Goal: Task Accomplishment & Management: Use online tool/utility

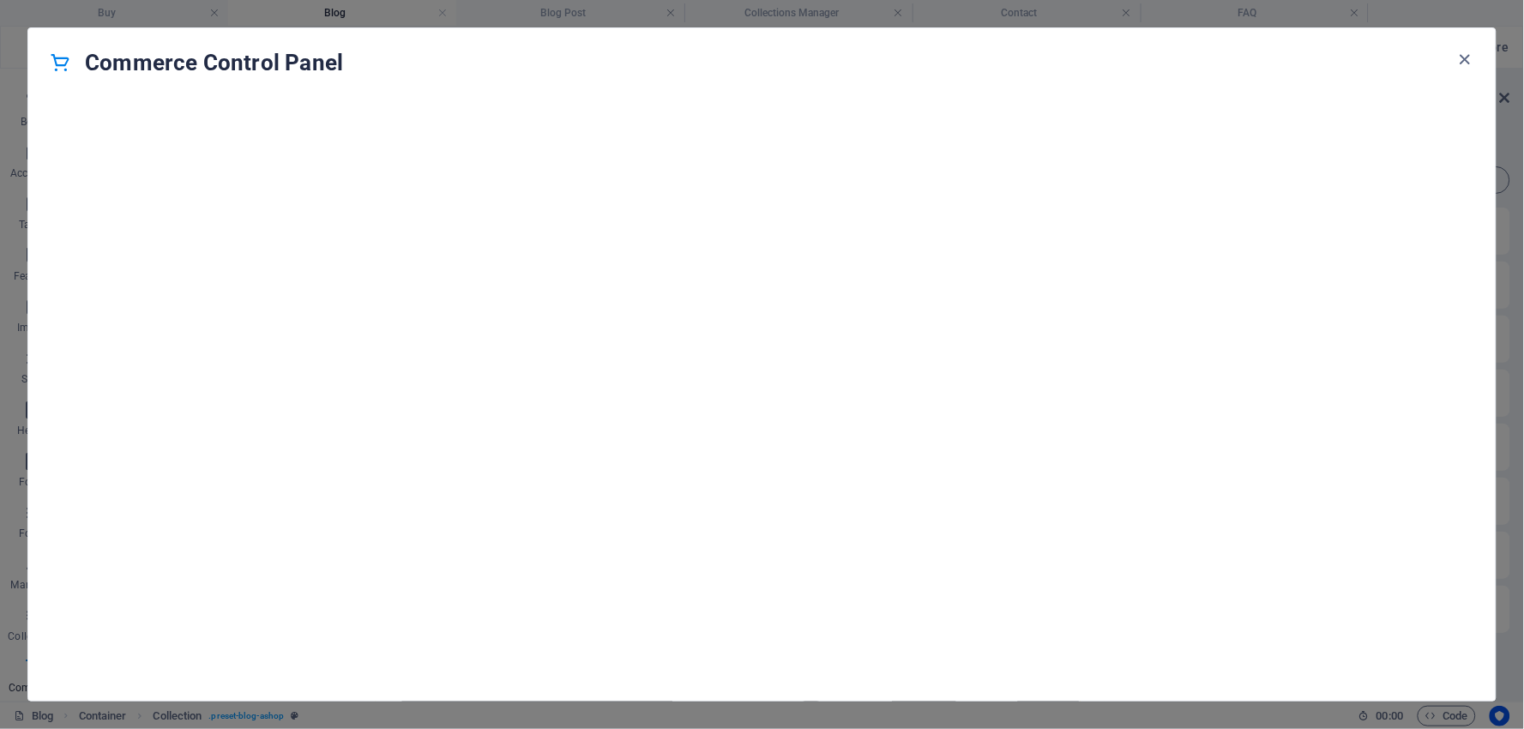
click at [914, 92] on div "Commerce Control Panel" at bounding box center [762, 62] width 1468 height 69
click at [1469, 56] on icon "button" at bounding box center [1466, 60] width 20 height 20
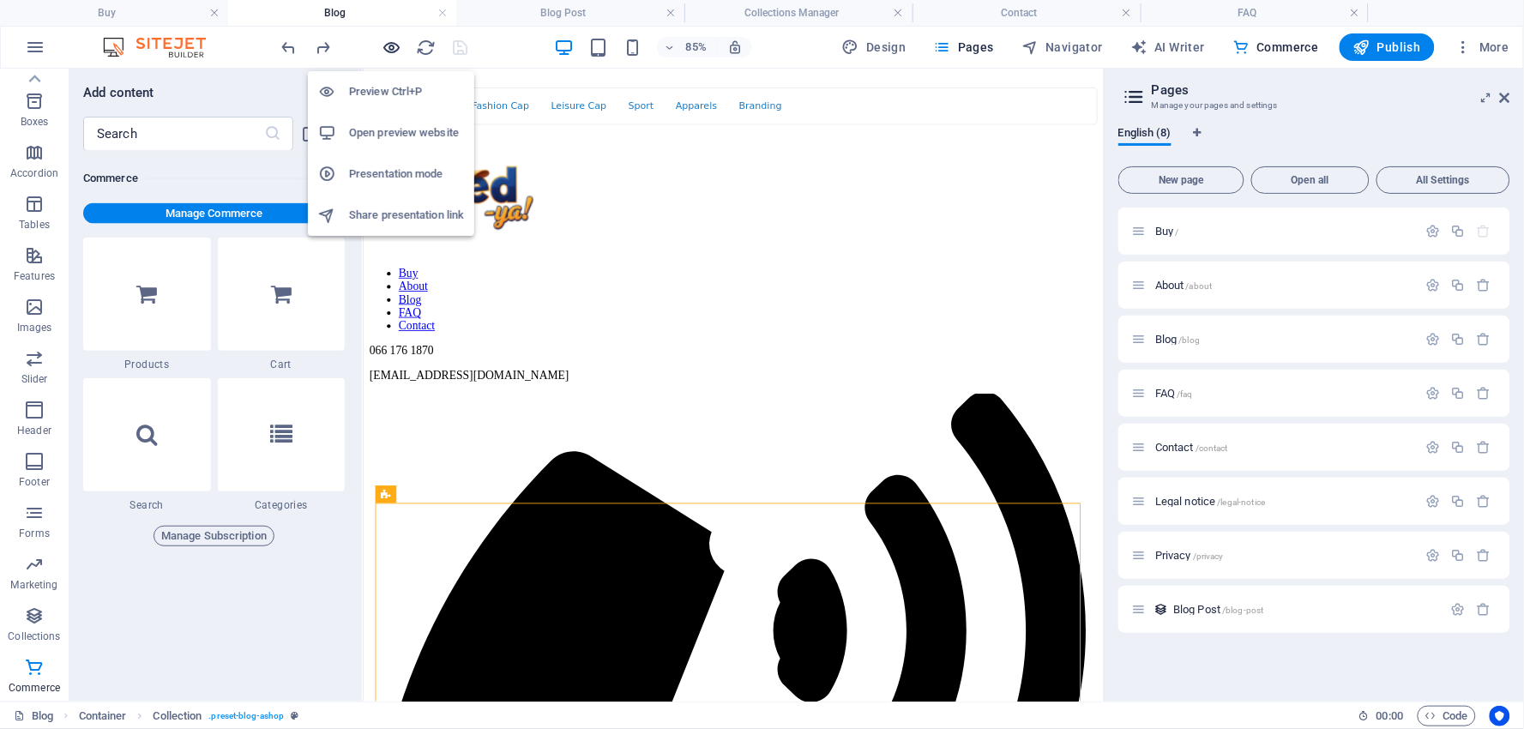
click at [396, 48] on icon "button" at bounding box center [393, 48] width 20 height 20
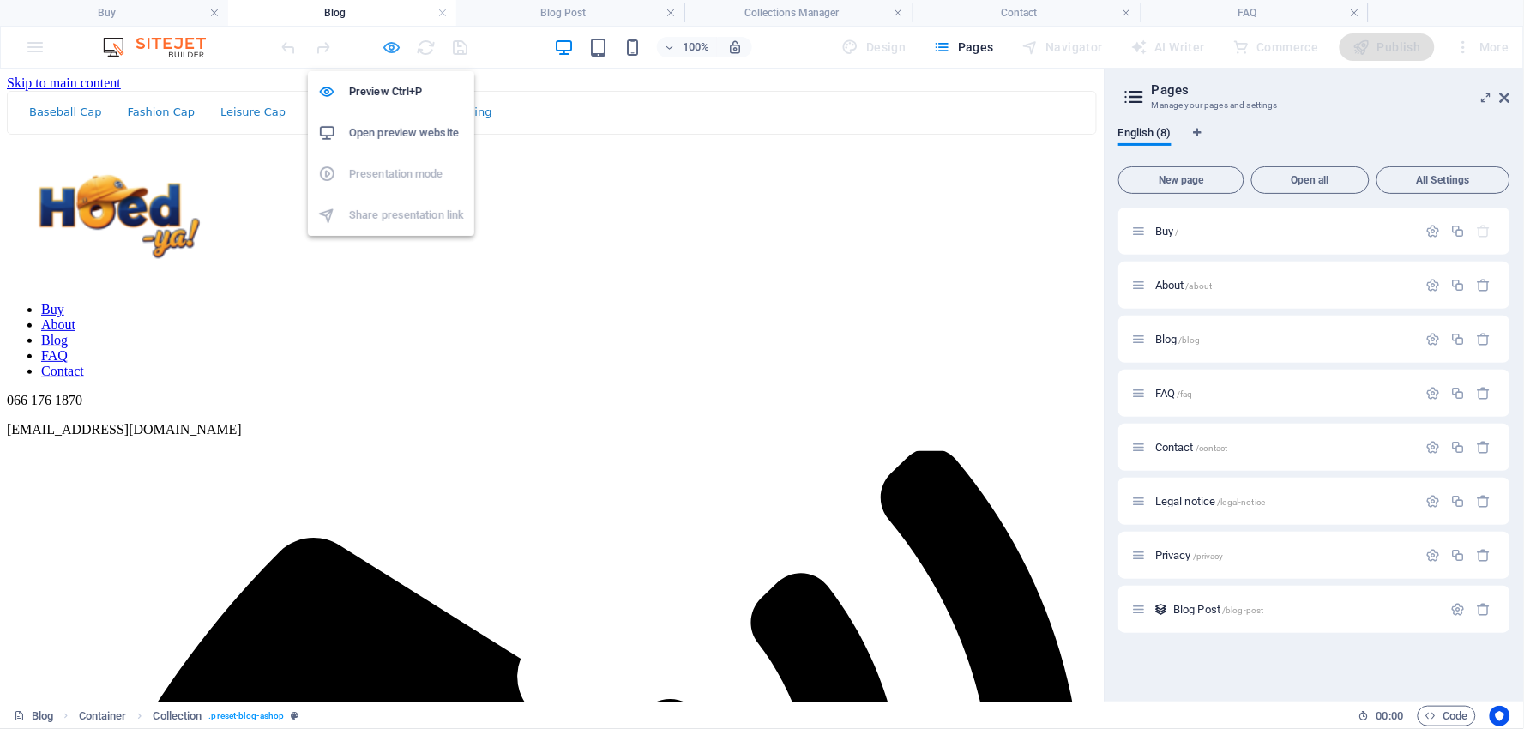
click at [393, 46] on icon "button" at bounding box center [393, 48] width 20 height 20
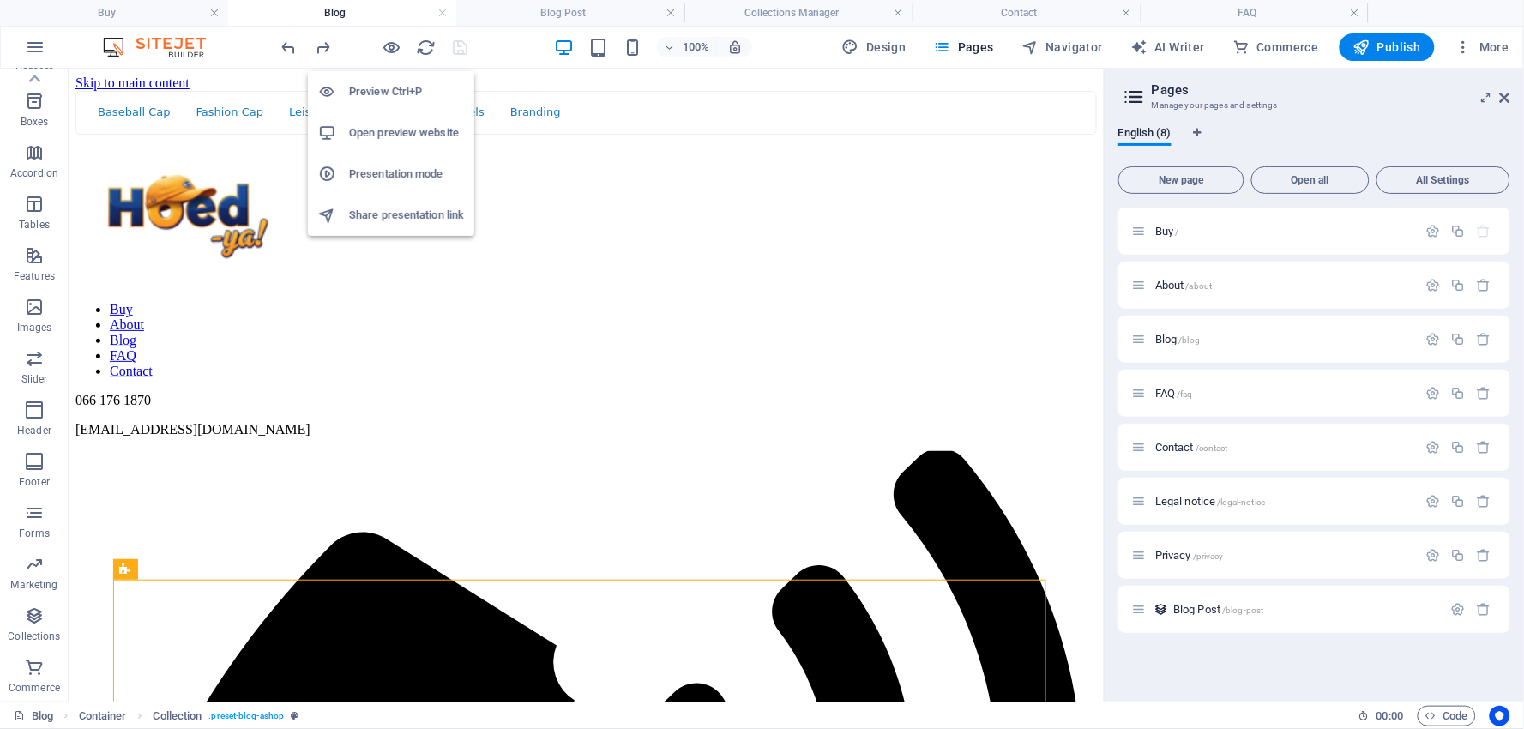
click at [386, 167] on h6 "Presentation mode" at bounding box center [406, 174] width 115 height 21
click at [395, 45] on icon "button" at bounding box center [393, 48] width 20 height 20
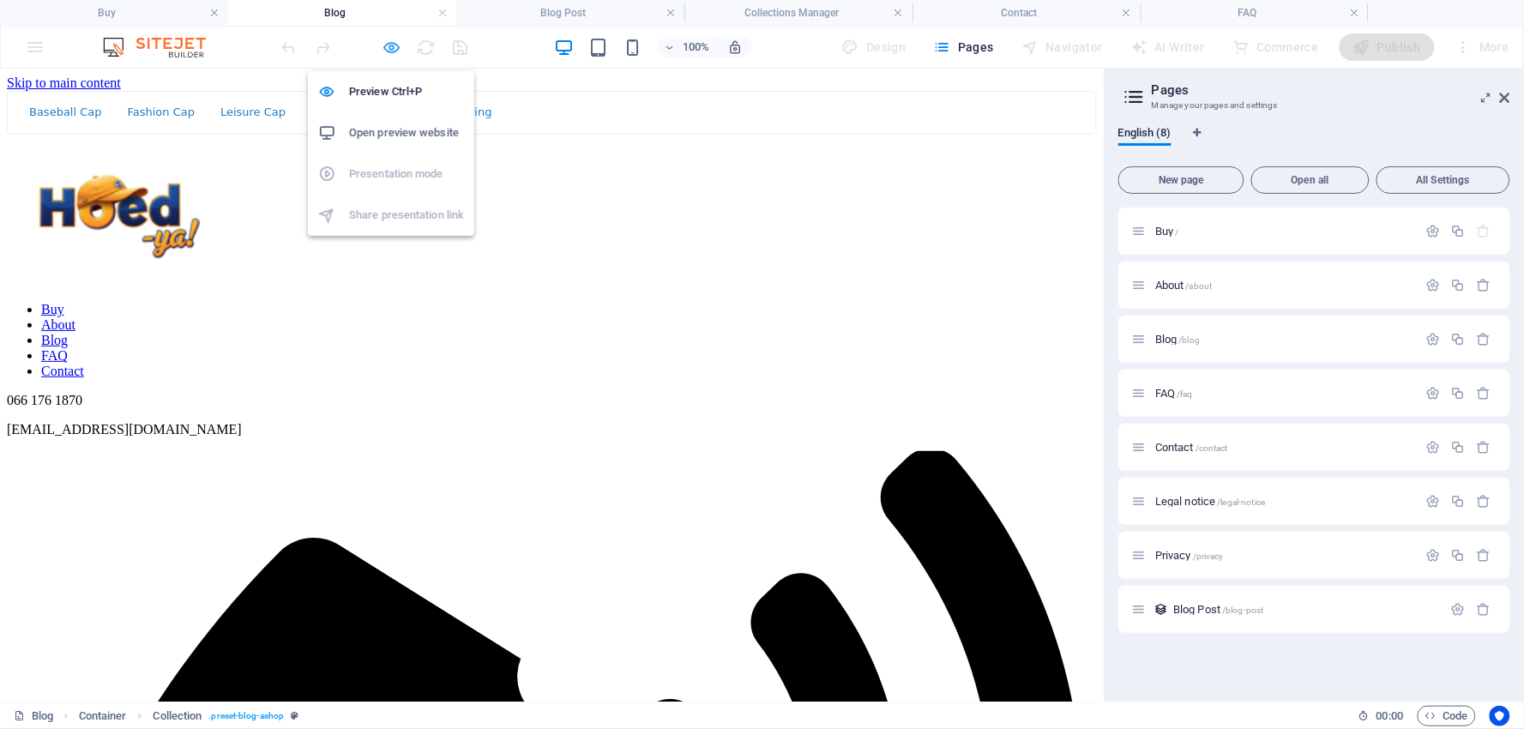
click at [395, 45] on icon "button" at bounding box center [393, 48] width 20 height 20
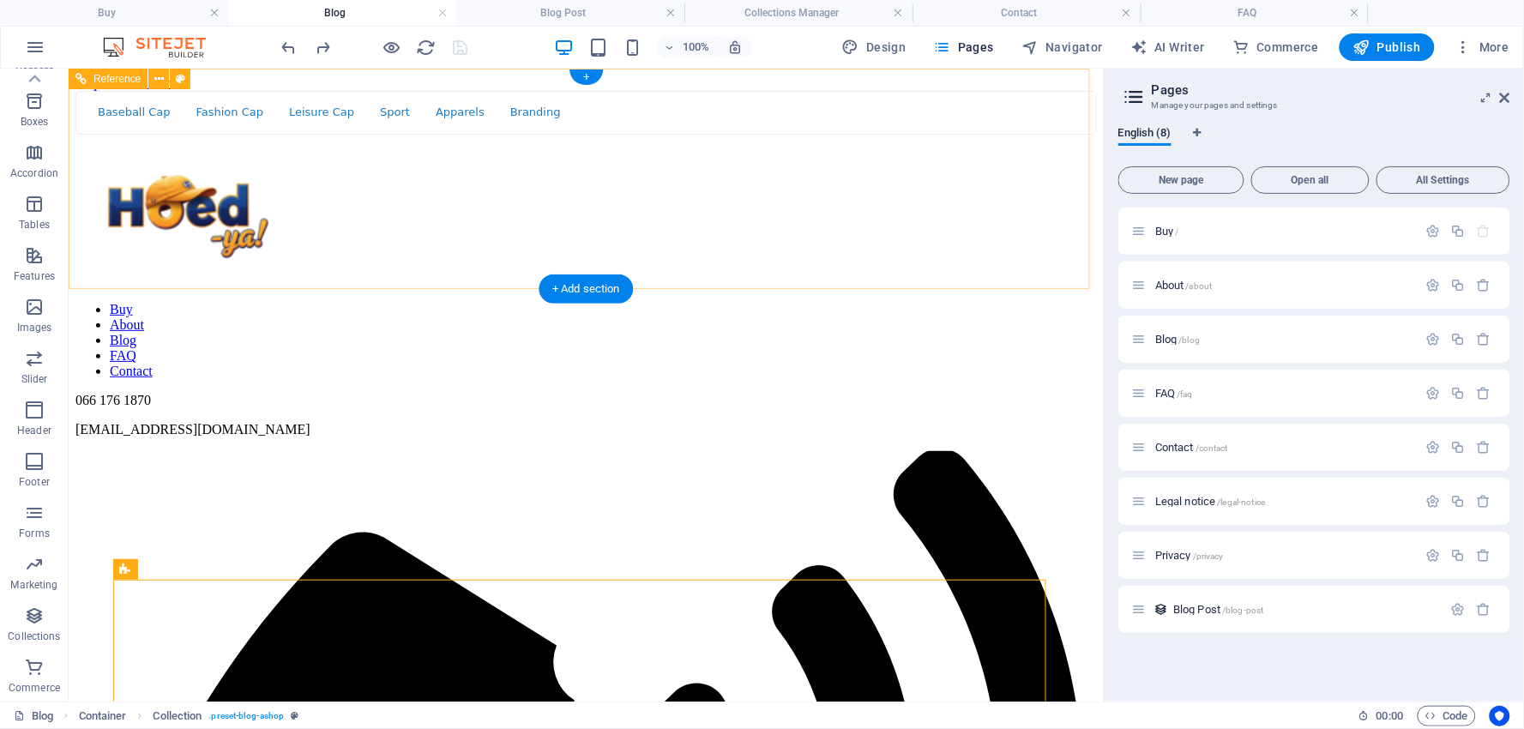
click at [781, 301] on nav "Buy About Blog FAQ Contact" at bounding box center [586, 339] width 1022 height 77
click at [801, 301] on nav "Buy About Blog FAQ Contact" at bounding box center [586, 339] width 1022 height 77
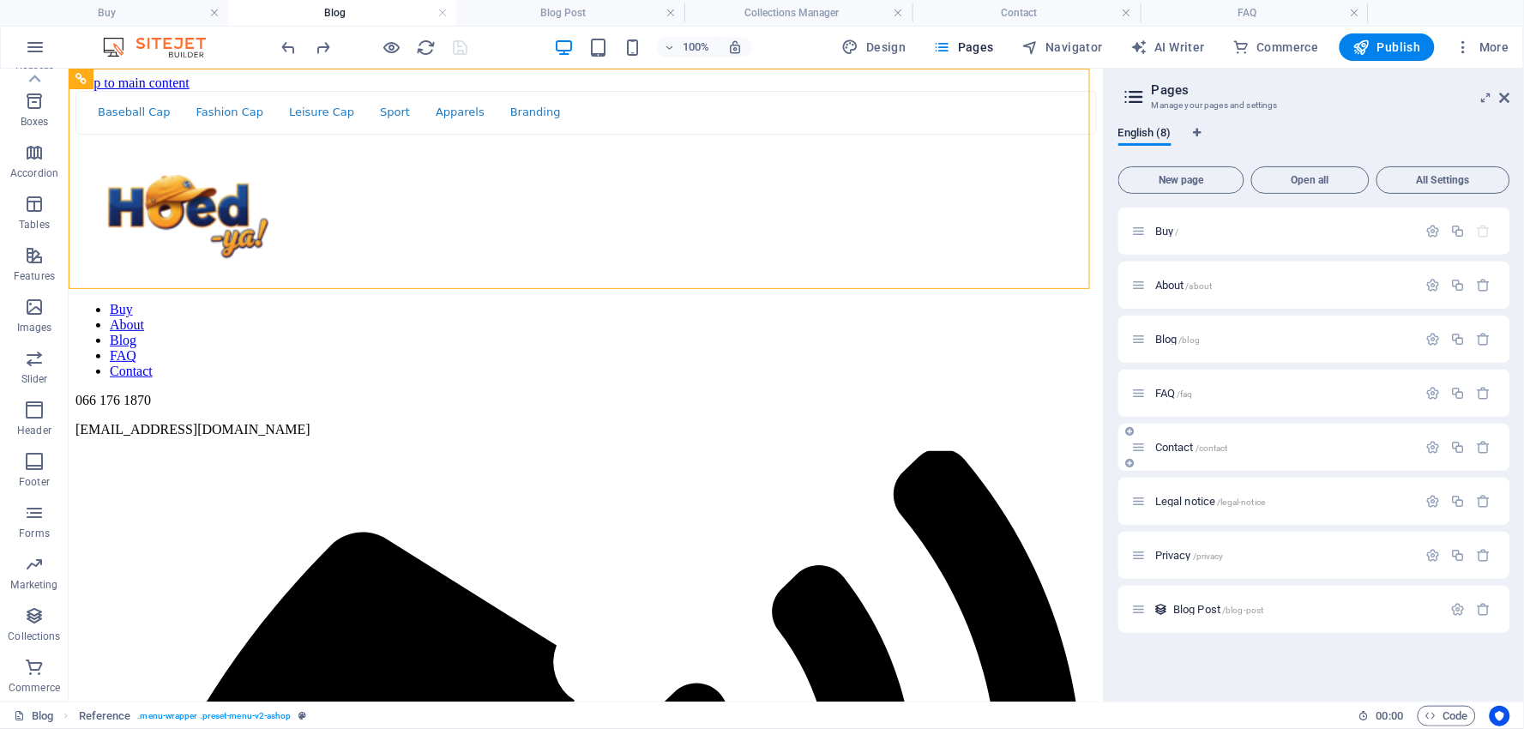
click at [1184, 437] on div "Contact /contact" at bounding box center [1275, 447] width 286 height 20
click at [1184, 448] on span "Contact /contact" at bounding box center [1191, 447] width 73 height 13
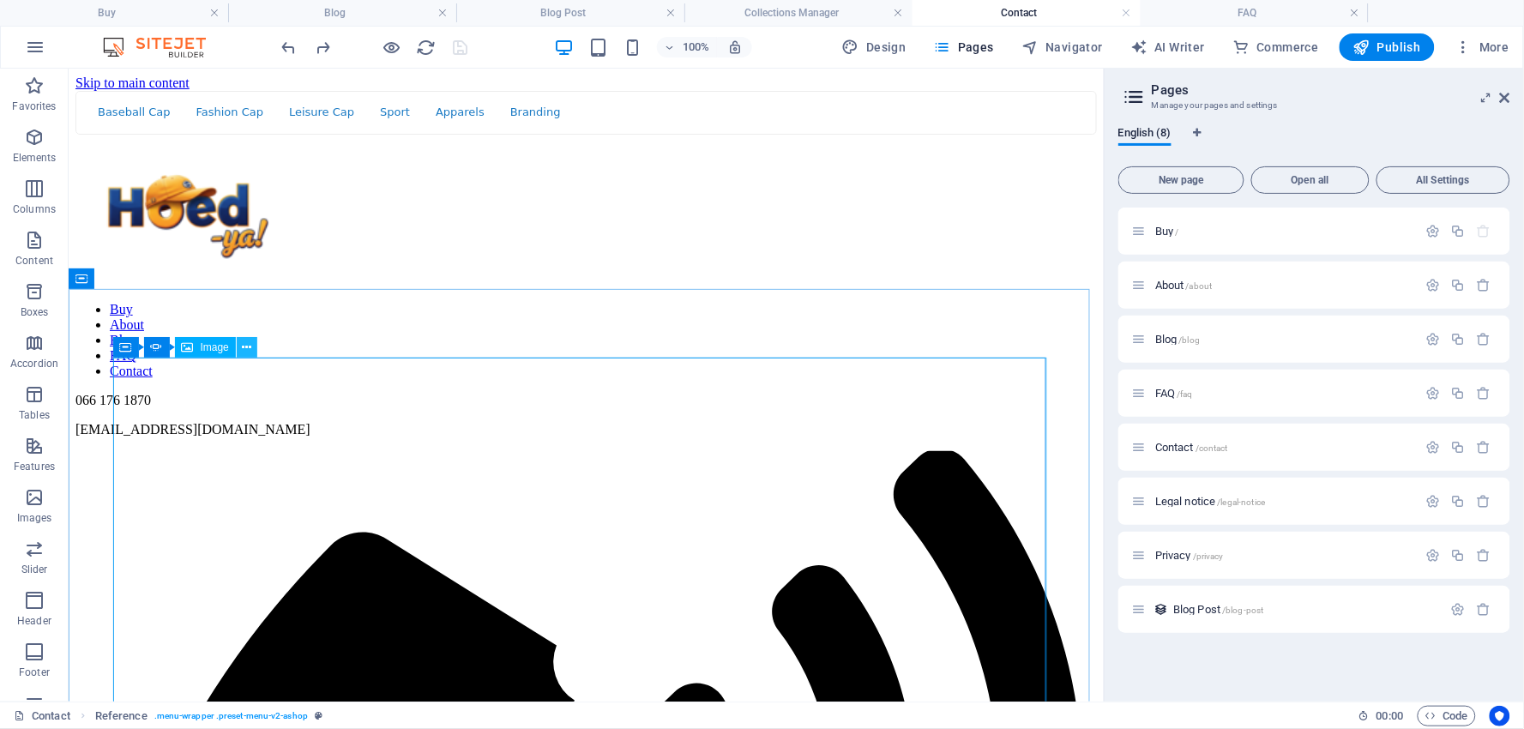
click at [245, 345] on icon at bounding box center [246, 348] width 9 height 18
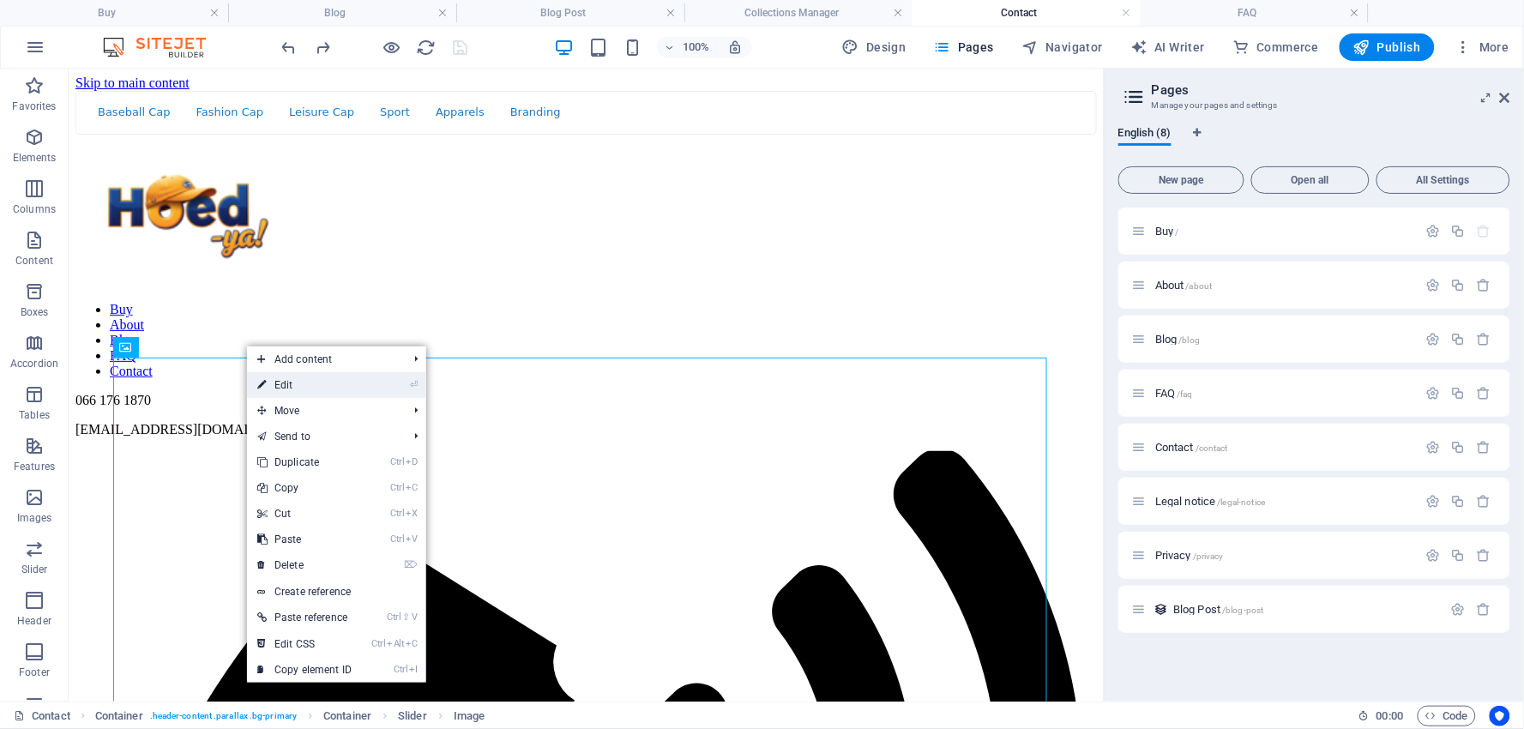
click at [292, 389] on link "⏎ Edit" at bounding box center [304, 385] width 115 height 26
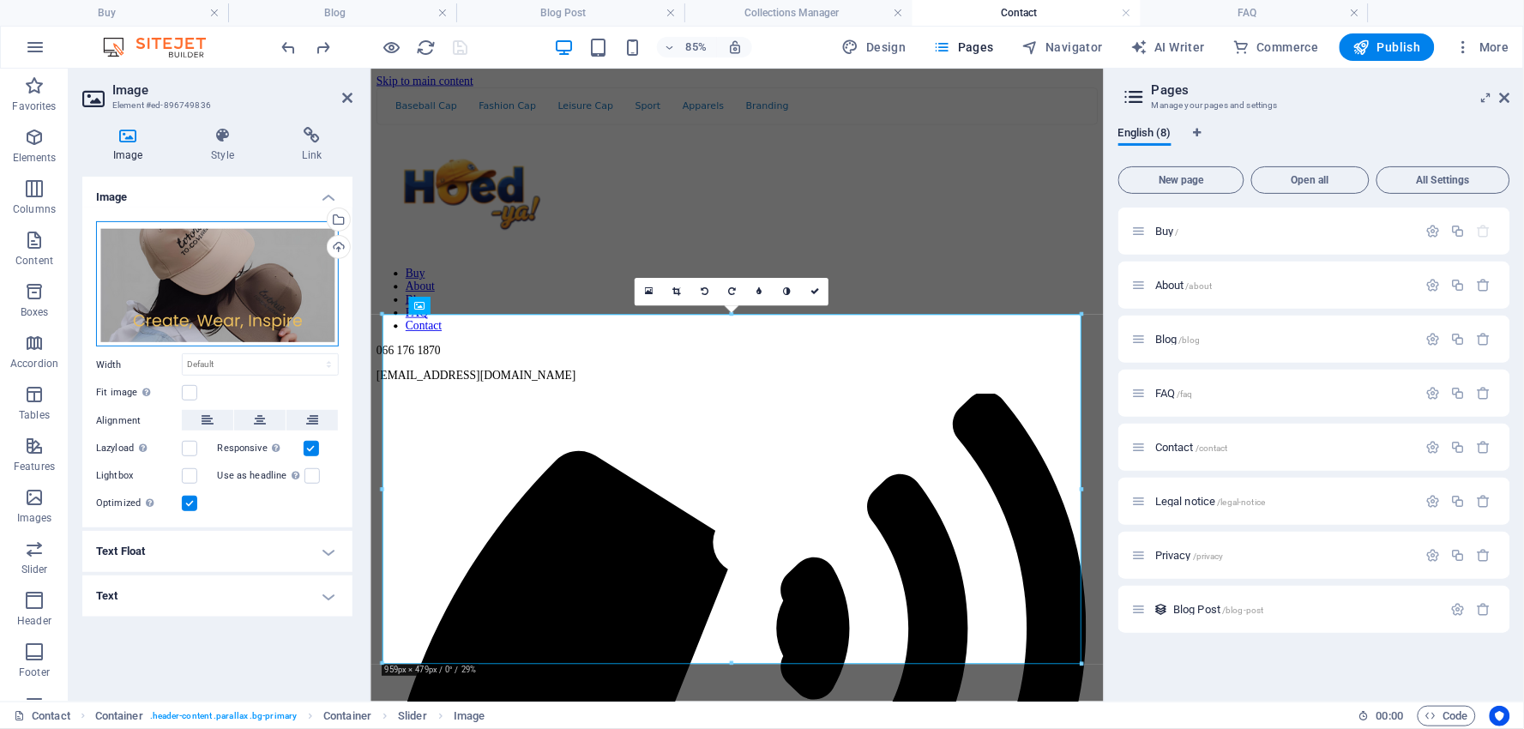
click at [237, 313] on div "Drag files here, click to choose files or select files from Files or our free s…" at bounding box center [217, 284] width 243 height 126
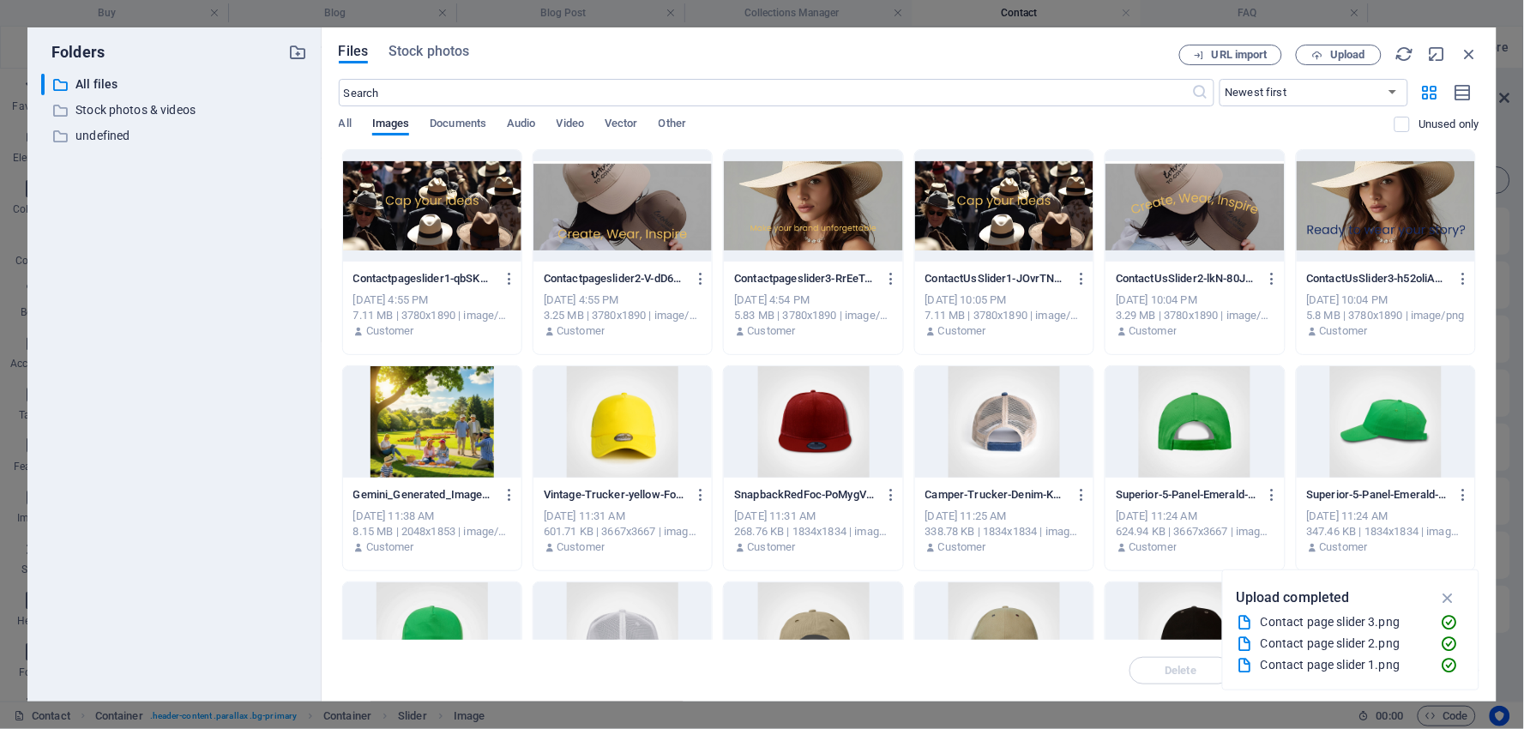
click at [621, 219] on div at bounding box center [623, 206] width 178 height 112
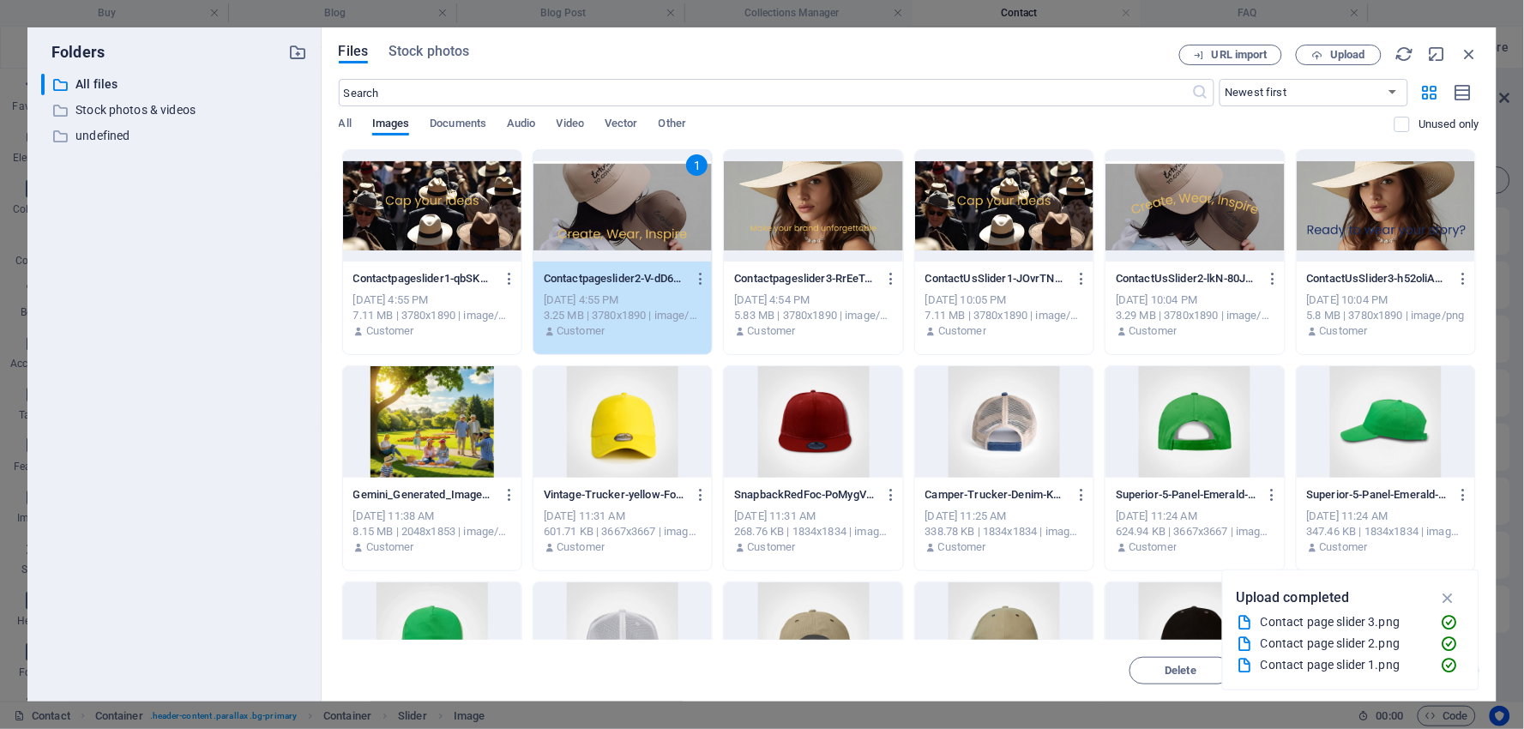
click at [648, 214] on div "1" at bounding box center [623, 206] width 178 height 112
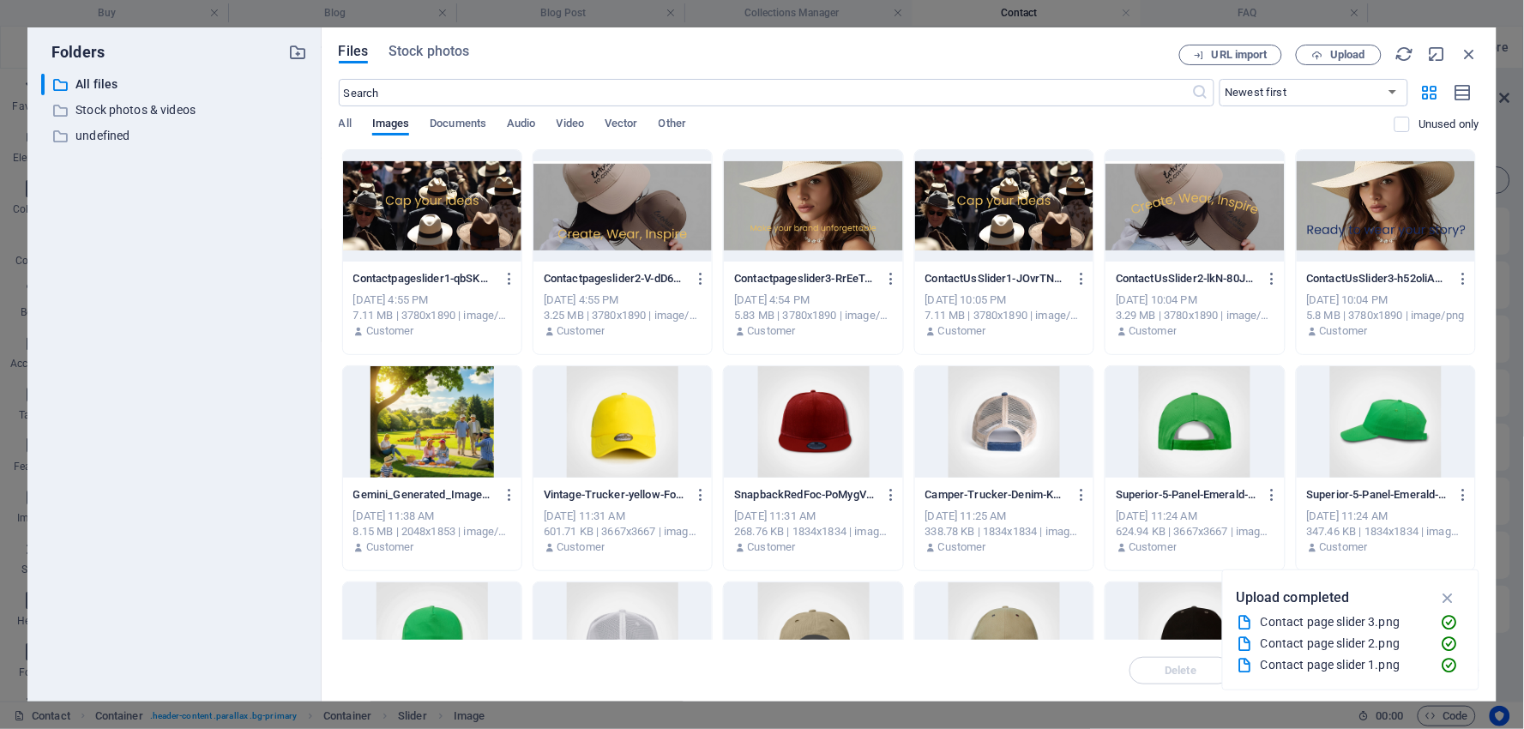
drag, startPoint x: 648, startPoint y: 214, endPoint x: 325, endPoint y: 172, distance: 325.4
click at [648, 214] on div at bounding box center [623, 206] width 178 height 112
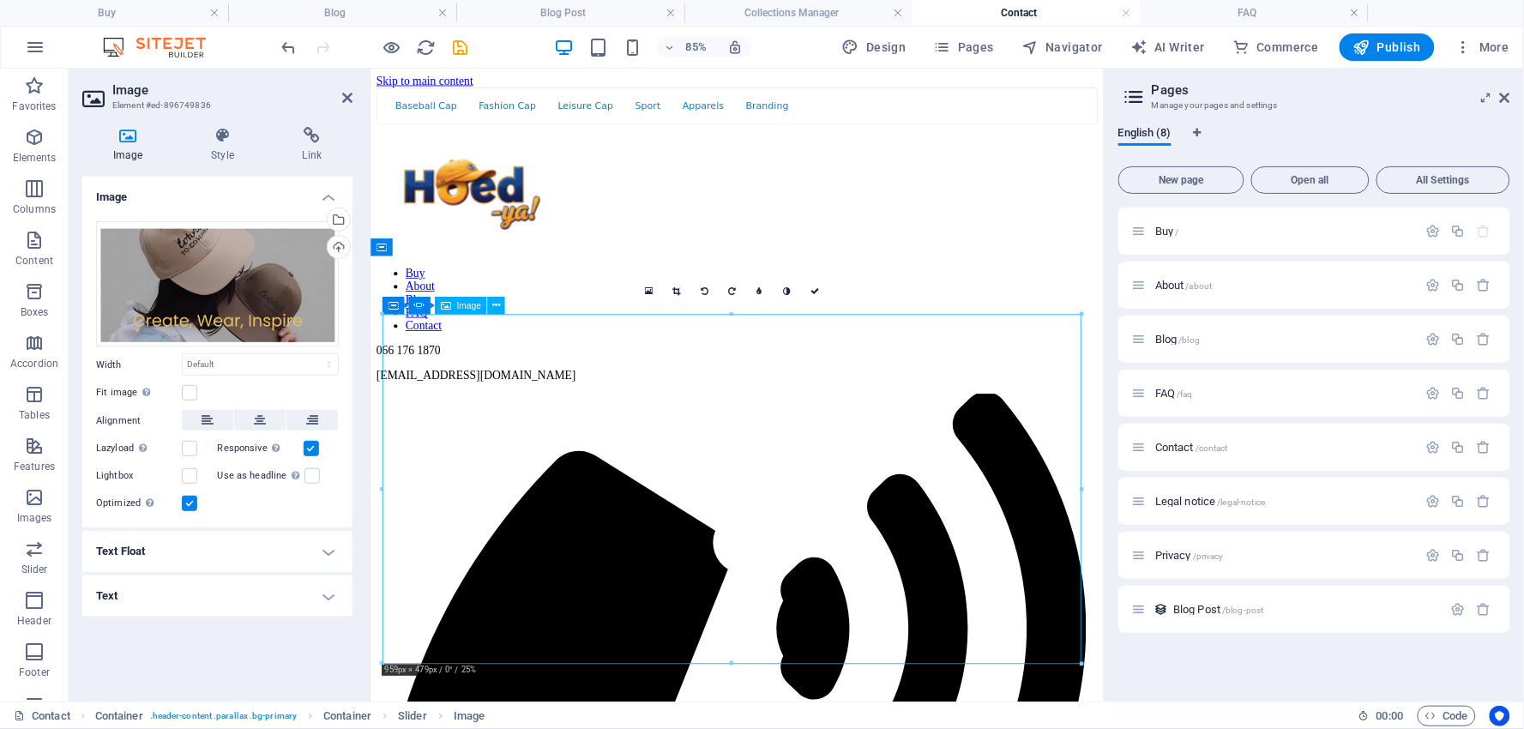
drag, startPoint x: 658, startPoint y: 606, endPoint x: 655, endPoint y: 547, distance: 59.3
drag, startPoint x: 685, startPoint y: 504, endPoint x: 685, endPoint y: 472, distance: 32.6
click at [673, 292] on icon at bounding box center [677, 291] width 8 height 9
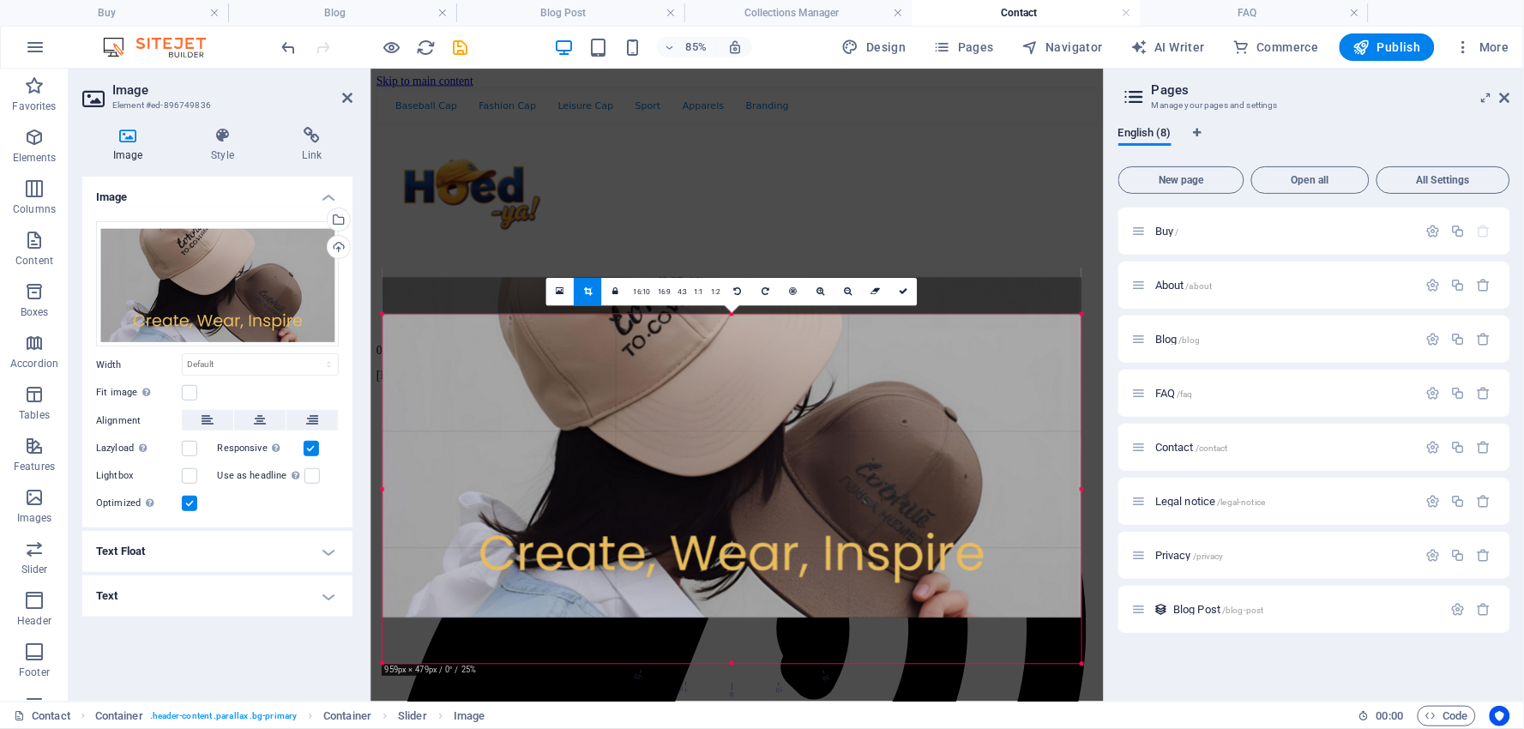
drag, startPoint x: 764, startPoint y: 545, endPoint x: 757, endPoint y: 492, distance: 53.6
click at [757, 492] on div at bounding box center [732, 443] width 699 height 350
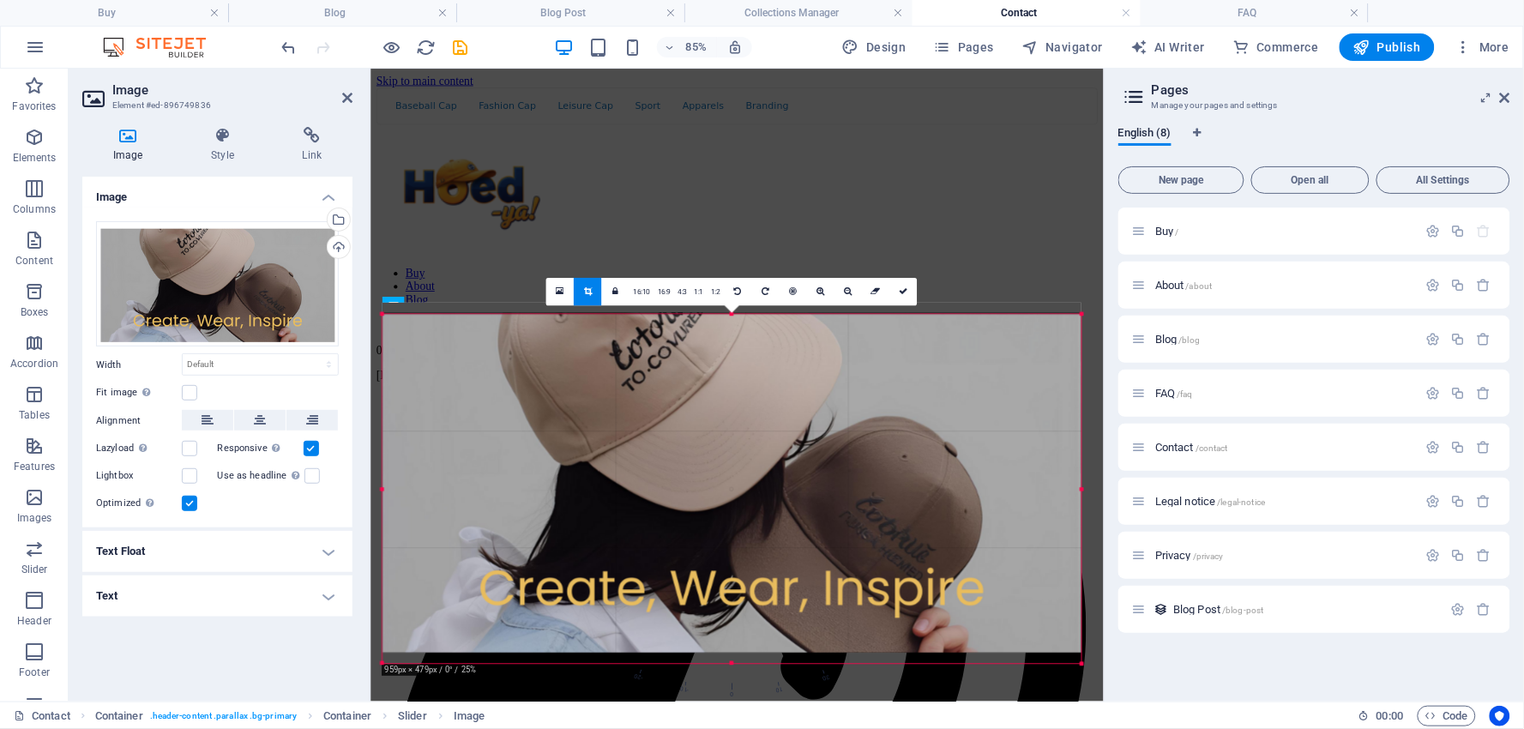
drag, startPoint x: 759, startPoint y: 478, endPoint x: 753, endPoint y: 464, distance: 15.0
click at [753, 464] on div at bounding box center [732, 478] width 699 height 350
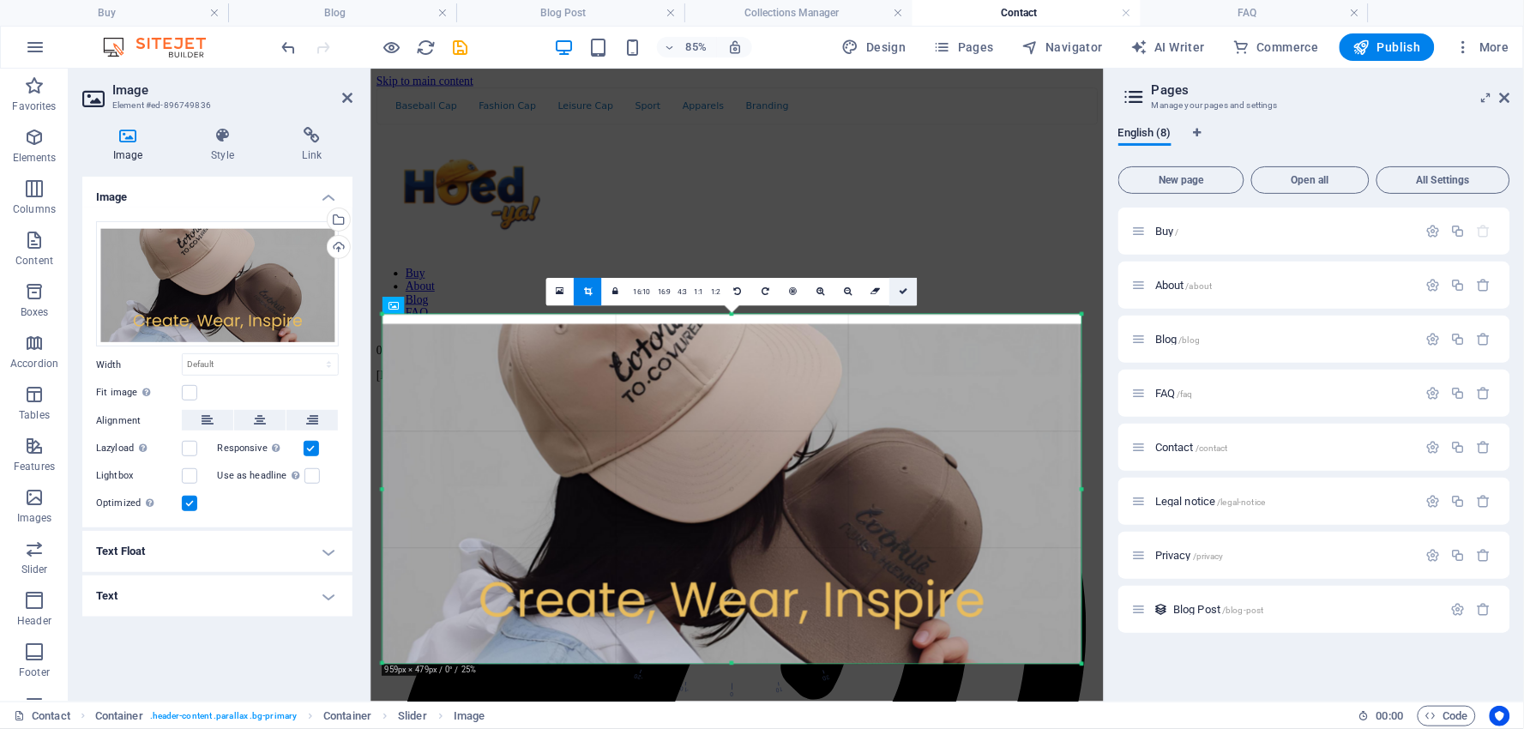
click at [905, 294] on icon at bounding box center [903, 291] width 9 height 9
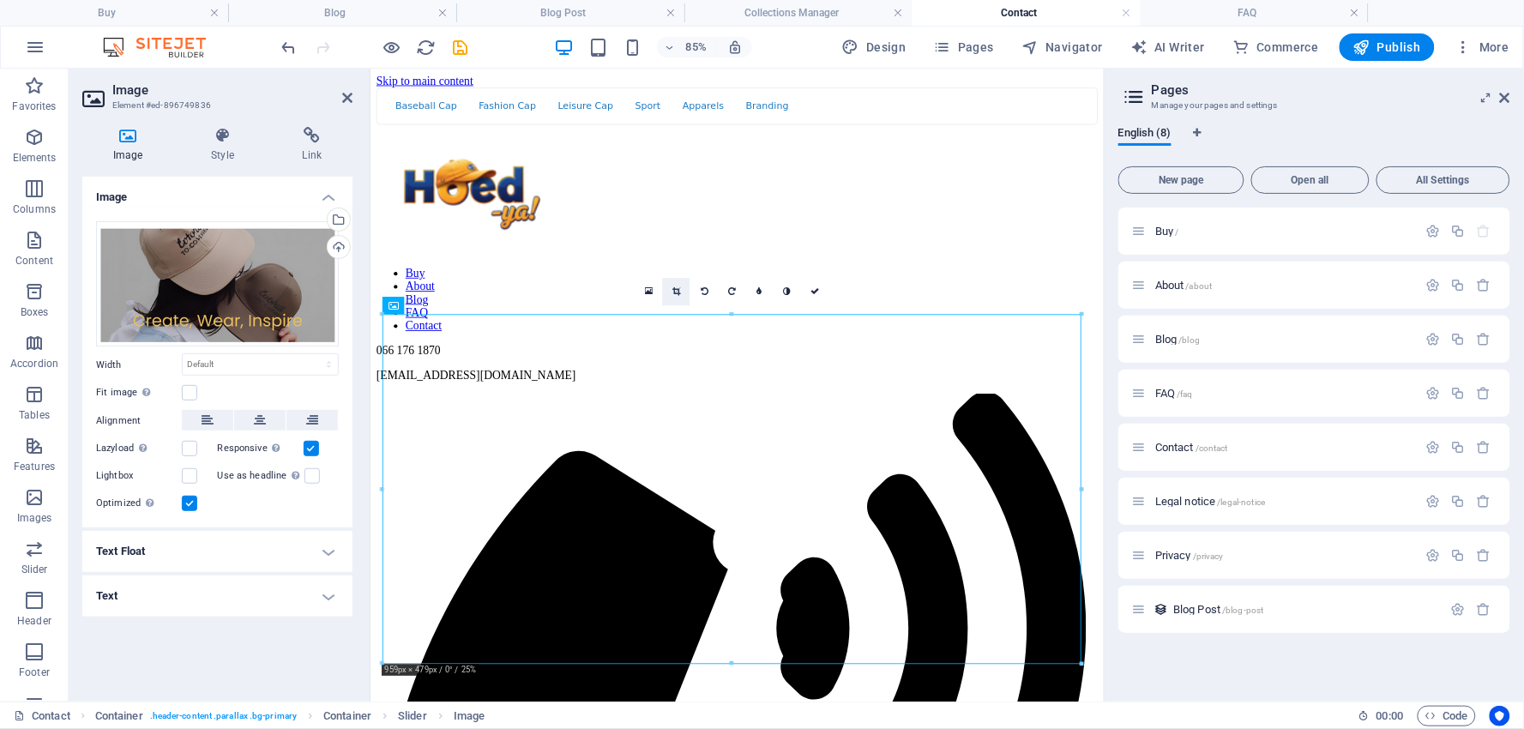
click at [679, 292] on icon at bounding box center [677, 291] width 8 height 9
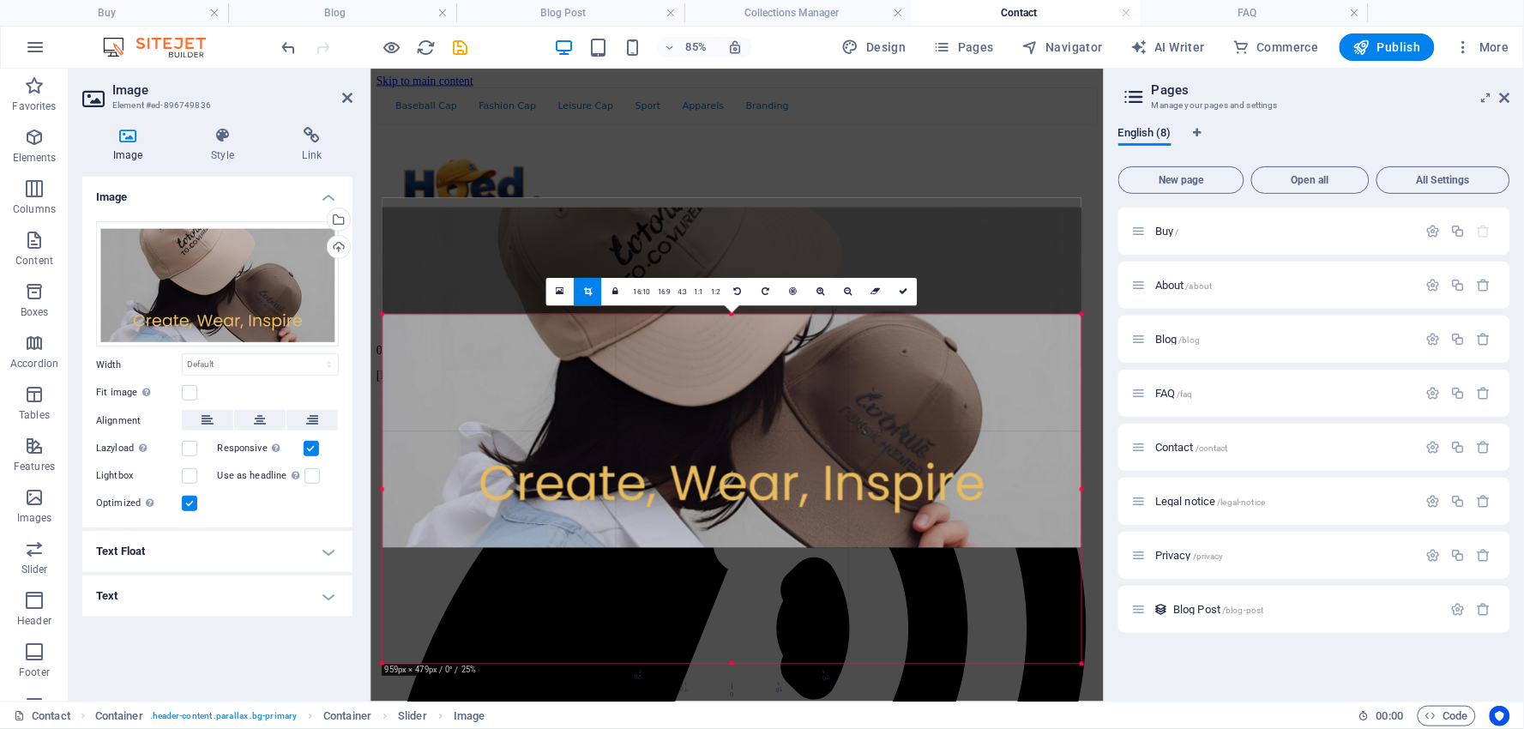
drag, startPoint x: 746, startPoint y: 510, endPoint x: 748, endPoint y: 372, distance: 137.3
click at [748, 372] on div at bounding box center [732, 373] width 699 height 350
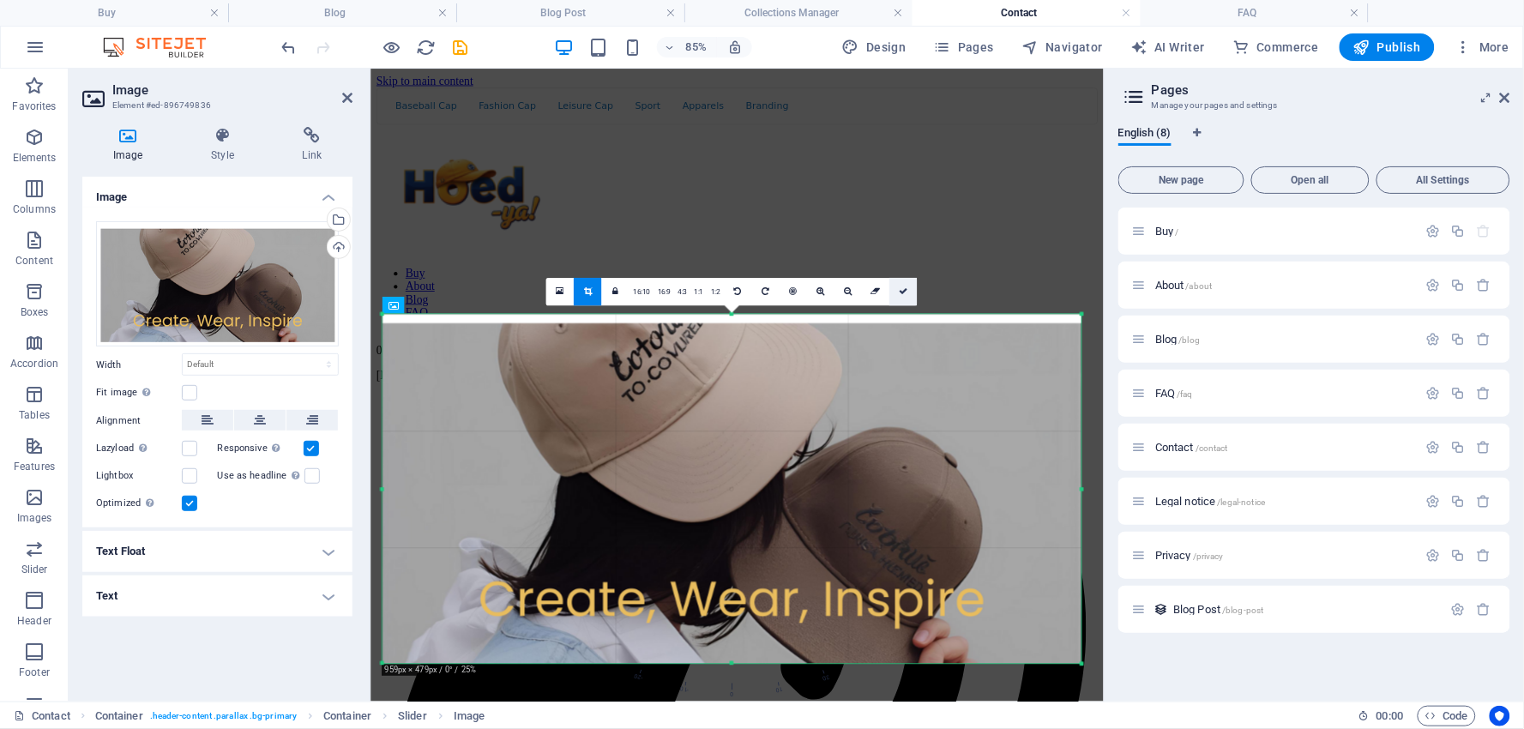
click at [901, 293] on icon at bounding box center [903, 291] width 9 height 9
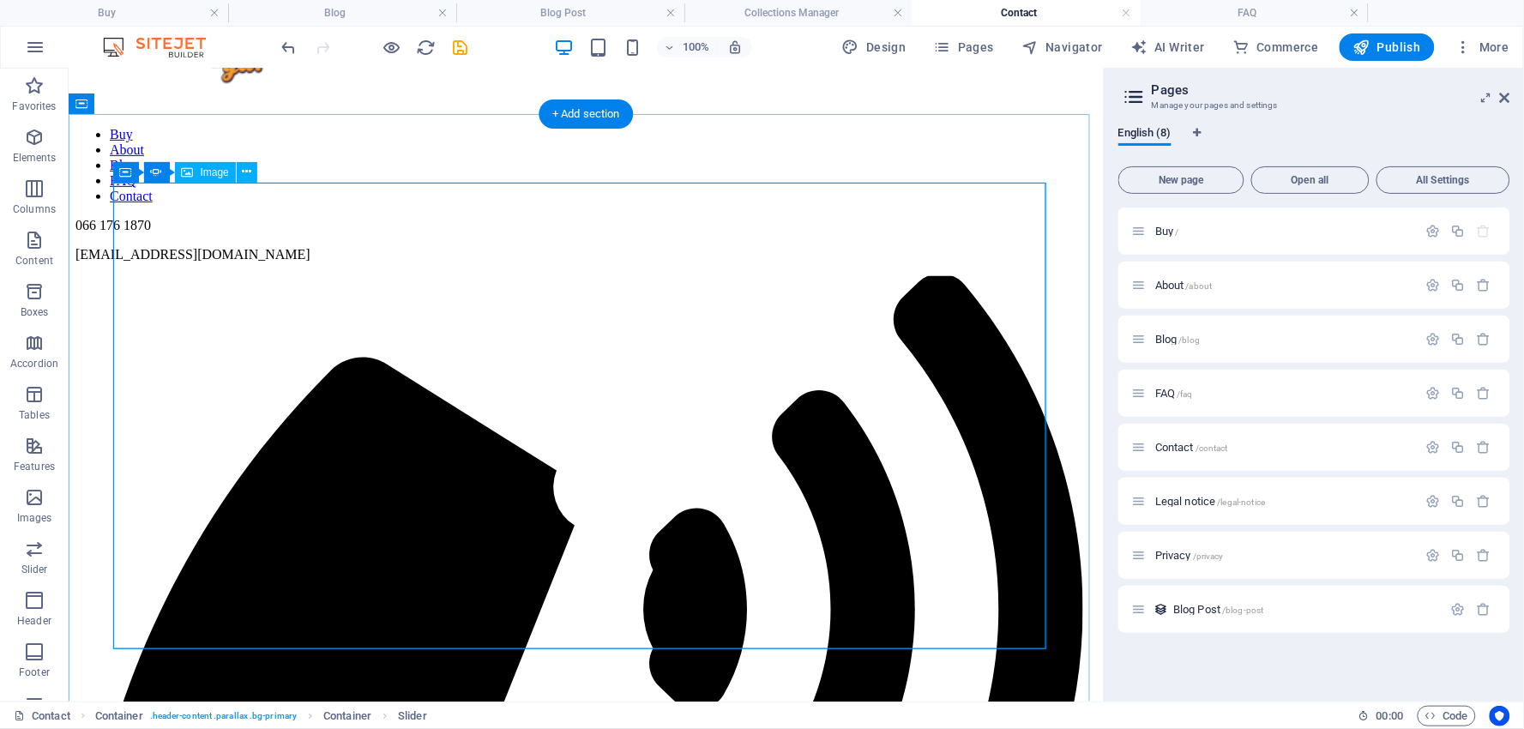
scroll to position [190, 0]
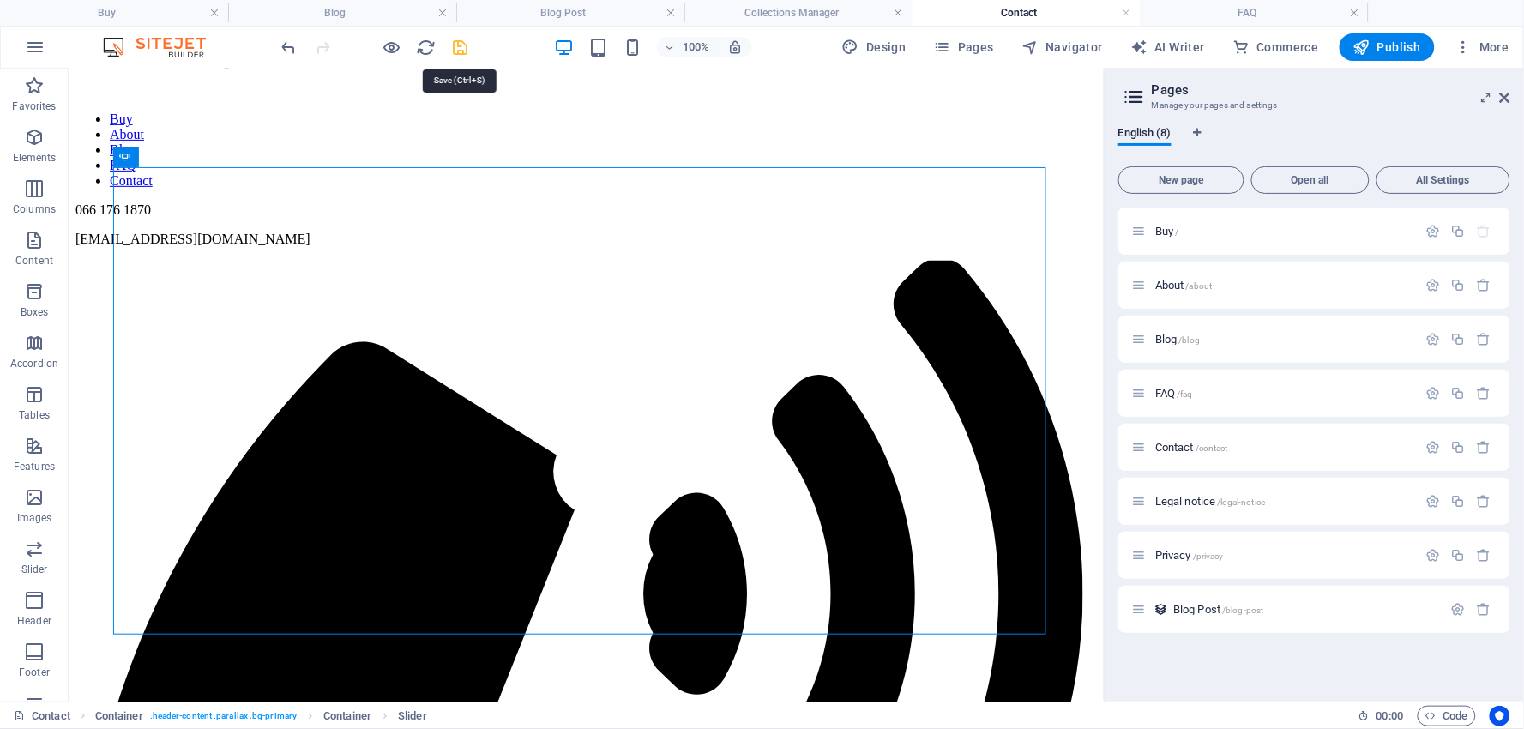
click at [460, 50] on icon "save" at bounding box center [461, 48] width 20 height 20
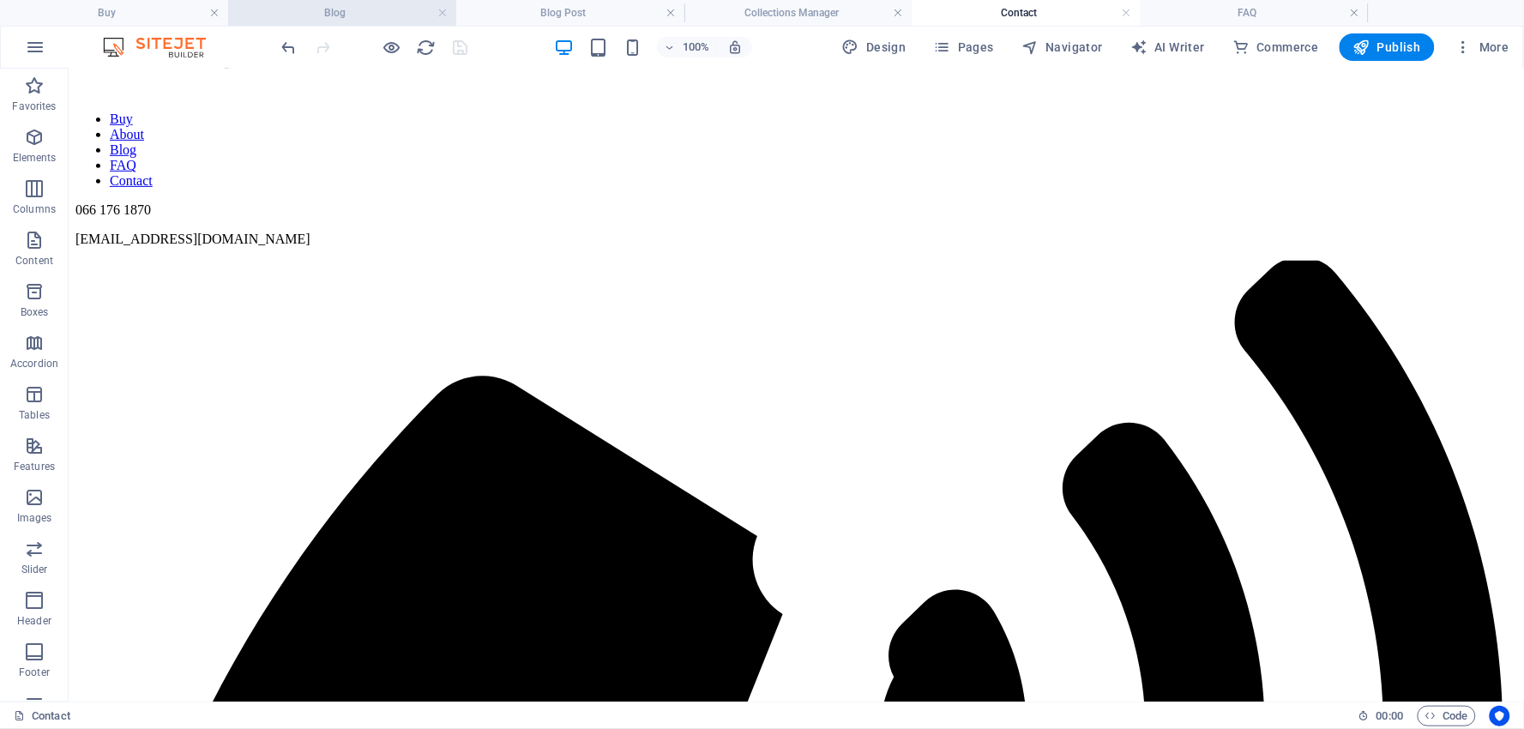
click at [349, 9] on h4 "Blog" at bounding box center [342, 12] width 228 height 19
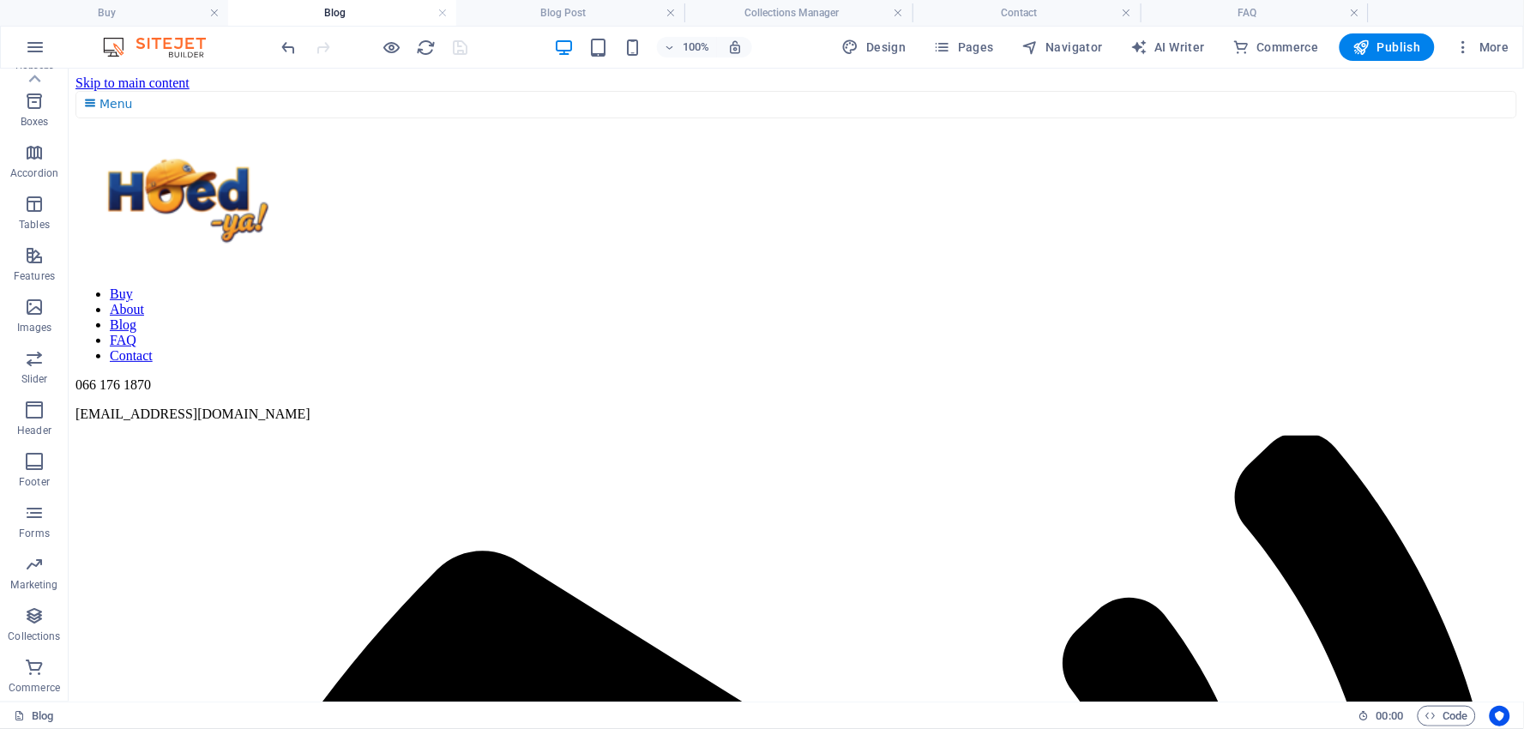
scroll to position [0, 0]
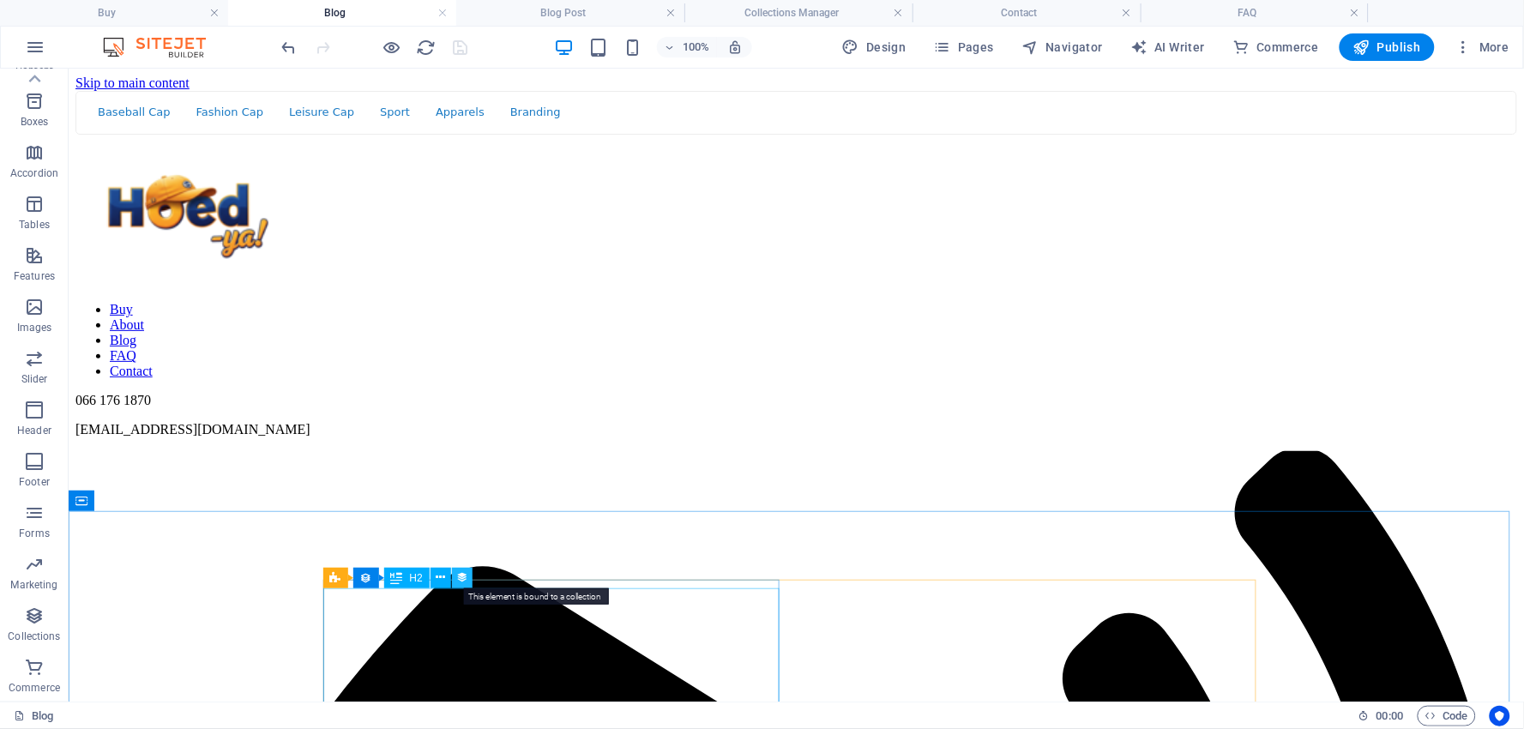
click at [461, 572] on icon at bounding box center [462, 578] width 12 height 18
select select "category"
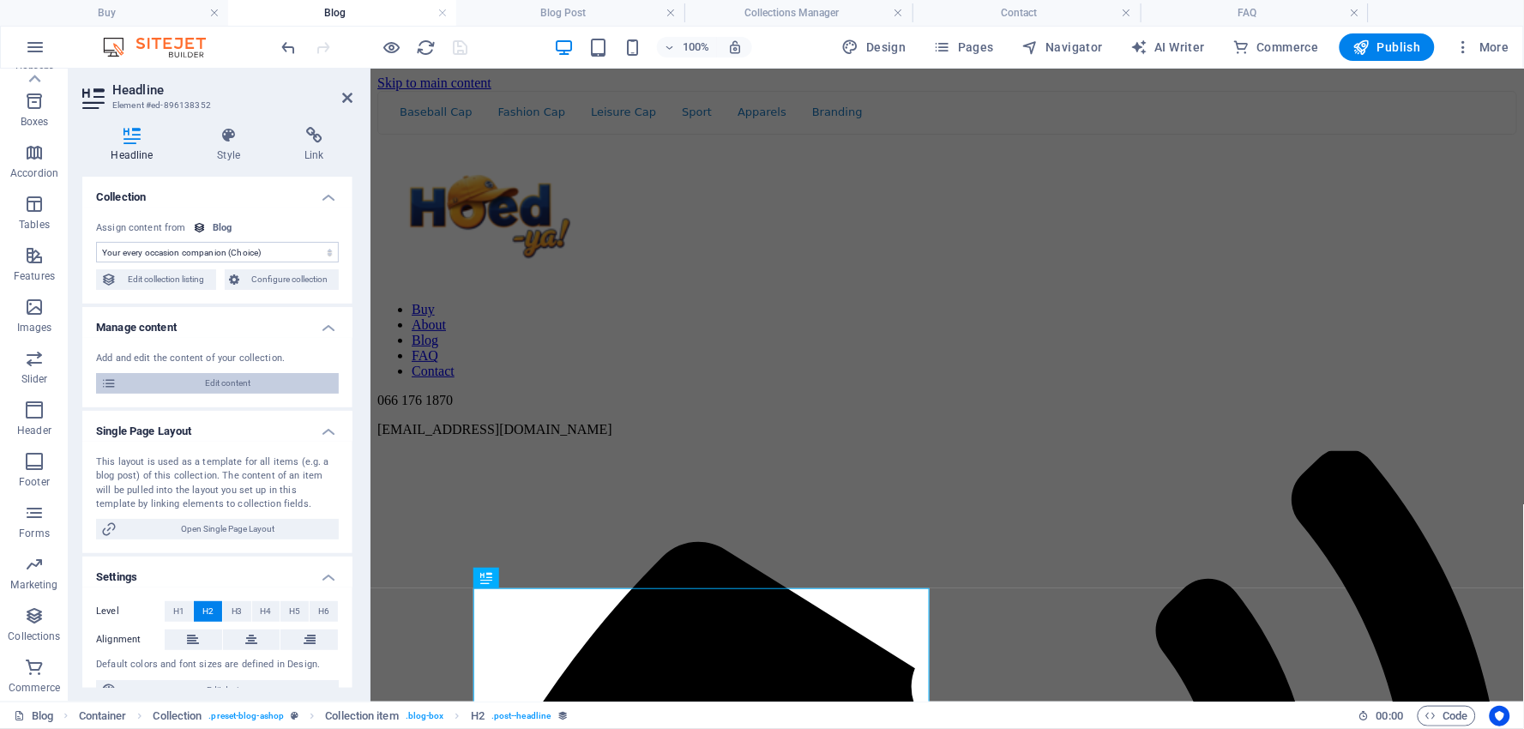
click at [238, 377] on span "Edit content" at bounding box center [228, 383] width 212 height 21
select select "Cap It Off! Your Essential Companion for Every Occasion (and Every Age!)"
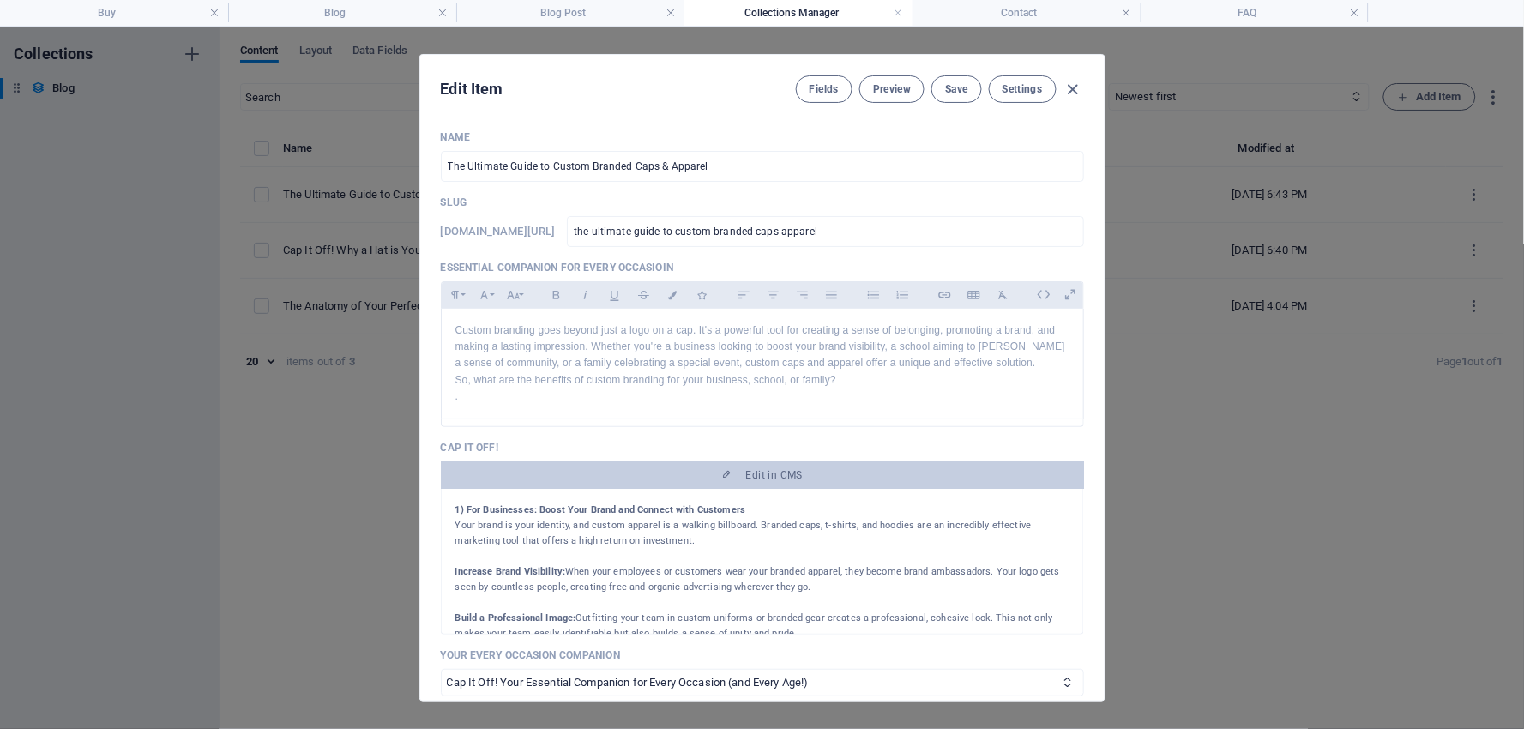
drag, startPoint x: 1074, startPoint y: 81, endPoint x: 1031, endPoint y: 106, distance: 49.6
click at [1074, 82] on icon "button" at bounding box center [1074, 90] width 20 height 20
type input "[DATE]"
type input "the-ultimate-guide-to-custom-branded-caps-apparel"
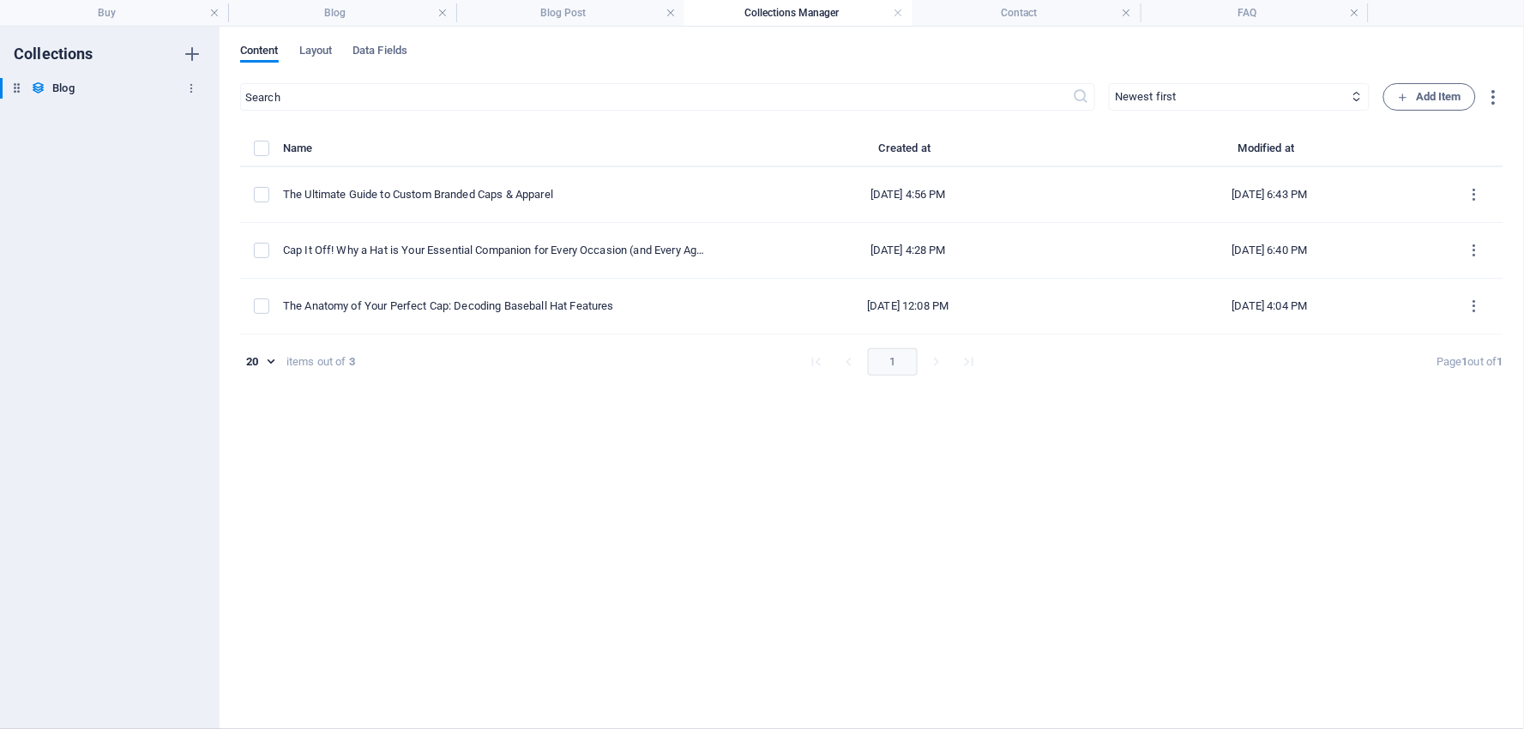
click at [45, 88] on icon at bounding box center [38, 88] width 15 height 15
click at [17, 84] on icon at bounding box center [16, 88] width 15 height 15
click at [190, 87] on icon "button" at bounding box center [192, 88] width 12 height 12
click at [320, 49] on div at bounding box center [762, 364] width 1524 height 729
click at [321, 46] on span "Layout" at bounding box center [315, 52] width 33 height 24
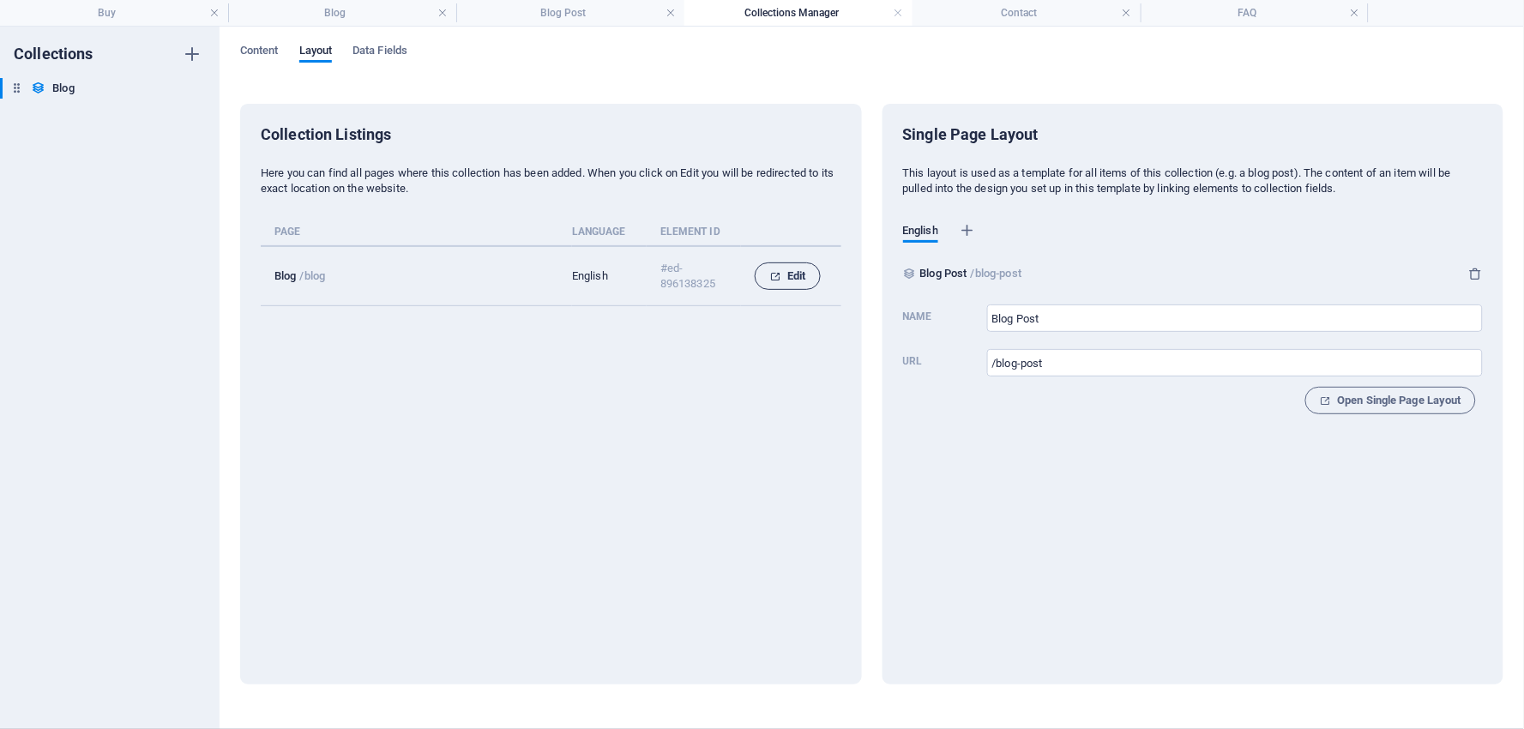
click at [775, 271] on icon "collection list" at bounding box center [774, 276] width 11 height 11
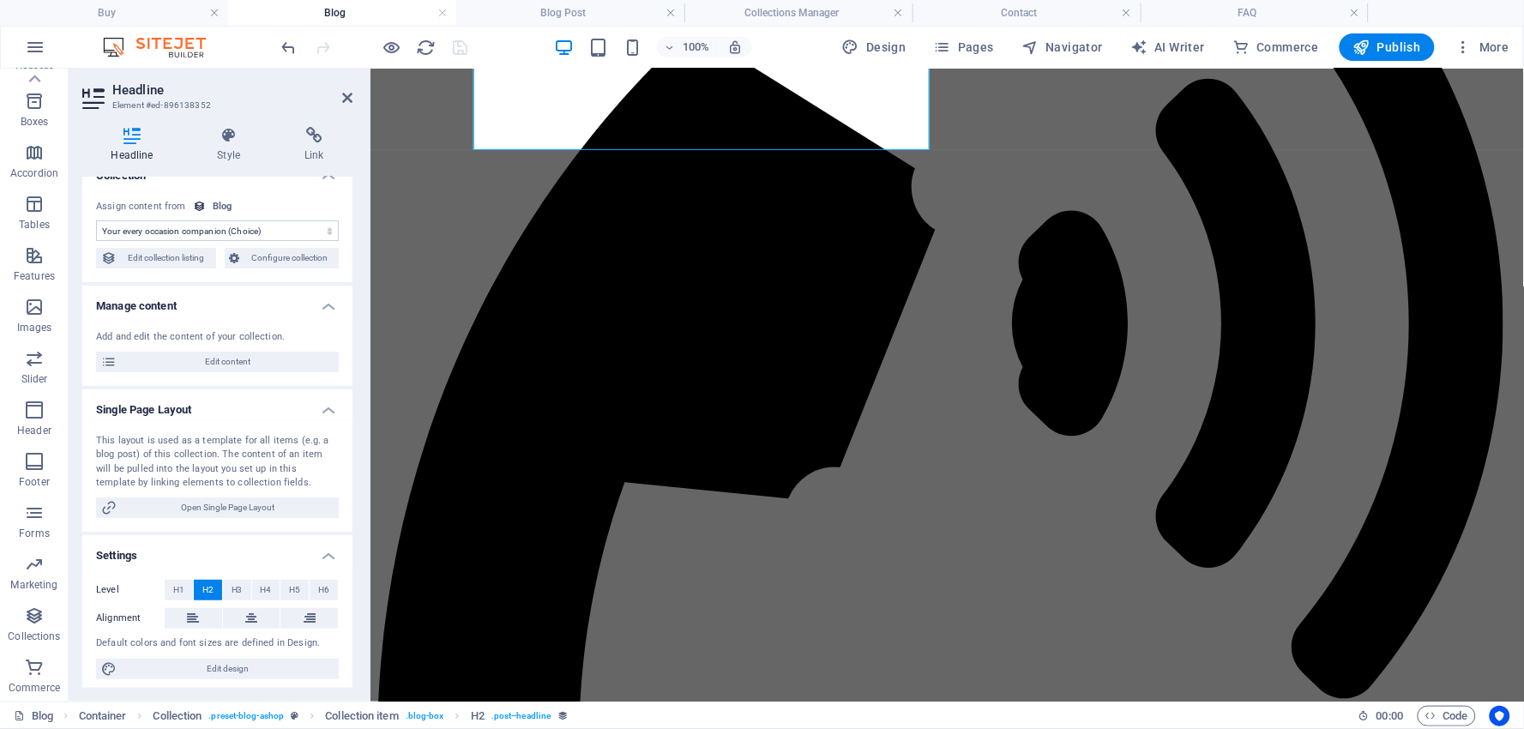
scroll to position [27, 0]
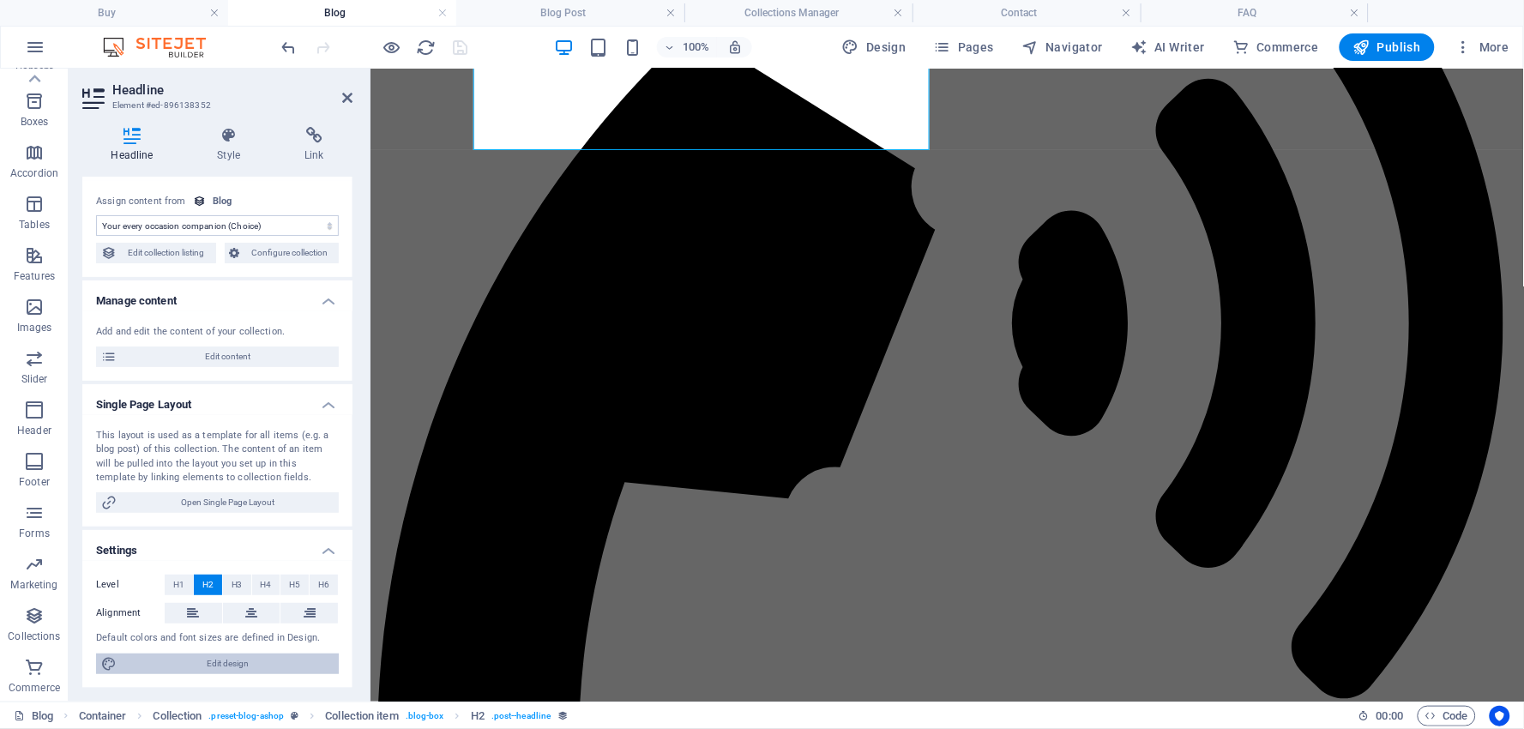
click at [234, 663] on span "Edit design" at bounding box center [228, 664] width 212 height 21
select select "px"
select select "300"
select select "px"
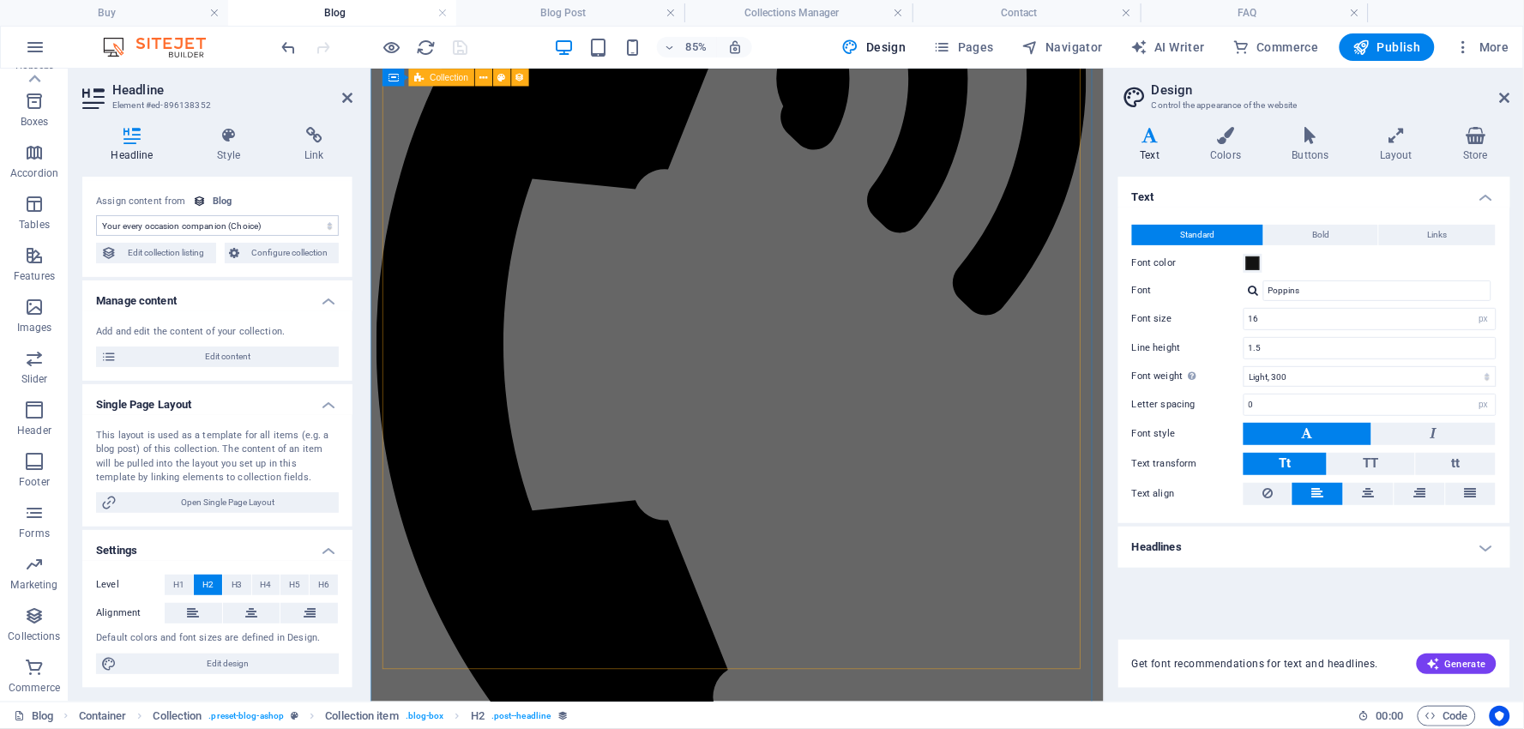
scroll to position [691, 0]
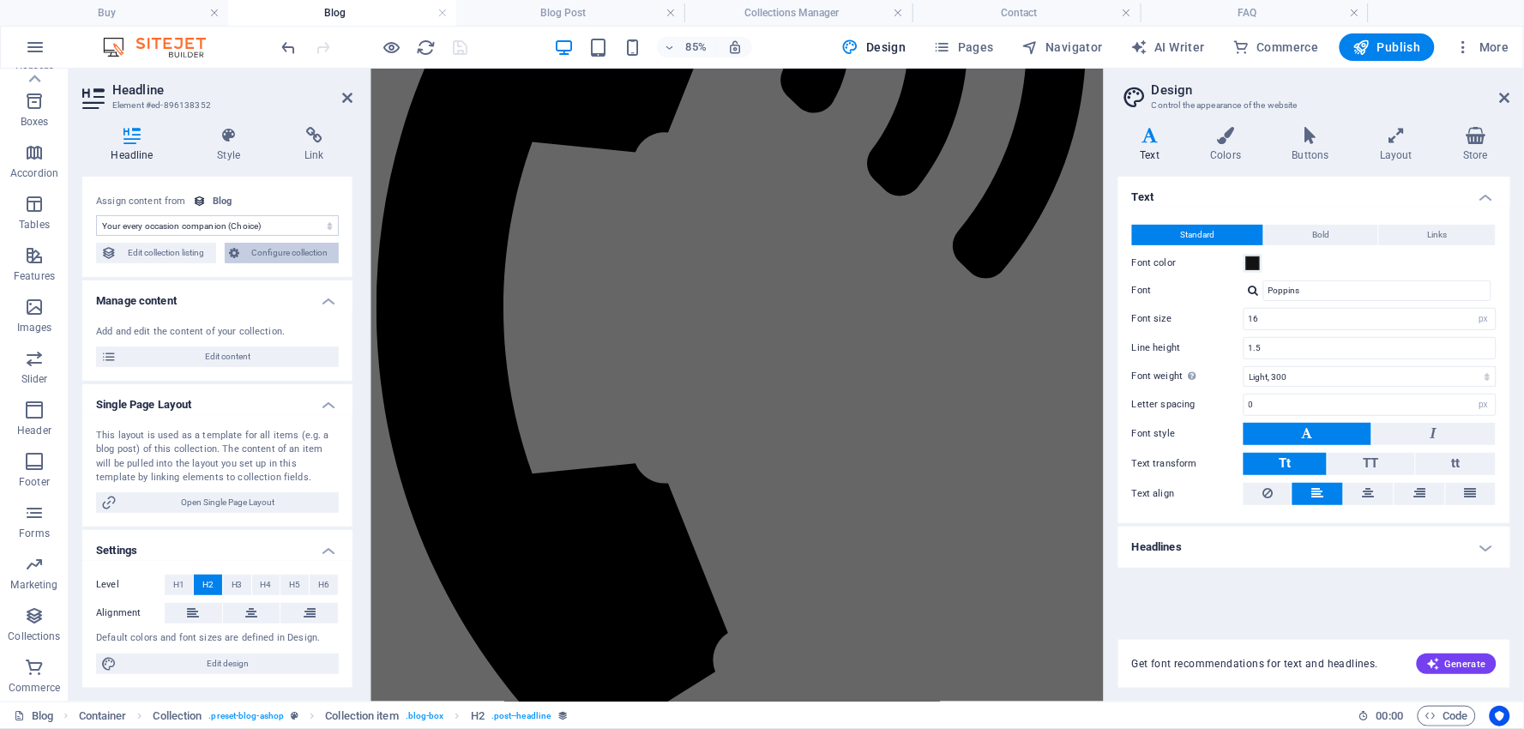
click at [271, 250] on span "Configure collection" at bounding box center [289, 253] width 89 height 21
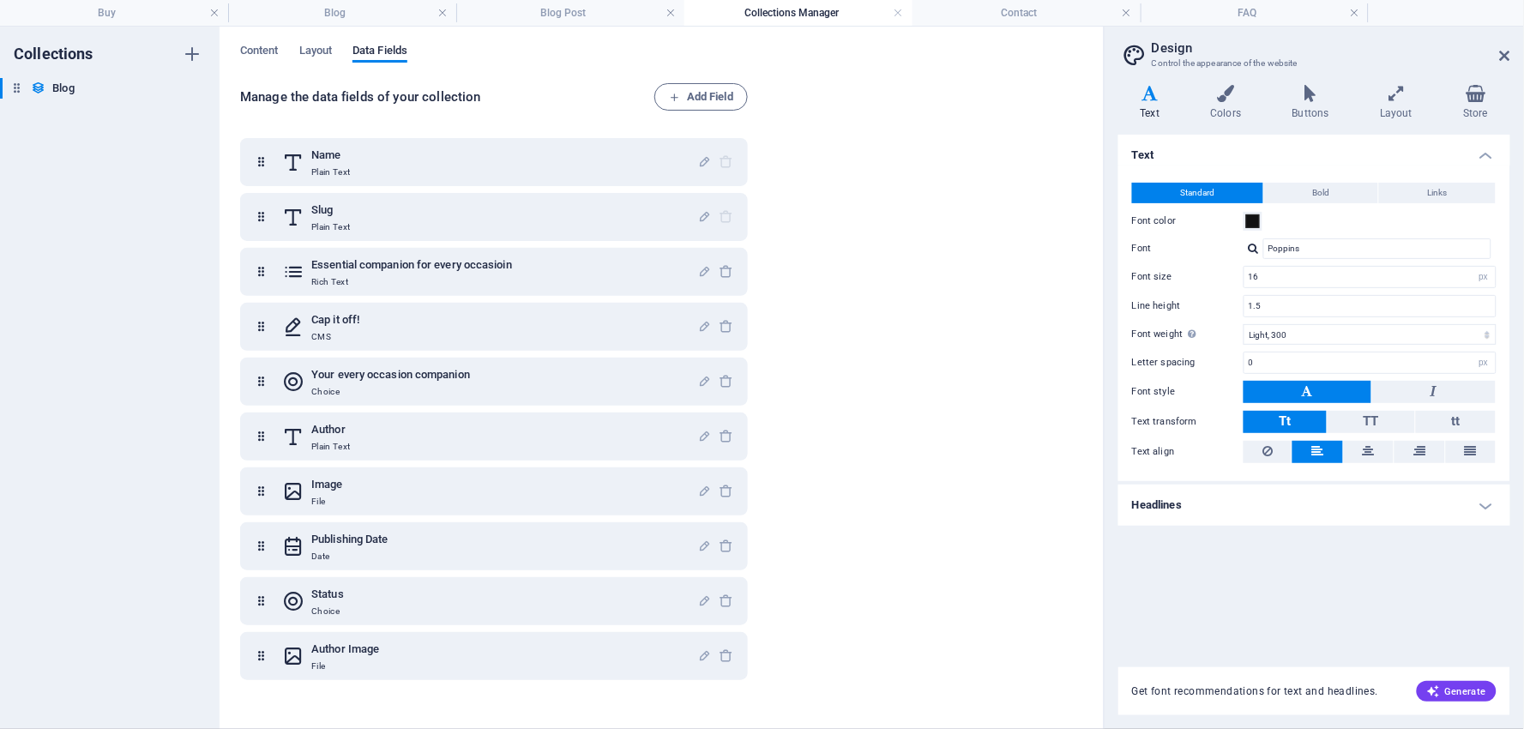
scroll to position [0, 0]
click at [320, 45] on span "Layout" at bounding box center [315, 52] width 33 height 24
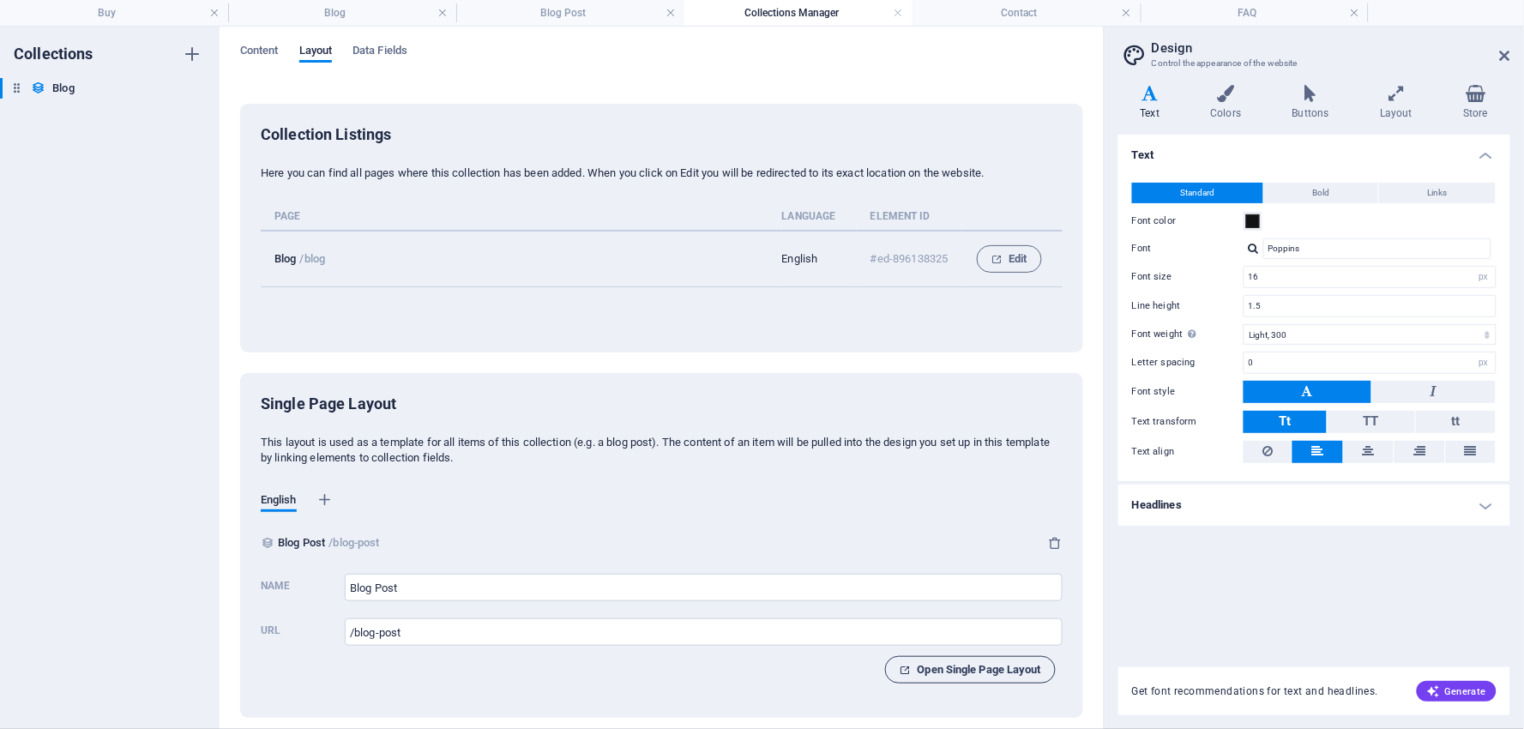
click at [983, 669] on span "Open Single Page Layout" at bounding box center [971, 670] width 142 height 21
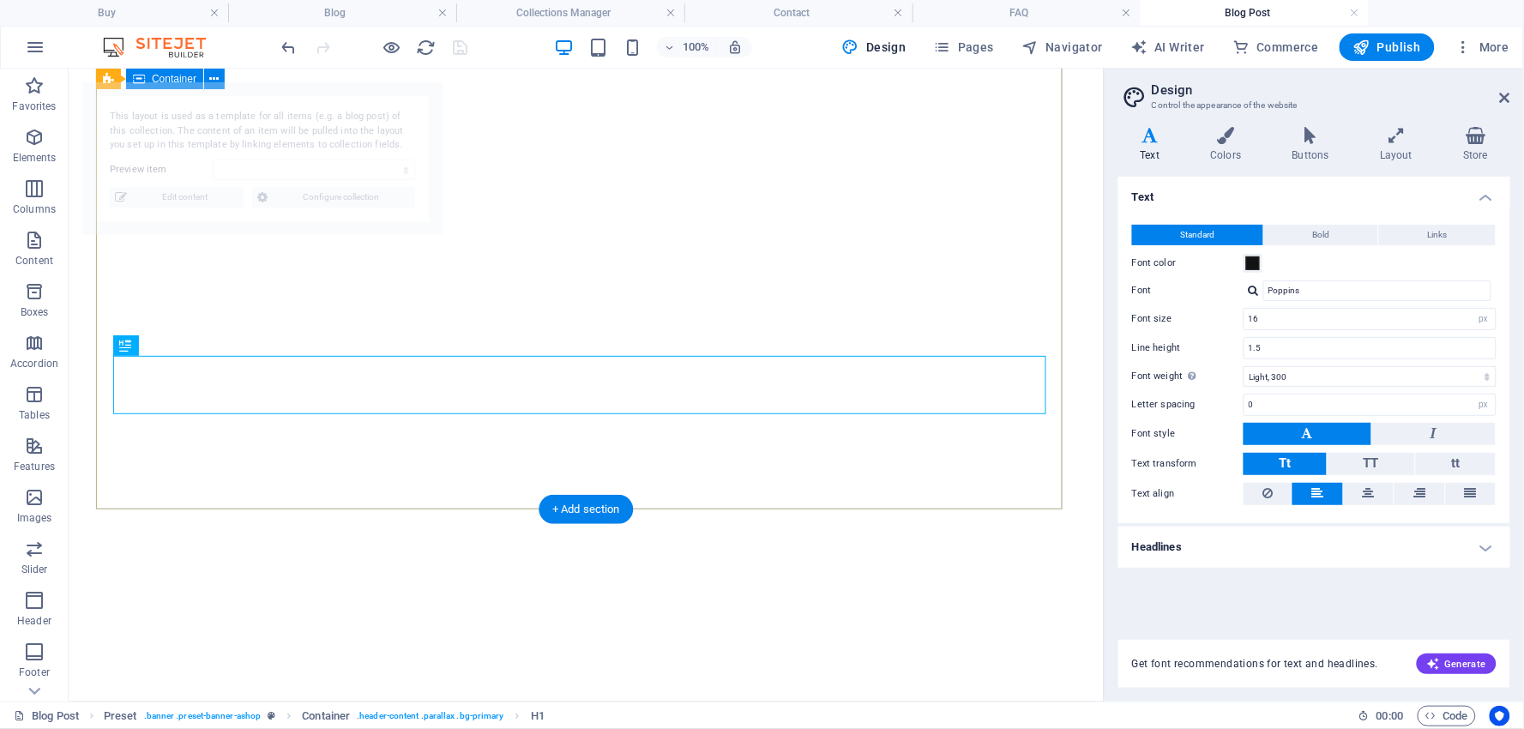
select select "68b5cc82ba23fa318d08eb99"
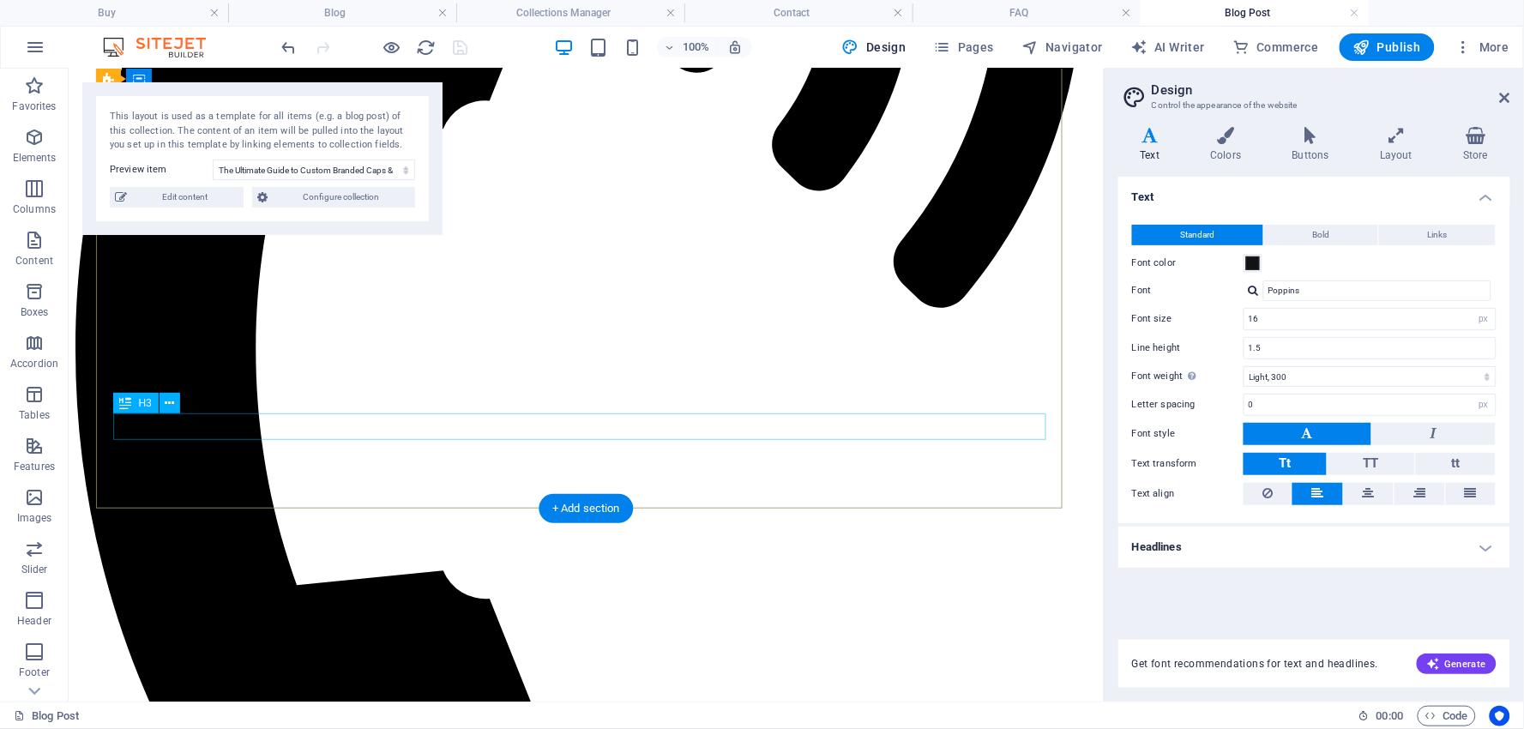
scroll to position [796, 0]
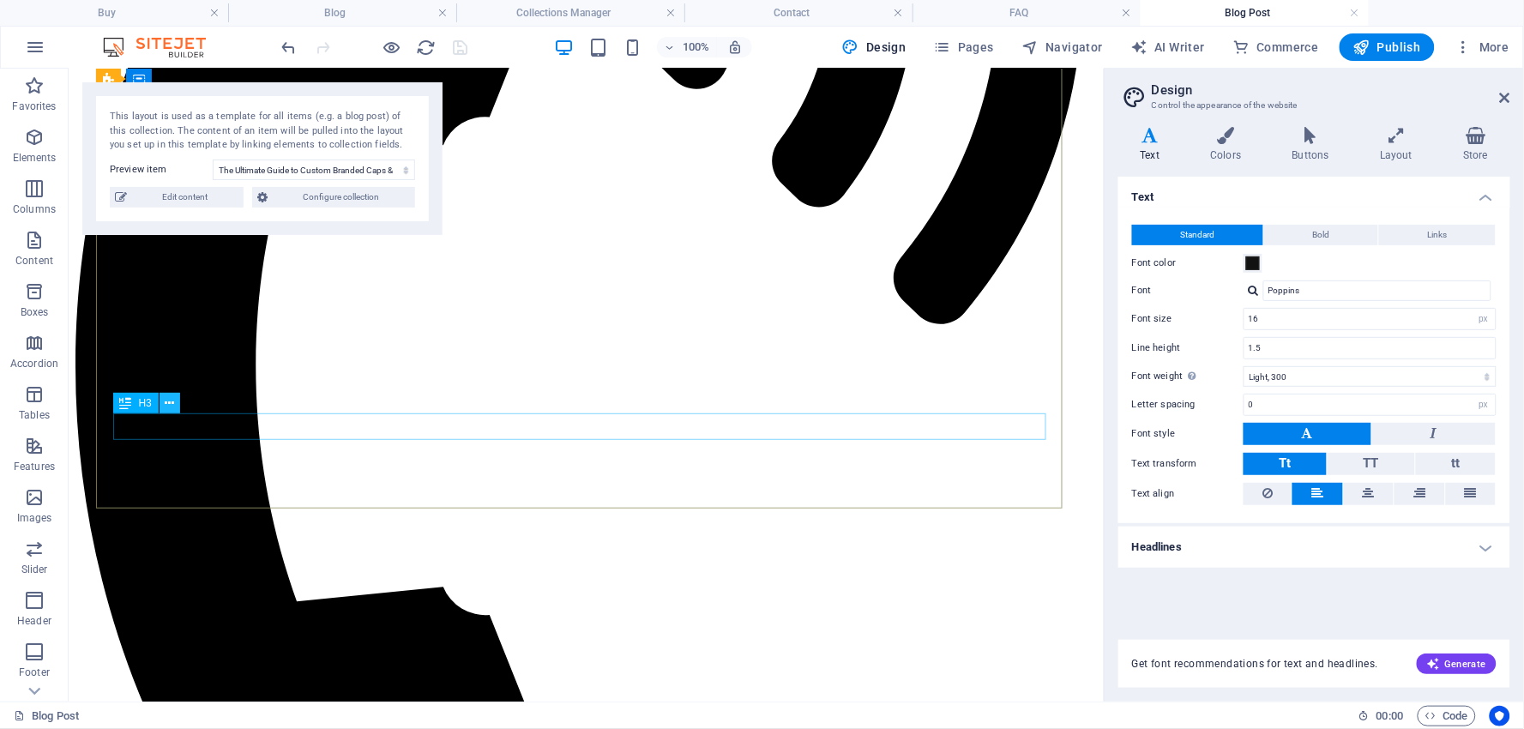
click at [172, 398] on icon at bounding box center [169, 404] width 9 height 18
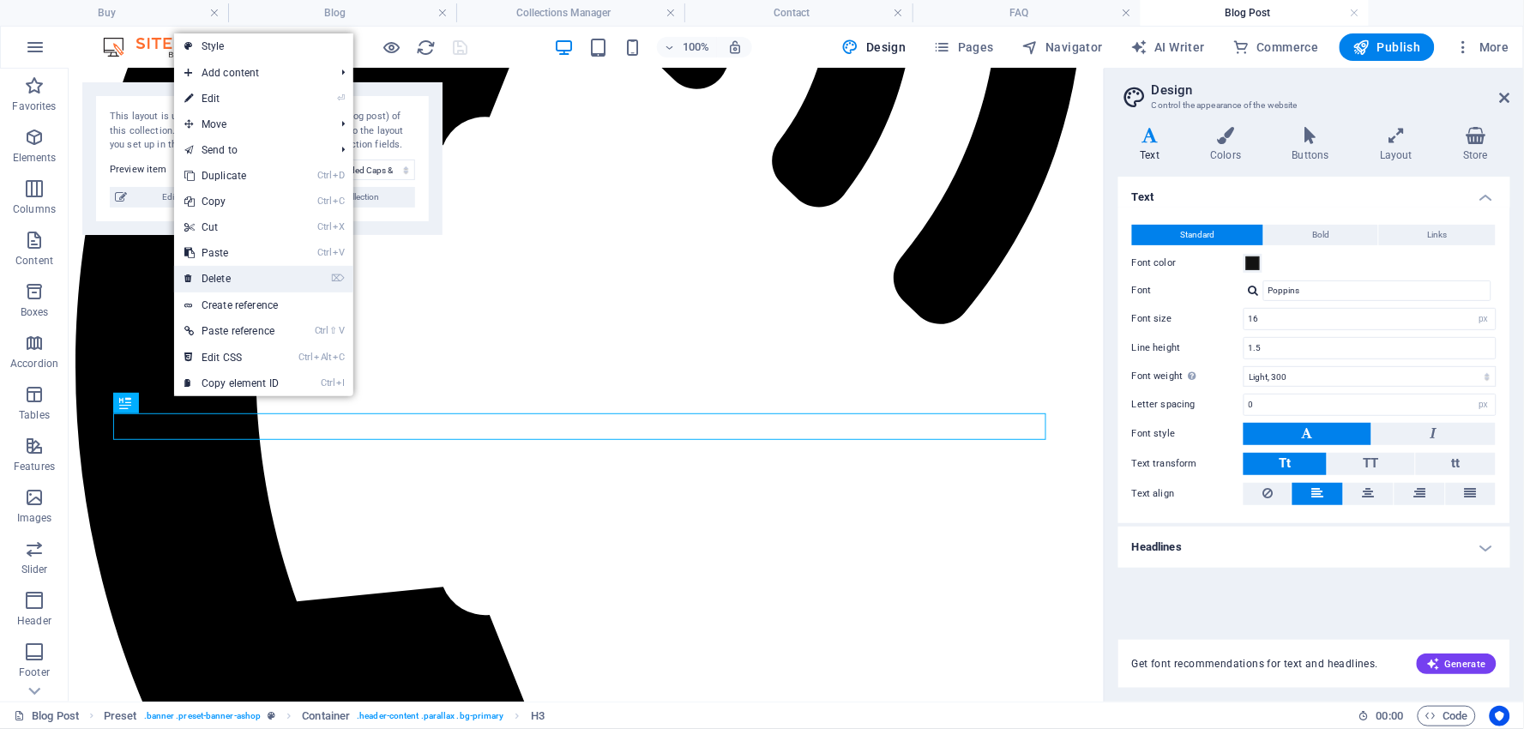
drag, startPoint x: 220, startPoint y: 272, endPoint x: 151, endPoint y: 204, distance: 97.1
click at [220, 272] on link "⌦ Delete" at bounding box center [231, 279] width 115 height 26
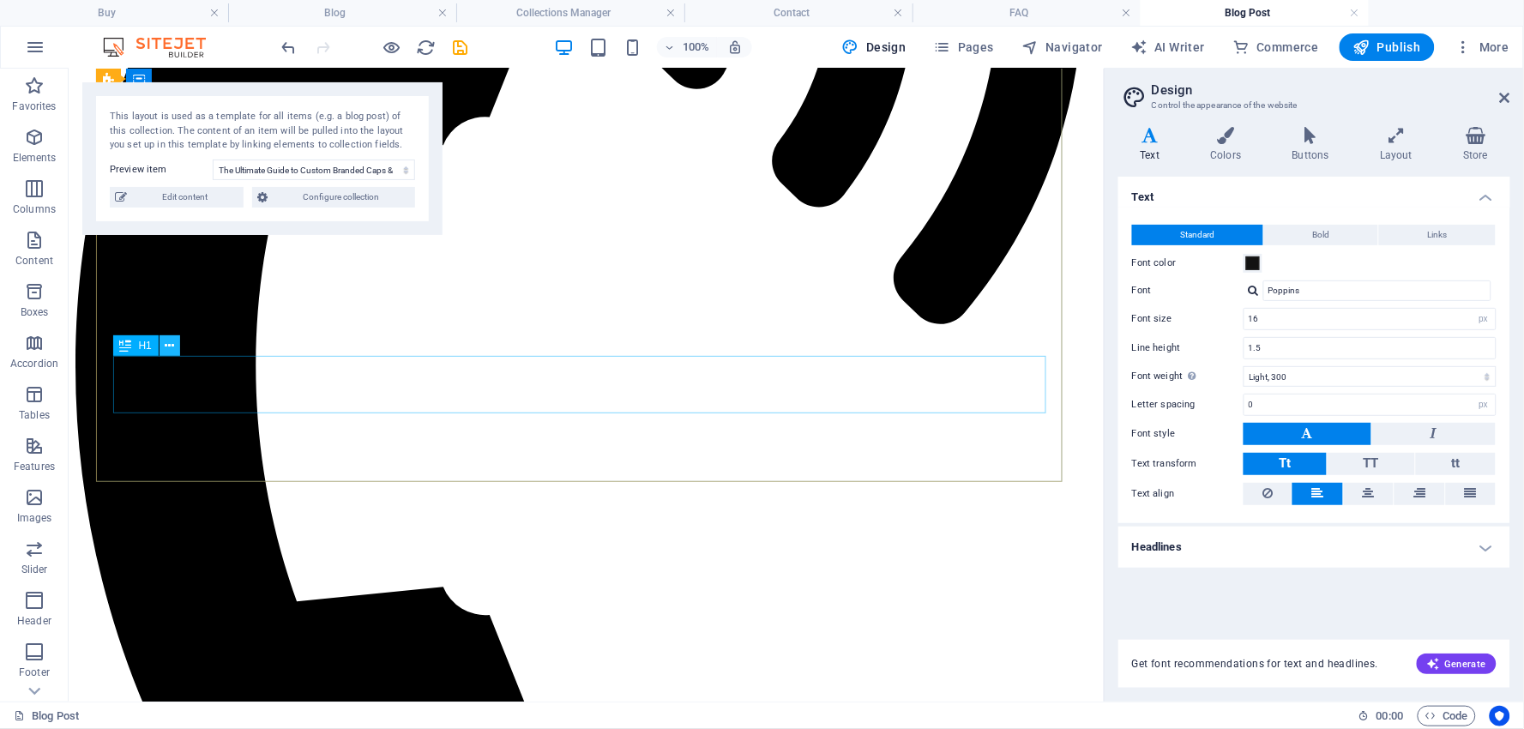
click at [173, 341] on icon at bounding box center [169, 346] width 9 height 18
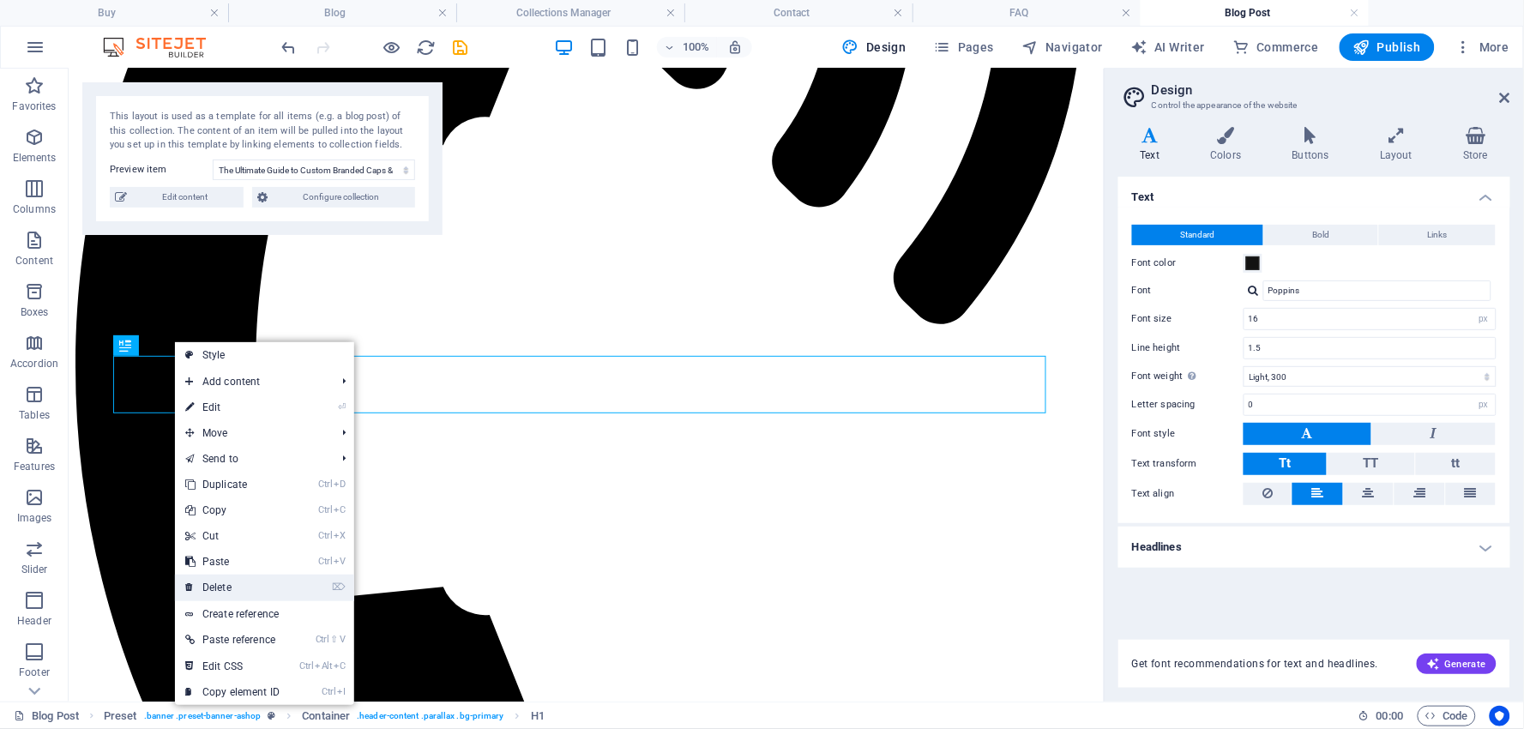
click at [225, 580] on link "⌦ Delete" at bounding box center [232, 588] width 115 height 26
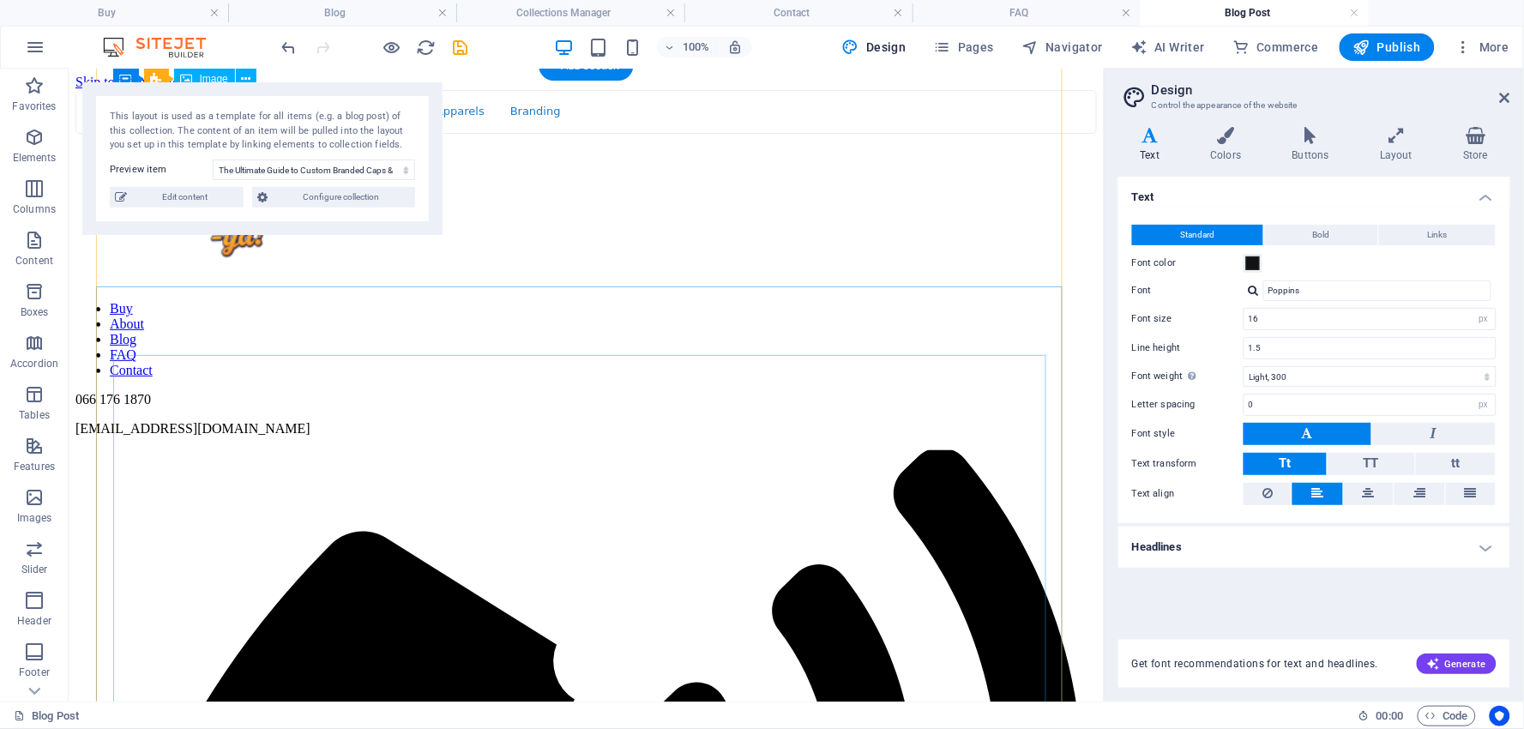
scroll to position [0, 0]
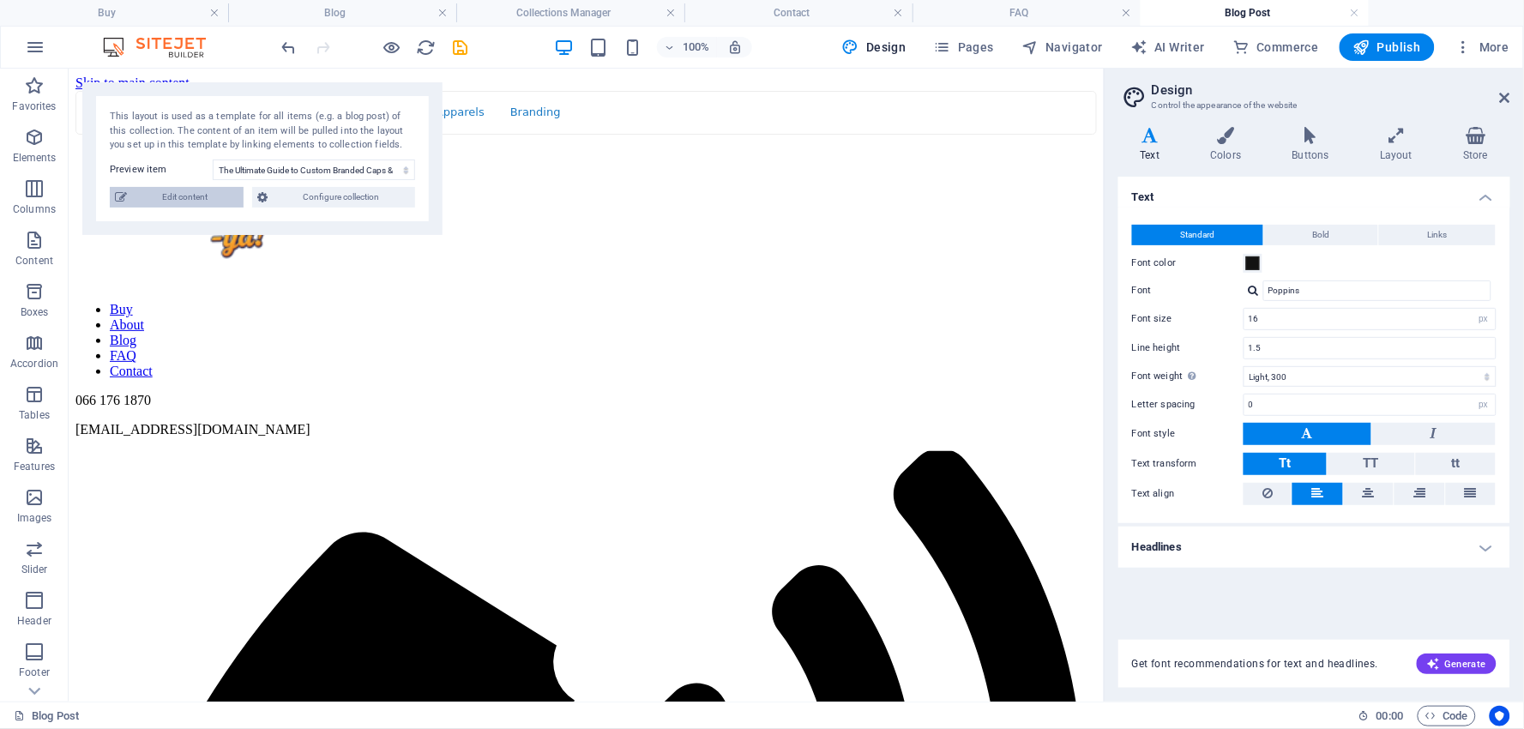
click at [198, 194] on span "Edit content" at bounding box center [185, 197] width 106 height 21
select select "Cap It Off! Your Essential Companion for Every Occasion (and Every Age!)"
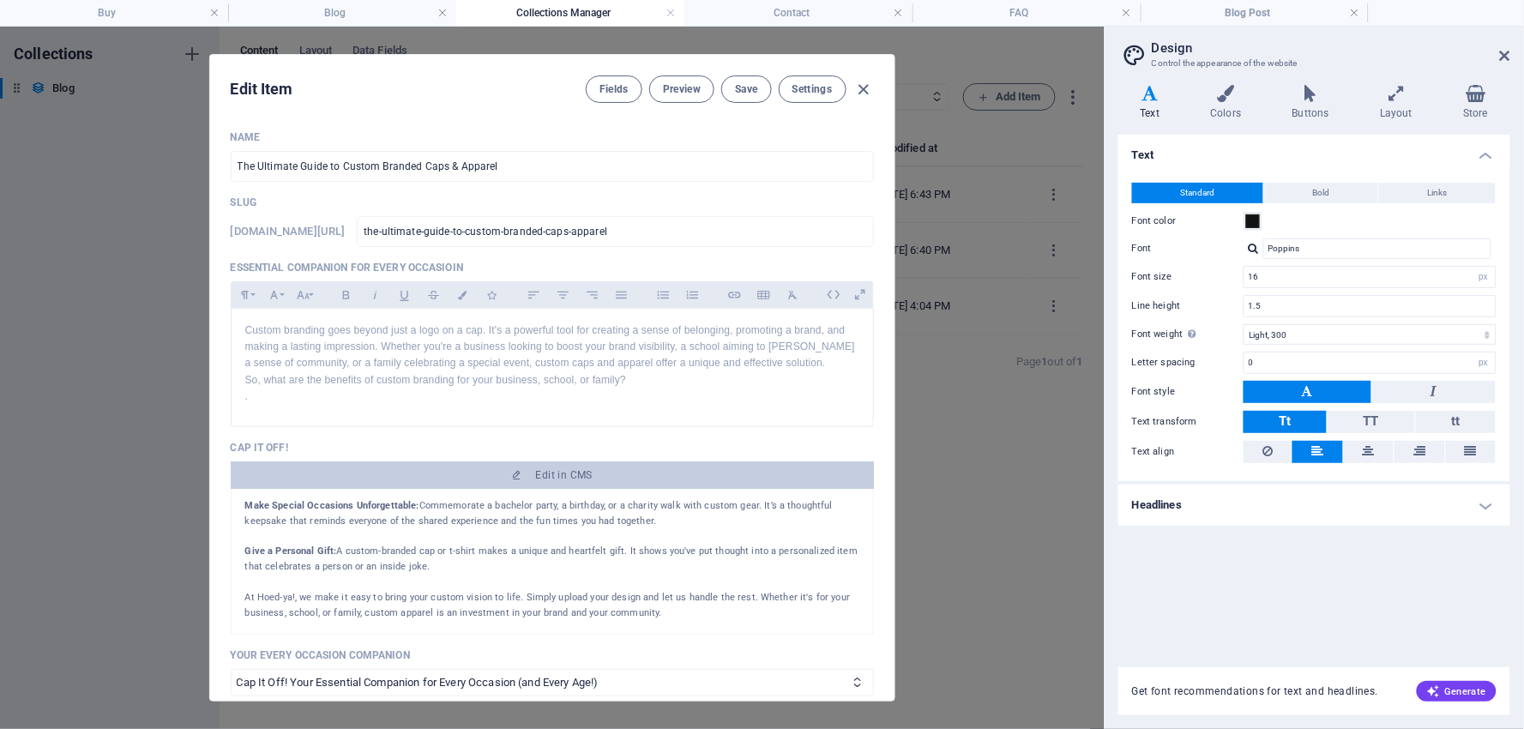
scroll to position [938, 0]
click at [855, 685] on icon at bounding box center [857, 682] width 11 height 11
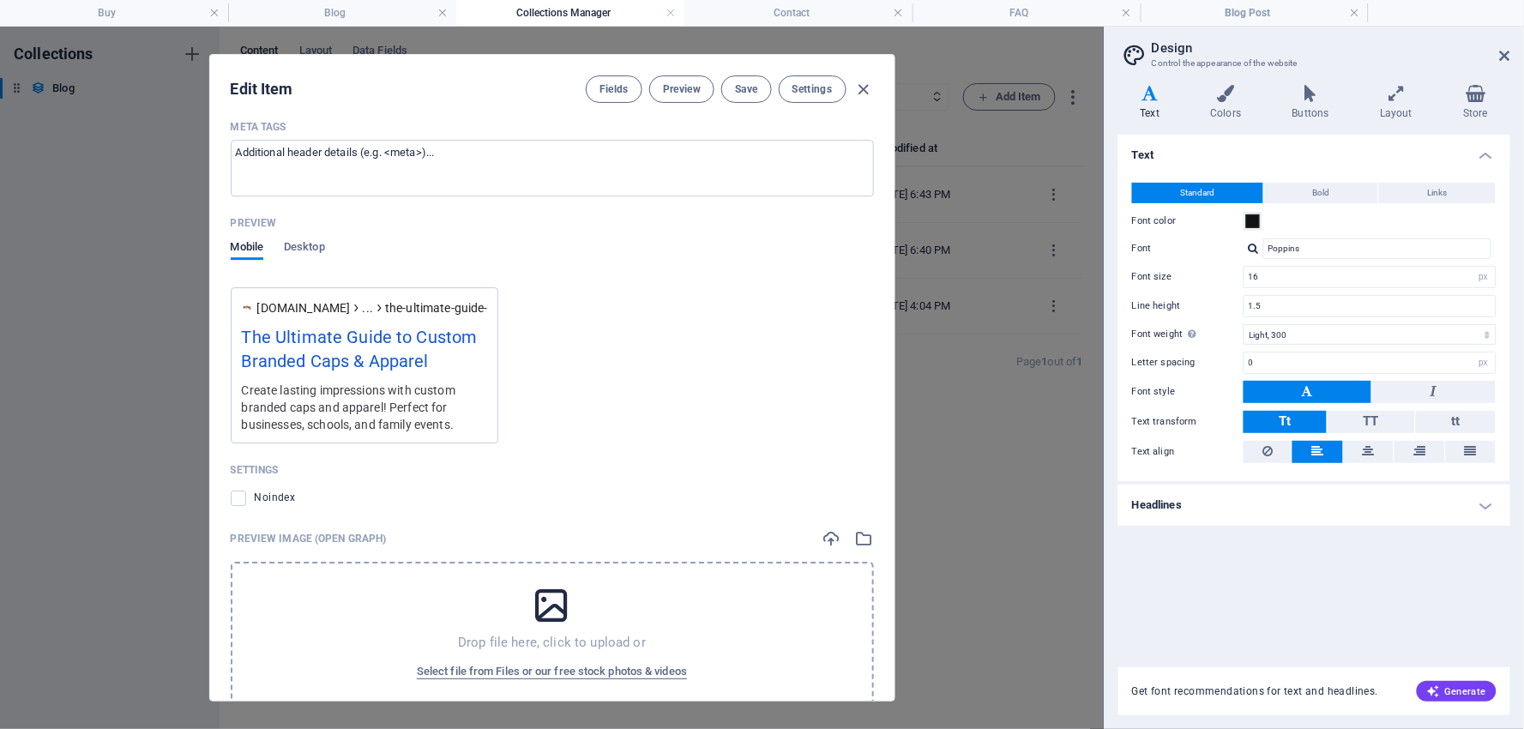
scroll to position [1696, 0]
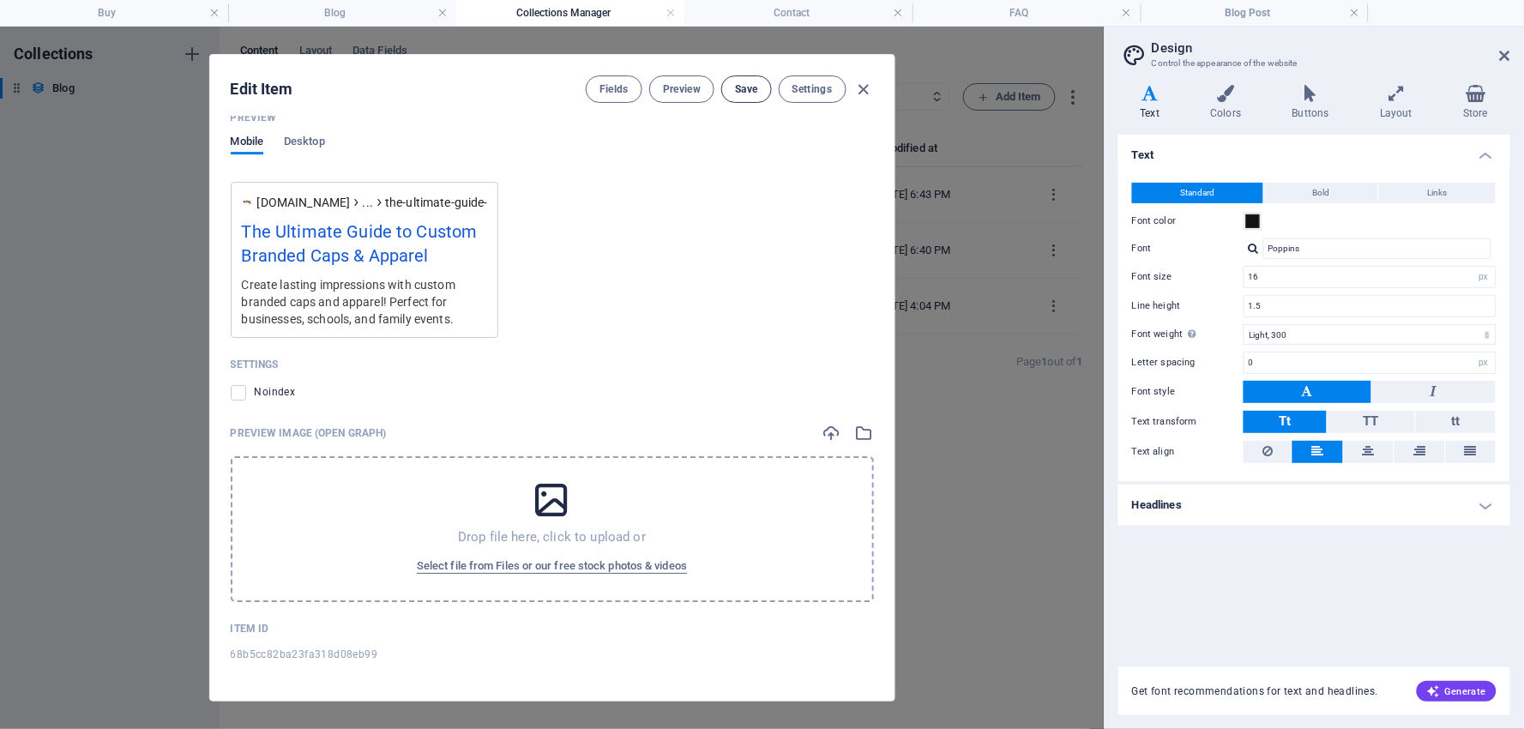
click at [746, 84] on span "Save" at bounding box center [746, 89] width 22 height 14
click at [679, 84] on span "Preview" at bounding box center [682, 89] width 38 height 14
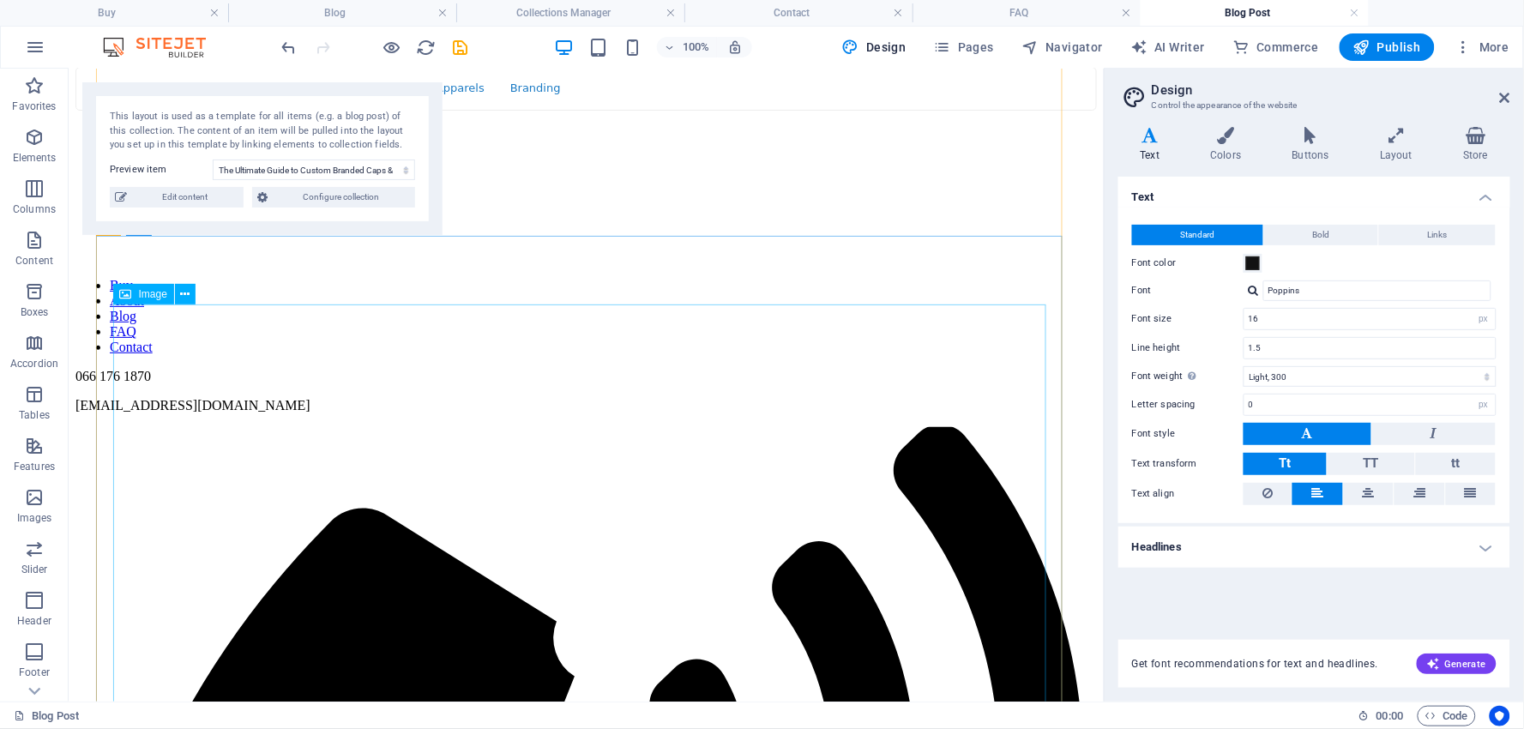
scroll to position [0, 0]
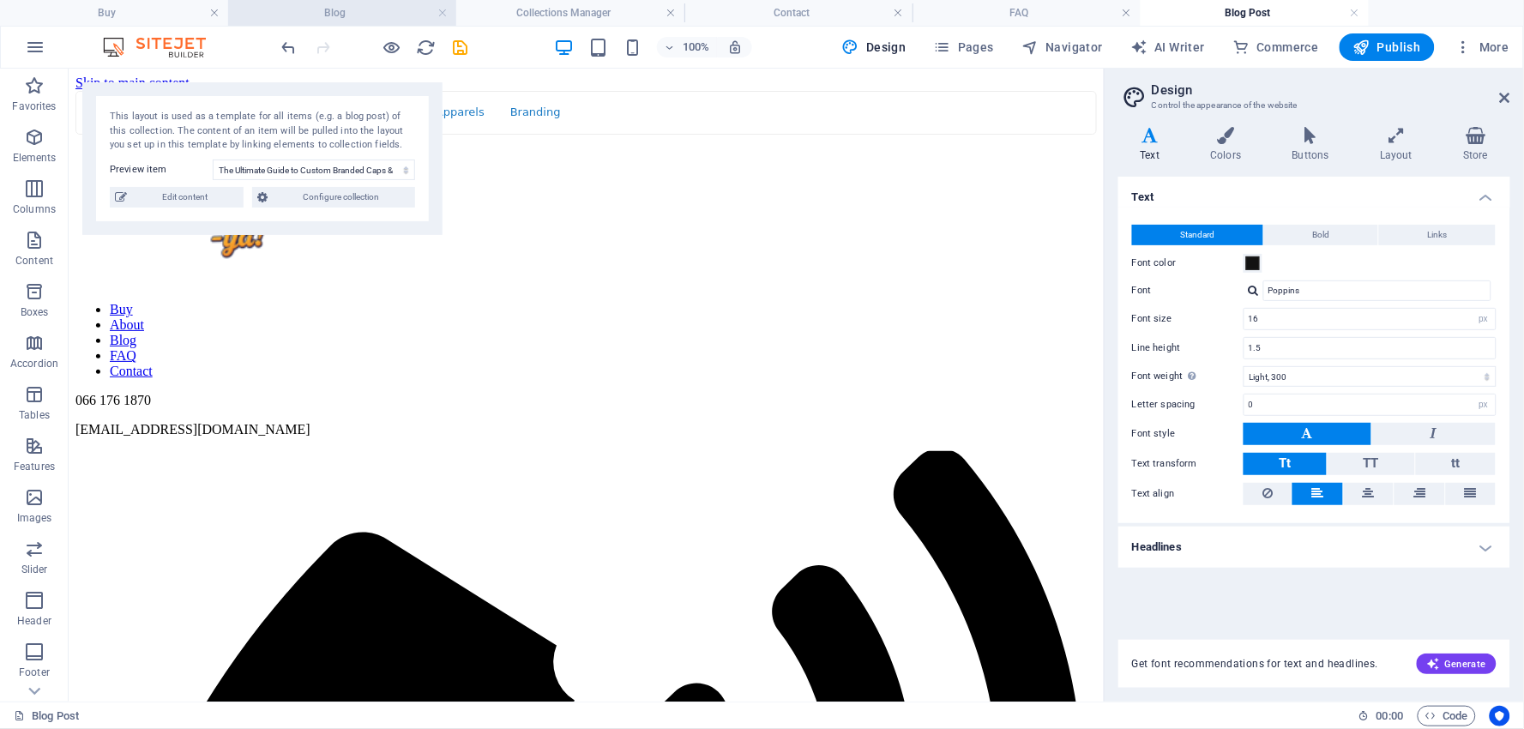
click at [383, 9] on h4 "Blog" at bounding box center [342, 12] width 228 height 19
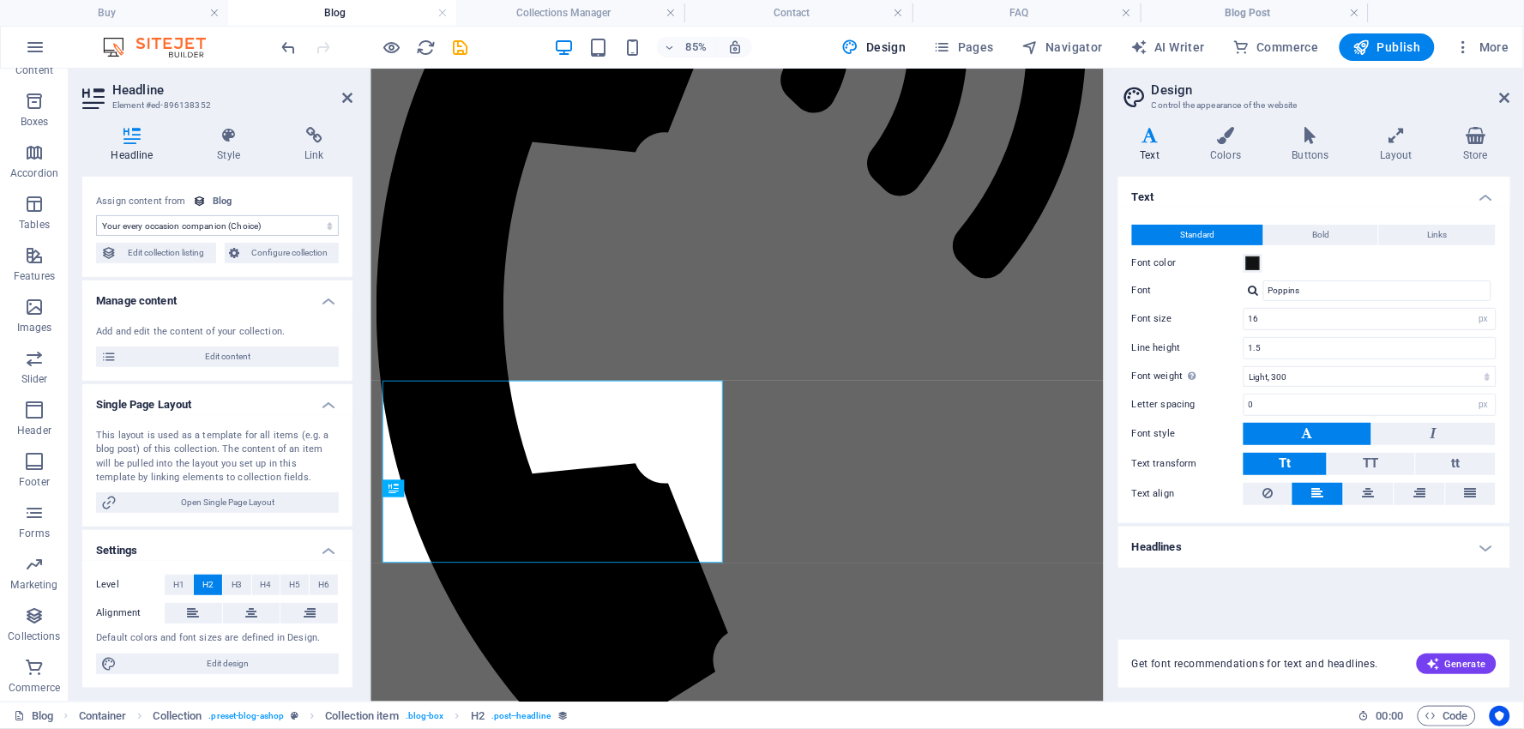
scroll to position [104, 0]
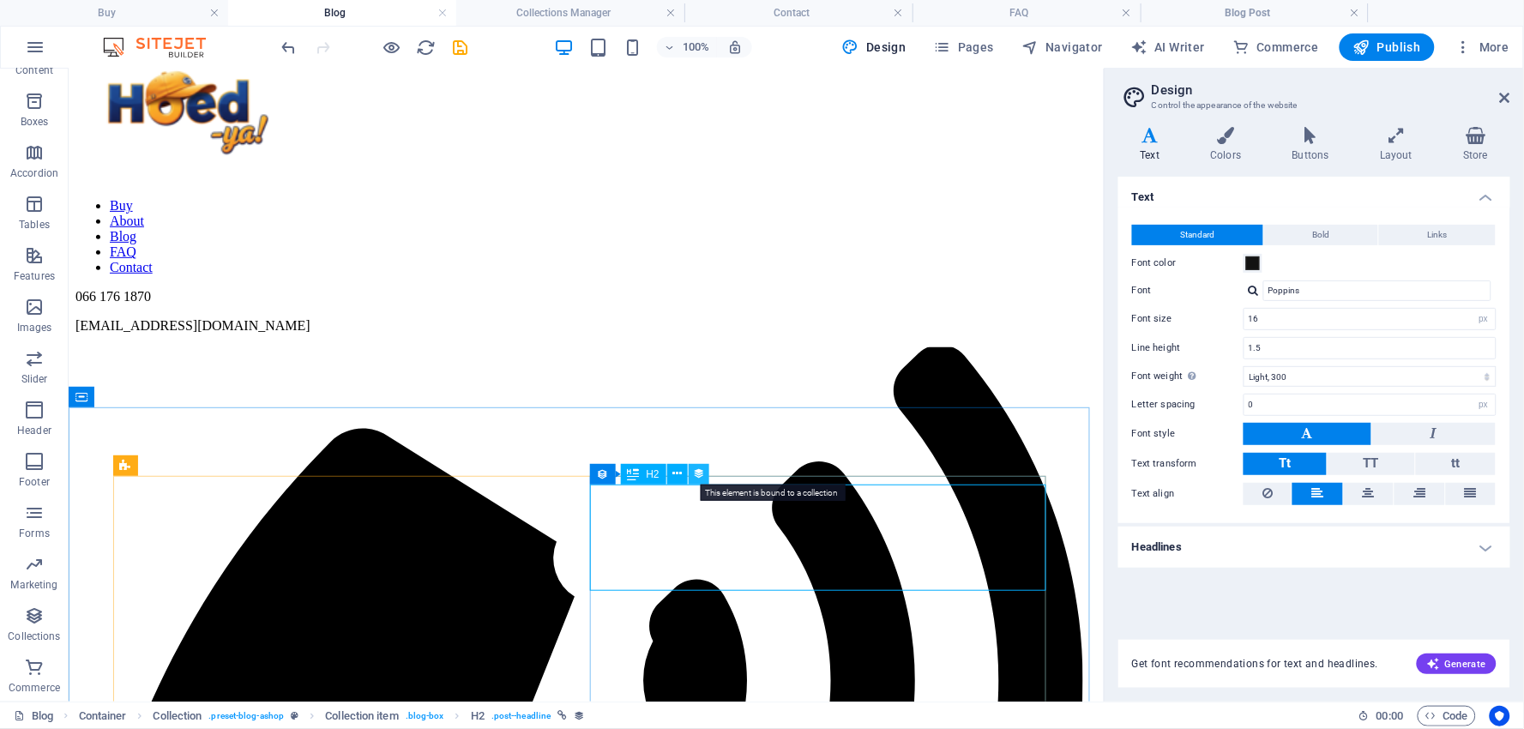
click at [702, 469] on icon at bounding box center [699, 474] width 12 height 18
select select "category"
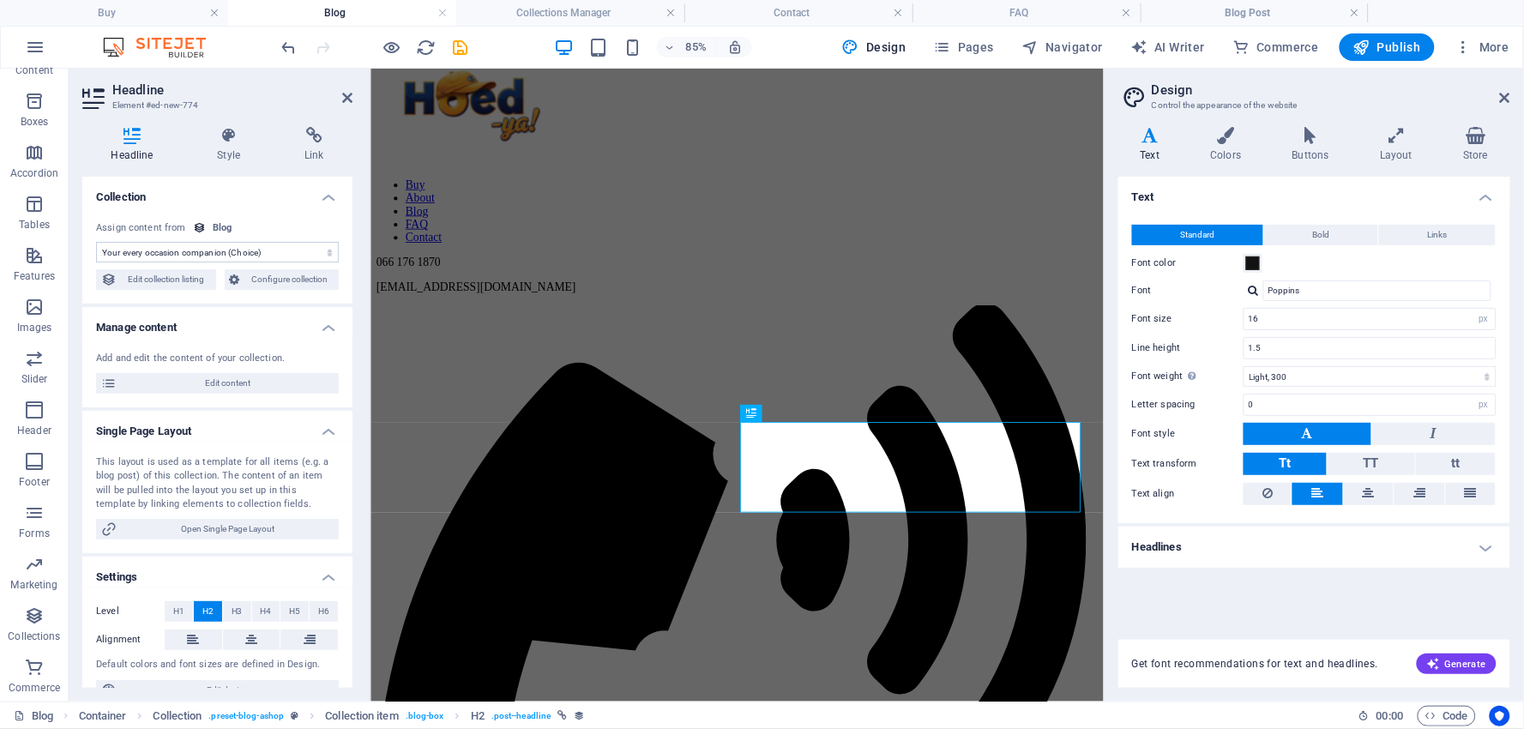
click at [329, 251] on select "No assignment, content remains static Created at (Date) Updated at (Date) Name …" at bounding box center [217, 252] width 243 height 21
click at [138, 229] on div "Assign content from" at bounding box center [141, 228] width 90 height 15
click at [140, 271] on span "Edit collection listing" at bounding box center [166, 279] width 89 height 21
select select "columns.category_ASC"
select select "columns.category"
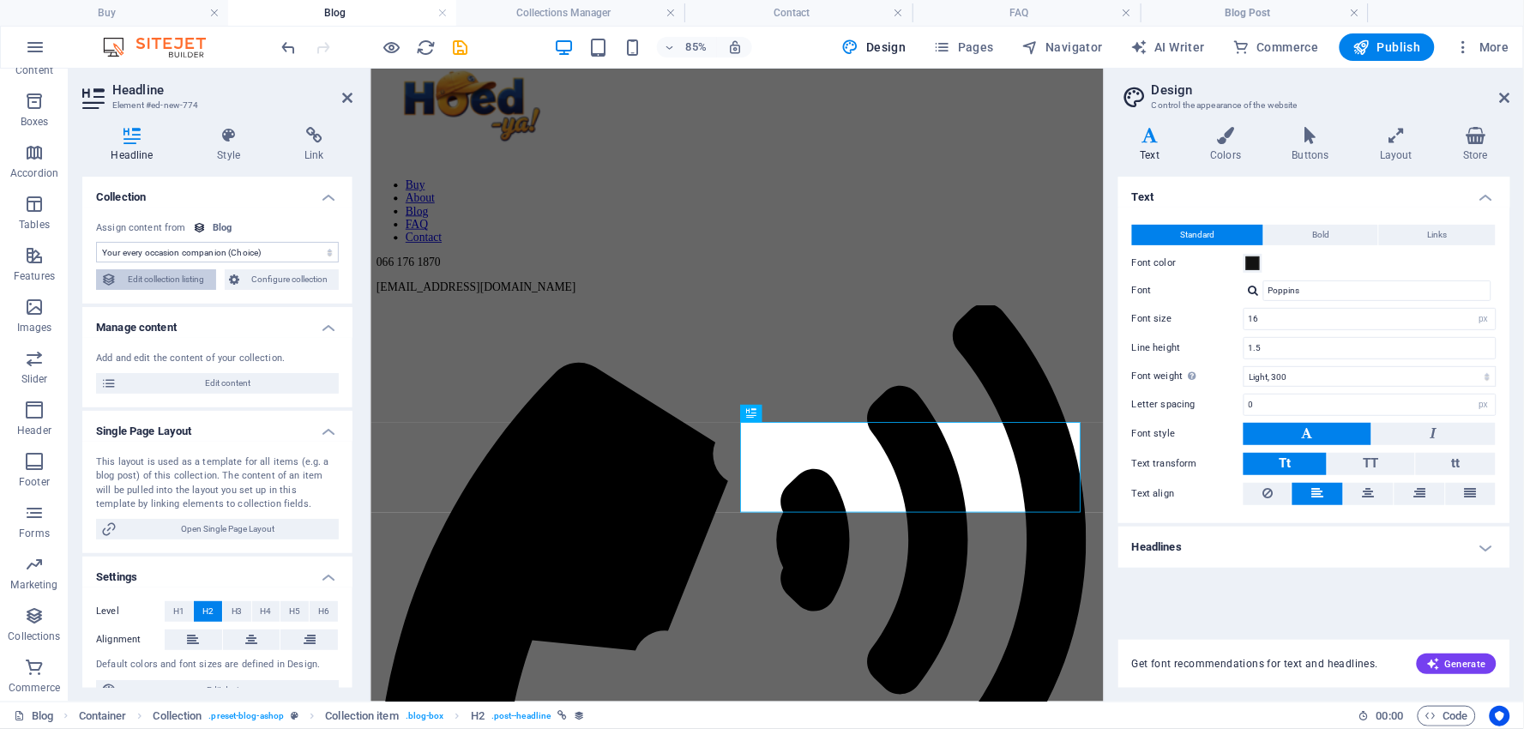
select select "columns.status"
select select "columns.publishing_date"
select select "past"
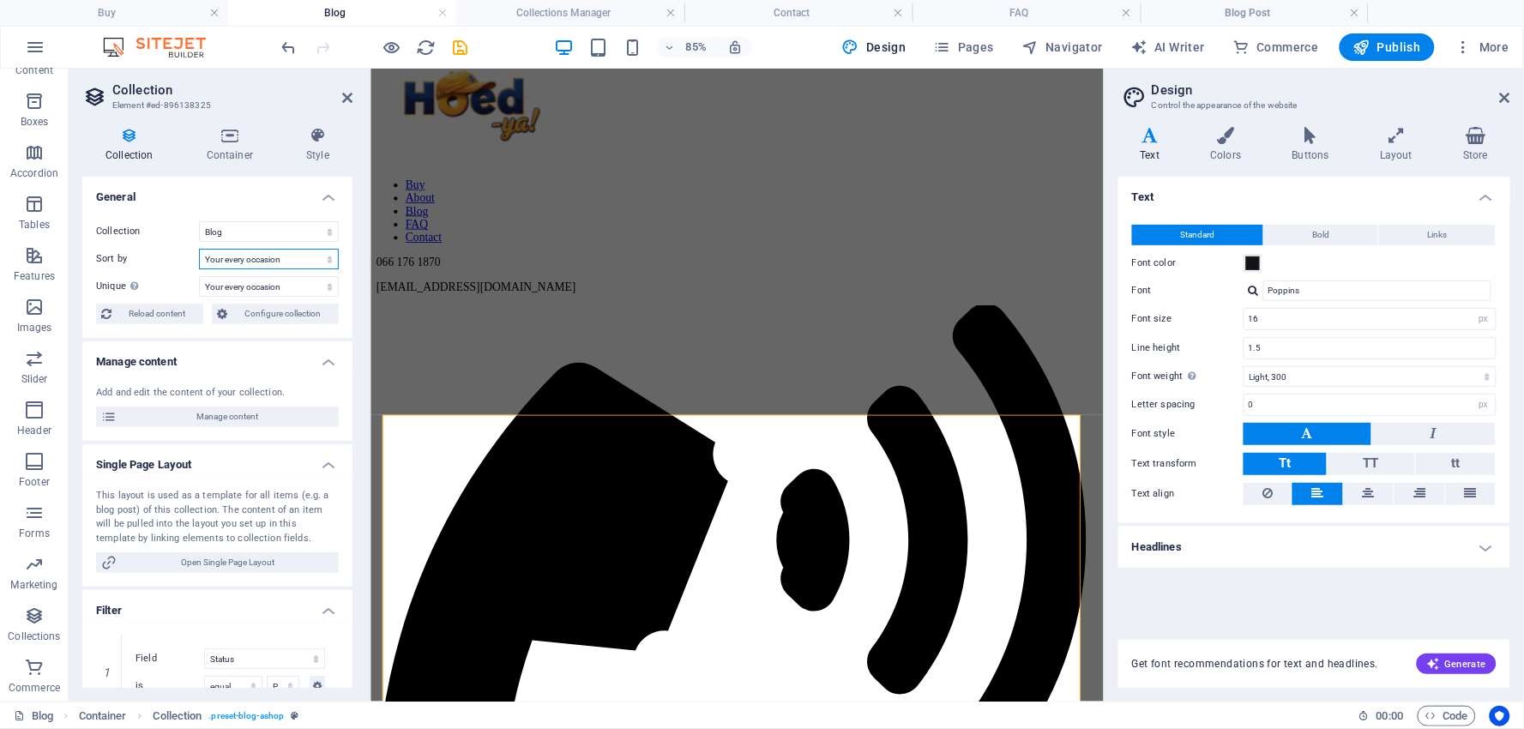
click at [326, 261] on select "Created at (ascending) Created at (descending) Updated at (ascending) Updated a…" at bounding box center [269, 259] width 140 height 21
click at [327, 261] on select "Created at (ascending) Created at (descending) Updated at (ascending) Updated a…" at bounding box center [269, 259] width 140 height 21
click at [323, 281] on select "None Name Slug Essential companion for every occasioin Cap it off! Your every o…" at bounding box center [269, 286] width 140 height 21
click at [133, 275] on div "Display only unique values. Leave disabled if unclear." at bounding box center [185, 256] width 137 height 39
click at [199, 284] on select "None Name Slug Essential companion for every occasioin Cap it off! Your every o…" at bounding box center [269, 286] width 140 height 21
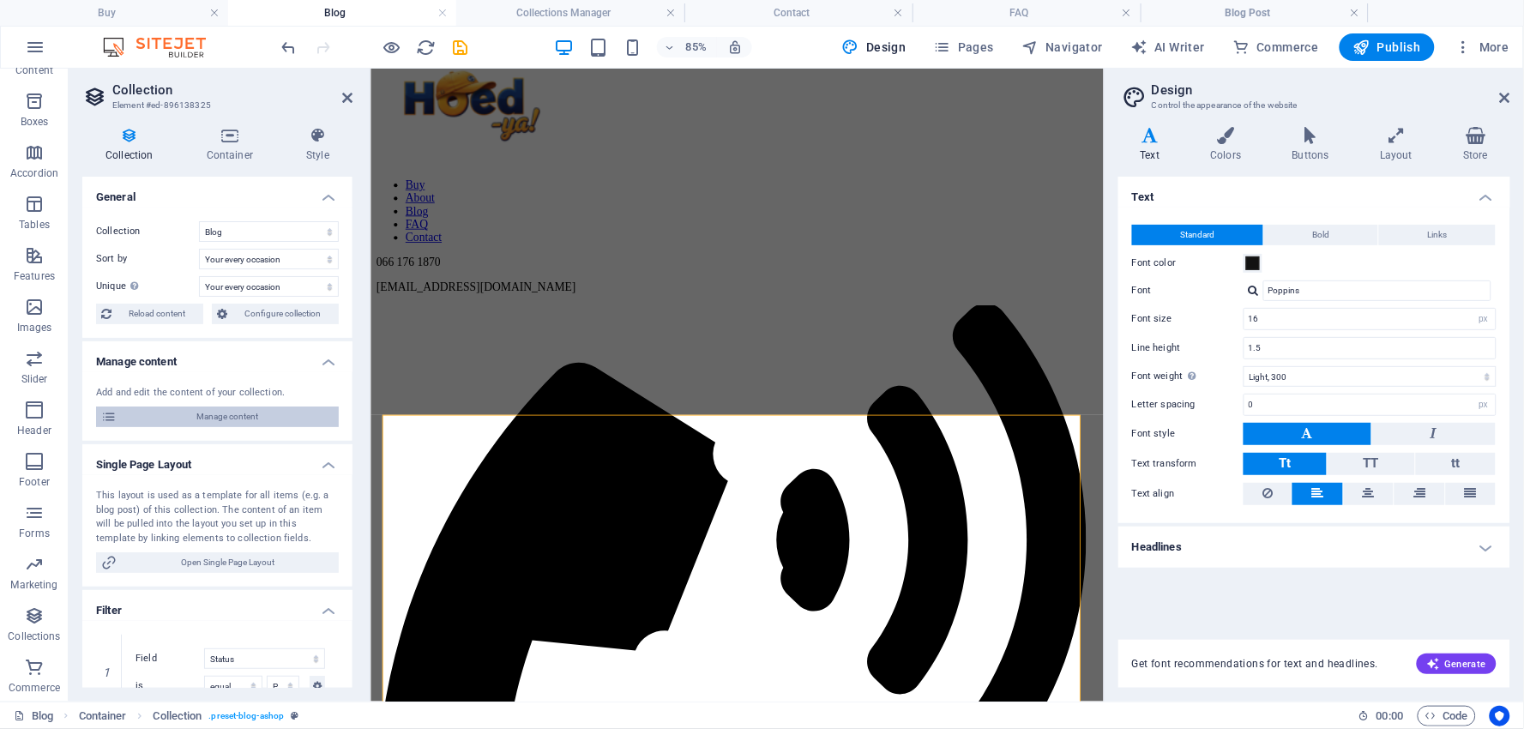
click at [220, 414] on span "Manage content" at bounding box center [228, 417] width 212 height 21
type input "[DATE]"
type input "the-ultimate-guide-to-custom-branded-caps-apparel"
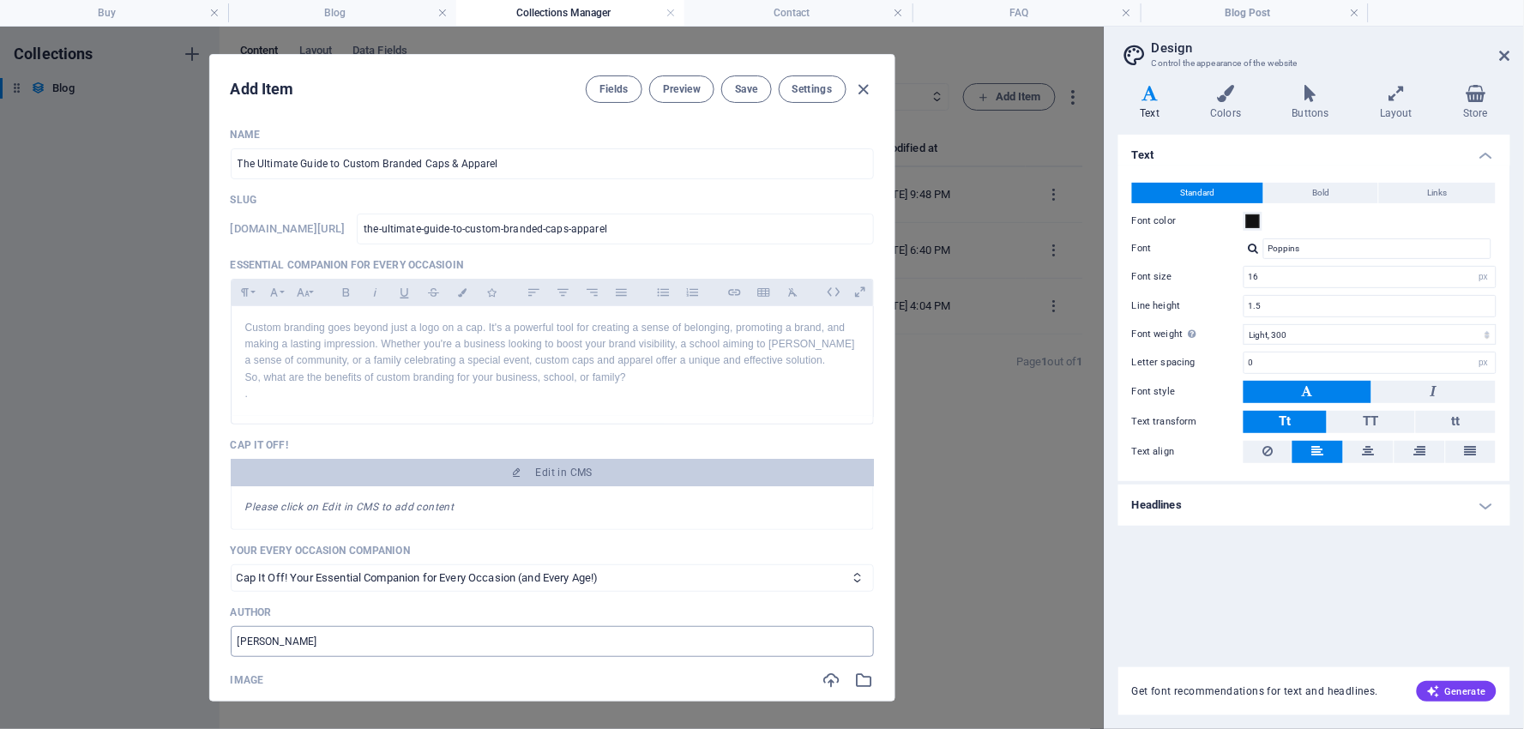
scroll to position [0, 0]
drag, startPoint x: 483, startPoint y: 77, endPoint x: 441, endPoint y: 143, distance: 78.3
click at [341, 169] on div "Add Item Fields Preview Save Settings Name The Ultimate Guide to Custom Branded…" at bounding box center [552, 378] width 685 height 646
drag, startPoint x: 808, startPoint y: 66, endPoint x: 697, endPoint y: 96, distance: 114.7
click at [697, 95] on div "Add Item Fields Preview Save Settings" at bounding box center [552, 86] width 685 height 62
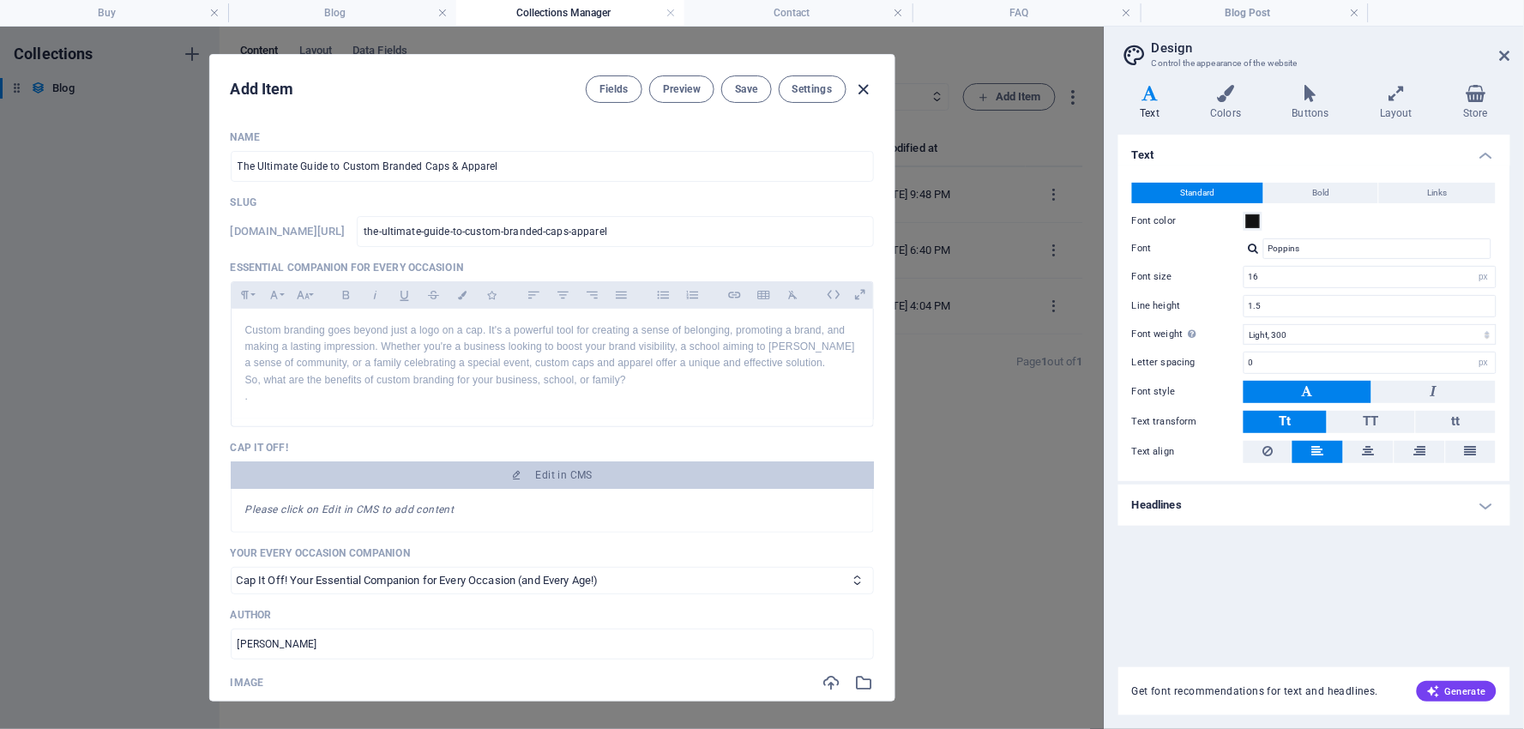
click at [861, 86] on icon "button" at bounding box center [864, 90] width 20 height 20
type input "the-ultimate-guide-to-custom-branded-caps-apparel"
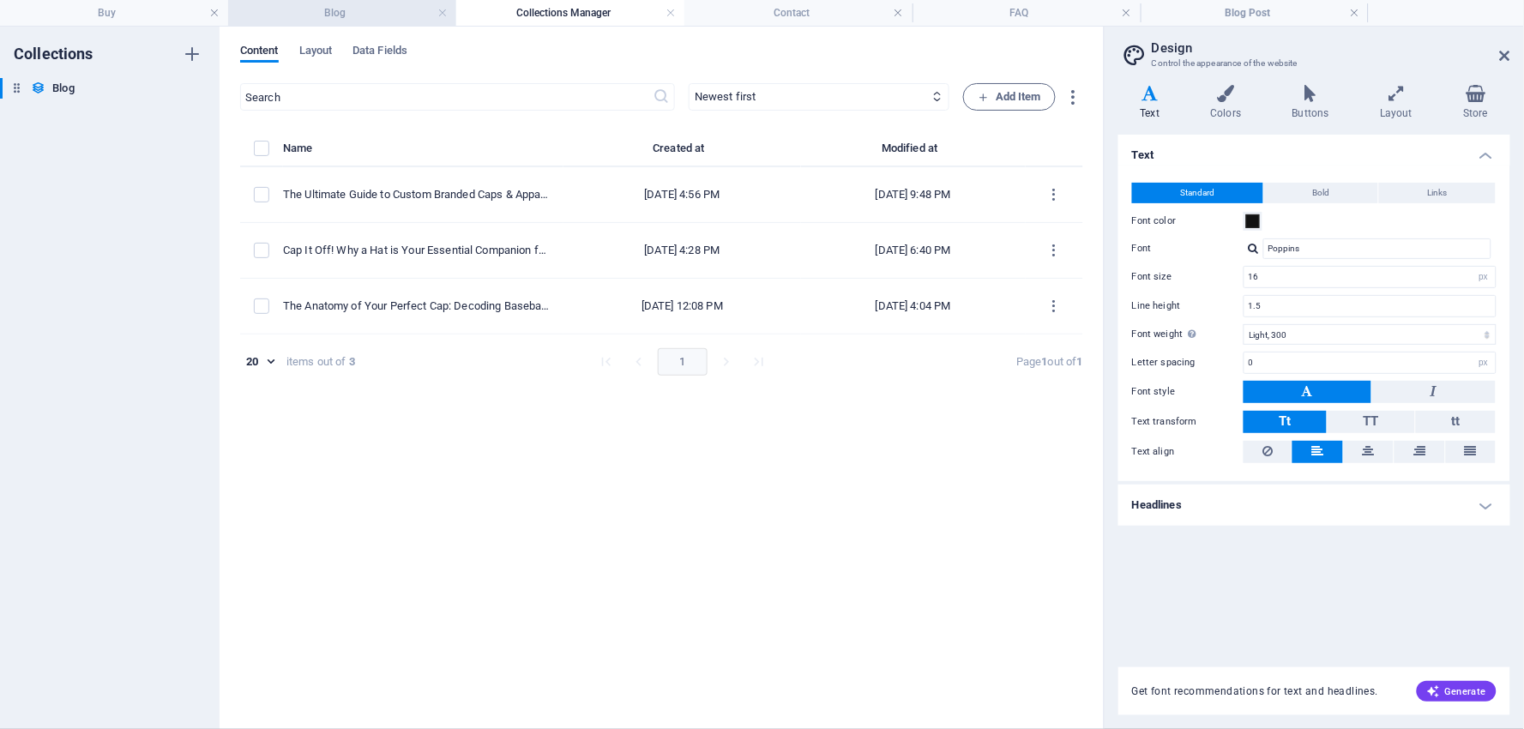
click at [371, 9] on h4 "Blog" at bounding box center [342, 12] width 228 height 19
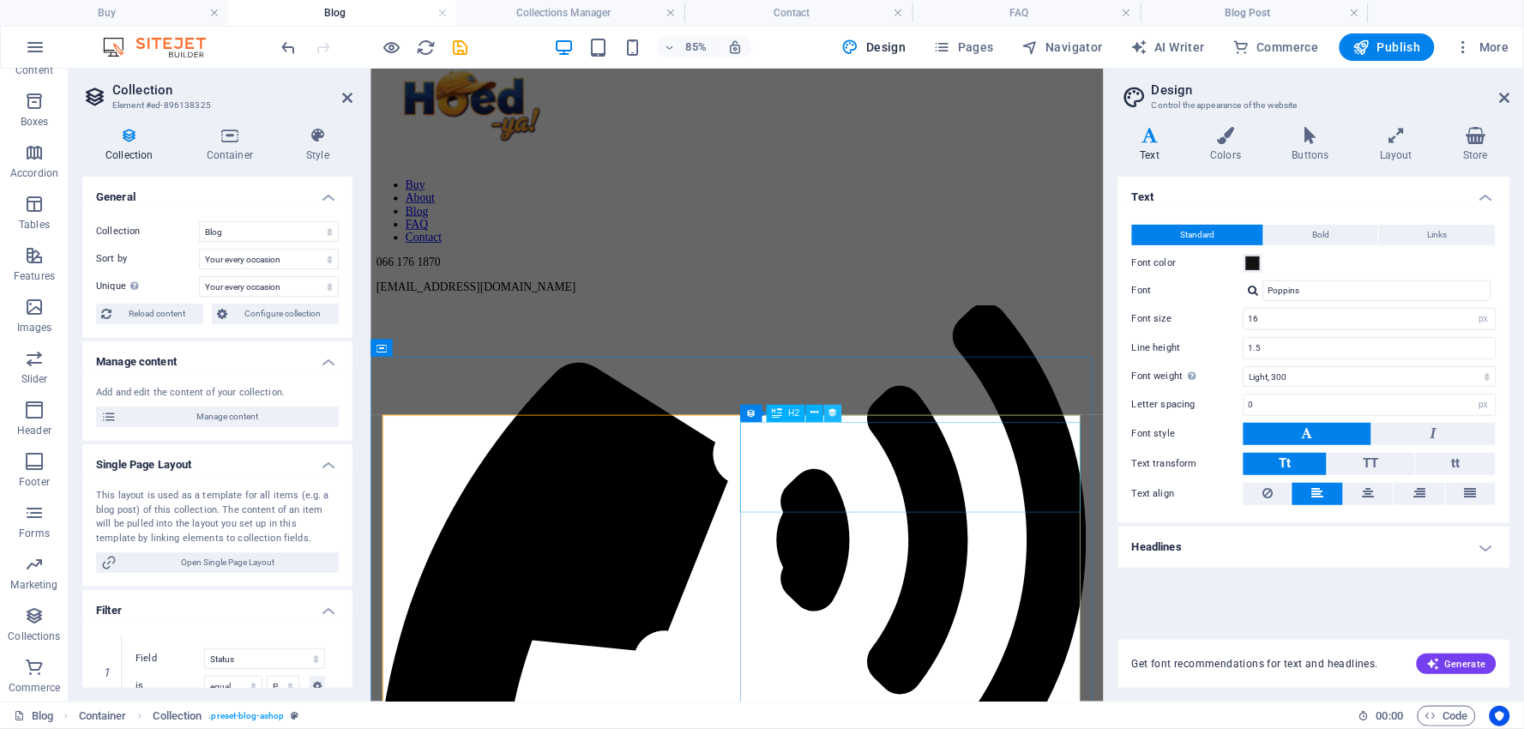
click at [835, 407] on icon at bounding box center [833, 413] width 10 height 15
select select "category"
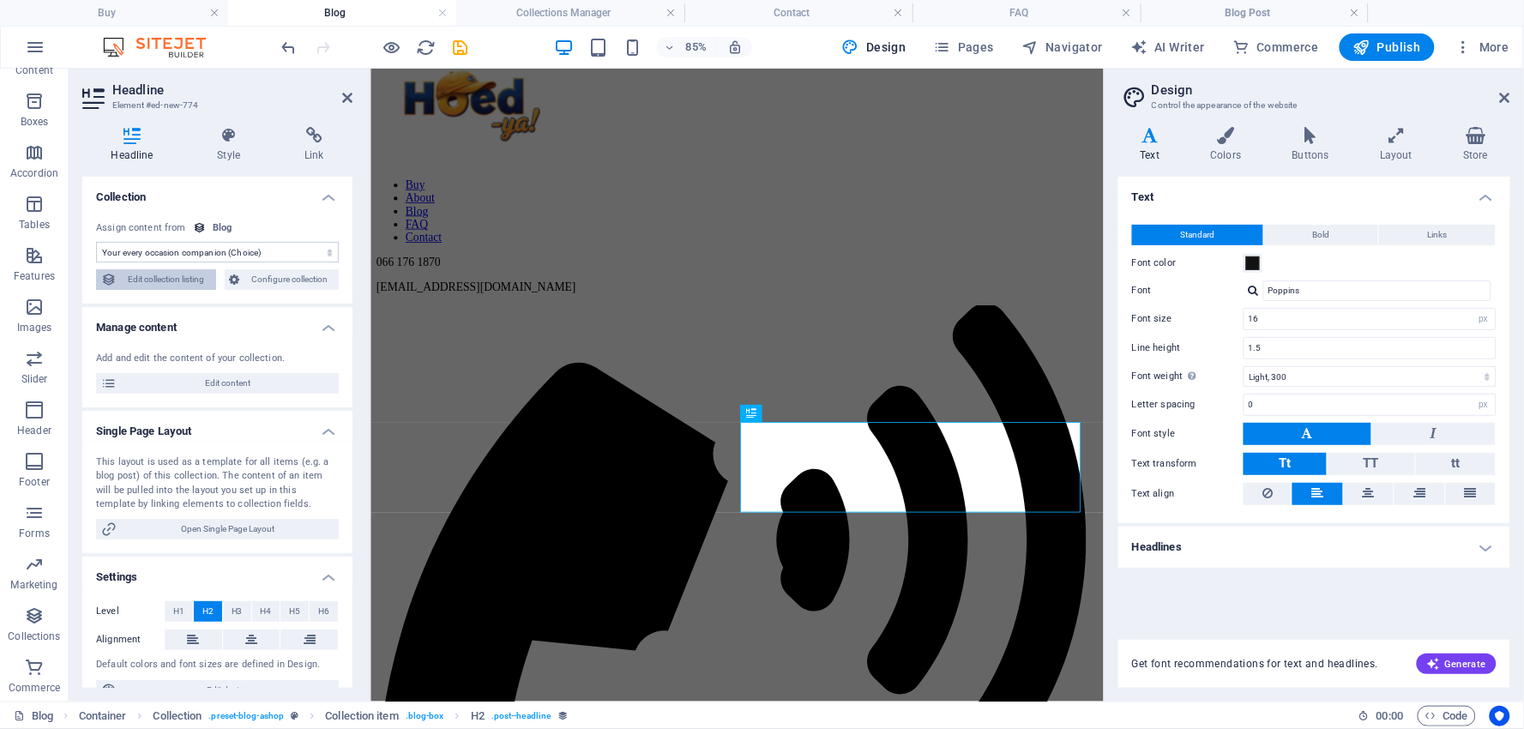
click at [175, 273] on span "Edit collection listing" at bounding box center [166, 279] width 89 height 21
select select "columns.category_ASC"
select select "columns.category"
select select "columns.status"
select select "columns.publishing_date"
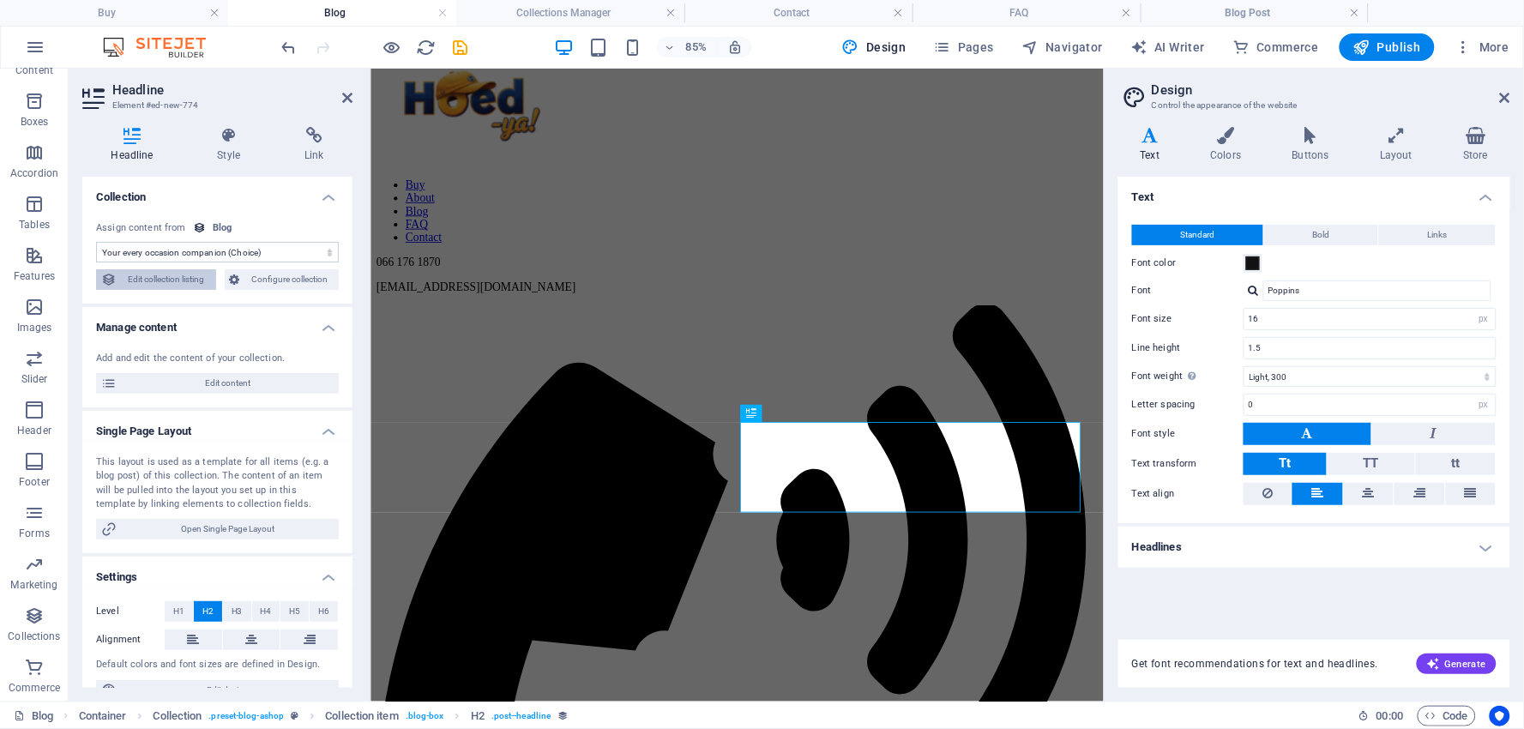
select select "past"
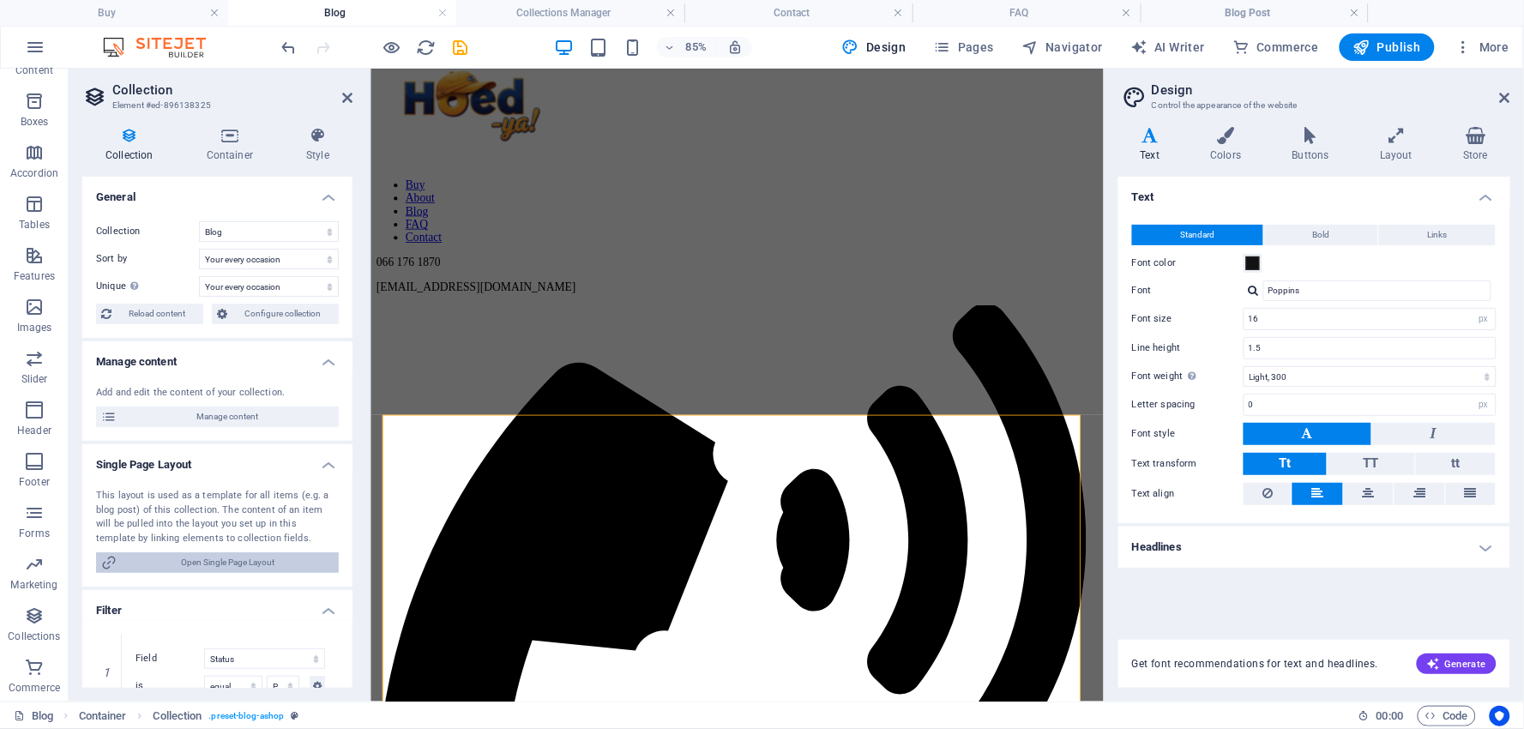
click at [232, 562] on span "Open Single Page Layout" at bounding box center [228, 562] width 212 height 21
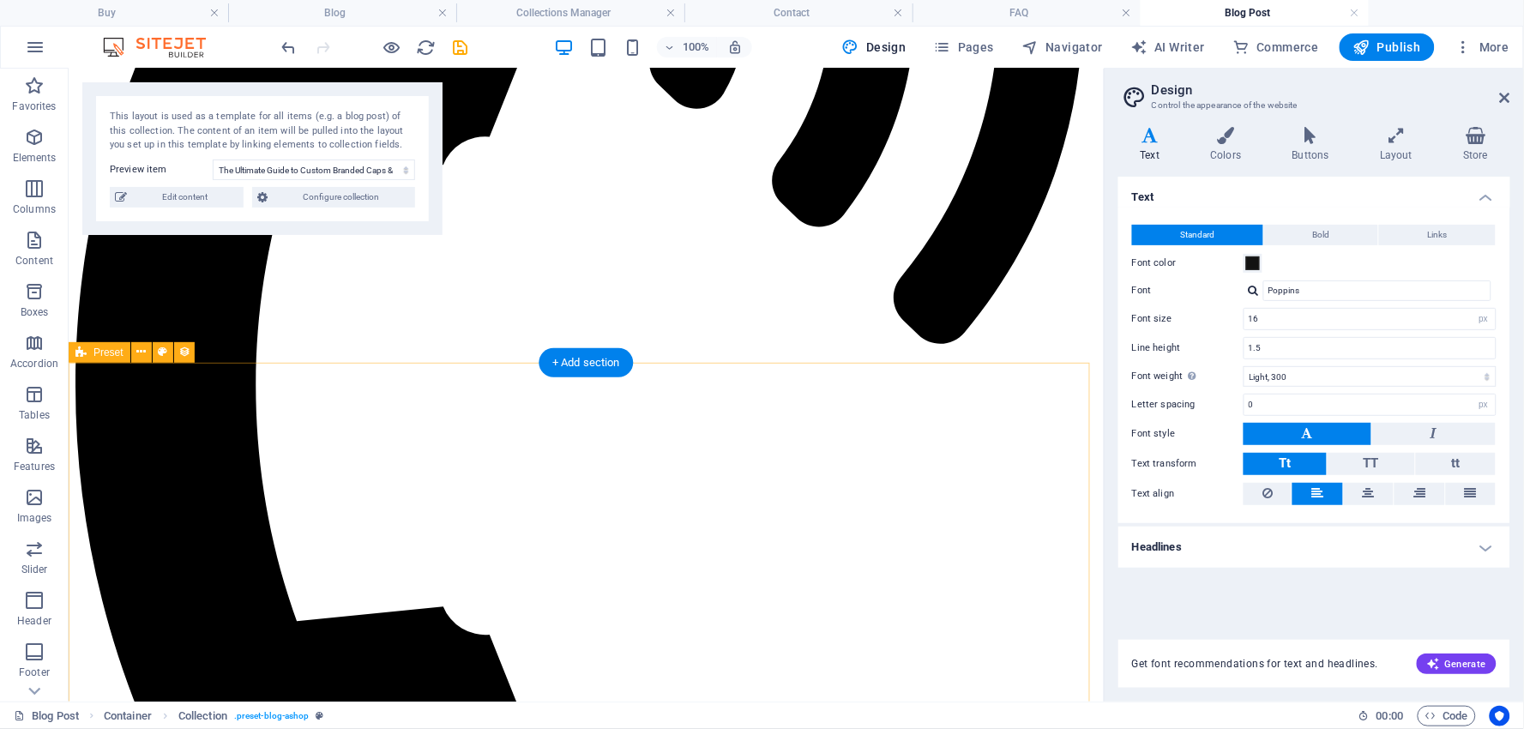
scroll to position [953, 0]
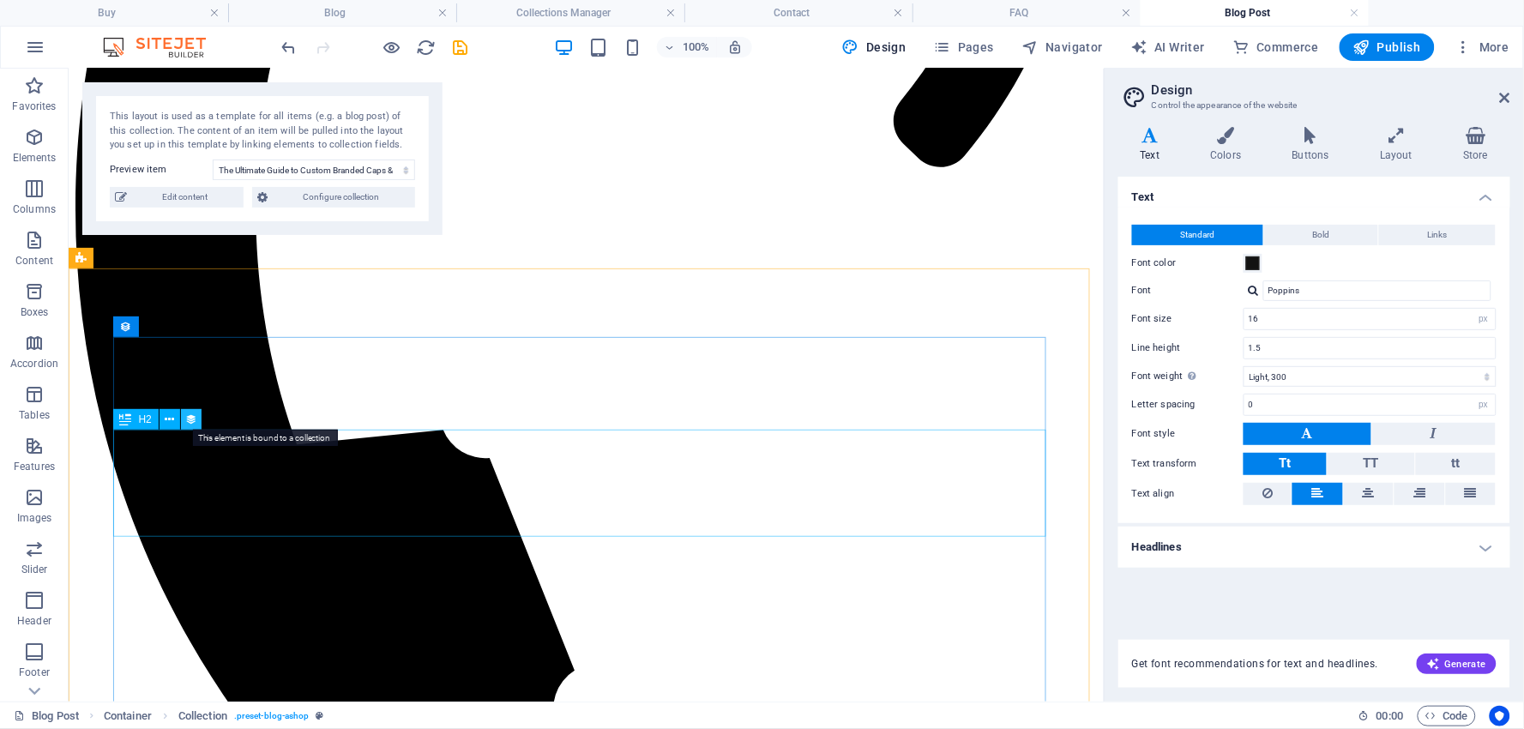
click at [187, 416] on icon at bounding box center [191, 420] width 12 height 18
select select "name"
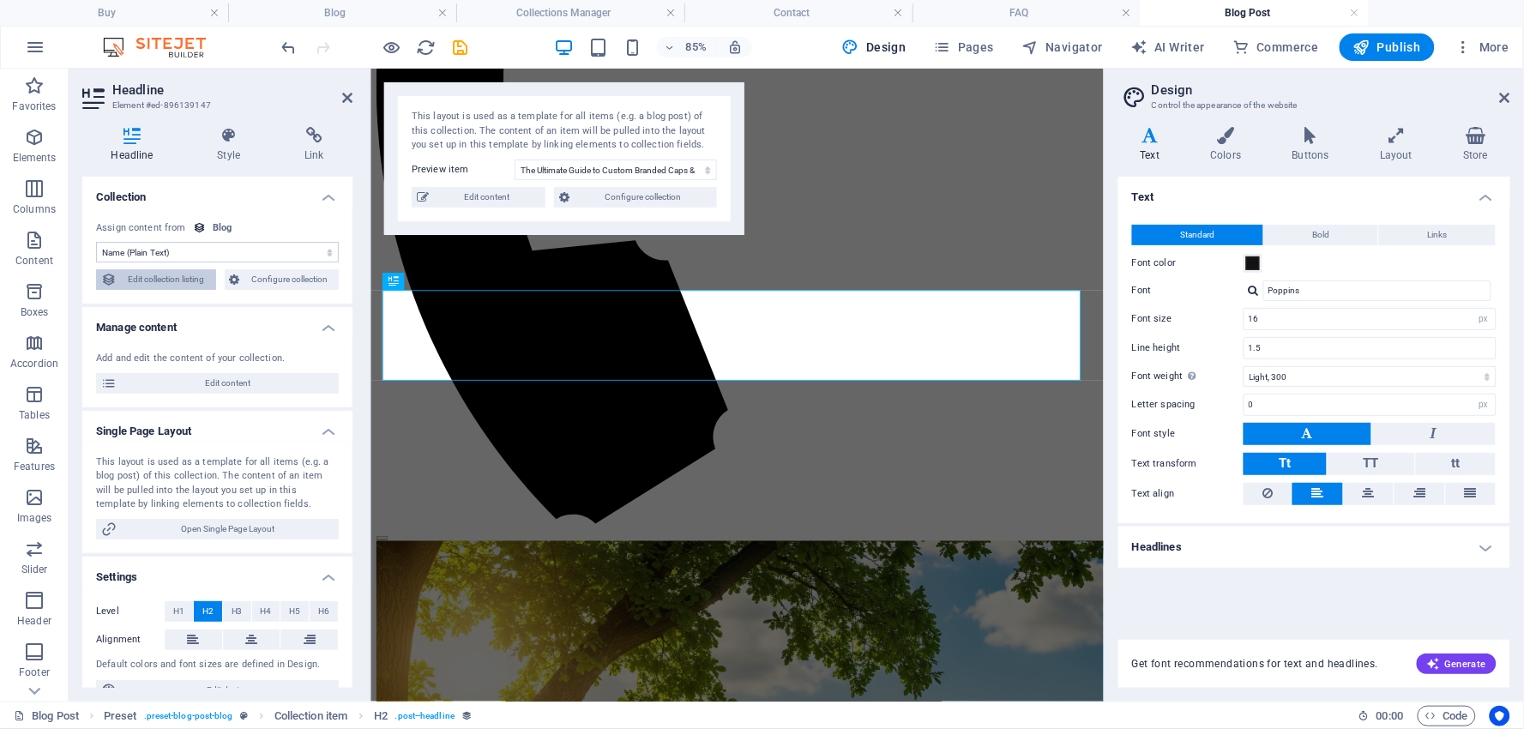
click at [191, 277] on span "Edit collection listing" at bounding box center [166, 279] width 89 height 21
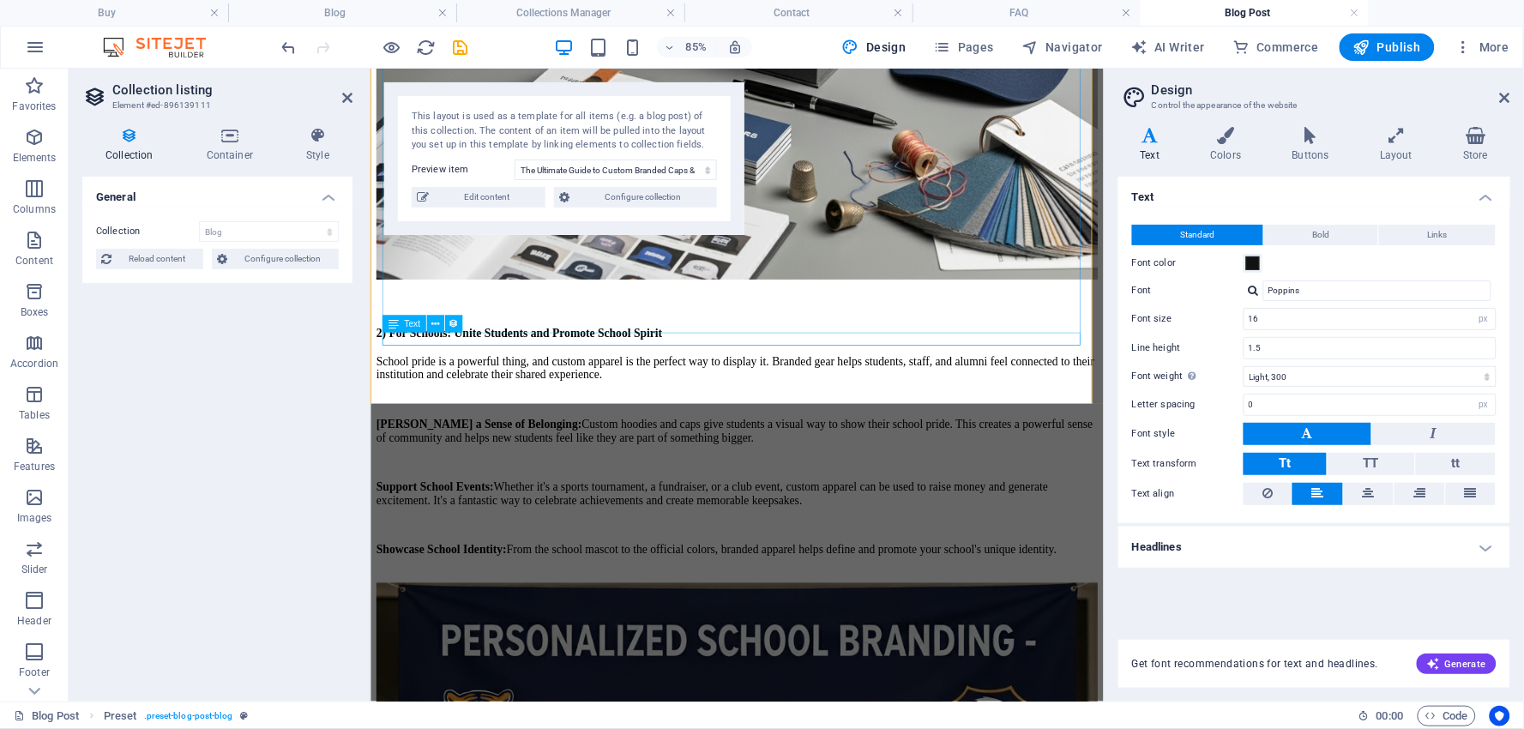
scroll to position [3554, 0]
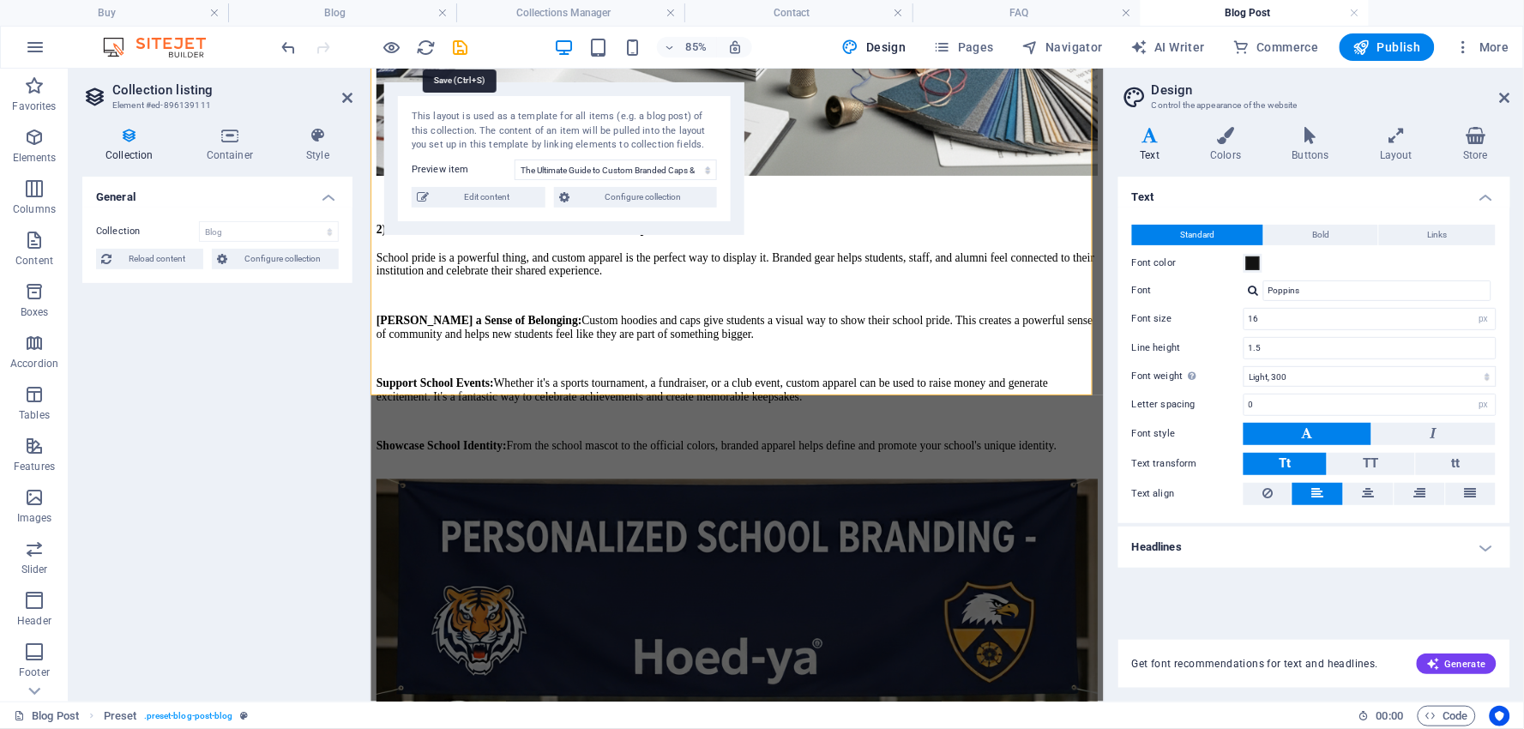
click at [459, 43] on icon "save" at bounding box center [461, 48] width 20 height 20
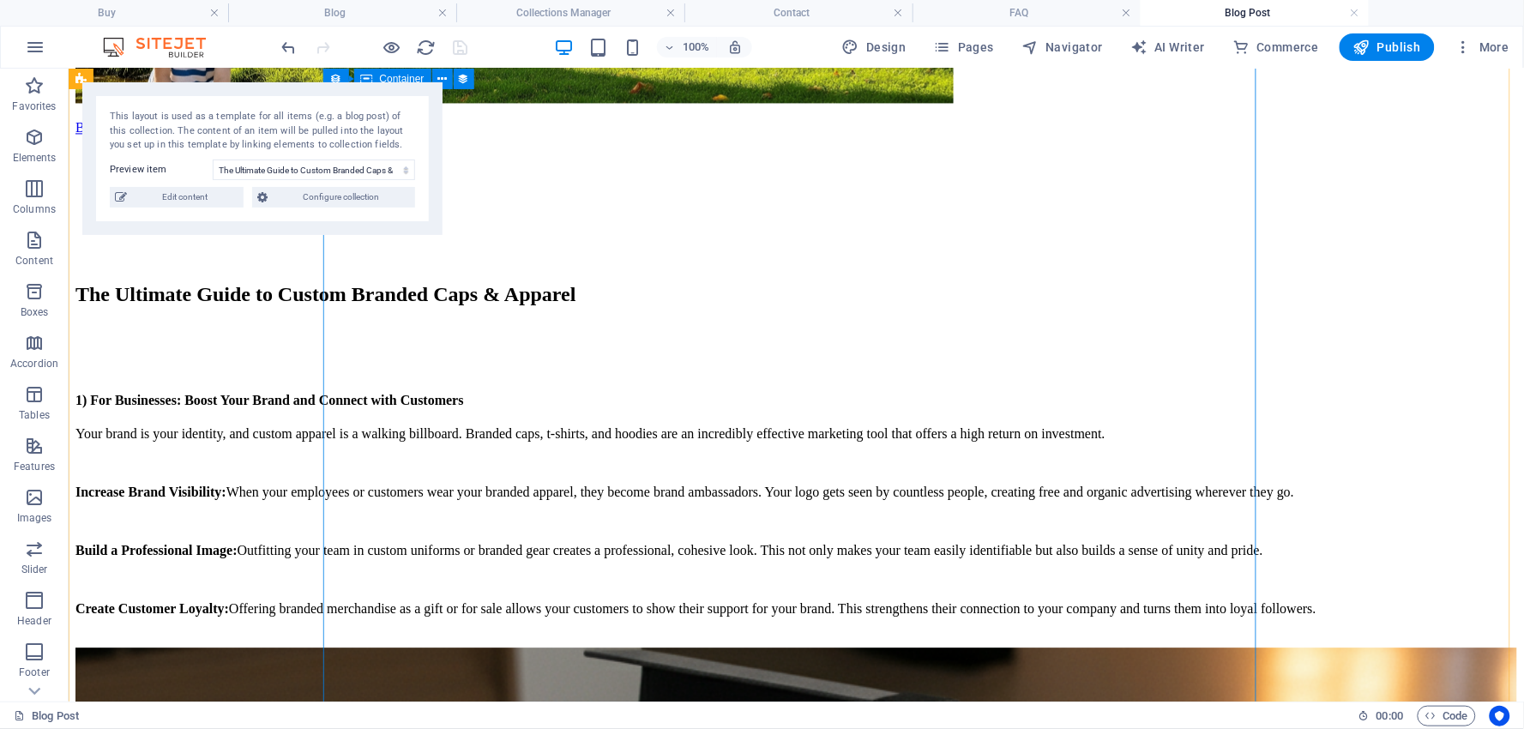
scroll to position [2980, 0]
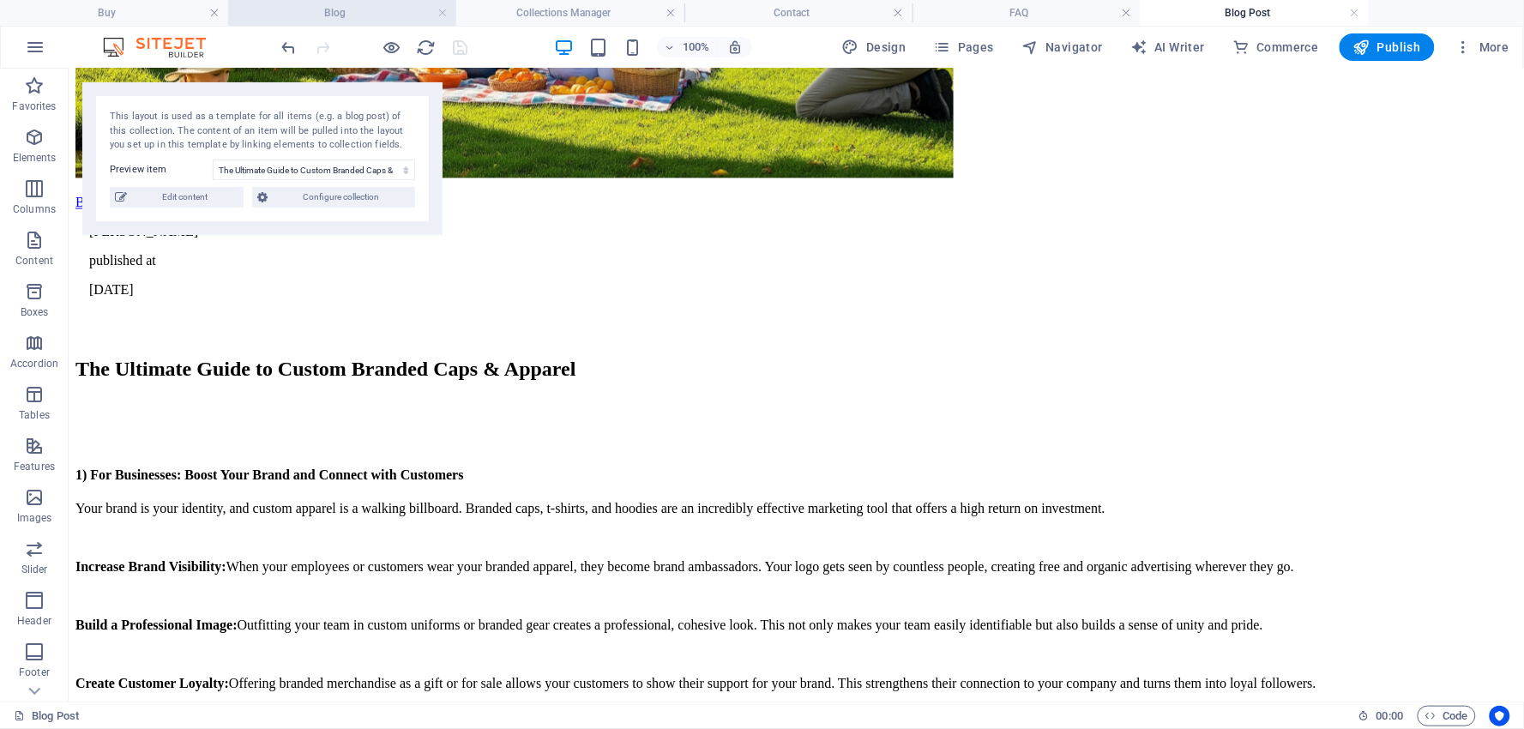
click at [413, 14] on h4 "Blog" at bounding box center [342, 12] width 228 height 19
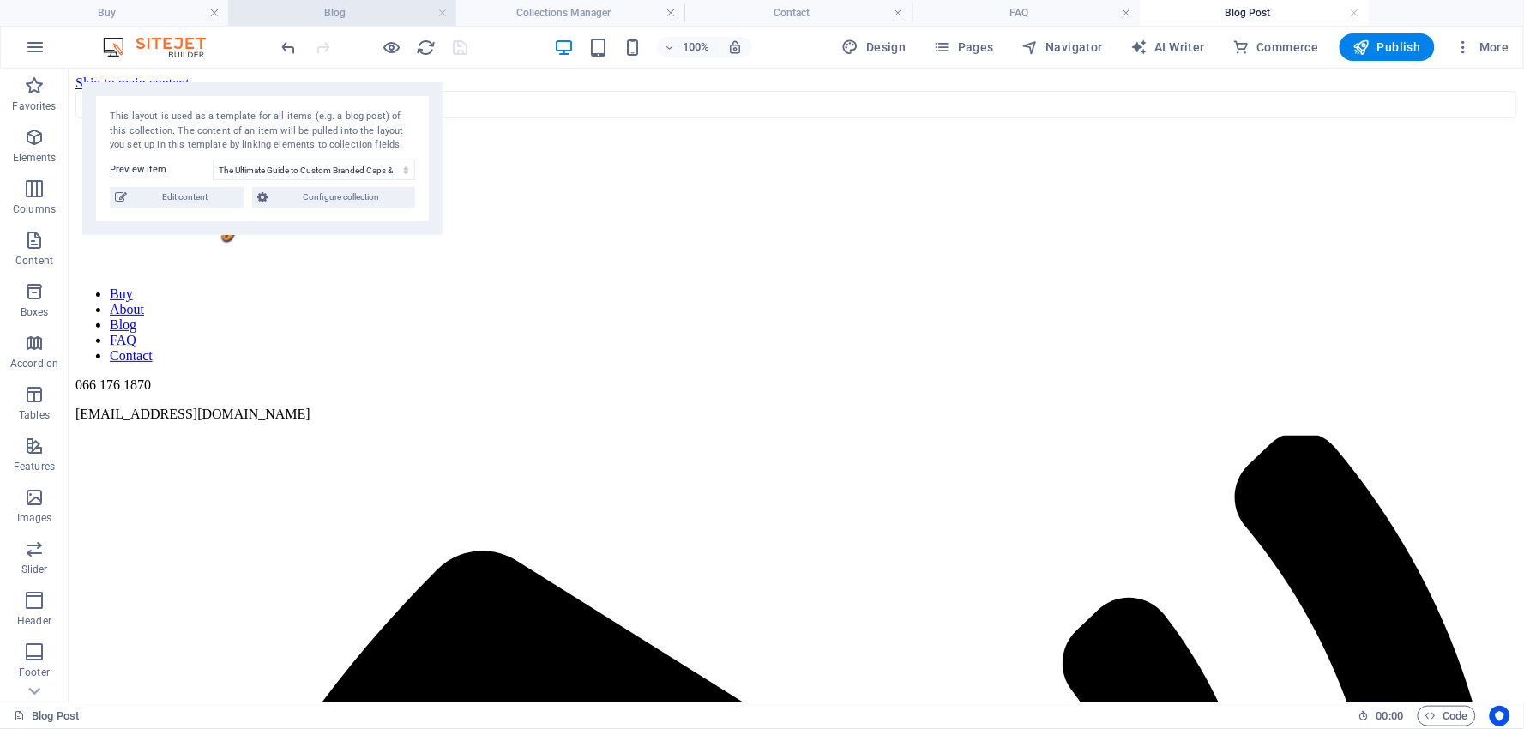
scroll to position [104, 0]
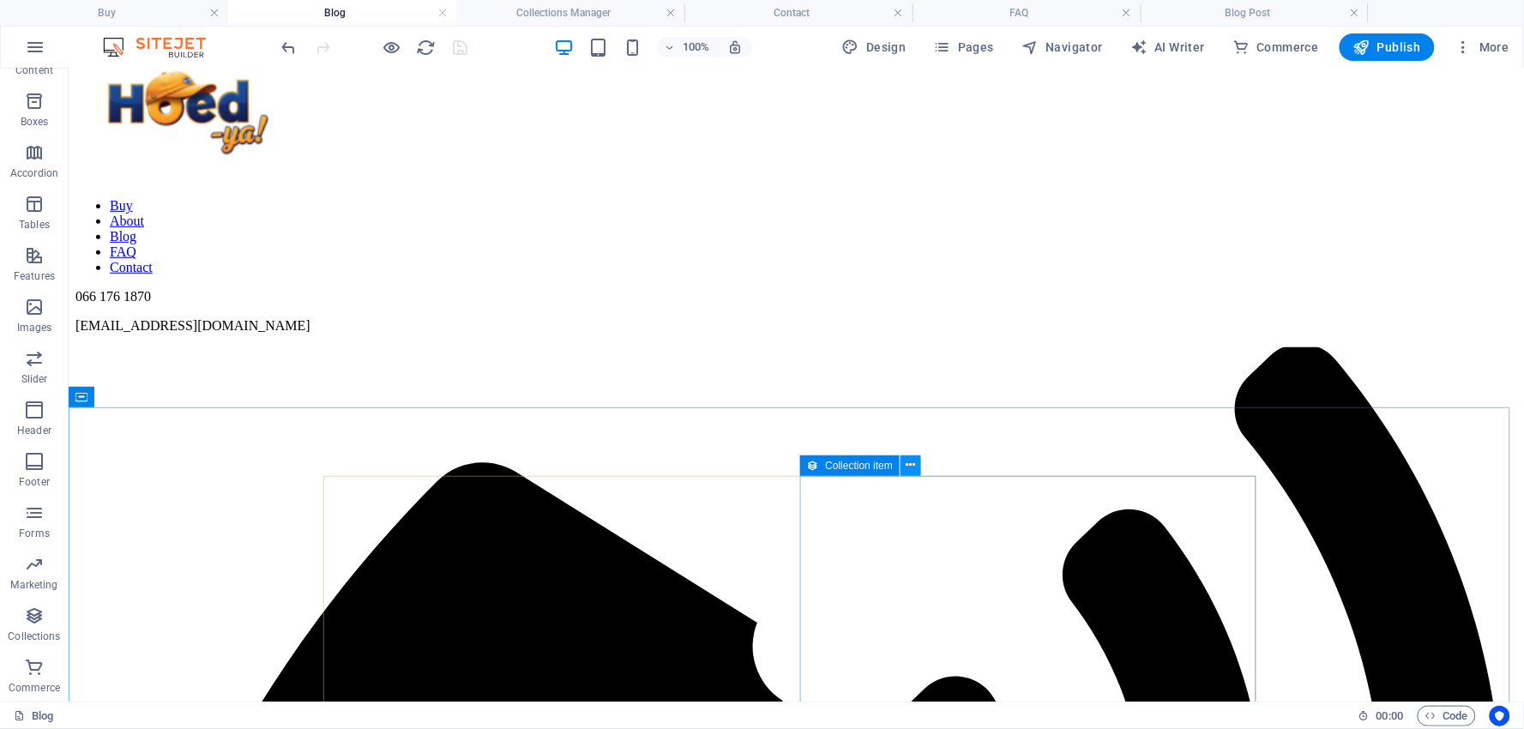
click at [913, 465] on icon at bounding box center [911, 465] width 9 height 18
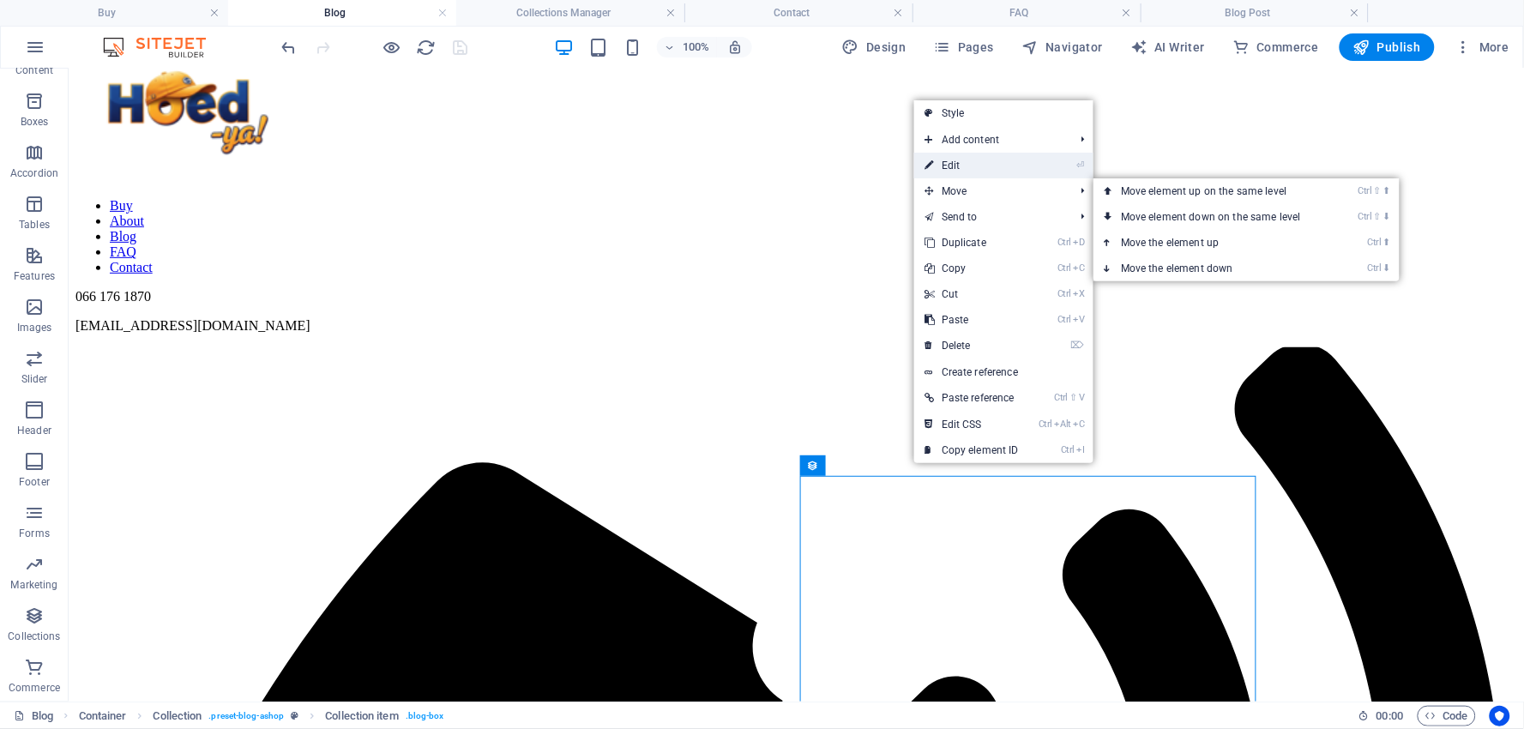
click at [962, 167] on link "⏎ Edit" at bounding box center [971, 166] width 115 height 26
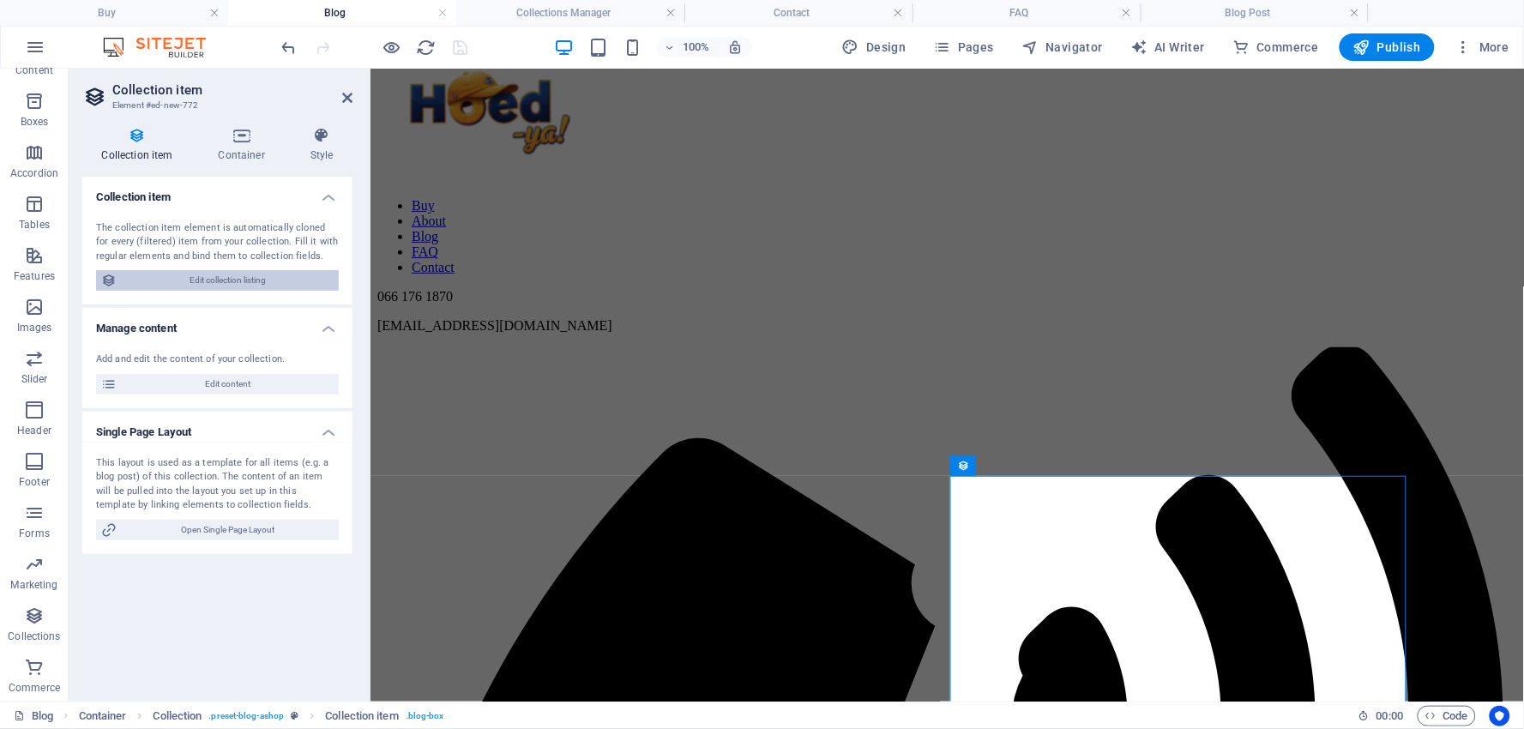
click at [262, 281] on span "Edit collection listing" at bounding box center [228, 280] width 212 height 21
select select "columns.category_ASC"
select select "columns.category"
select select "columns.status"
select select "columns.publishing_date"
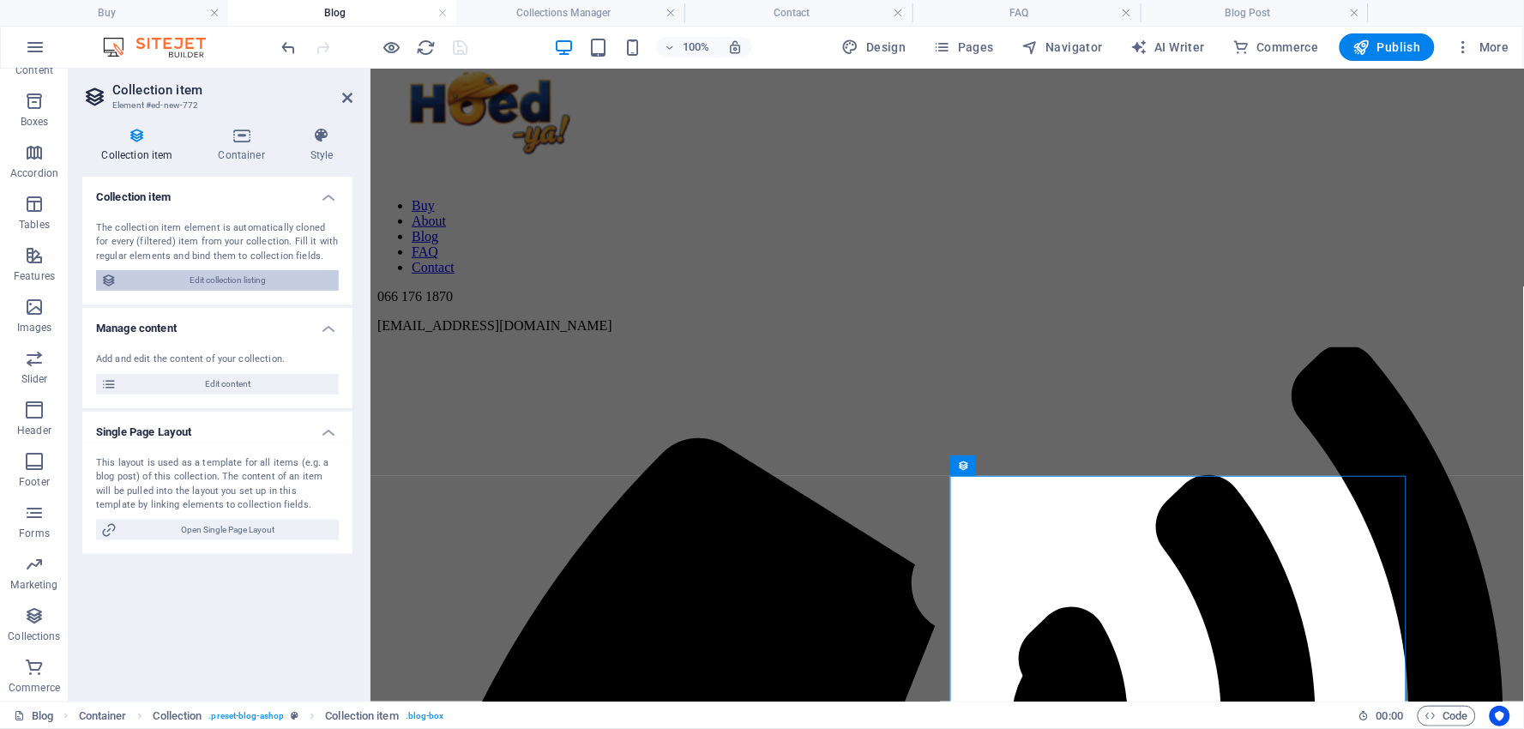
select select "past"
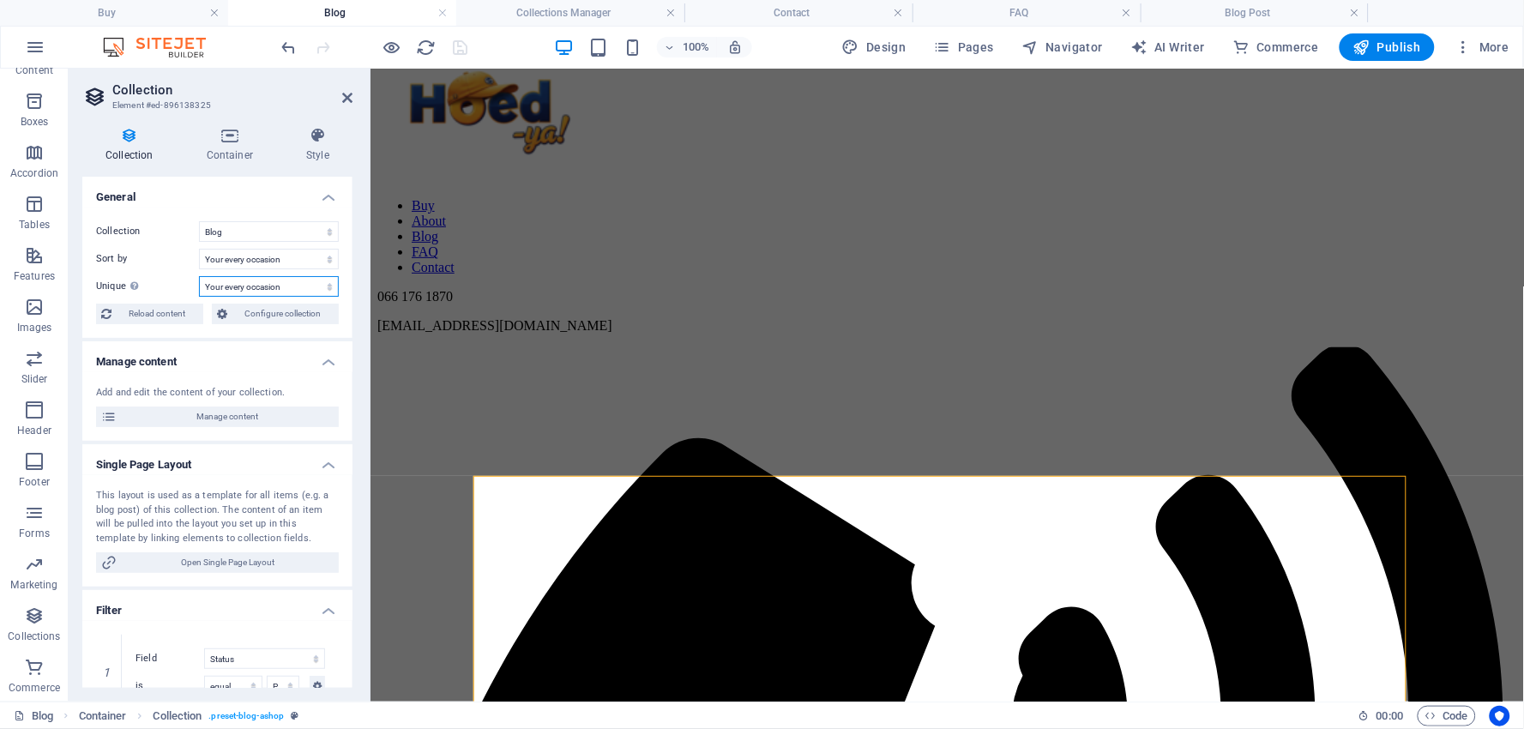
click at [327, 288] on select "None Name Slug Essential companion for every occasioin Cap it off! Your every o…" at bounding box center [269, 286] width 140 height 21
click at [328, 262] on select "Created at (ascending) Created at (descending) Updated at (ascending) Updated a…" at bounding box center [269, 259] width 140 height 21
click at [215, 416] on span "Manage content" at bounding box center [228, 417] width 212 height 21
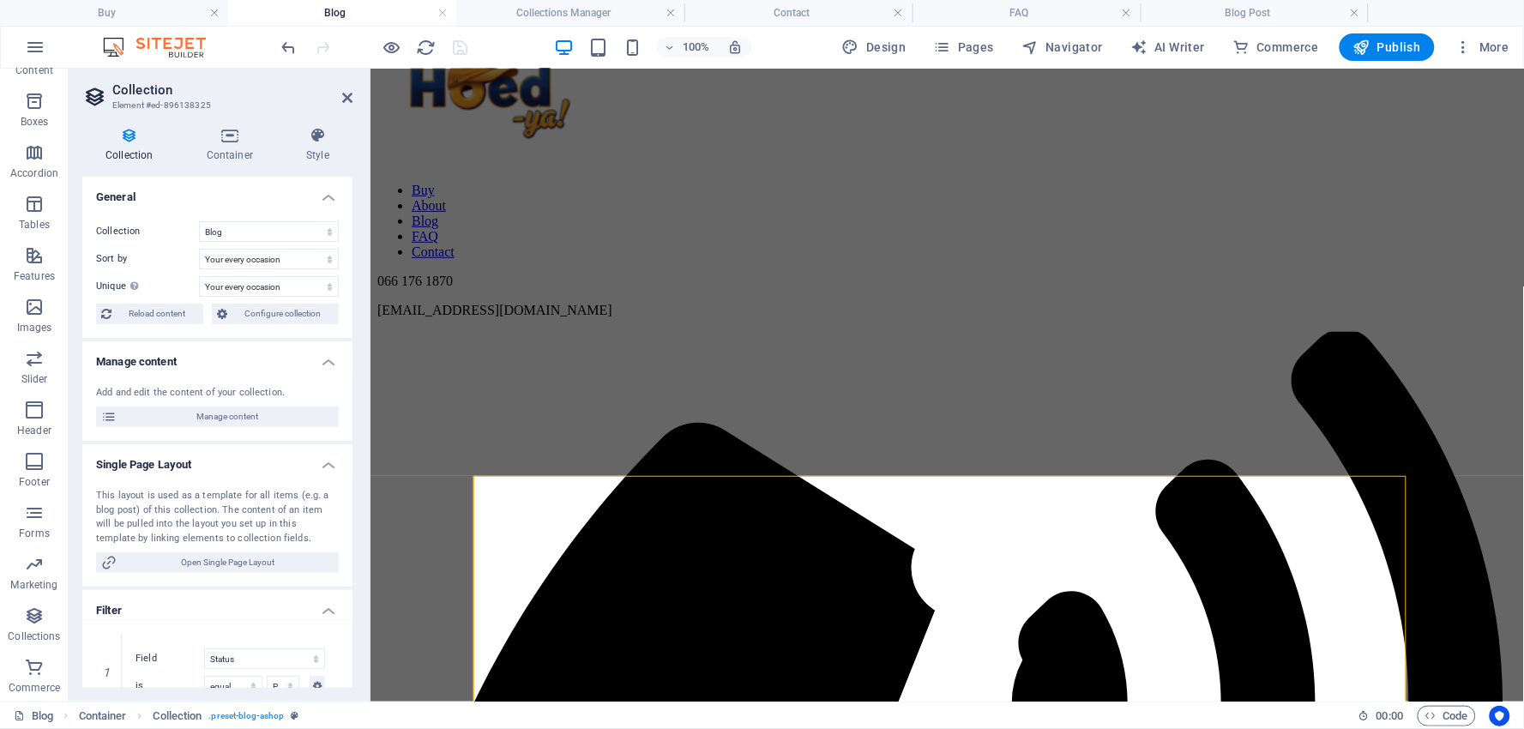
scroll to position [0, 0]
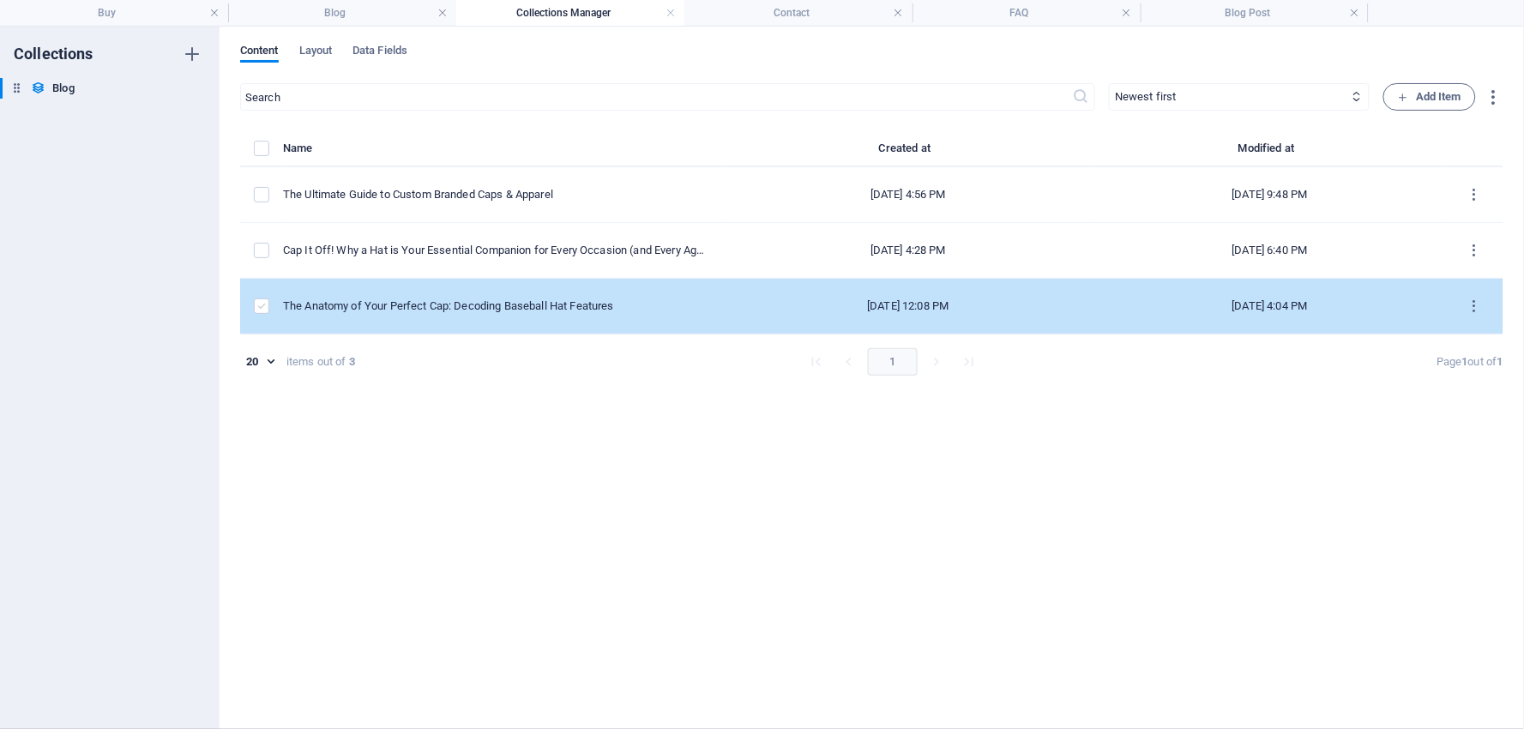
click at [260, 302] on label "items list" at bounding box center [261, 306] width 15 height 15
click at [0, 0] on input "items list" at bounding box center [0, 0] width 0 height 0
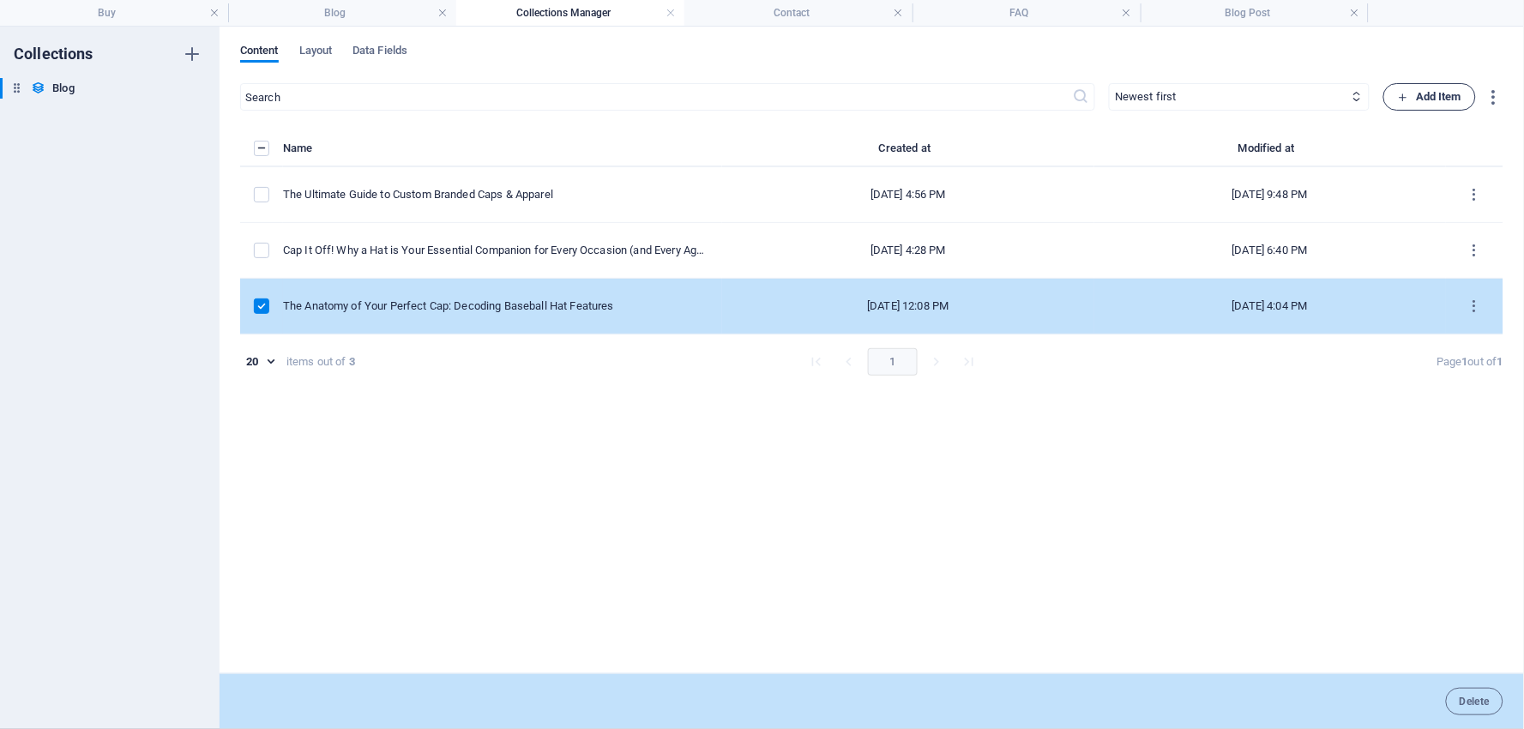
click at [1421, 95] on span "Add Item" at bounding box center [1429, 97] width 63 height 21
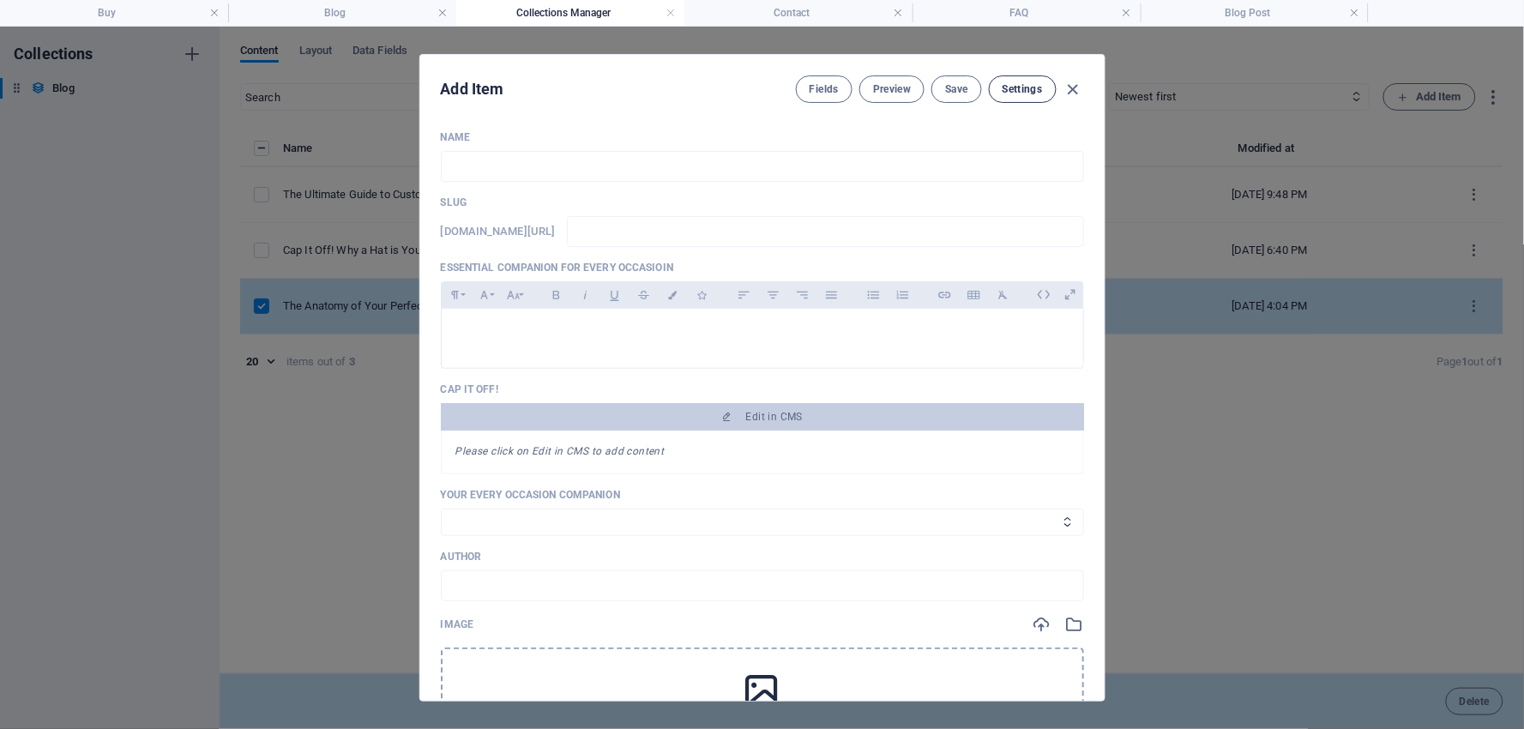
drag, startPoint x: 1083, startPoint y: 81, endPoint x: 1031, endPoint y: 81, distance: 51.5
click at [1079, 81] on icon "button" at bounding box center [1074, 90] width 20 height 20
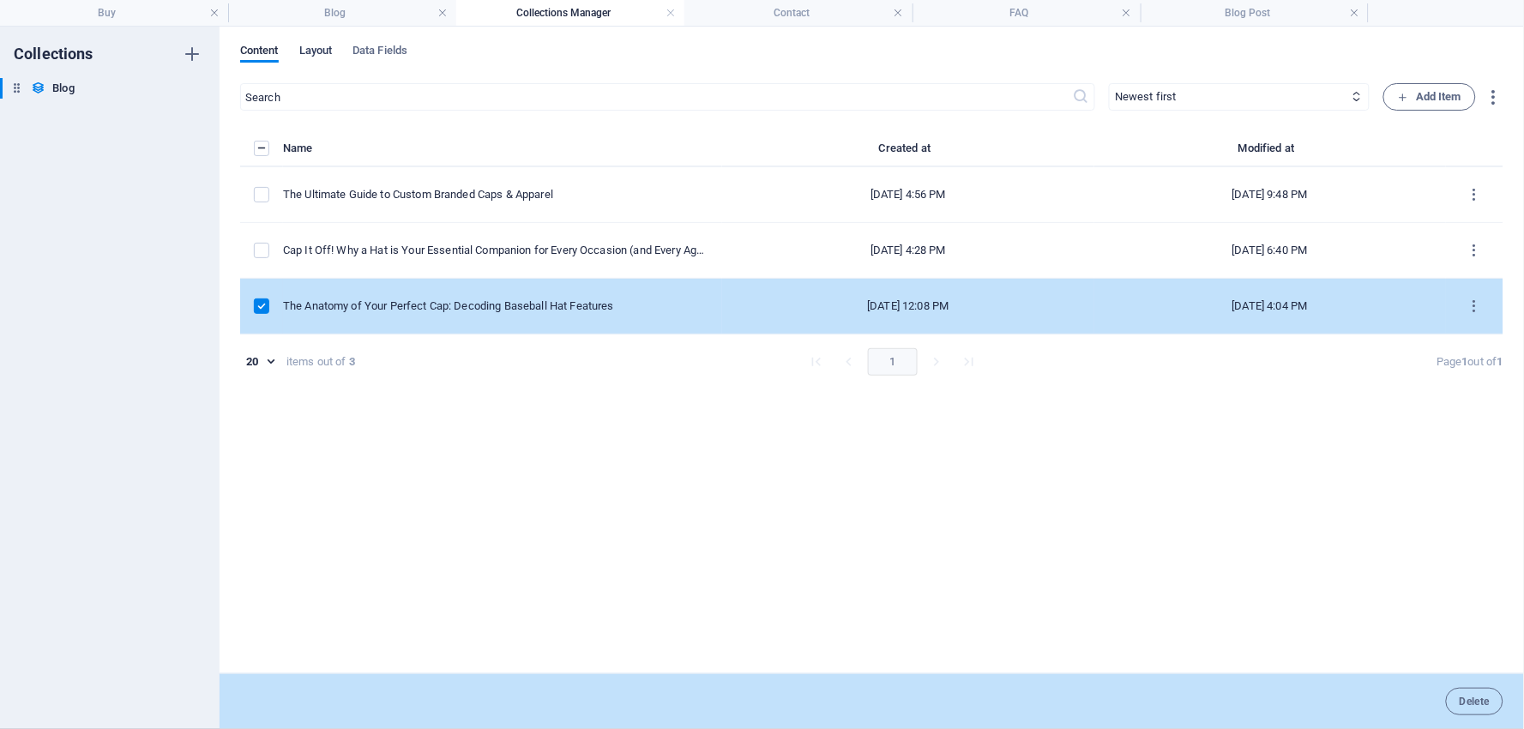
click at [323, 48] on span "Layout" at bounding box center [315, 52] width 33 height 24
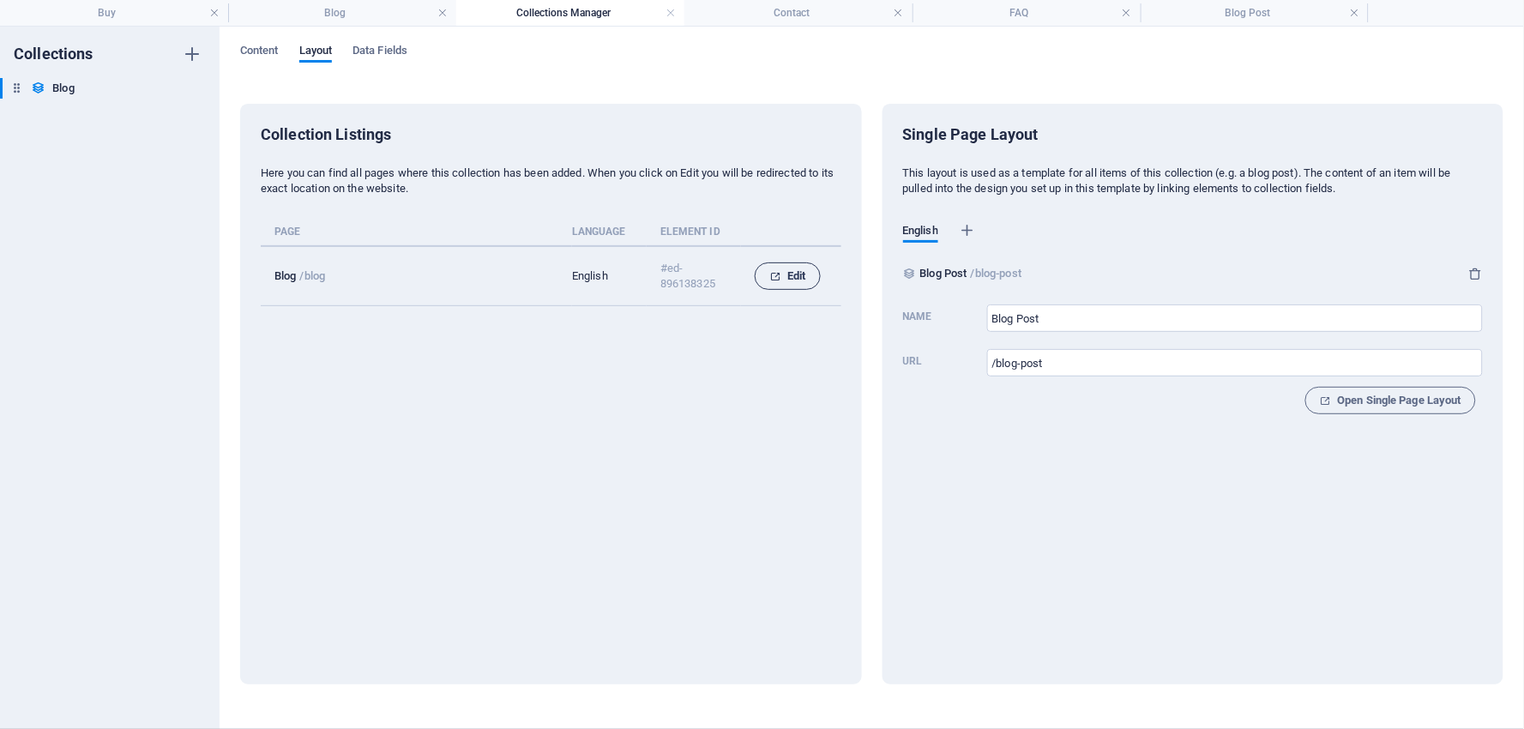
click at [787, 270] on span "Edit" at bounding box center [787, 276] width 36 height 21
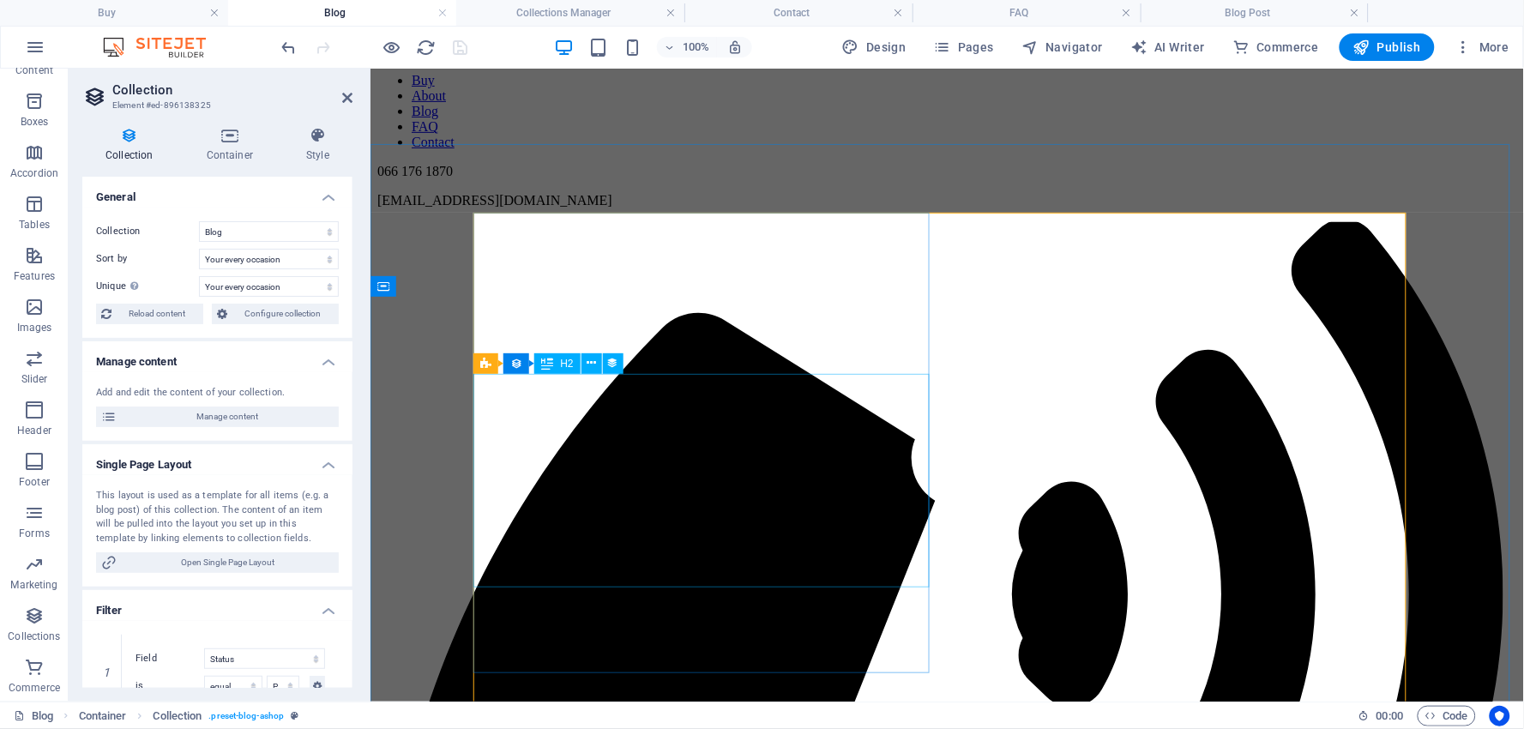
scroll to position [214, 0]
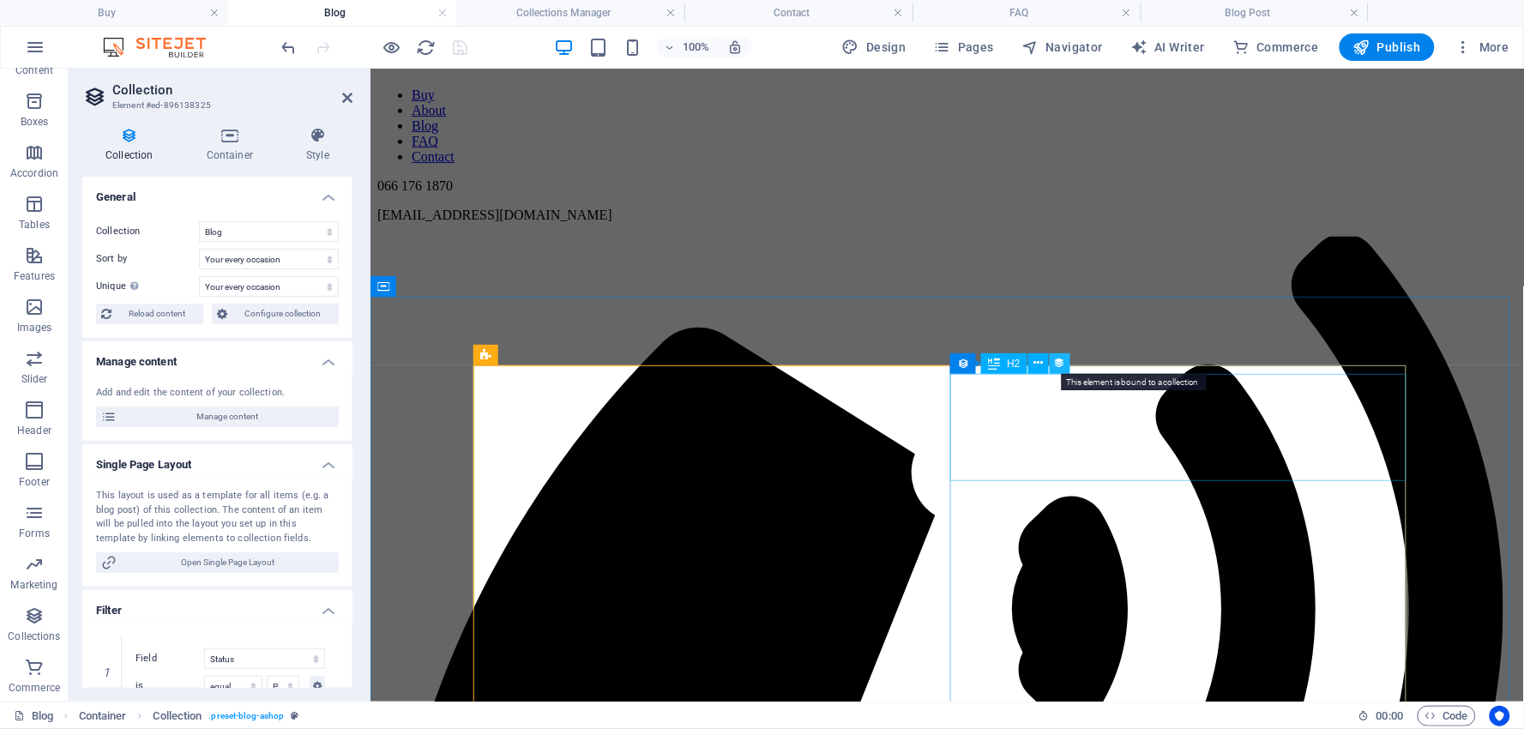
click at [1061, 361] on icon at bounding box center [1060, 363] width 12 height 18
select select "category"
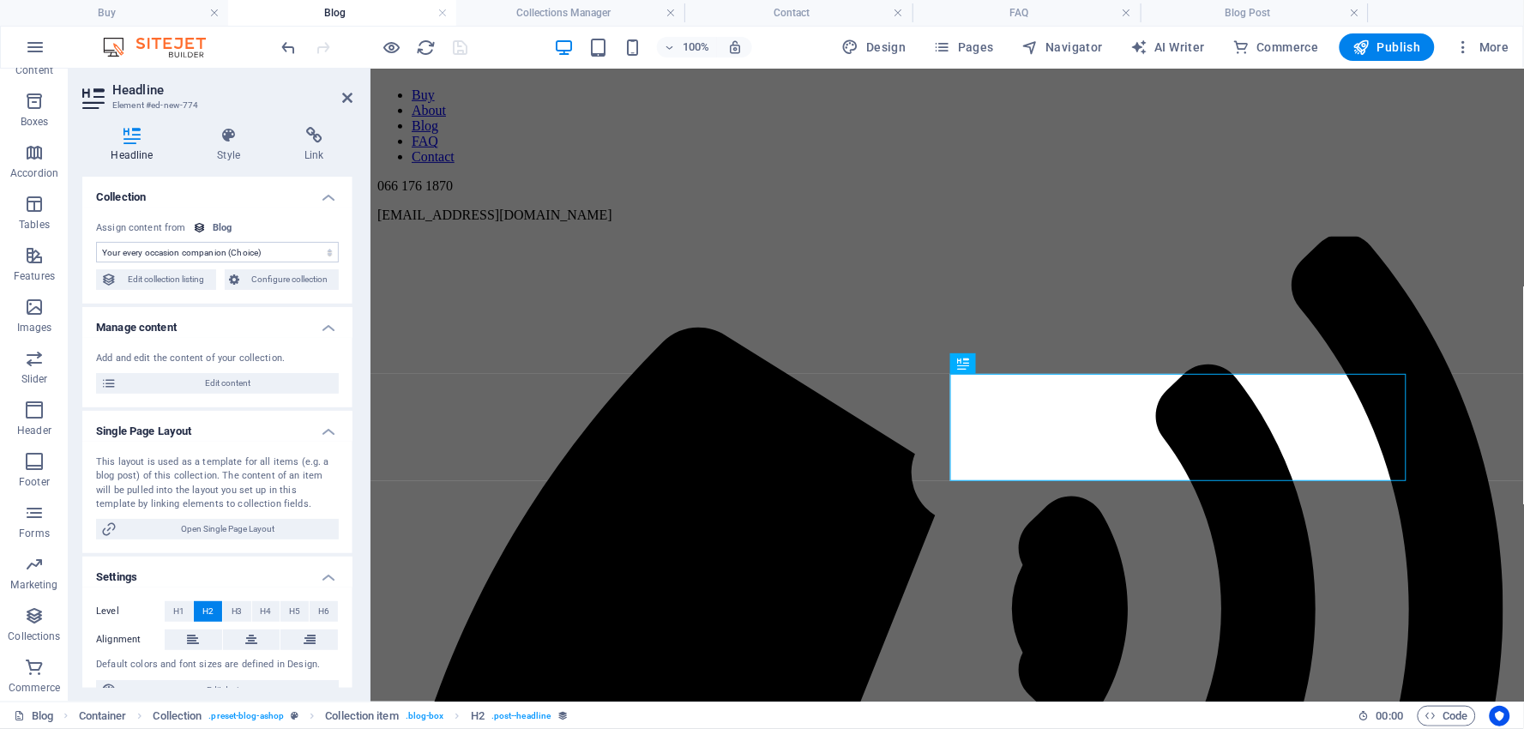
click at [329, 252] on select "No assignment, content remains static Created at (Date) Updated at (Date) Name …" at bounding box center [217, 252] width 243 height 21
click at [191, 273] on span "Edit collection listing" at bounding box center [166, 279] width 89 height 21
select select "columns.category_ASC"
select select "columns.category"
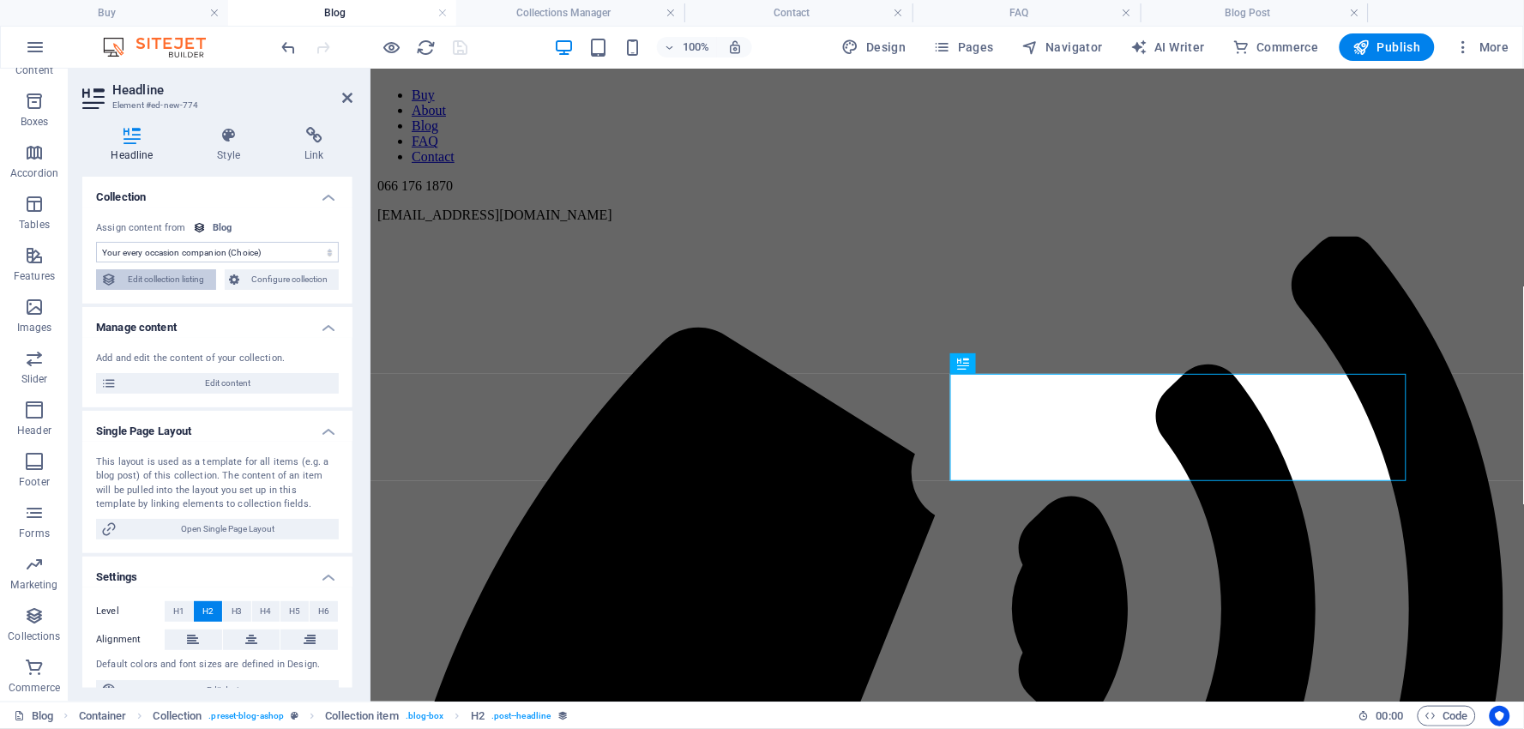
select select "columns.status"
select select "columns.publishing_date"
select select "past"
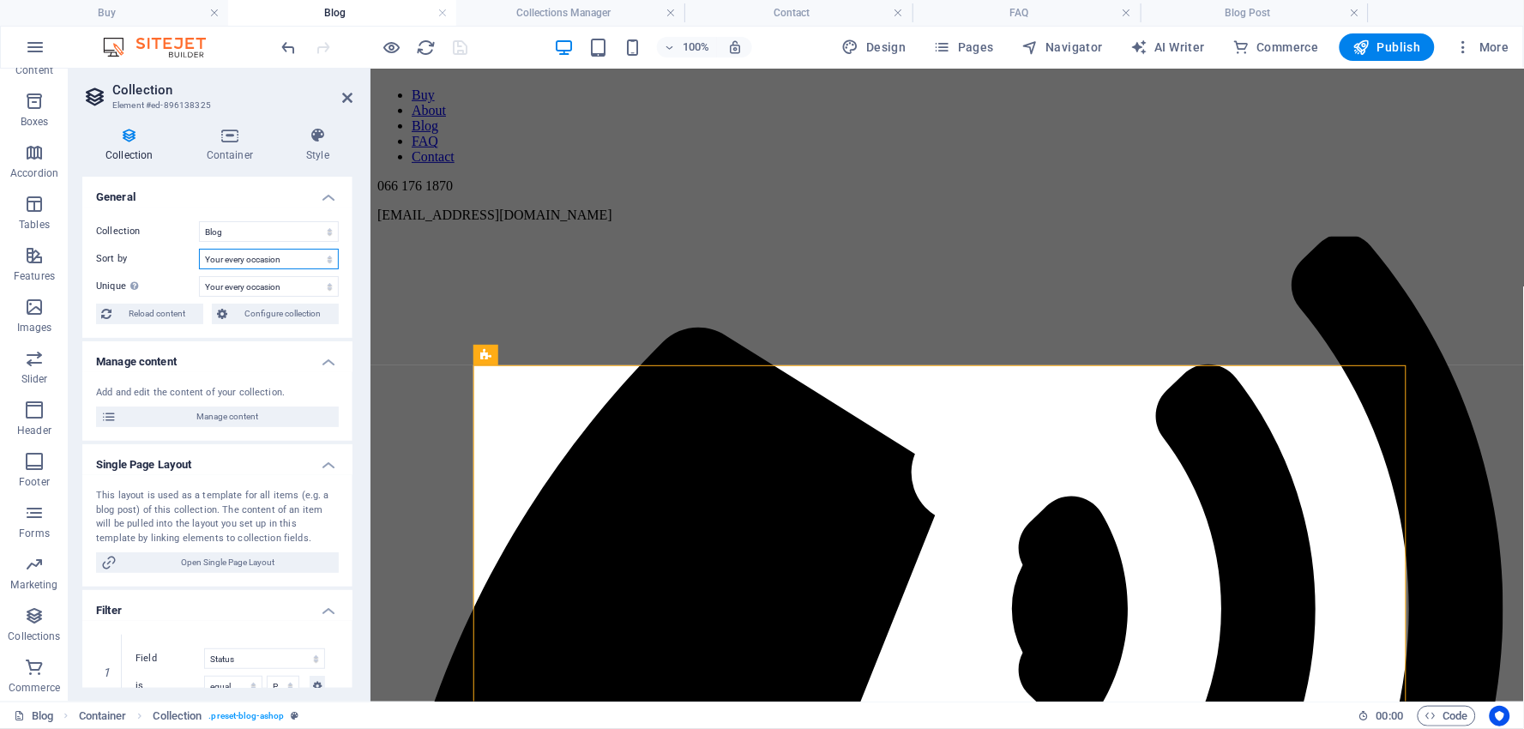
click at [295, 258] on select "Created at (ascending) Created at (descending) Updated at (ascending) Updated a…" at bounding box center [269, 259] width 140 height 21
drag, startPoint x: 295, startPoint y: 258, endPoint x: 229, endPoint y: 258, distance: 66.1
click at [229, 258] on select "Created at (ascending) Created at (descending) Updated at (ascending) Updated a…" at bounding box center [269, 259] width 140 height 21
drag, startPoint x: 289, startPoint y: 256, endPoint x: 235, endPoint y: 256, distance: 54.0
click at [235, 256] on select "Created at (ascending) Created at (descending) Updated at (ascending) Updated a…" at bounding box center [269, 259] width 140 height 21
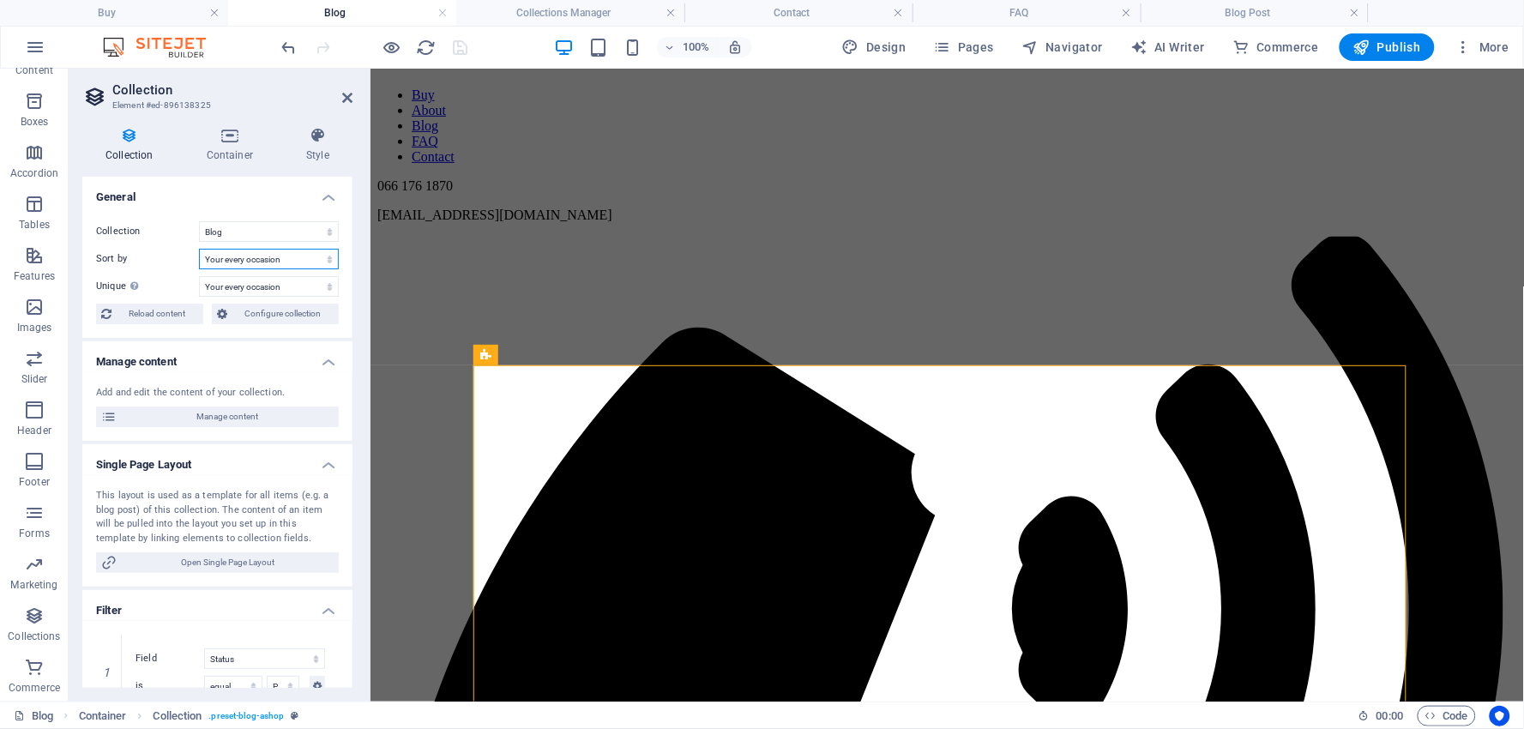
drag, startPoint x: 236, startPoint y: 256, endPoint x: 250, endPoint y: 259, distance: 14.1
click at [244, 258] on select "Created at (ascending) Created at (descending) Updated at (ascending) Updated a…" at bounding box center [269, 259] width 140 height 21
click at [281, 284] on select "None Name Slug Essential companion for every occasioin Cap it off! Your every o…" at bounding box center [269, 286] width 140 height 21
click at [277, 278] on select "None Name Slug Essential companion for every occasioin Cap it off! Your every o…" at bounding box center [269, 286] width 140 height 21
click at [180, 307] on span "Reload content" at bounding box center [157, 314] width 81 height 21
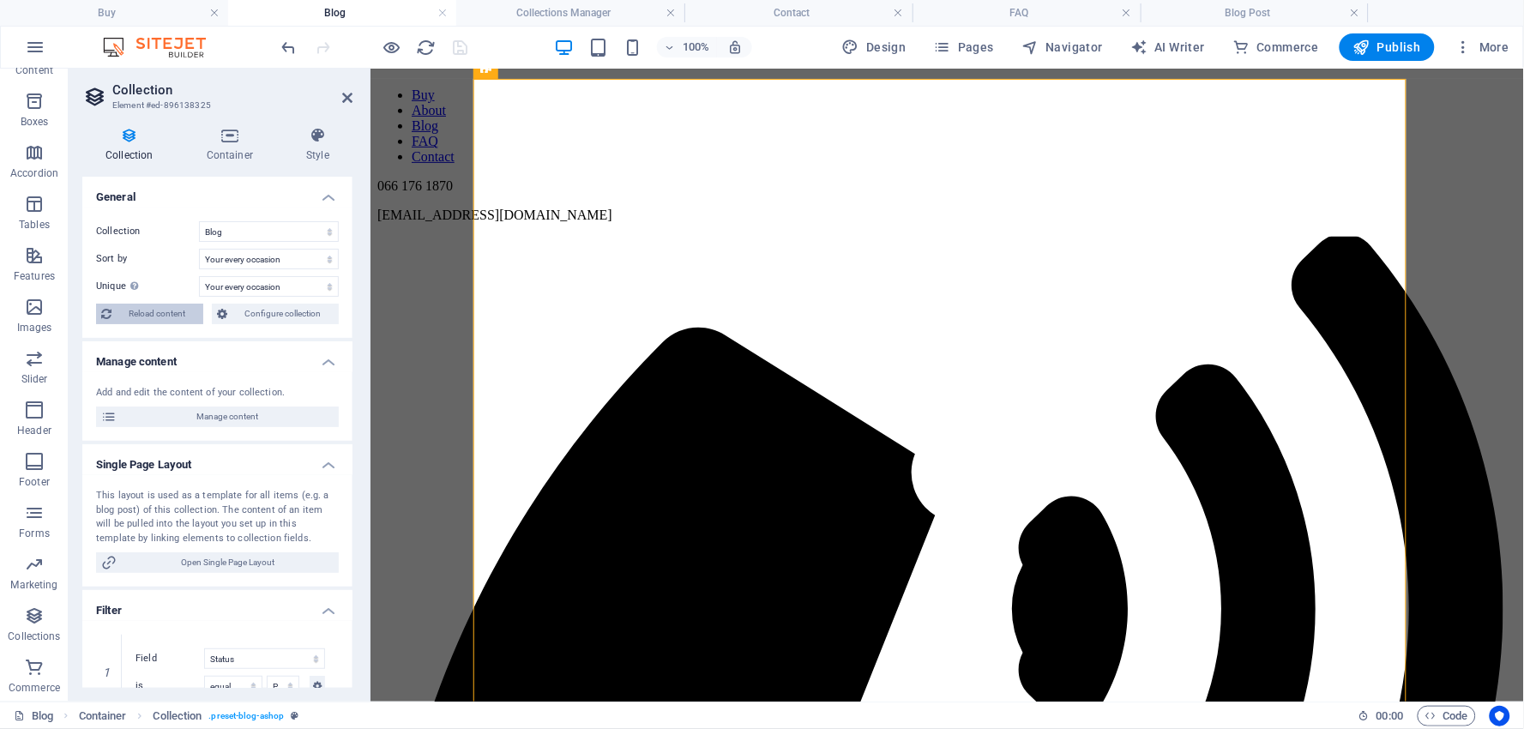
scroll to position [500, 0]
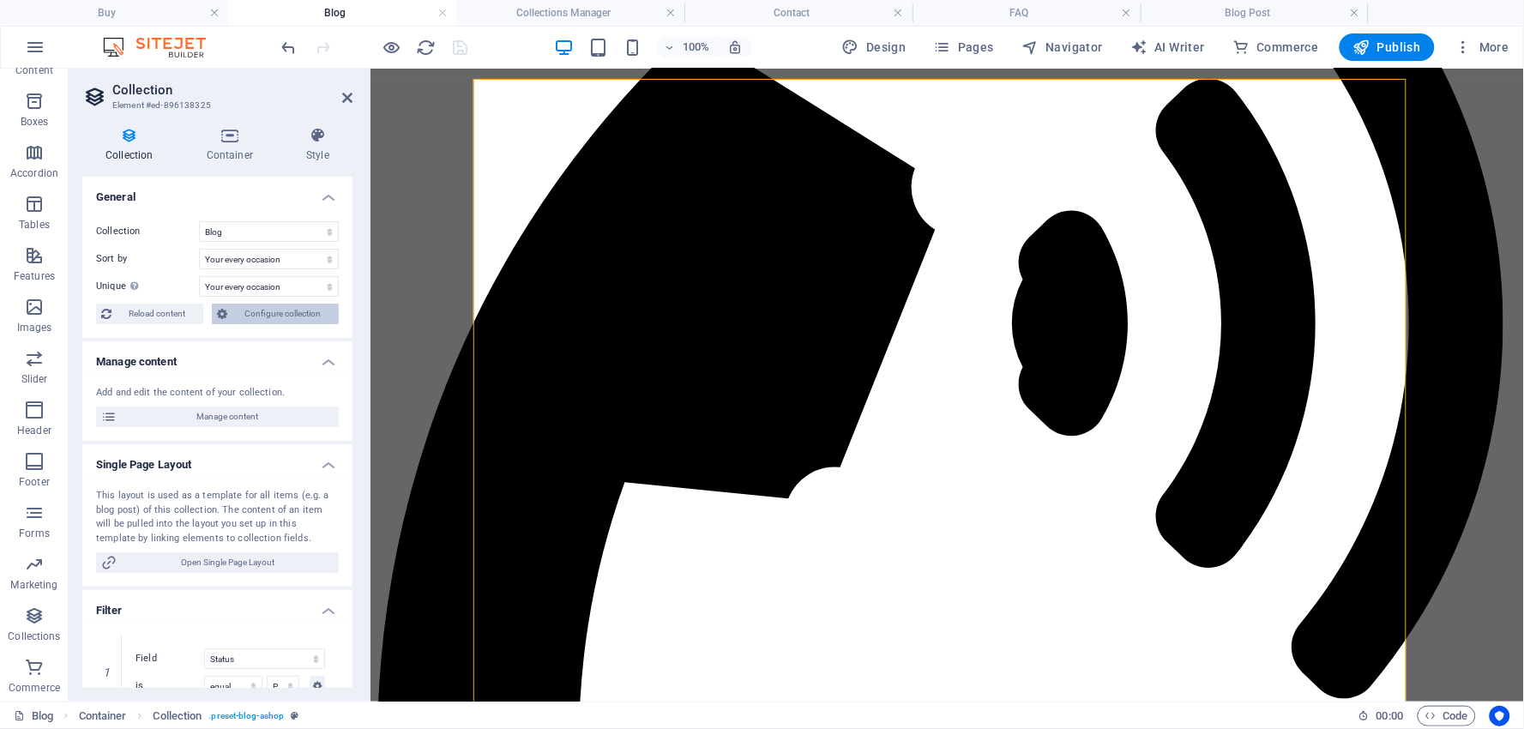
select select "columns.category_ASC"
select select "columns.category"
select select "columns.status"
select select "columns.publishing_date"
select select "past"
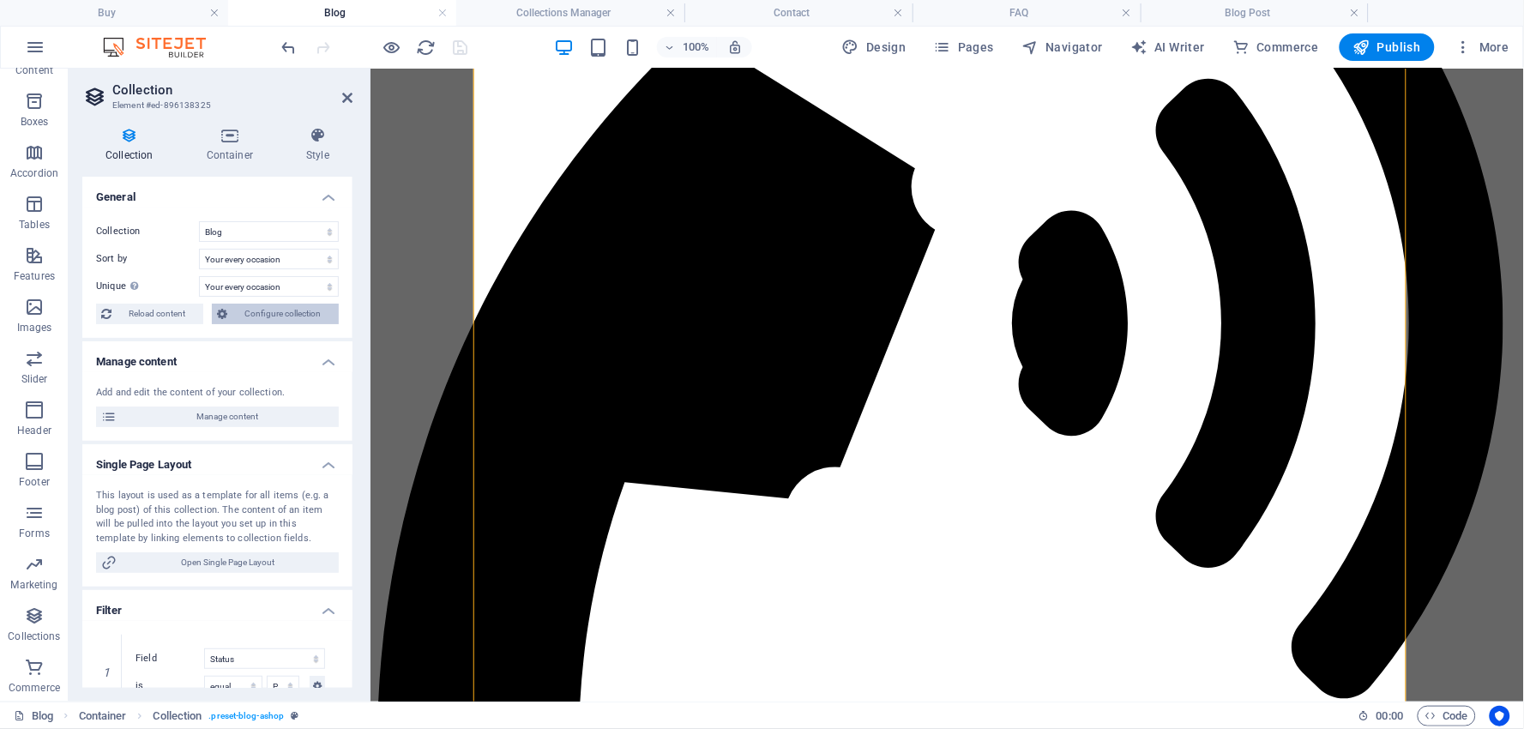
click at [266, 314] on span "Configure collection" at bounding box center [282, 314] width 101 height 21
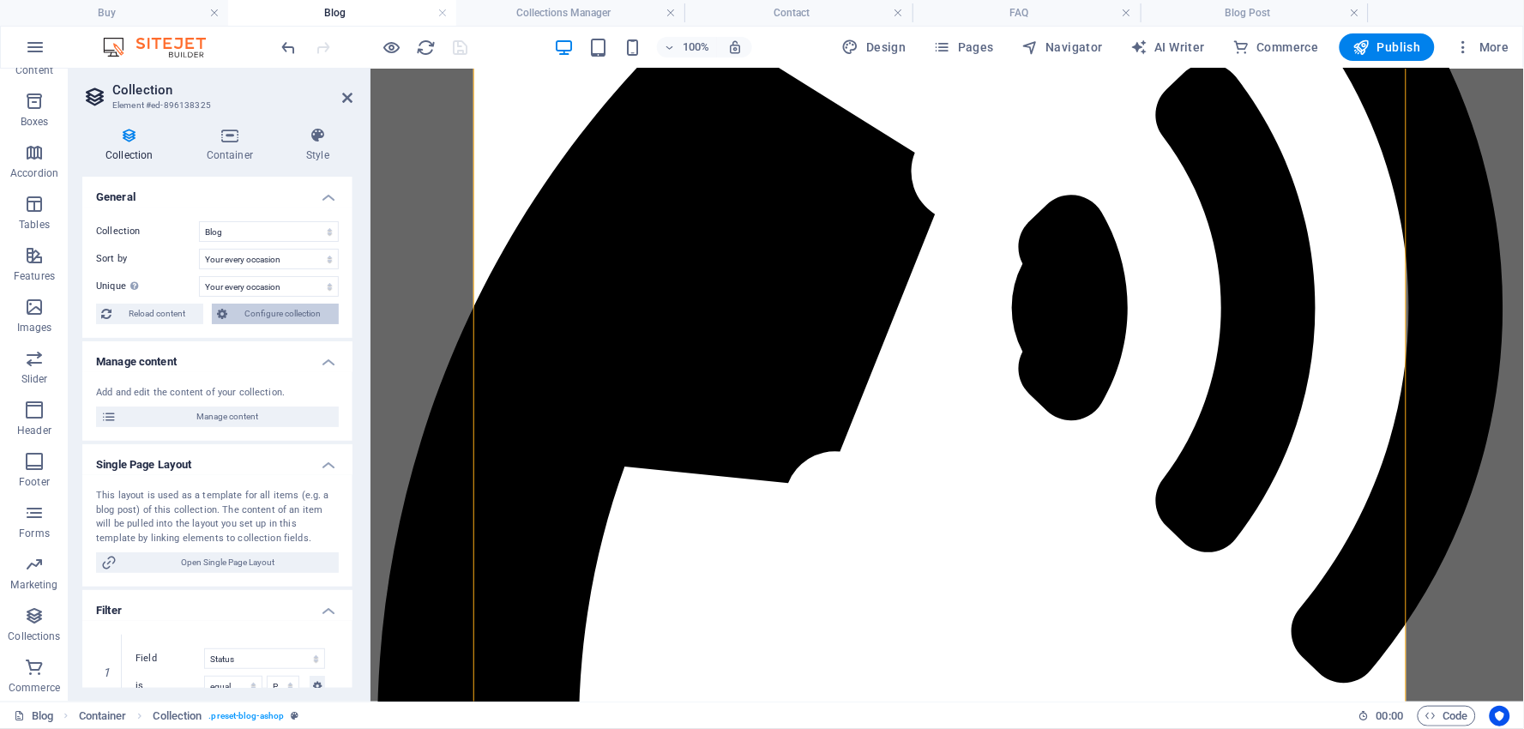
scroll to position [0, 0]
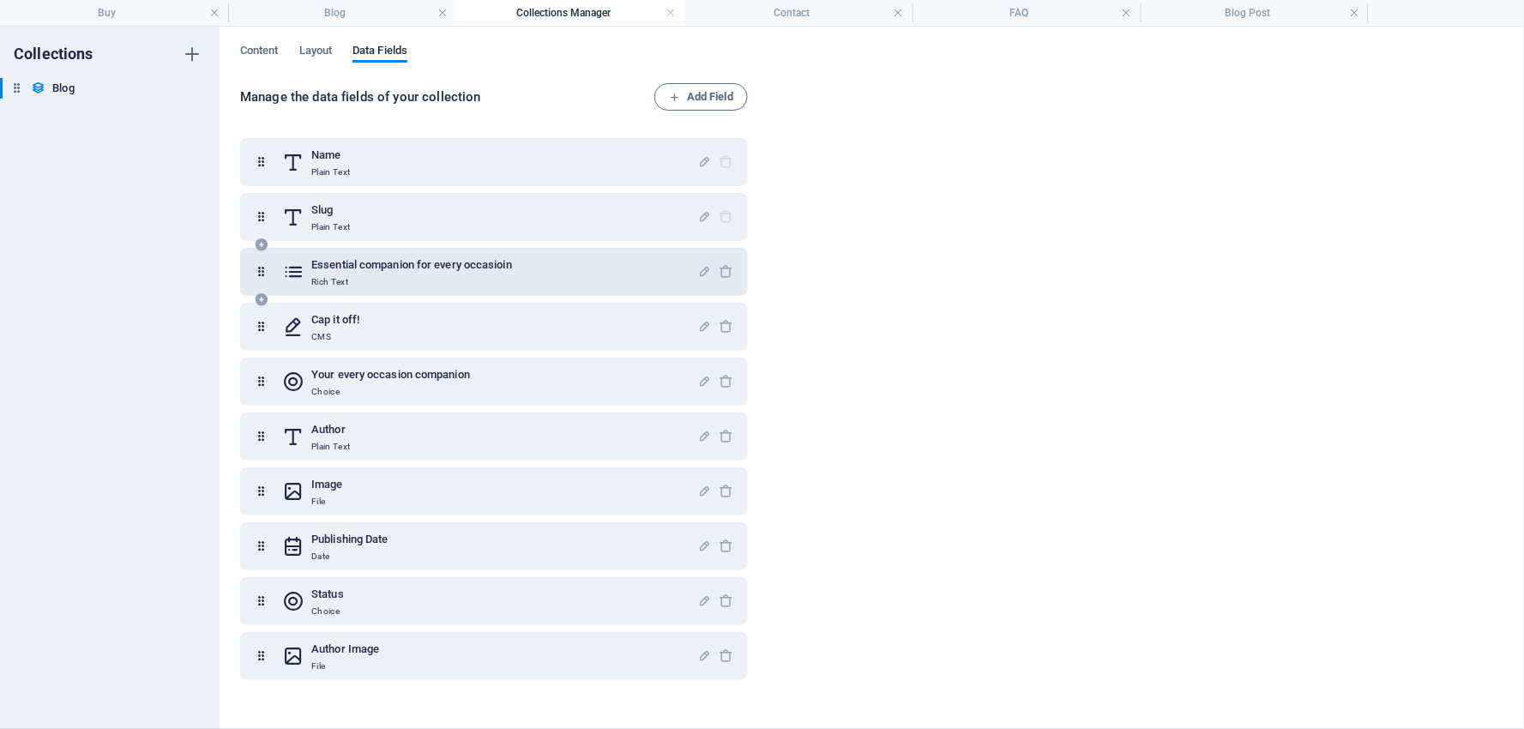
click at [339, 276] on p "Rich Text" at bounding box center [411, 282] width 201 height 14
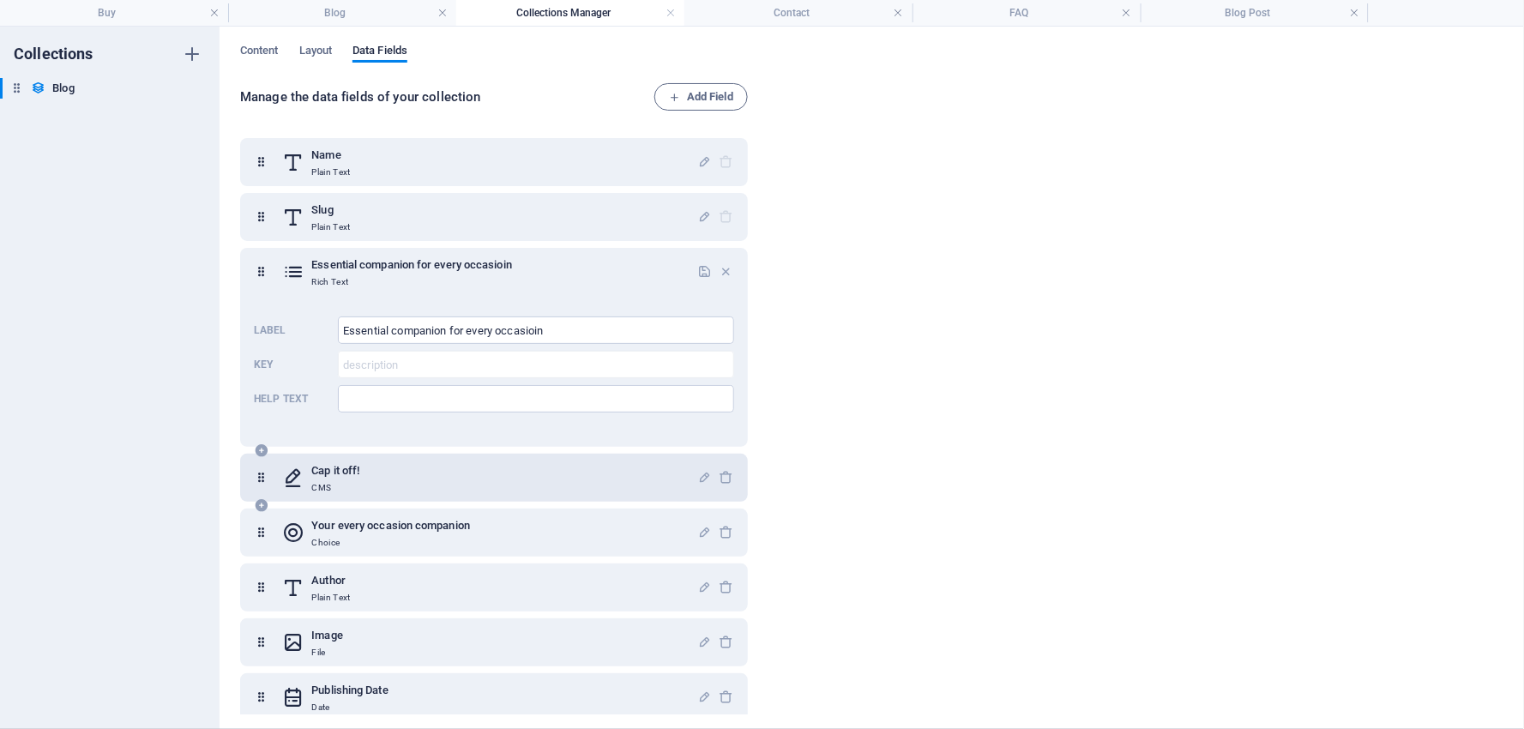
click at [410, 469] on div "Cap it off! CMS" at bounding box center [489, 478] width 415 height 34
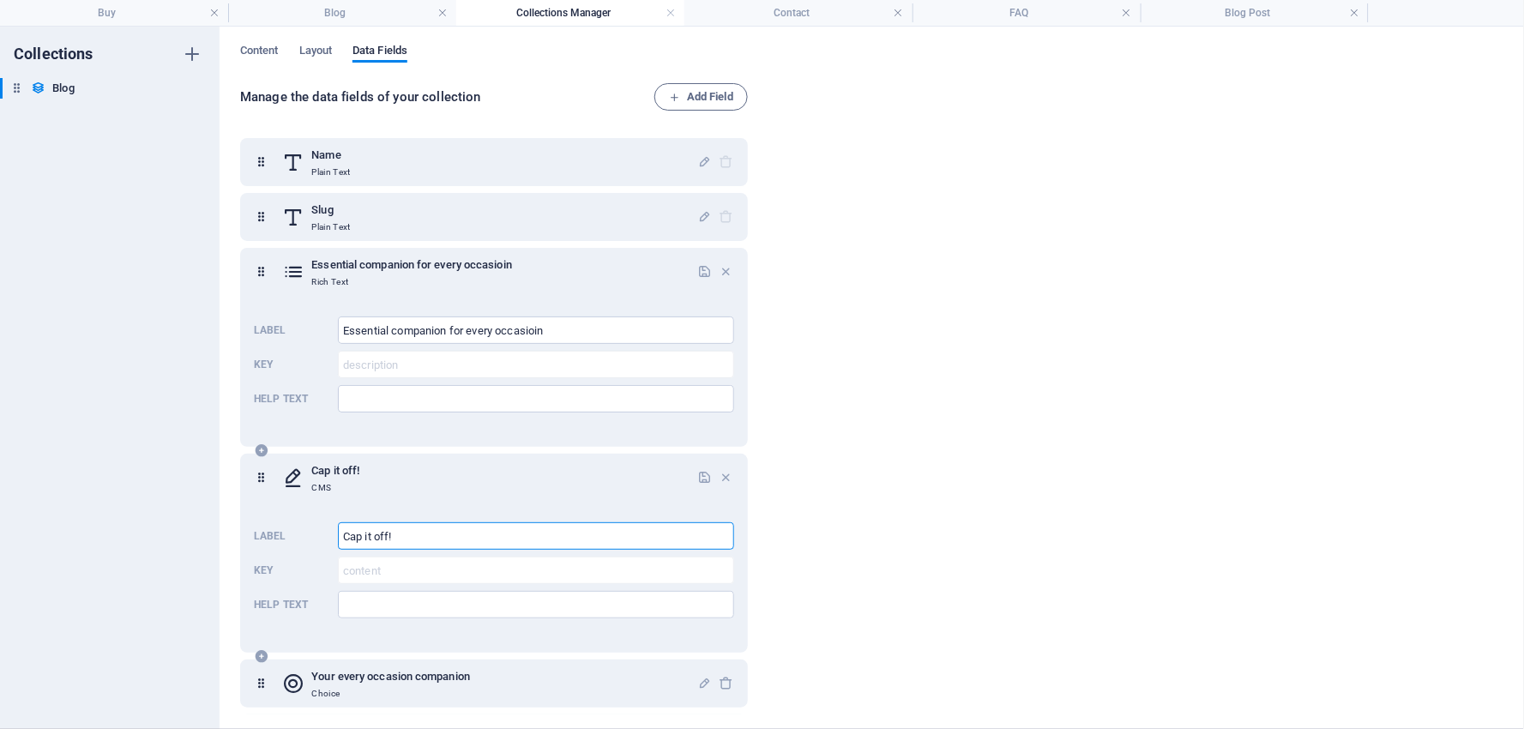
drag, startPoint x: 431, startPoint y: 534, endPoint x: 345, endPoint y: 526, distance: 87.1
click at [345, 526] on input "Cap it off!" at bounding box center [536, 535] width 396 height 27
click at [318, 517] on div "Label Cap it off! ​ Key content ​ Help text ​" at bounding box center [494, 571] width 480 height 110
drag, startPoint x: 400, startPoint y: 529, endPoint x: 297, endPoint y: 519, distance: 103.4
click at [297, 519] on div "Label Cap it off! ​ Key content ​ Help text ​" at bounding box center [494, 571] width 480 height 110
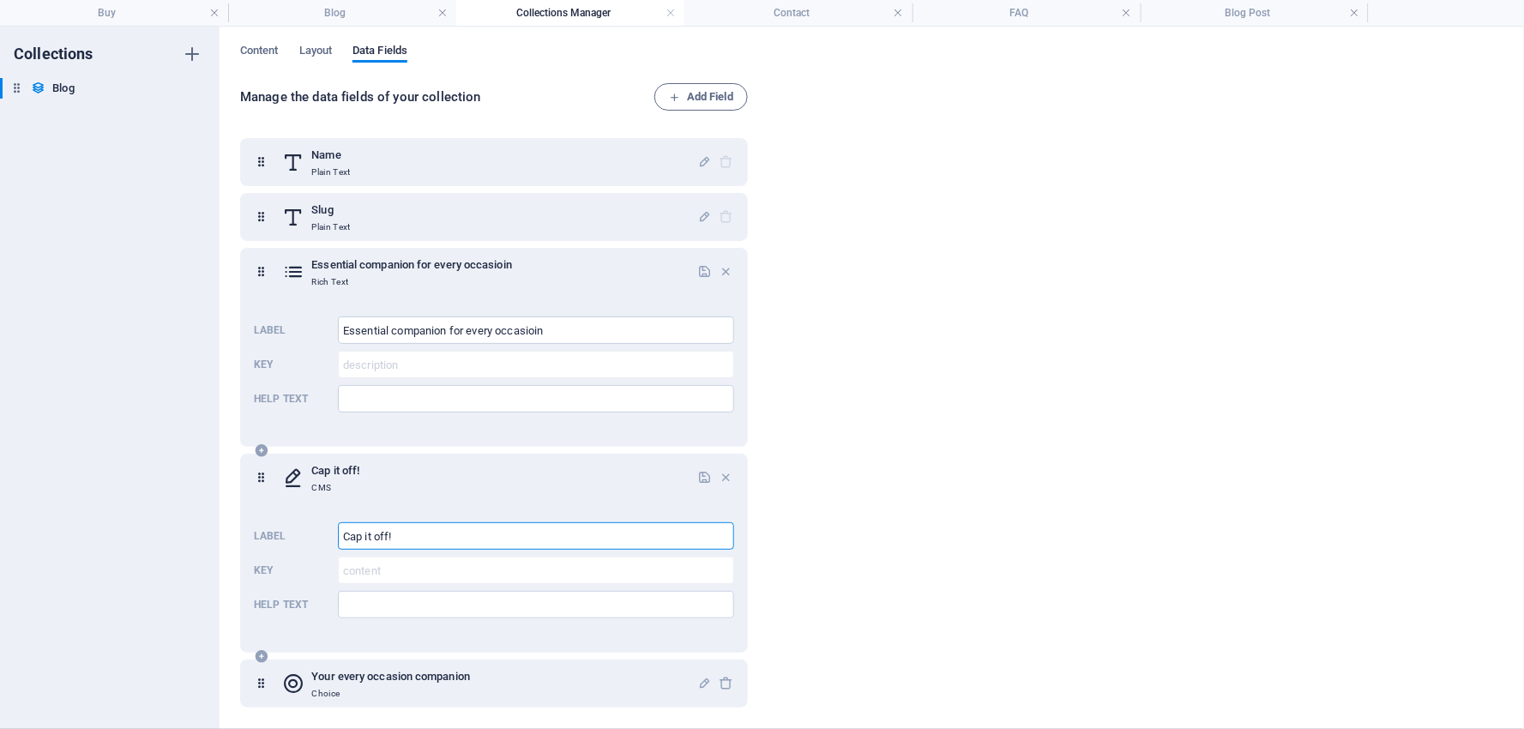
click at [317, 486] on p "CMS" at bounding box center [335, 488] width 48 height 14
click at [335, 469] on h6 "Cap it off!" at bounding box center [335, 471] width 48 height 21
drag, startPoint x: 424, startPoint y: 532, endPoint x: 305, endPoint y: 529, distance: 118.4
click at [306, 529] on div "Label Cap it off! ​ Key content ​ Help text ​" at bounding box center [494, 571] width 480 height 110
type input "The Anatomy of Your Perfect Cap"
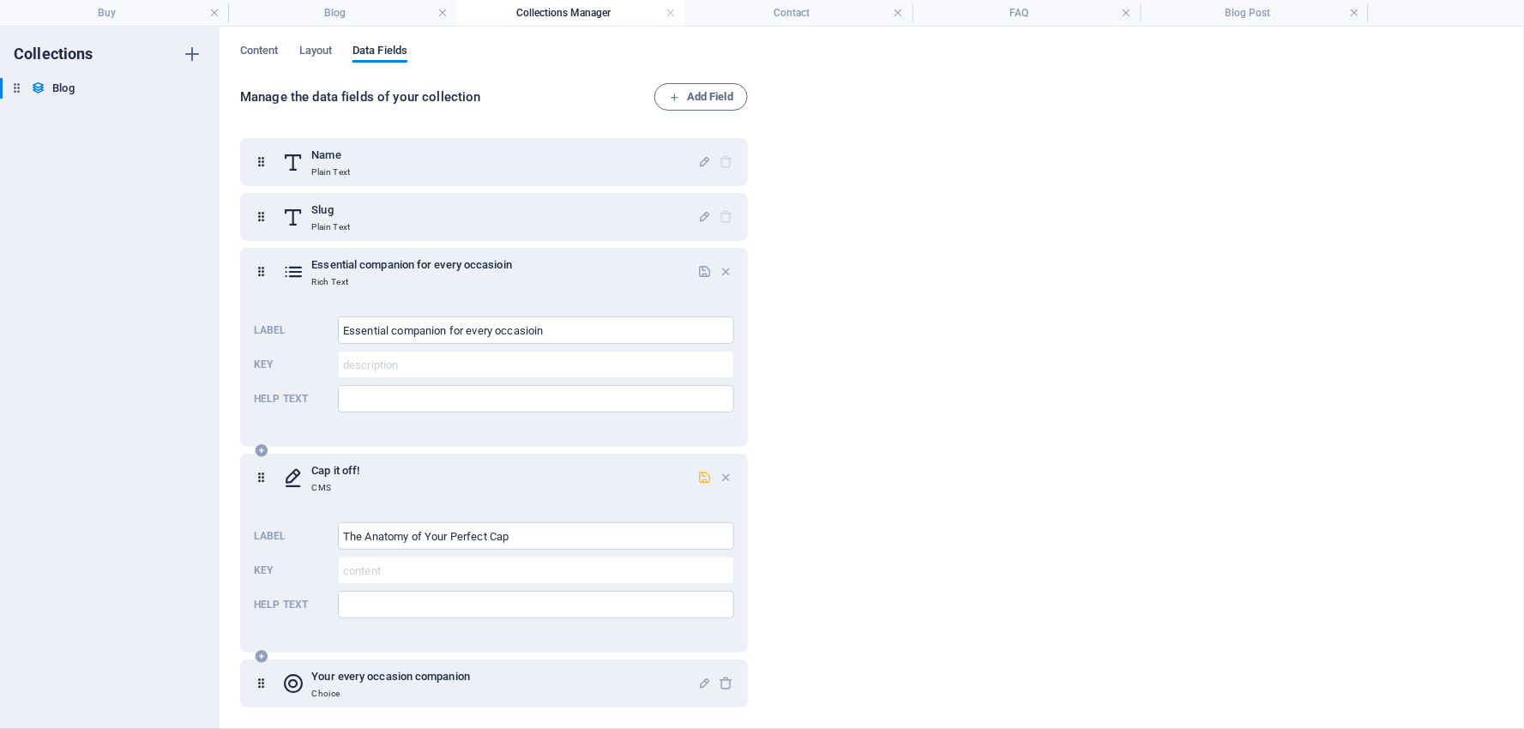
click at [702, 477] on icon "button" at bounding box center [704, 477] width 15 height 15
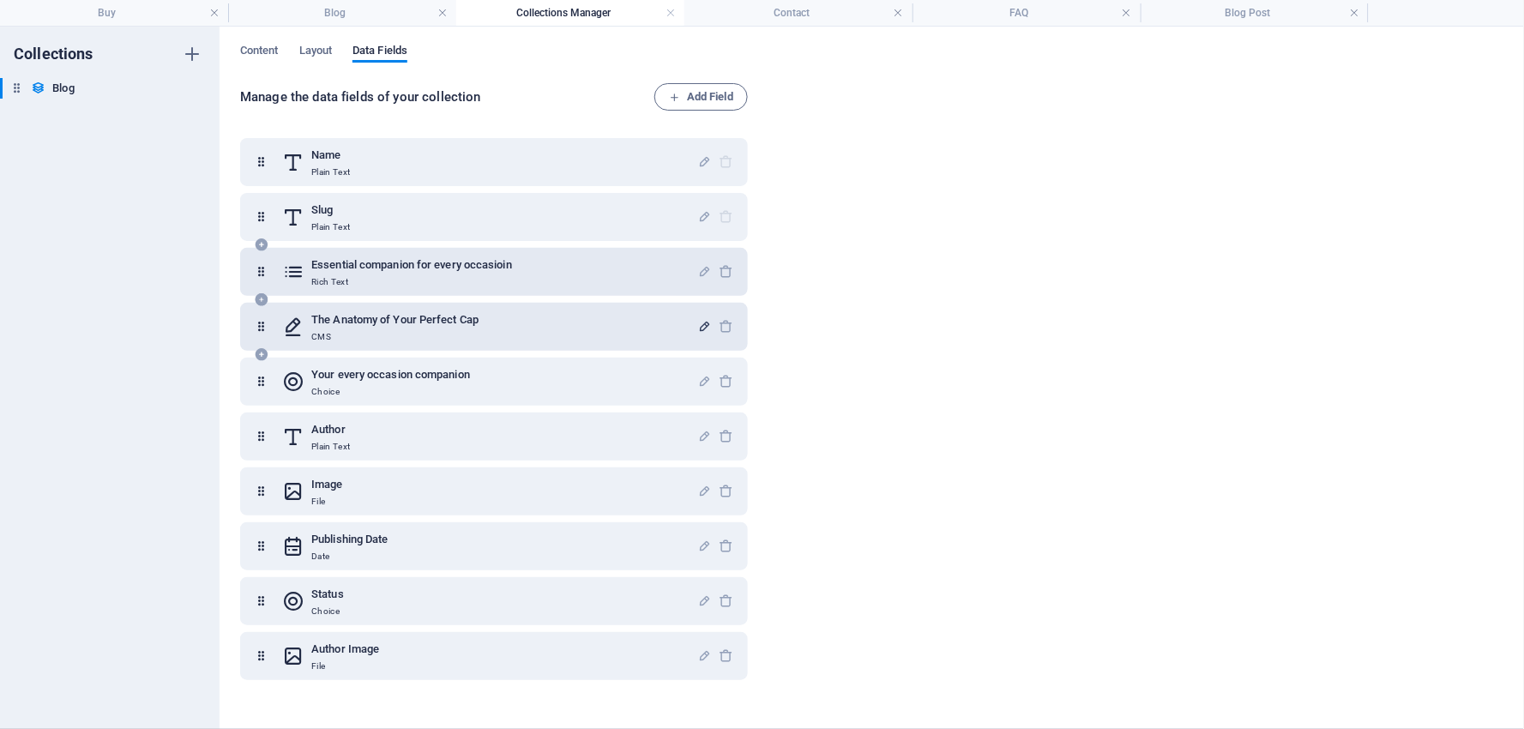
click at [448, 268] on h6 "Essential companion for every occasioin" at bounding box center [411, 265] width 201 height 21
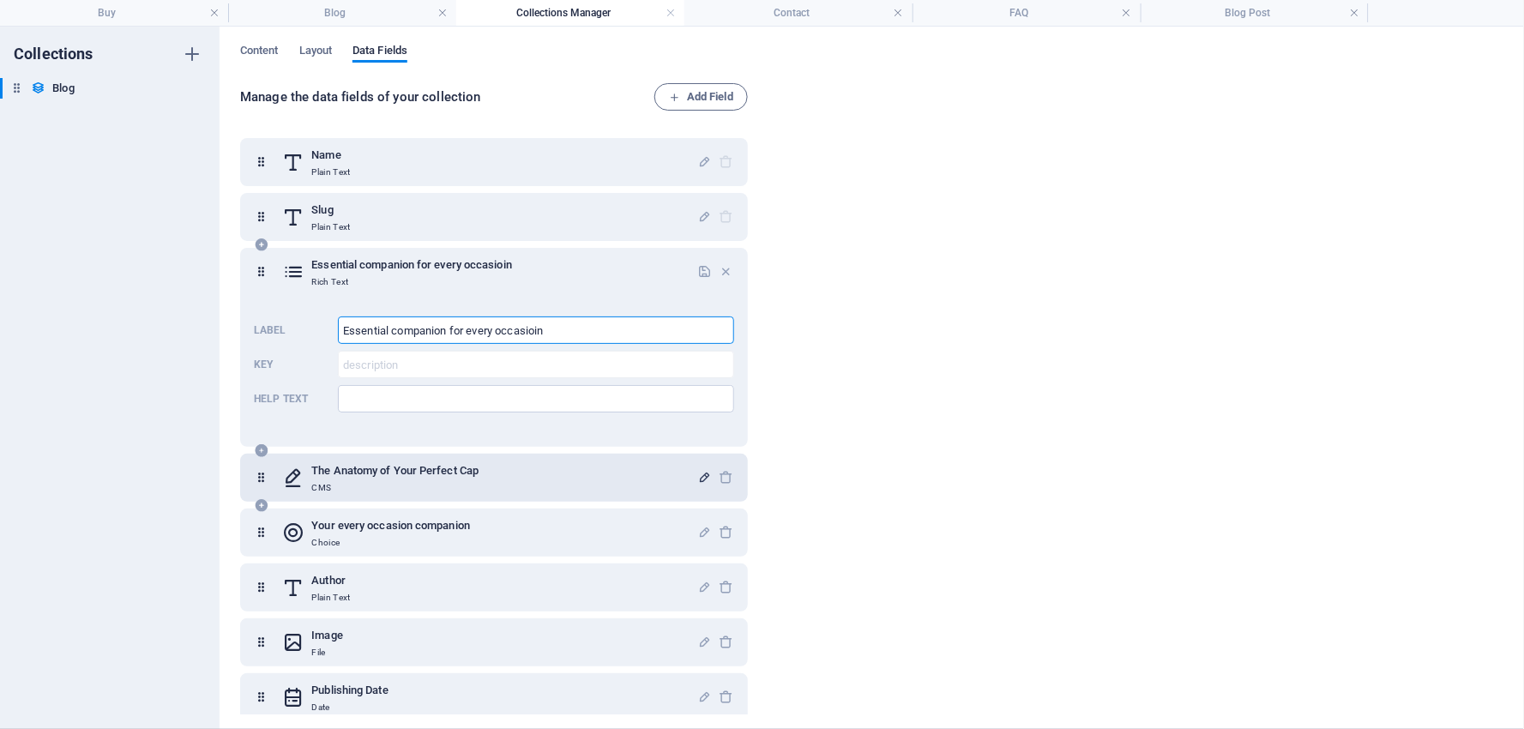
drag, startPoint x: 571, startPoint y: 335, endPoint x: 315, endPoint y: 333, distance: 256.5
click at [315, 329] on div "Label Essential companion for every occasioin ​ Key description ​ Help text ​" at bounding box center [494, 365] width 480 height 110
type input "The Anatomy of Your Perfect Cap"
click at [701, 268] on icon "button" at bounding box center [704, 271] width 15 height 15
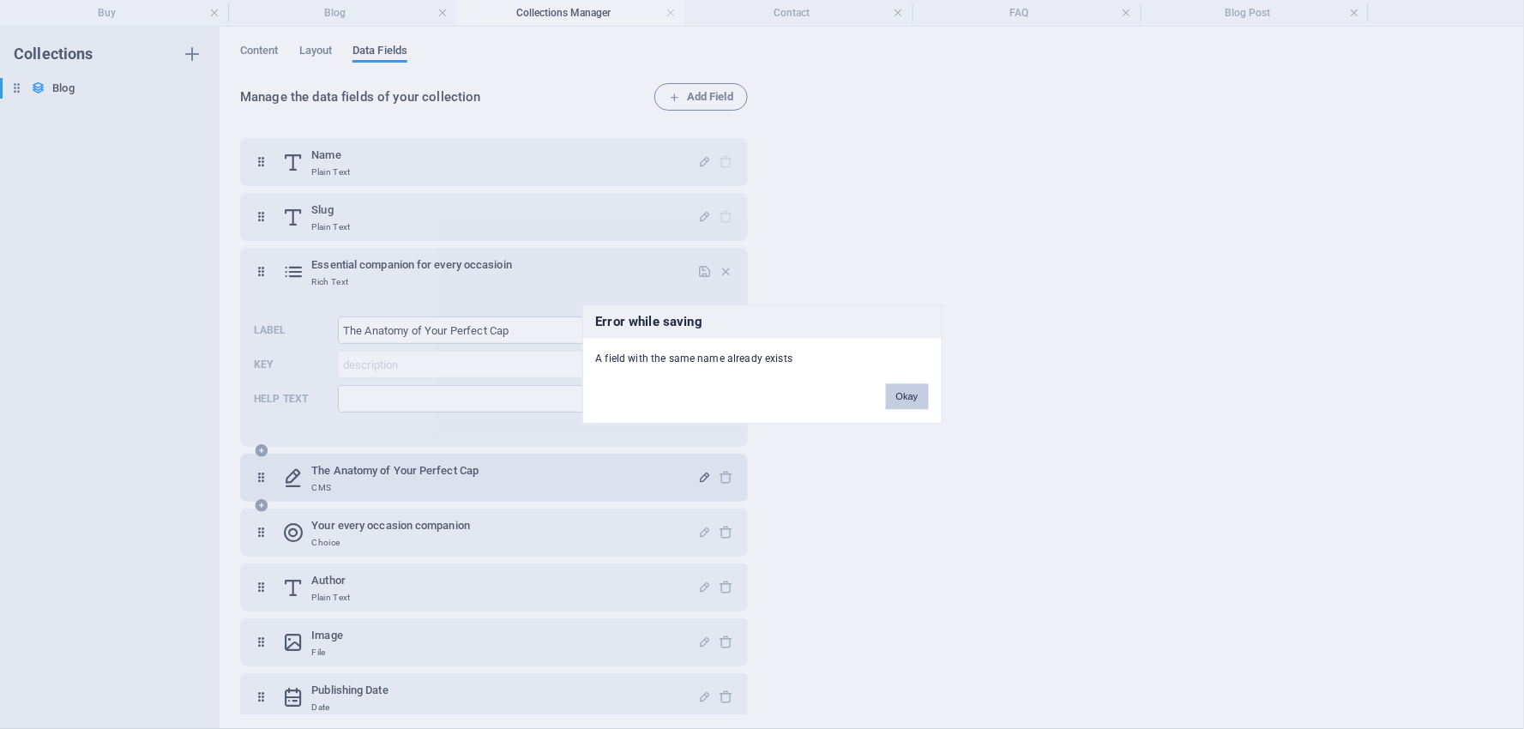
click at [915, 395] on button "Okay" at bounding box center [907, 397] width 43 height 26
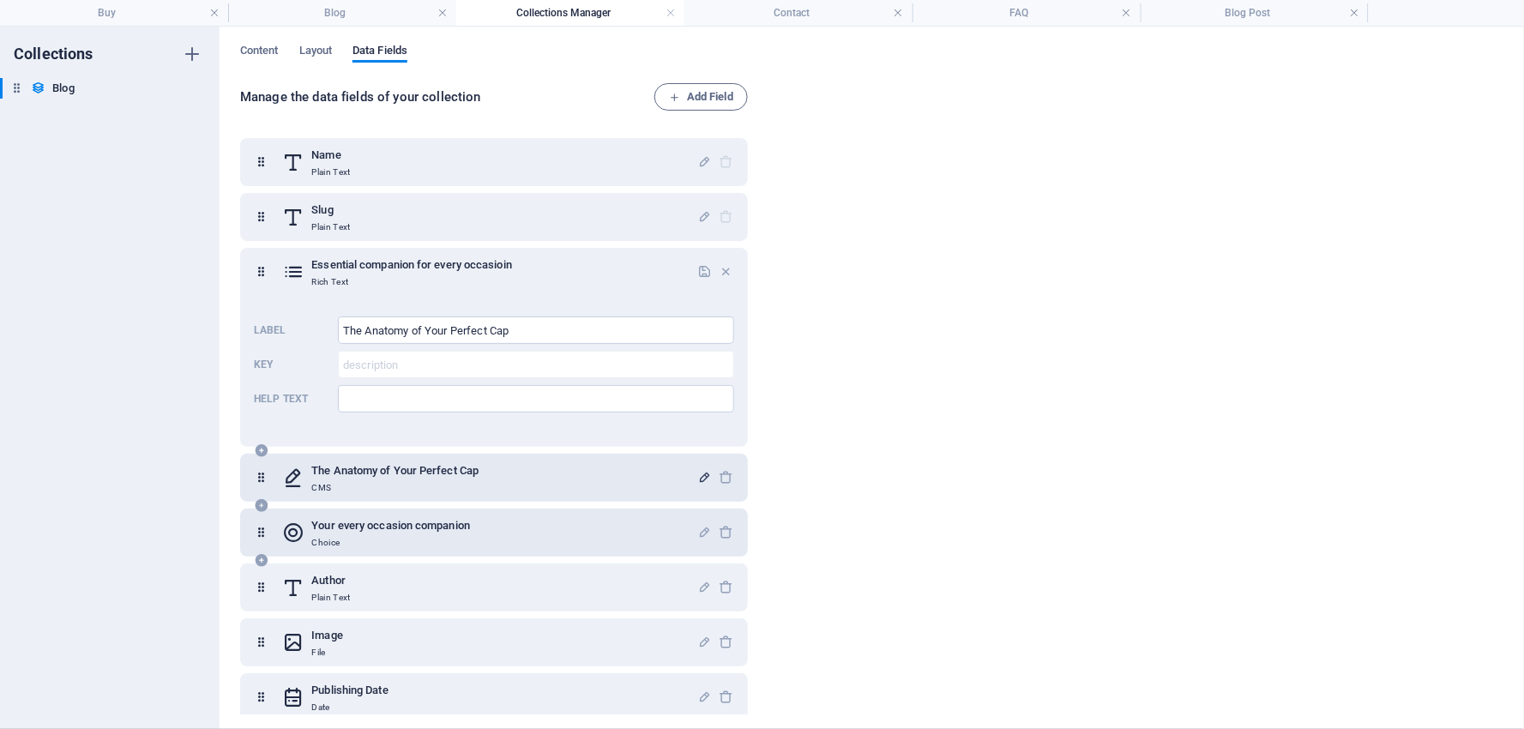
click at [427, 526] on h6 "Your every occasion companion" at bounding box center [390, 526] width 159 height 21
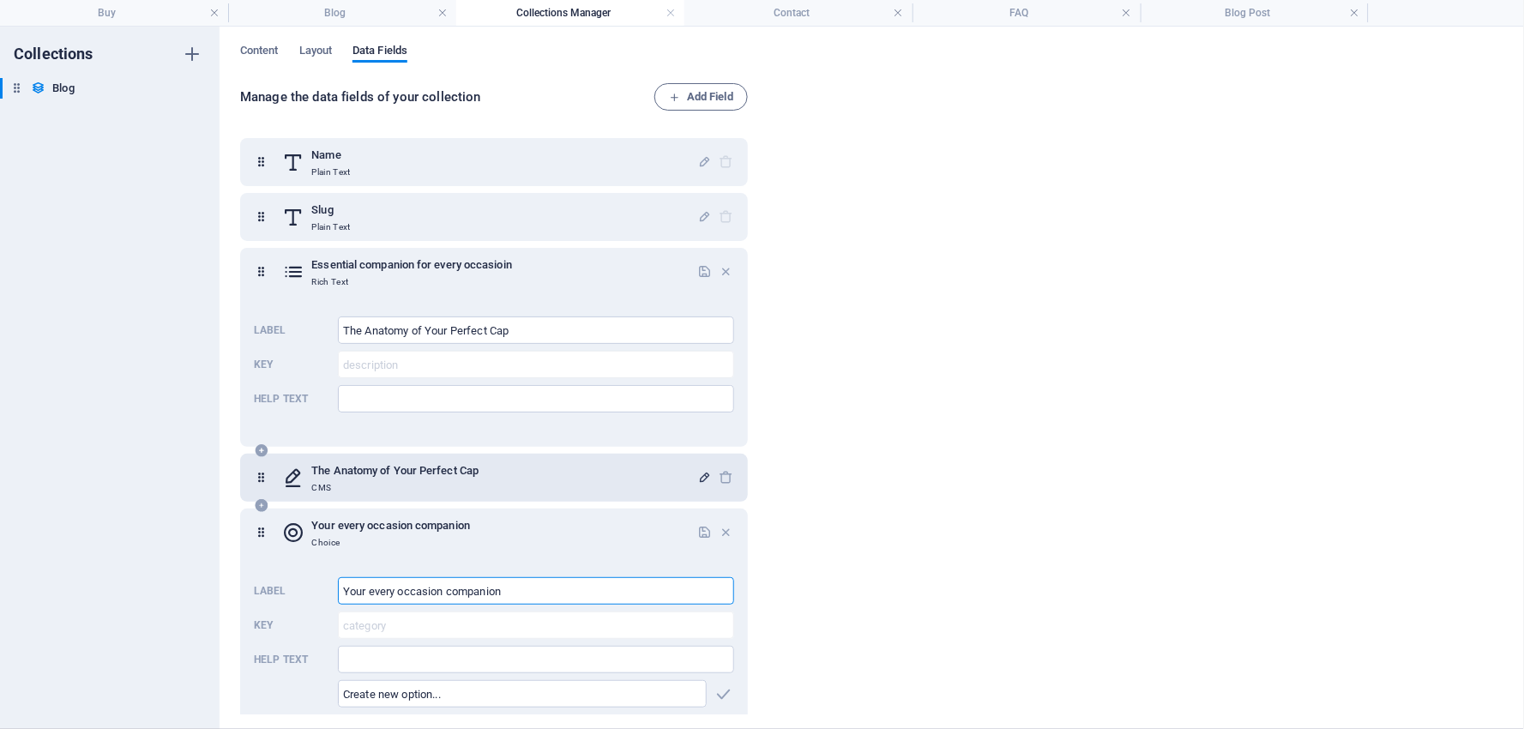
drag, startPoint x: 525, startPoint y: 593, endPoint x: 319, endPoint y: 593, distance: 205.9
click at [319, 593] on div "Label Your every occasion companion ​ Key category ​ Help text ​ ​ Cap It Off! …" at bounding box center [494, 742] width 480 height 345
type input "A Perfect Fit"
click at [699, 529] on icon "button" at bounding box center [704, 532] width 15 height 15
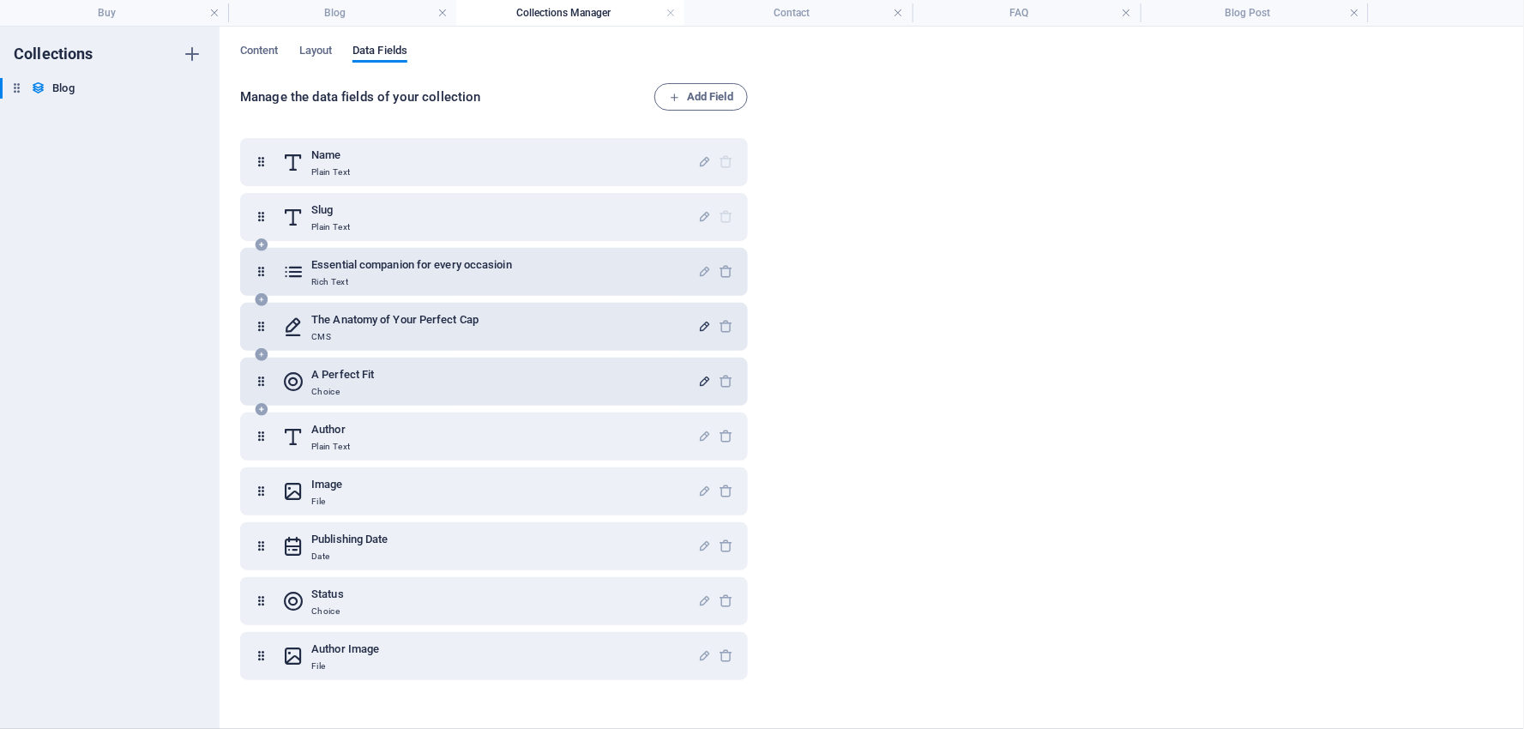
click at [437, 272] on h6 "Essential companion for every occasioin" at bounding box center [411, 265] width 201 height 21
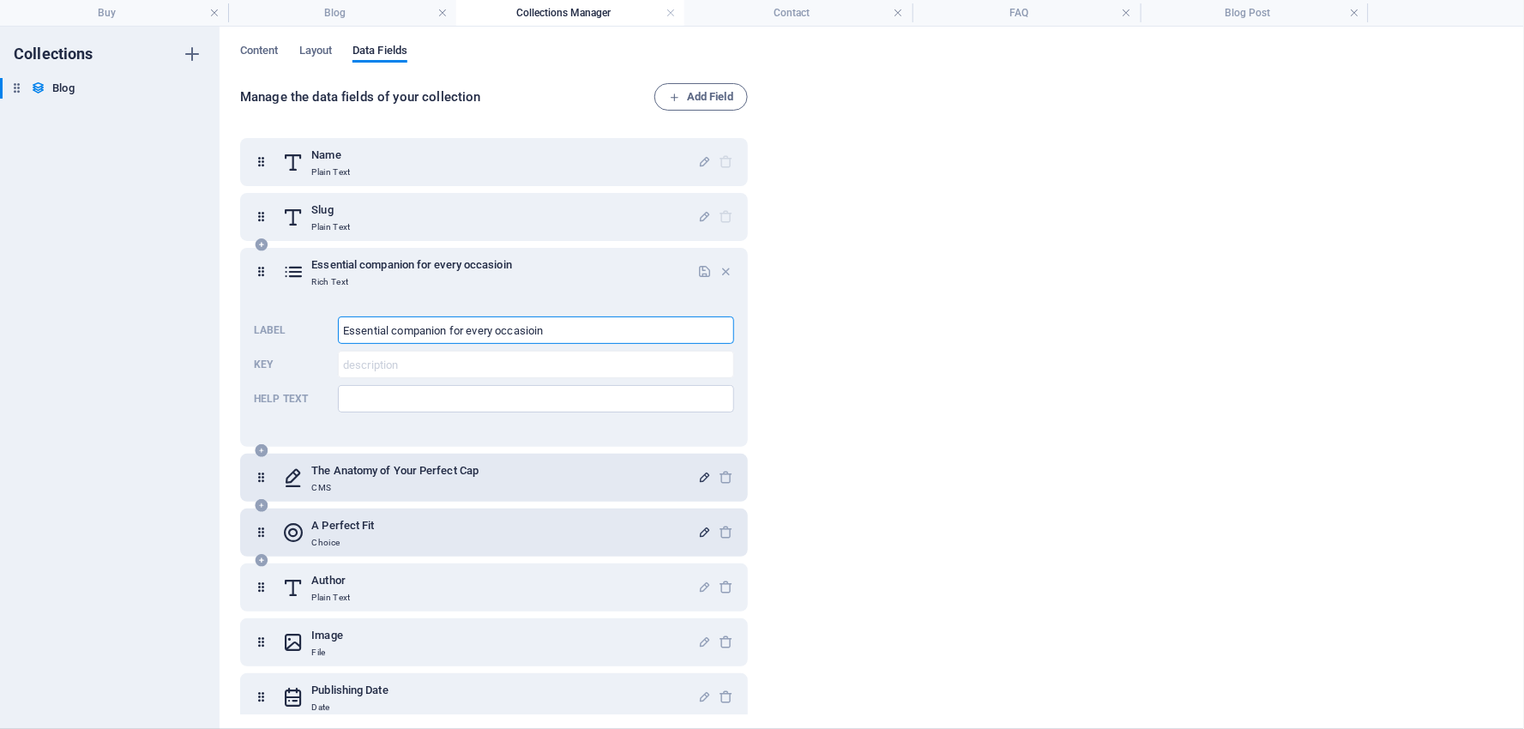
drag, startPoint x: 580, startPoint y: 331, endPoint x: 306, endPoint y: 336, distance: 273.7
click at [306, 336] on div "Label Essential companion for every occasioin ​ Key description ​ Help text ​" at bounding box center [494, 365] width 480 height 110
click at [700, 269] on icon "button" at bounding box center [704, 271] width 15 height 15
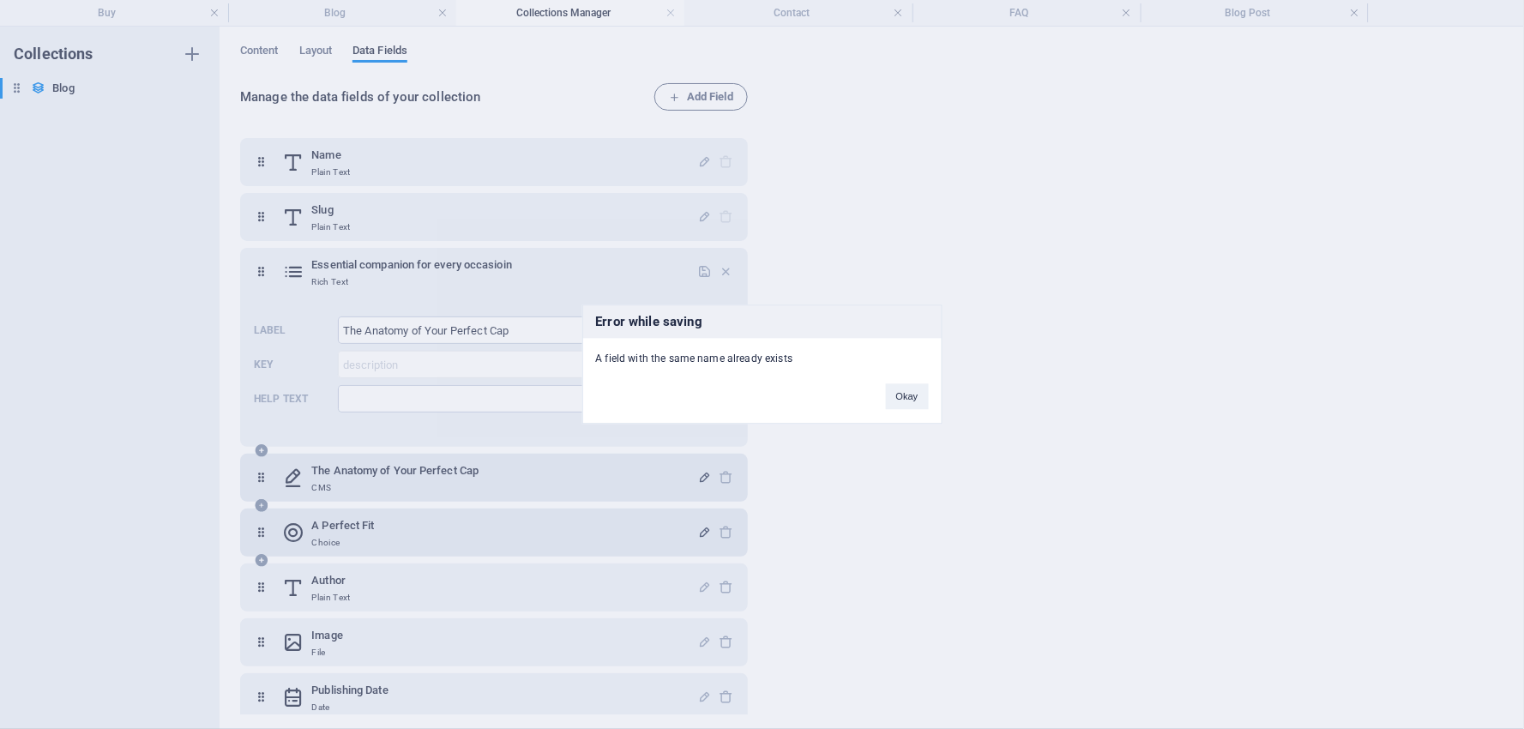
click at [922, 393] on button "Okay" at bounding box center [907, 397] width 43 height 26
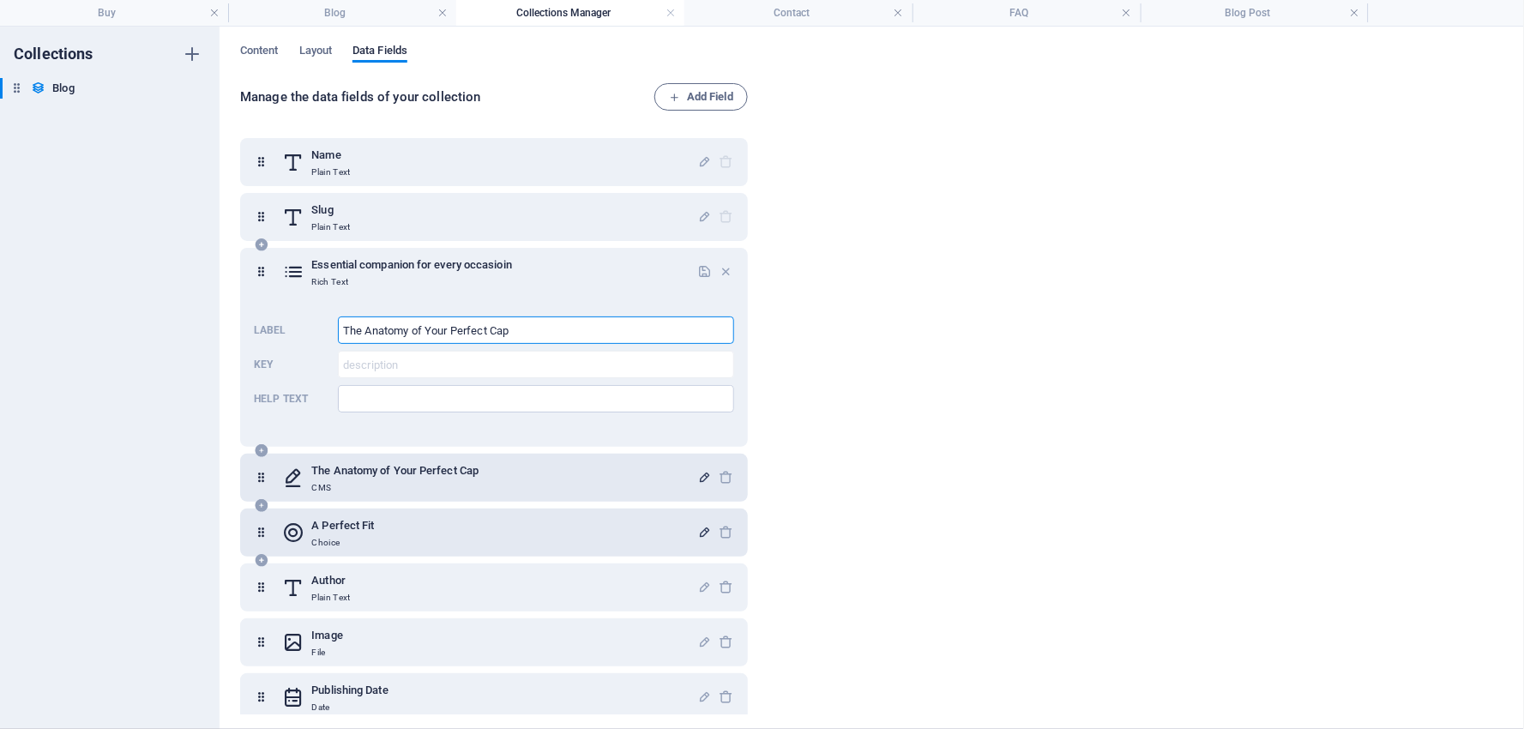
drag, startPoint x: 554, startPoint y: 329, endPoint x: 323, endPoint y: 323, distance: 231.7
click at [323, 323] on div "Label The Anatomy of Your Perfect Cap ​ Key description ​ Help text ​" at bounding box center [494, 365] width 480 height 110
type input "The perfect cap"
click at [697, 270] on icon "button" at bounding box center [704, 271] width 15 height 15
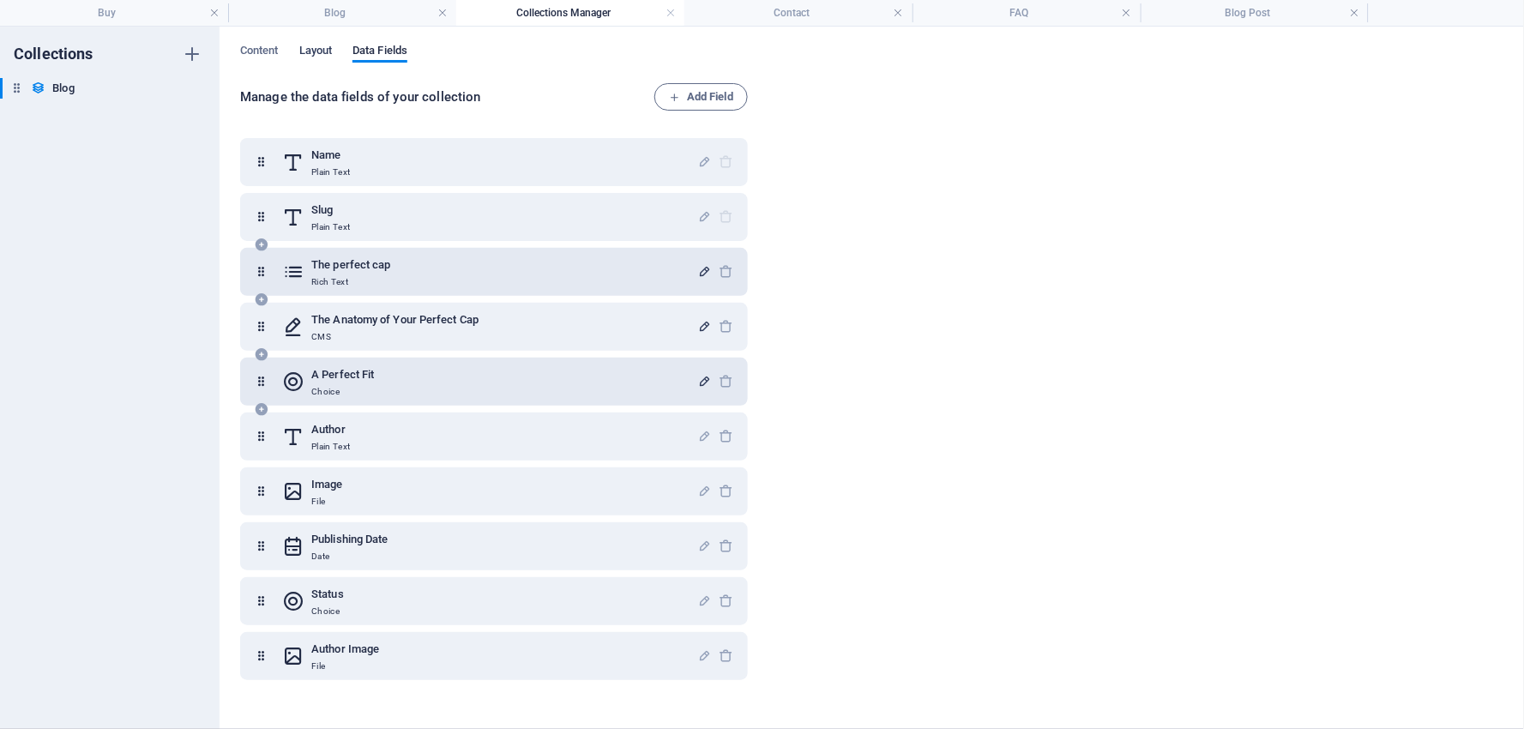
click at [314, 47] on span "Layout" at bounding box center [315, 52] width 33 height 24
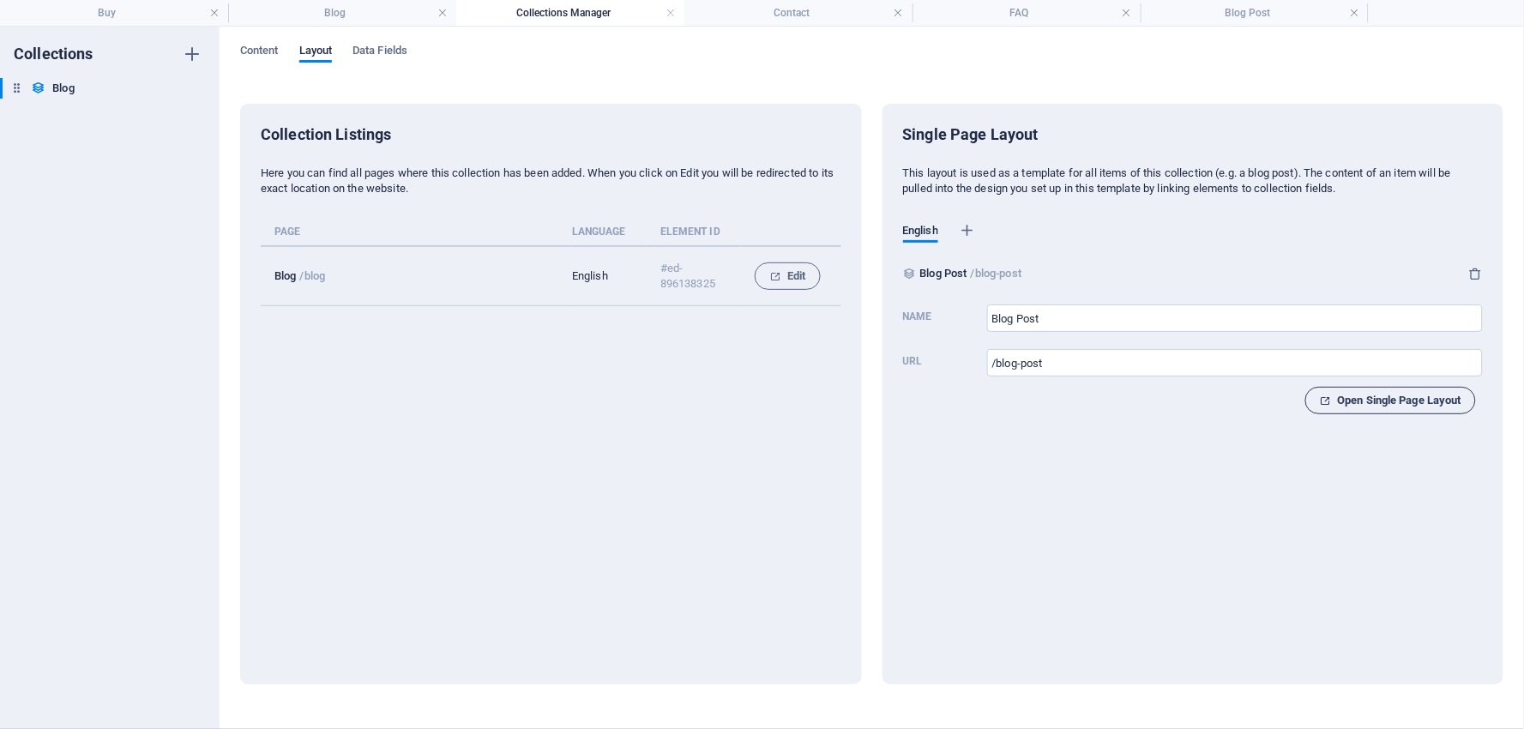
click at [1405, 401] on span "Open Single Page Layout" at bounding box center [1391, 400] width 142 height 21
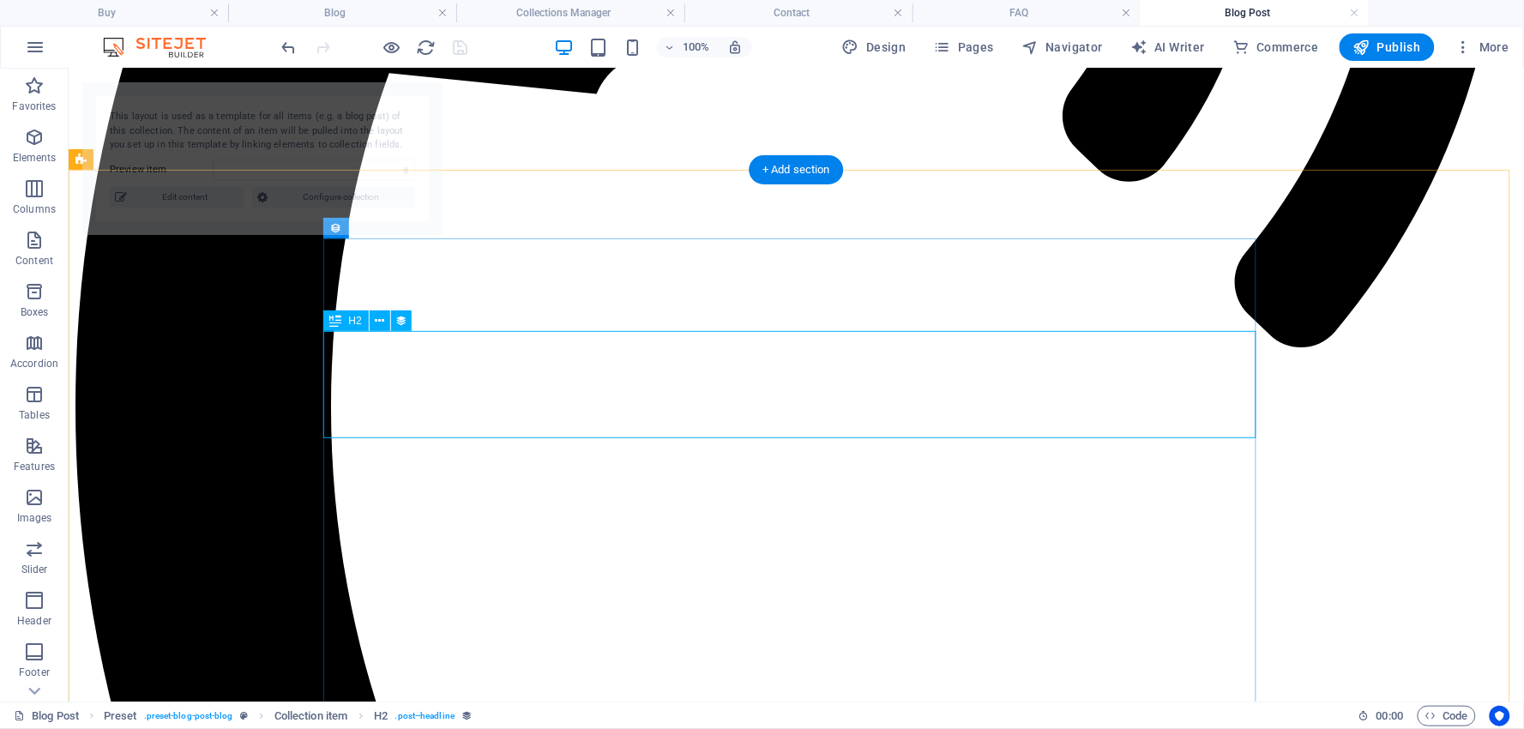
select select "68b5cc82ba23fa318d08eb99"
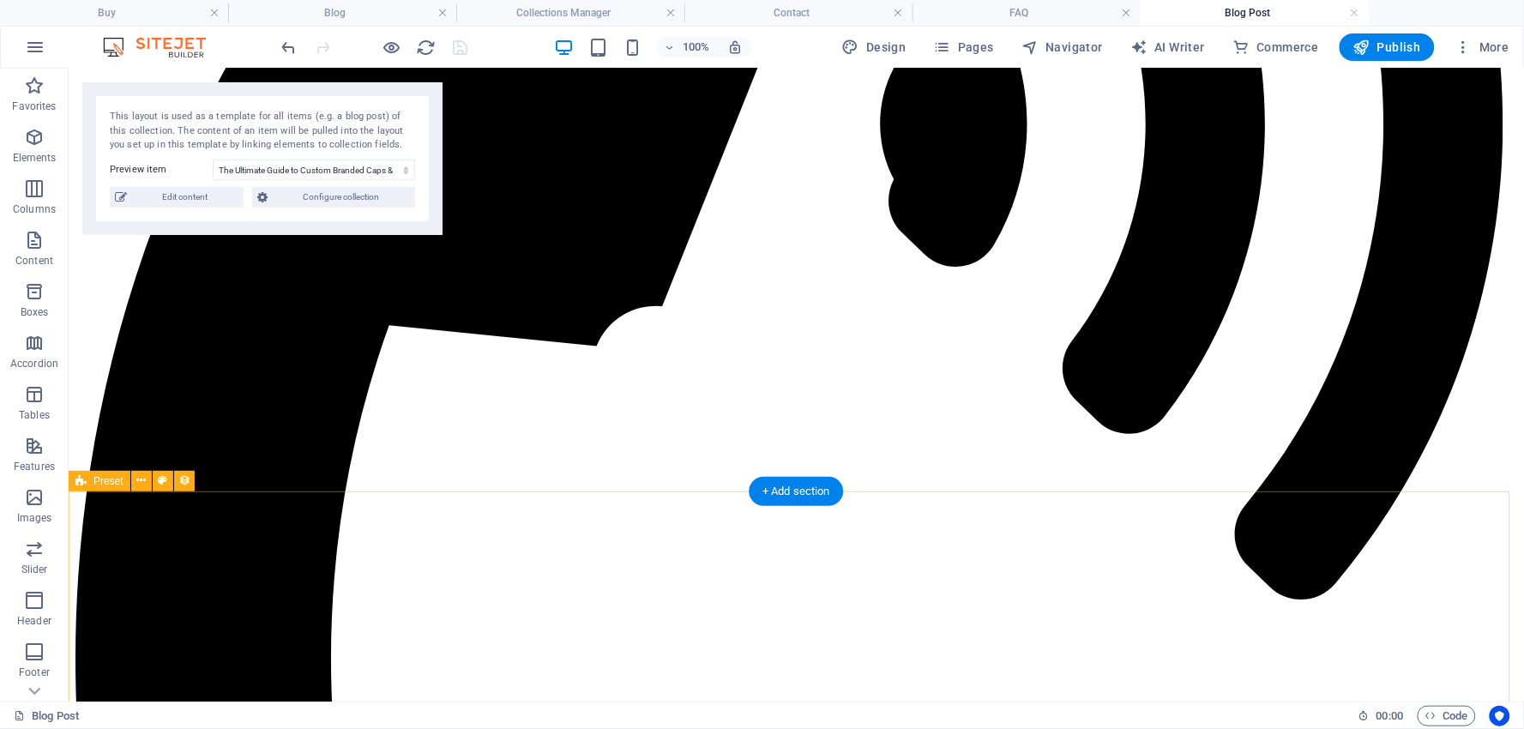
scroll to position [709, 0]
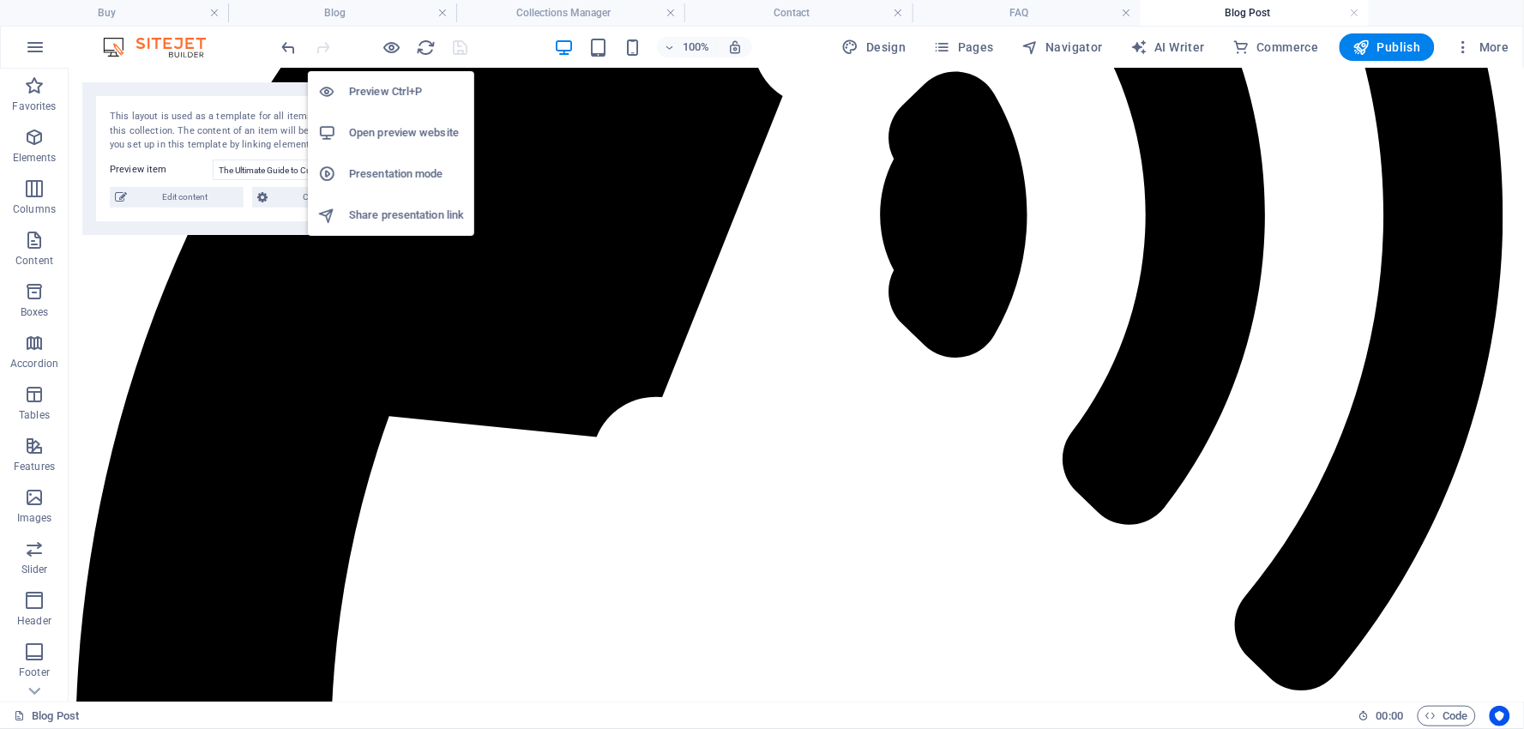
click at [399, 170] on h6 "Presentation mode" at bounding box center [406, 174] width 115 height 21
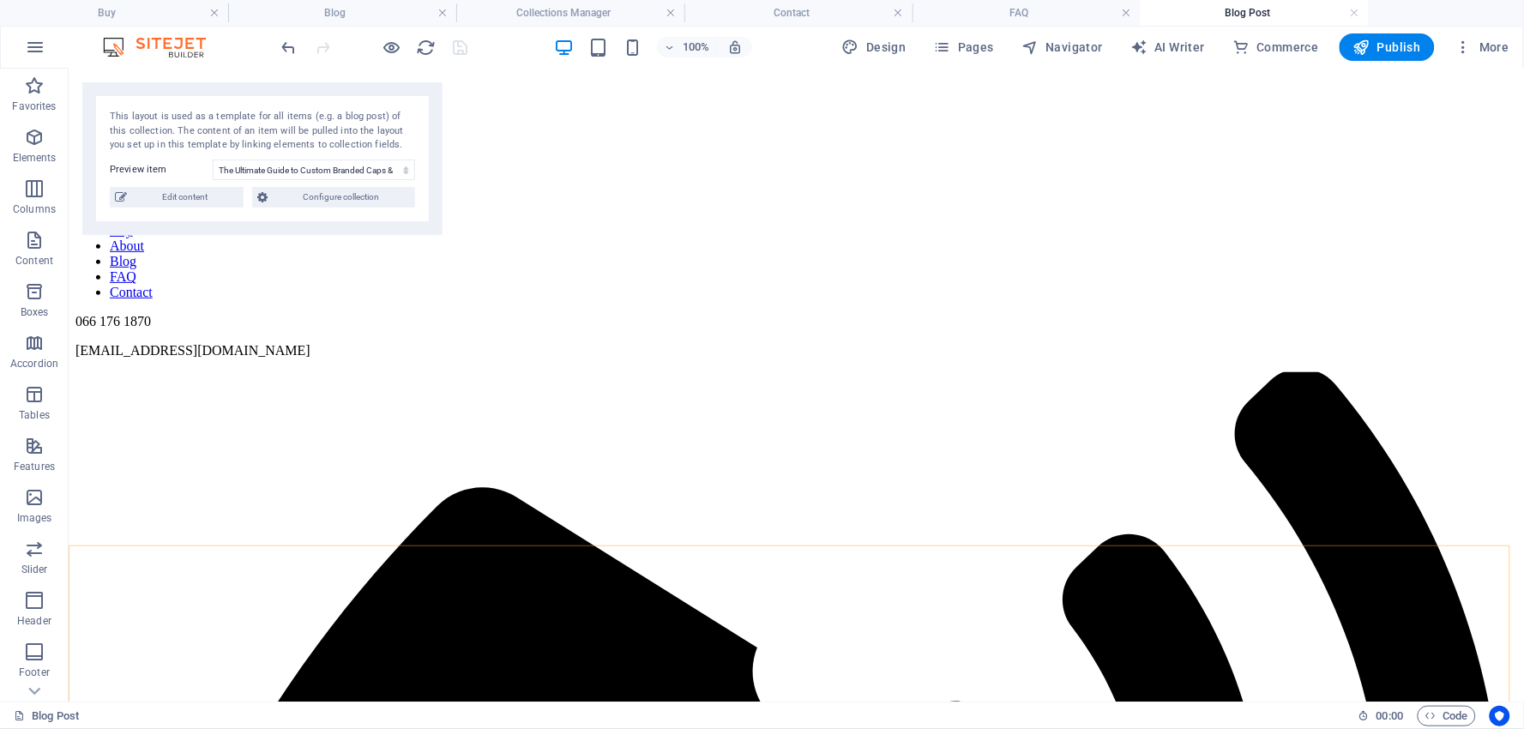
scroll to position [0, 0]
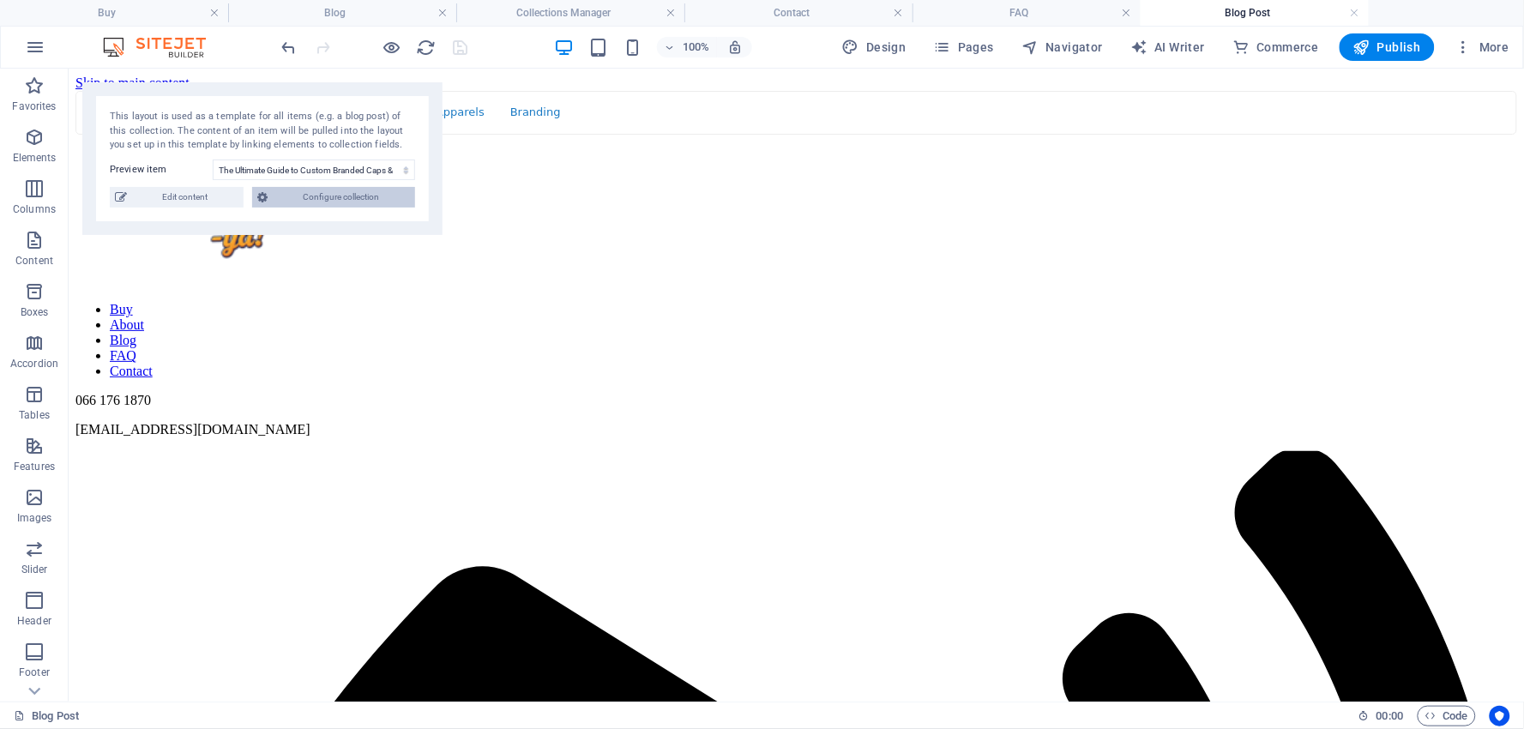
click at [365, 196] on span "Configure collection" at bounding box center [341, 197] width 137 height 21
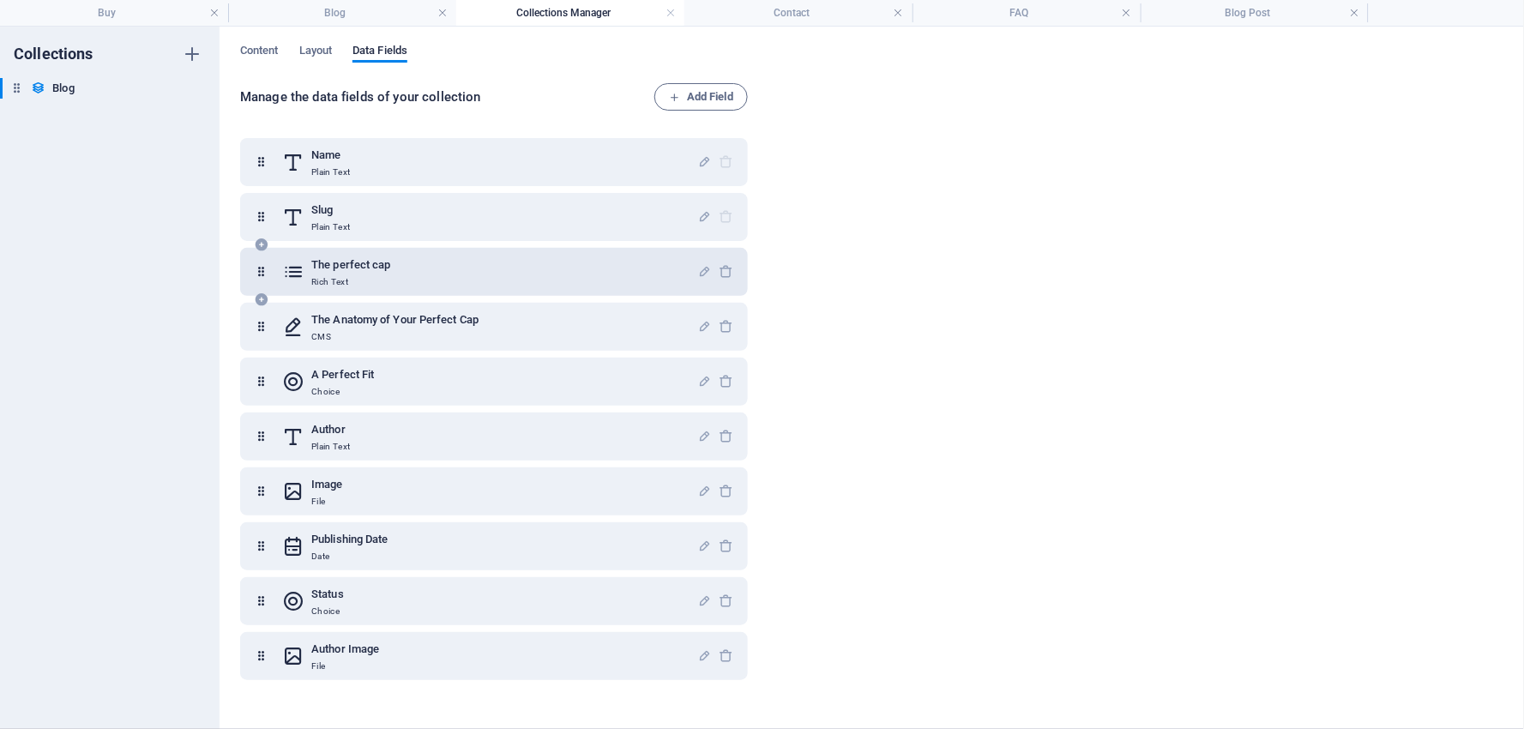
click at [260, 278] on icon at bounding box center [261, 272] width 15 height 34
click at [27, 95] on div "Blog Blog" at bounding box center [101, 88] width 202 height 21
click at [17, 93] on icon at bounding box center [16, 88] width 15 height 15
click at [53, 87] on h6 "Blog" at bounding box center [62, 88] width 21 height 21
click at [189, 84] on icon "button" at bounding box center [192, 88] width 12 height 12
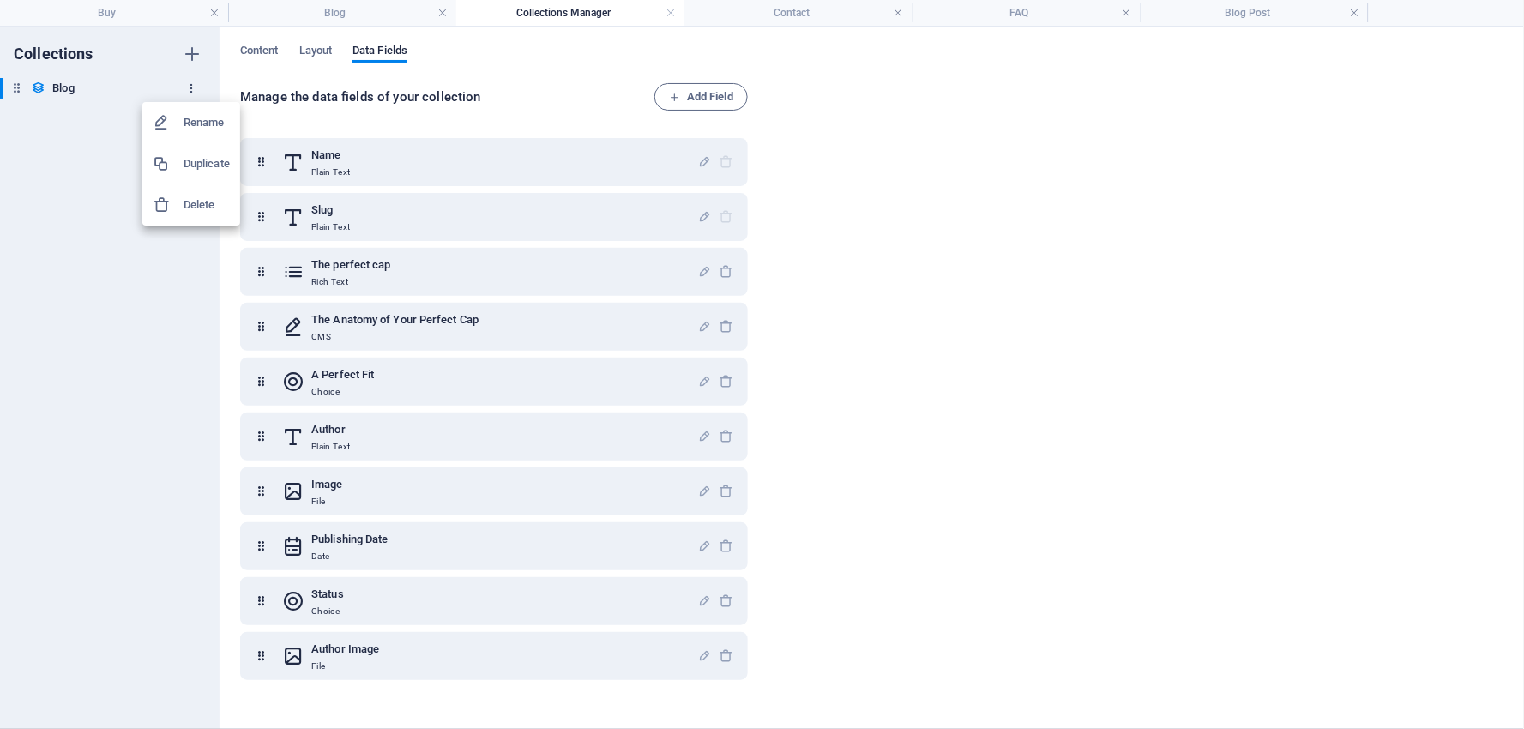
click at [189, 84] on div at bounding box center [762, 364] width 1524 height 729
click at [1352, 13] on link at bounding box center [1355, 13] width 10 height 16
click at [1137, 10] on h4 "FAQ" at bounding box center [1027, 12] width 228 height 19
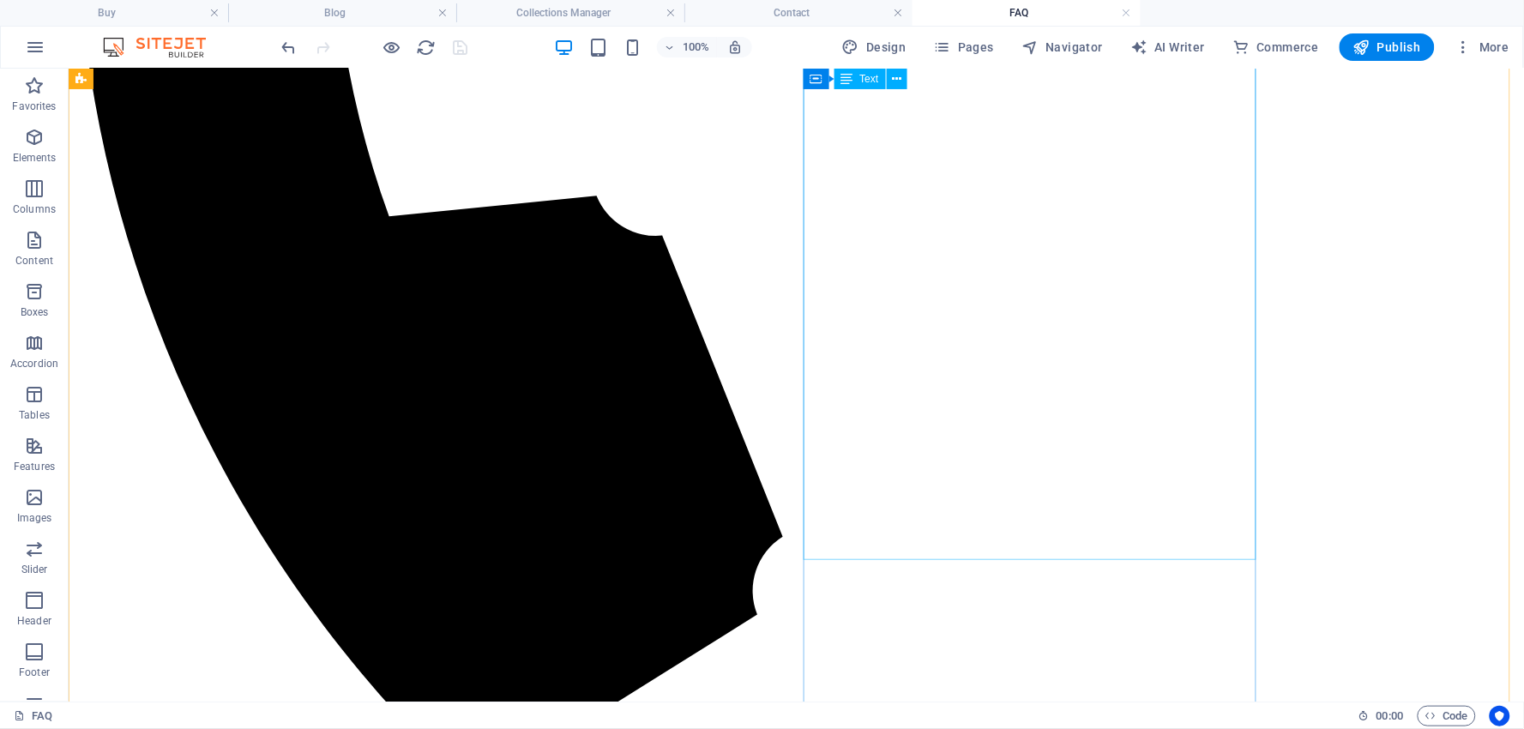
scroll to position [1375, 0]
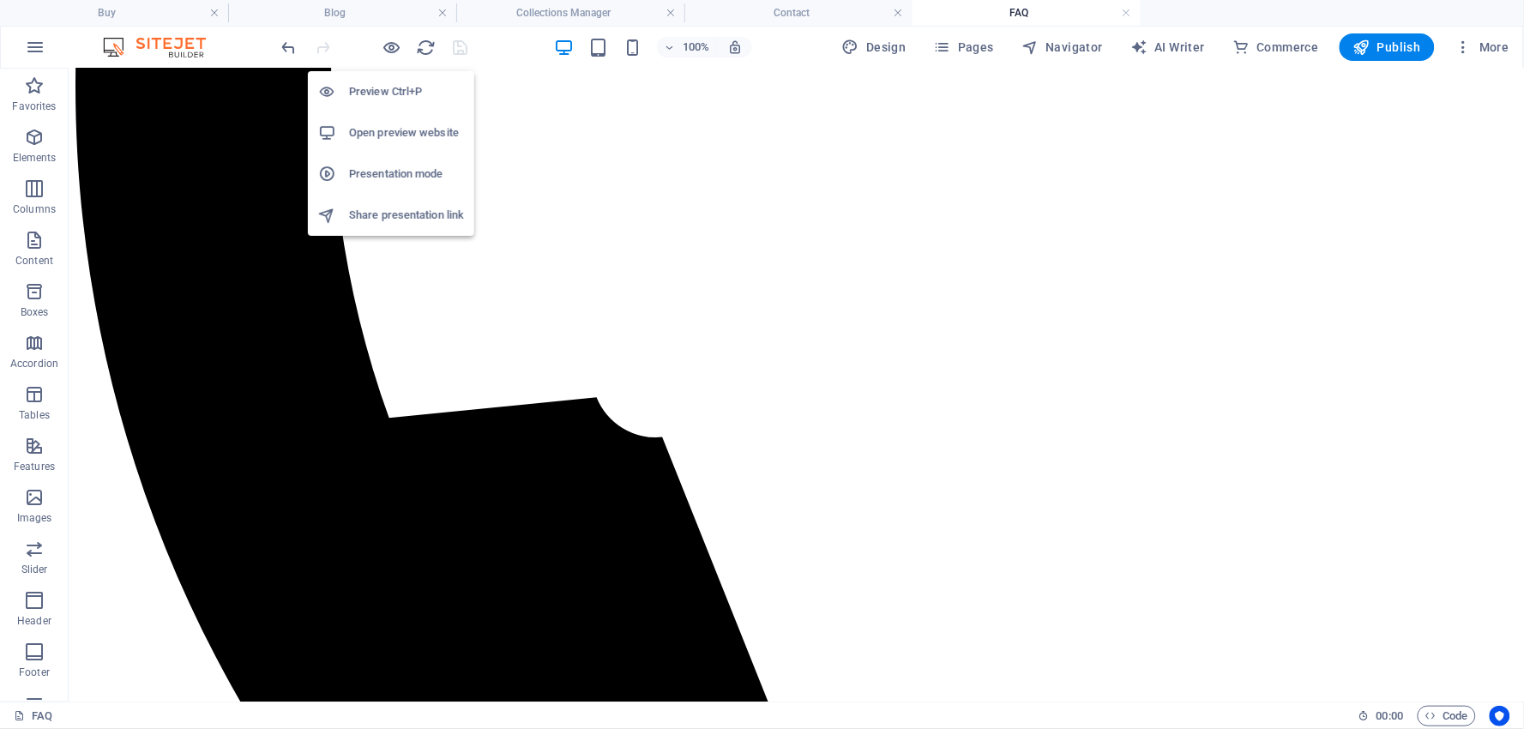
click at [390, 168] on h6 "Presentation mode" at bounding box center [406, 174] width 115 height 21
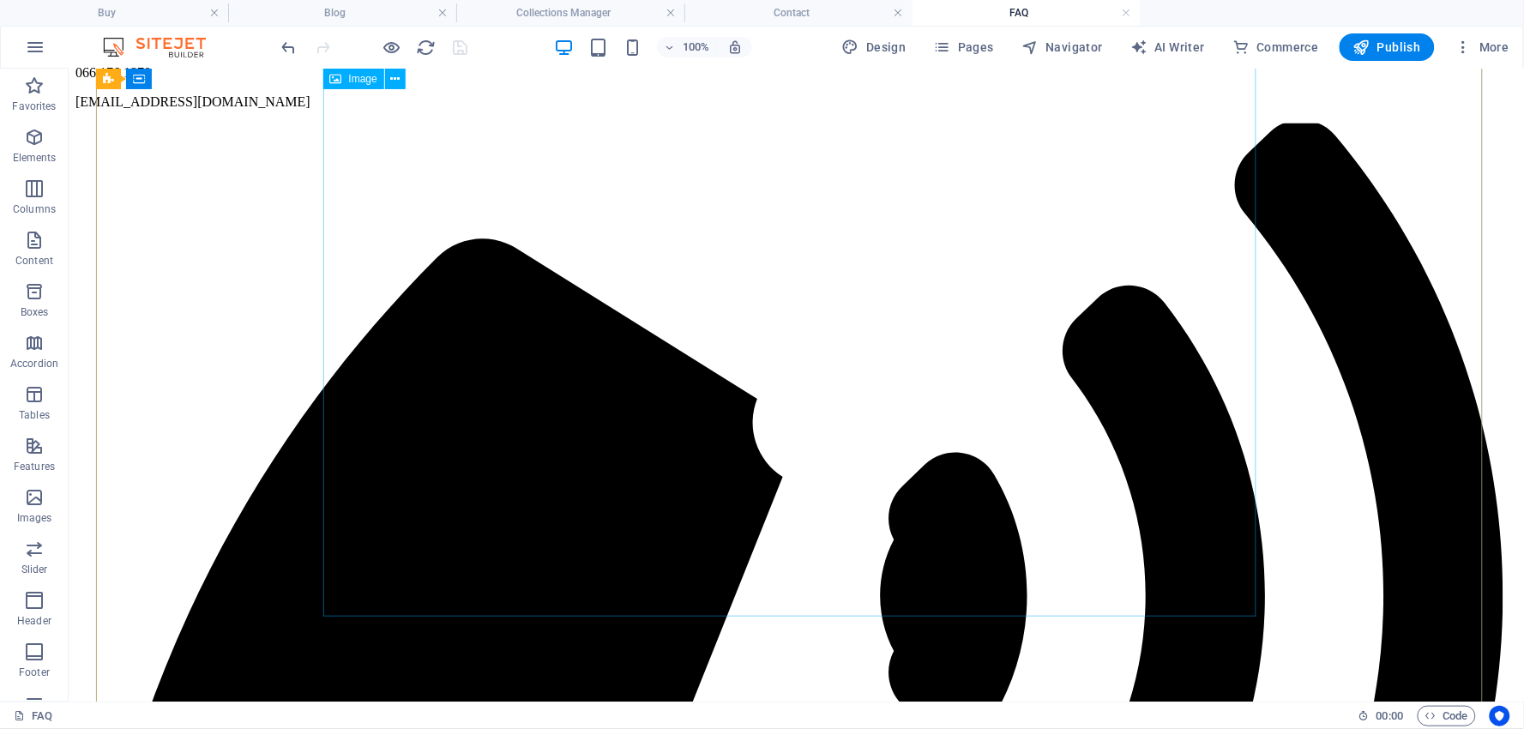
scroll to position [327, 0]
click at [640, 51] on nav "Buy About Blog FAQ Contact" at bounding box center [796, 12] width 1442 height 77
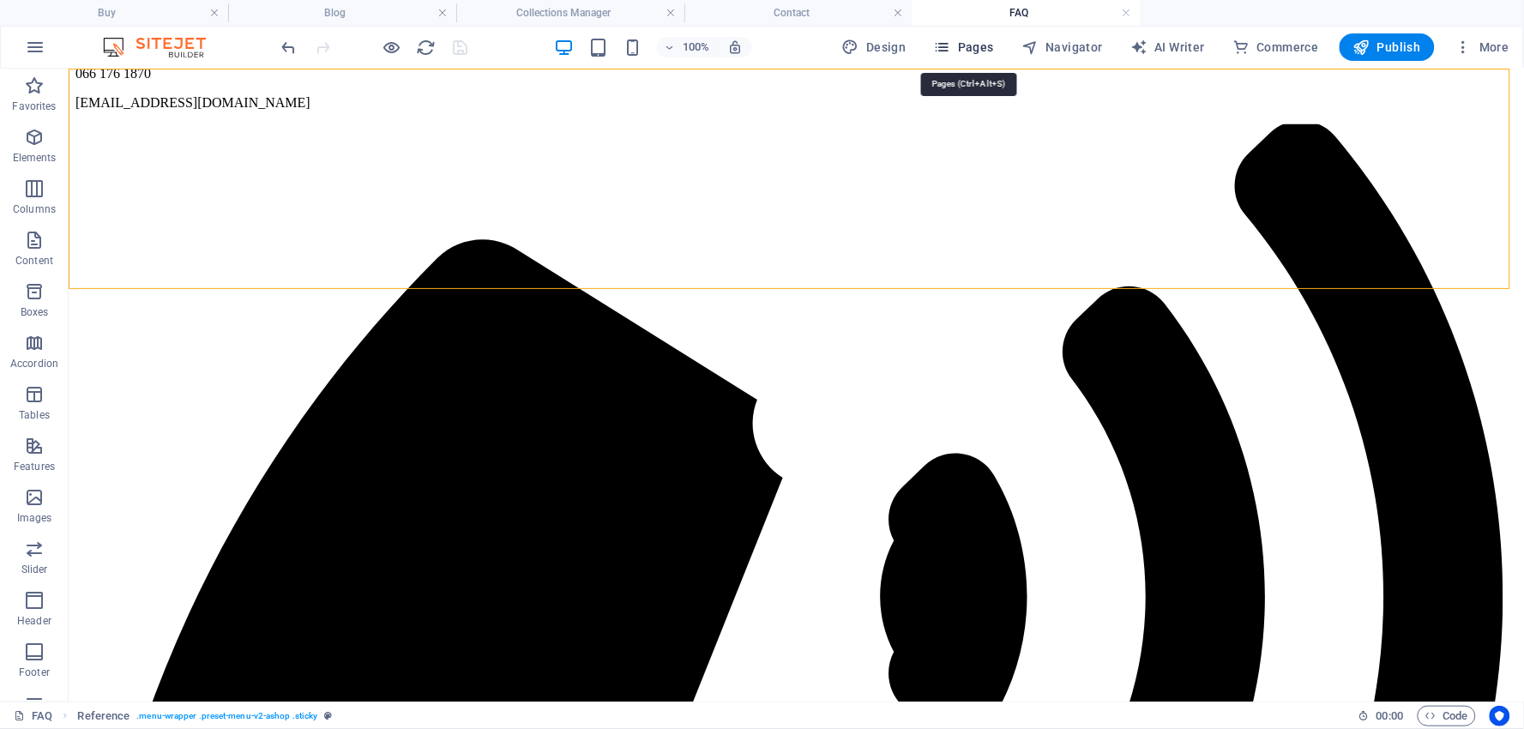
click at [987, 45] on span "Pages" at bounding box center [964, 47] width 60 height 17
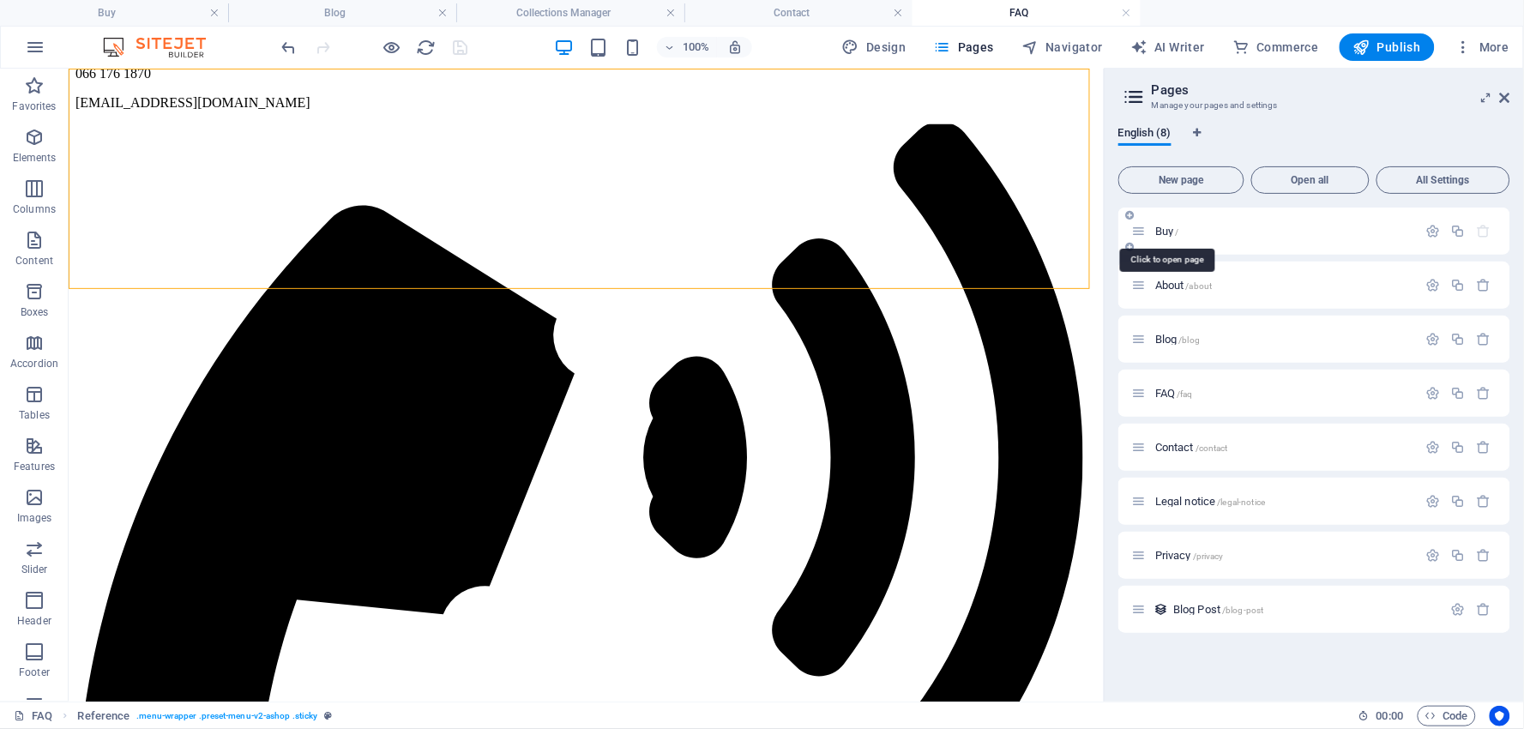
click at [1161, 232] on span "Buy /" at bounding box center [1167, 231] width 24 height 13
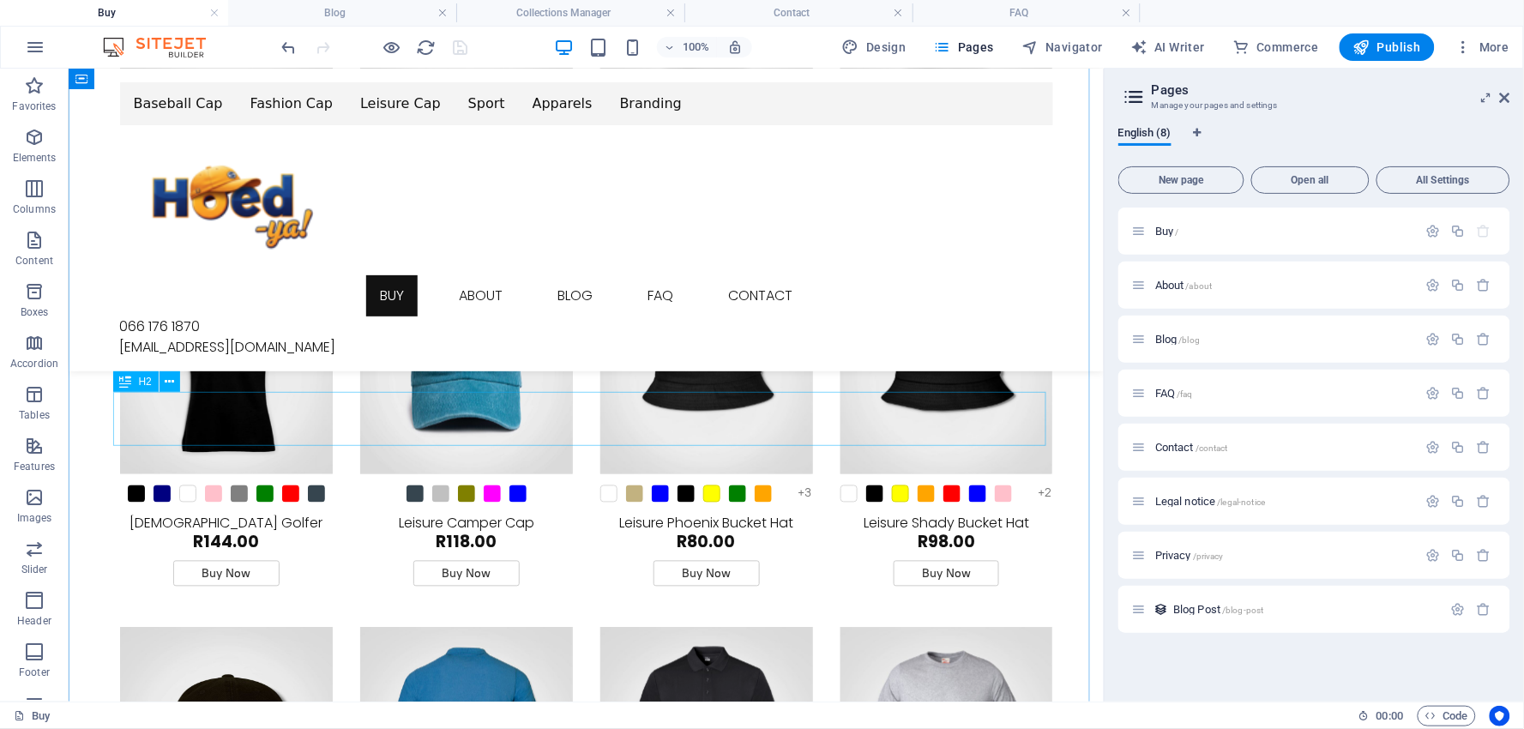
scroll to position [4670, 0]
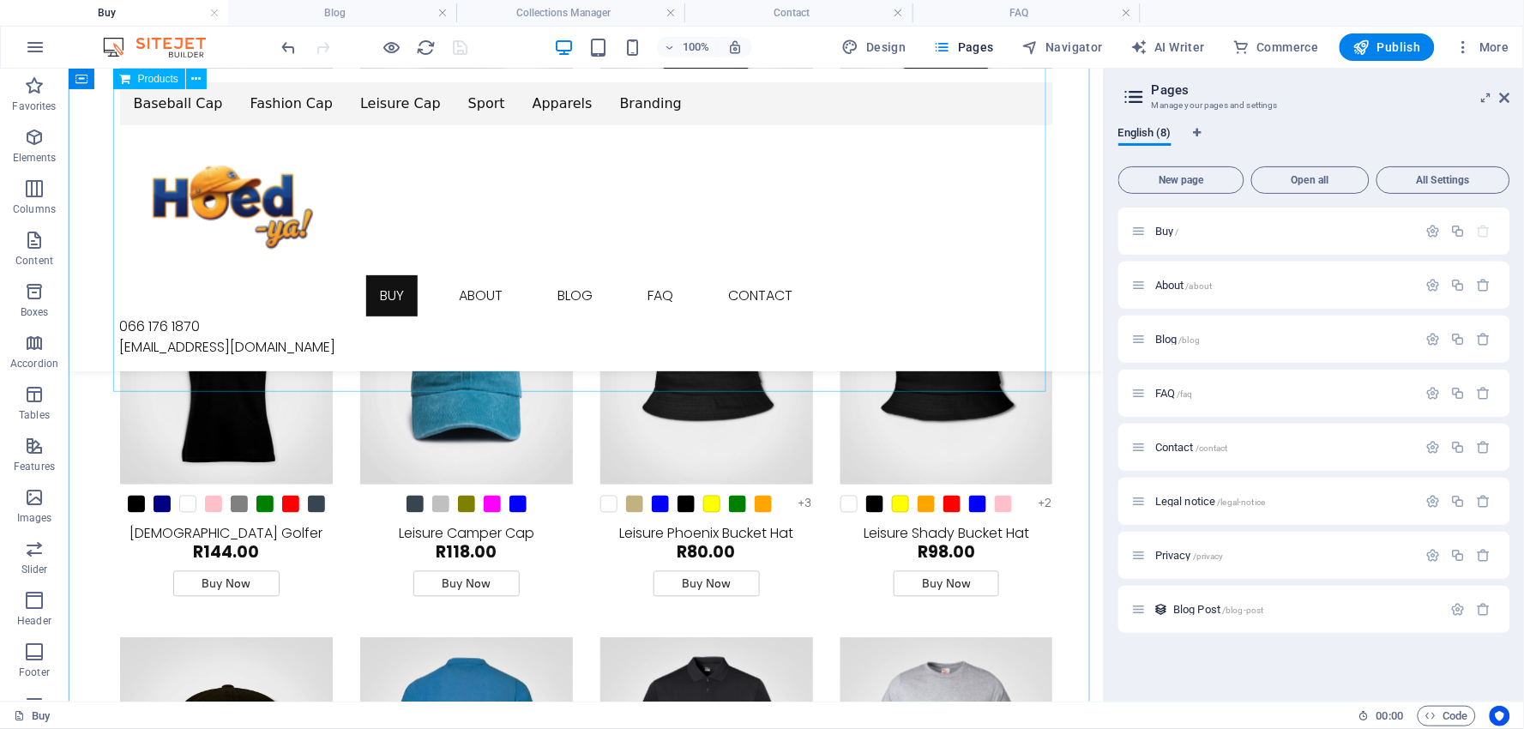
drag, startPoint x: 125, startPoint y: 395, endPoint x: 130, endPoint y: 382, distance: 14.4
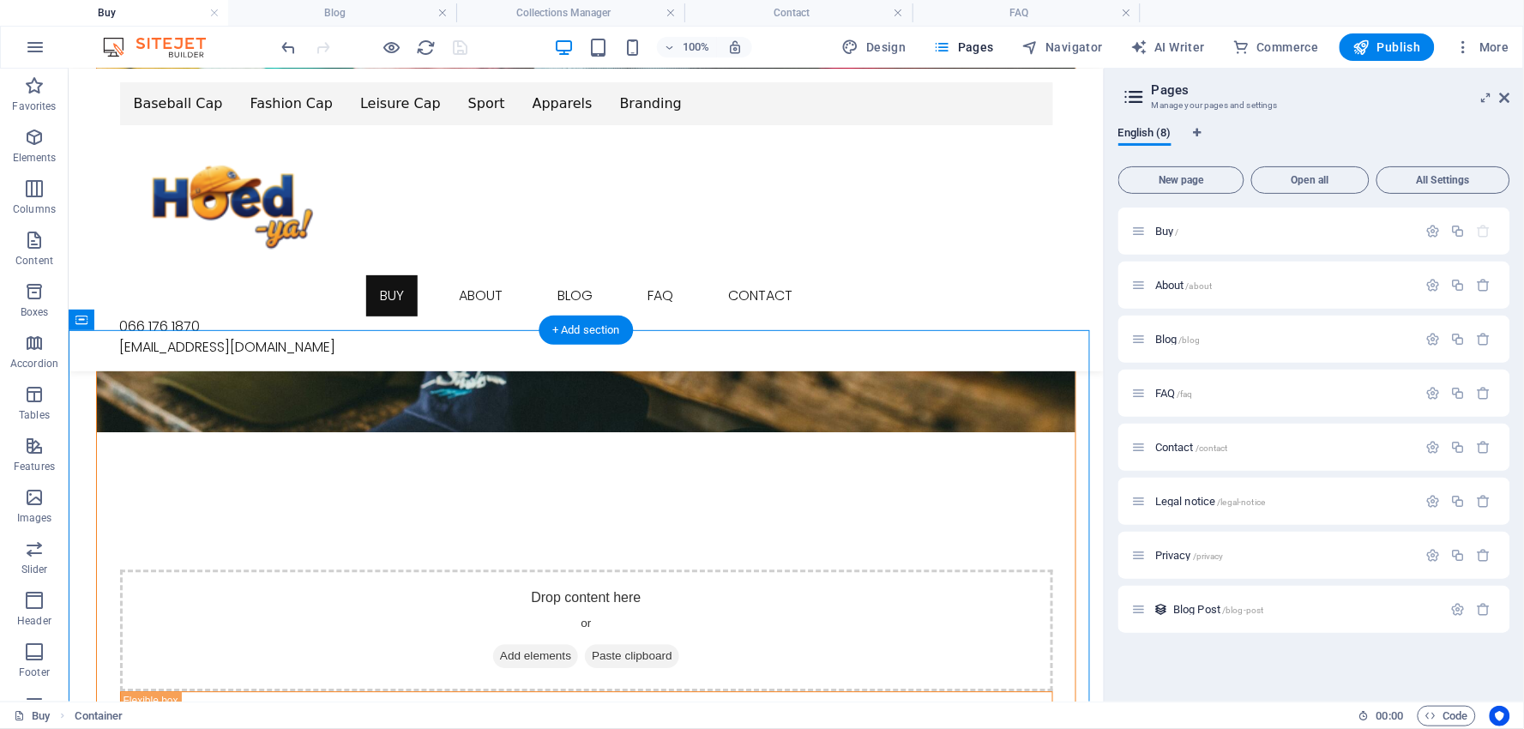
scroll to position [1153, 0]
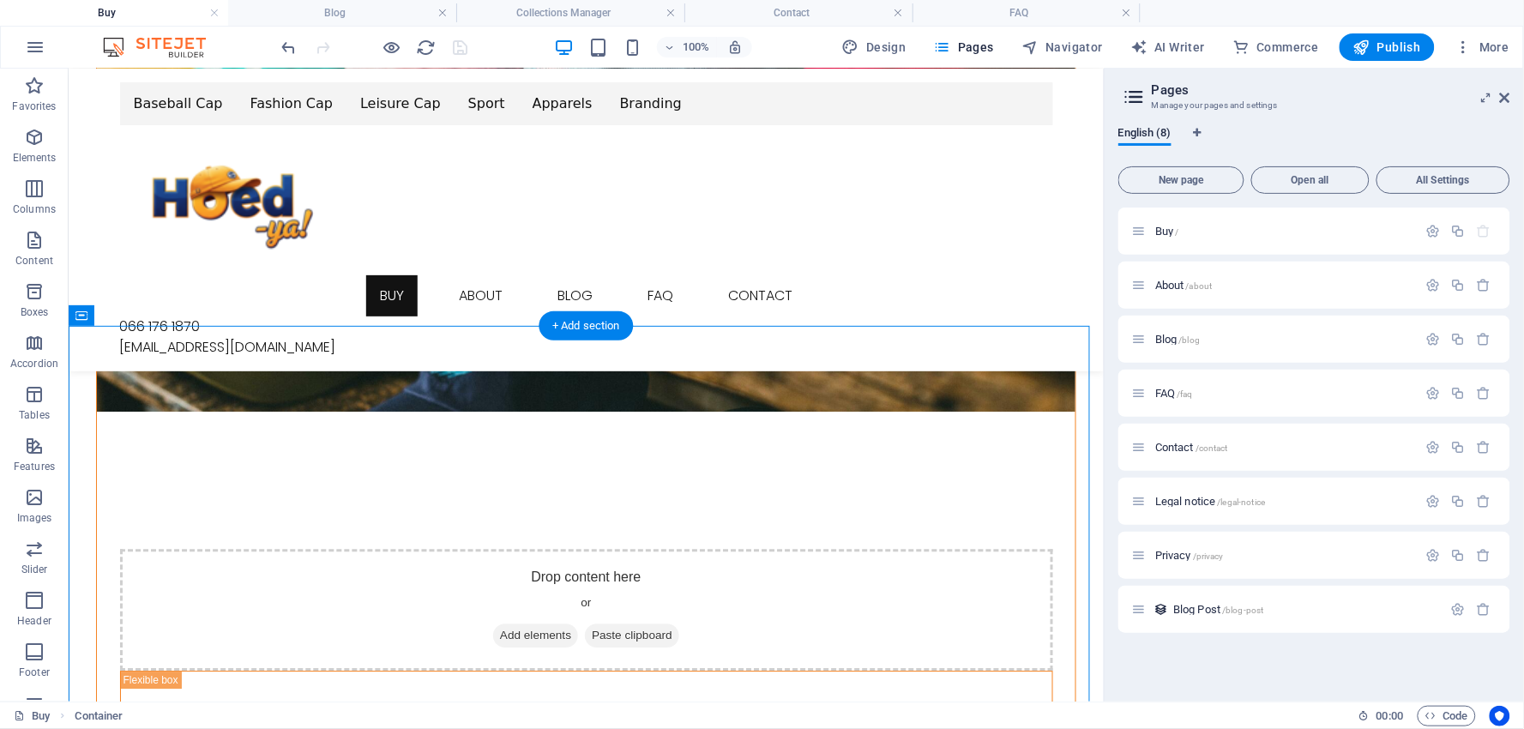
drag, startPoint x: 218, startPoint y: 448, endPoint x: 250, endPoint y: 334, distance: 118.7
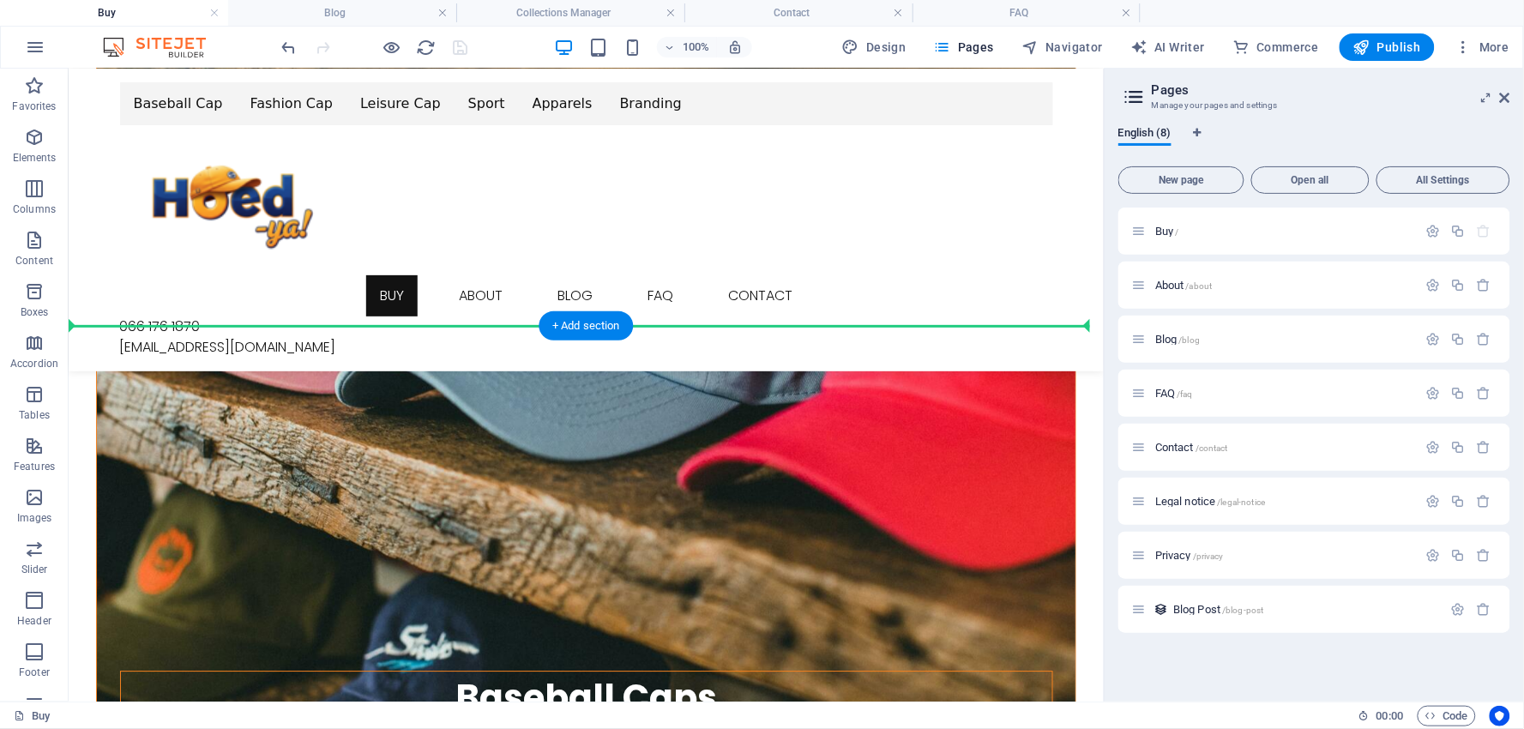
drag, startPoint x: 258, startPoint y: 318, endPoint x: 291, endPoint y: 343, distance: 41.0
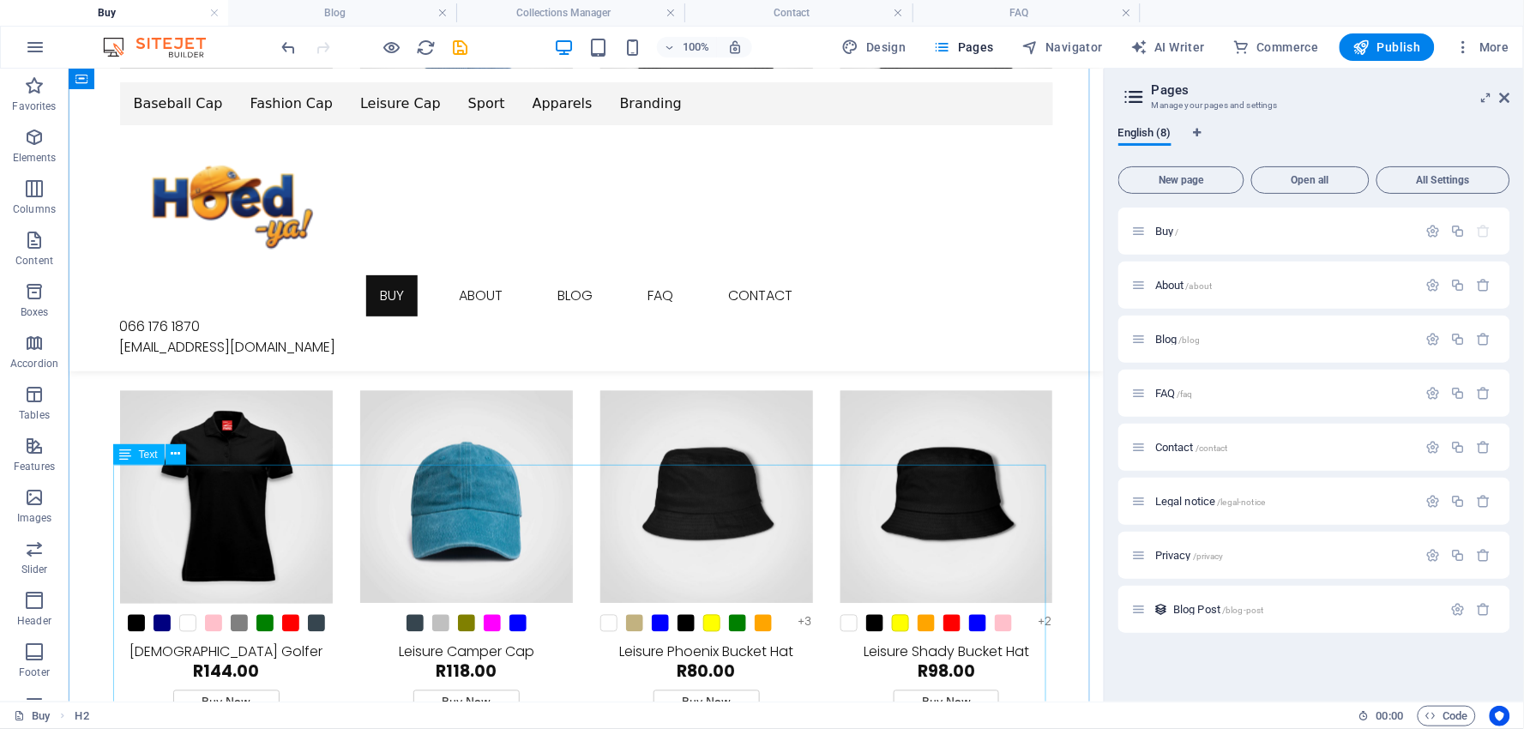
scroll to position [4584, 0]
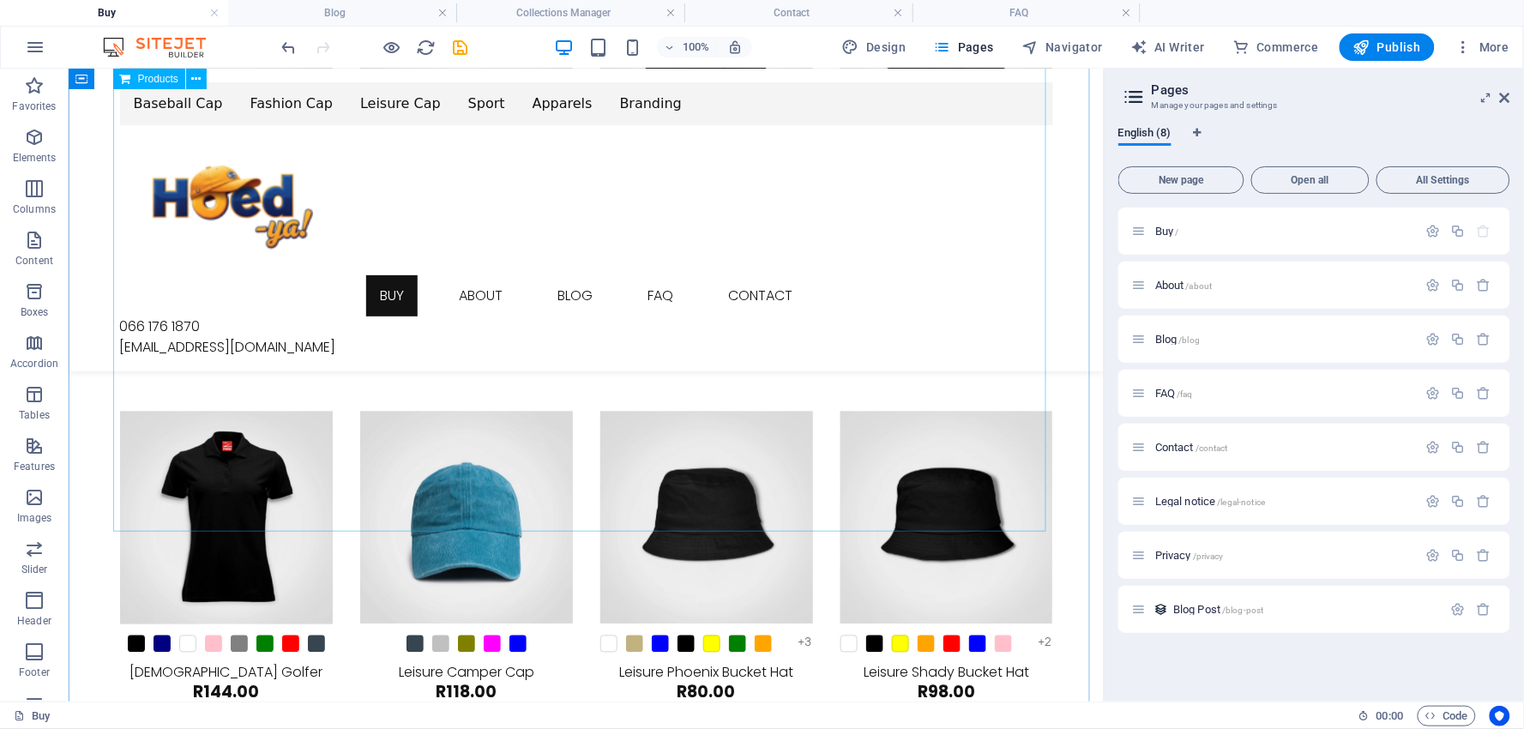
drag, startPoint x: 219, startPoint y: 532, endPoint x: 201, endPoint y: 534, distance: 18.1
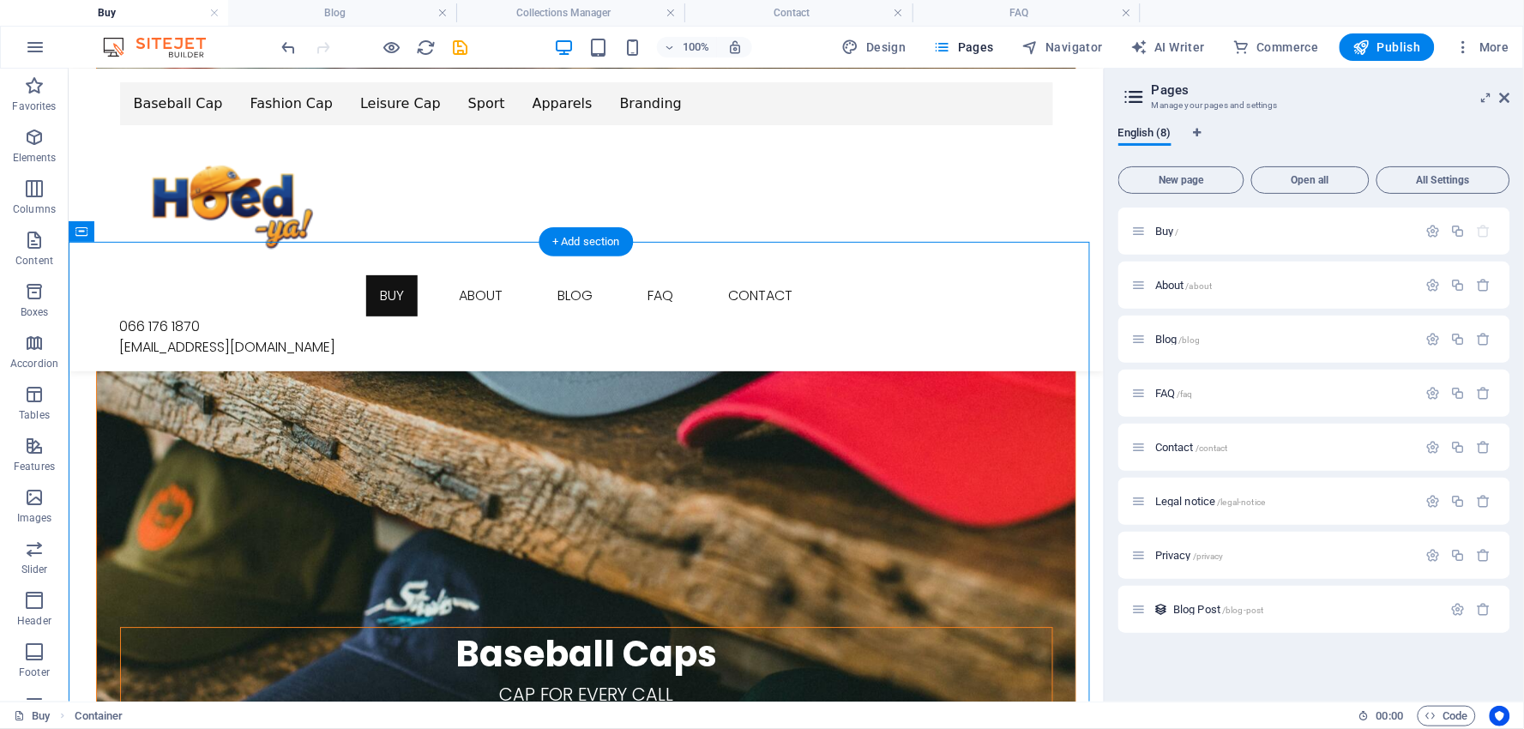
scroll to position [1153, 0]
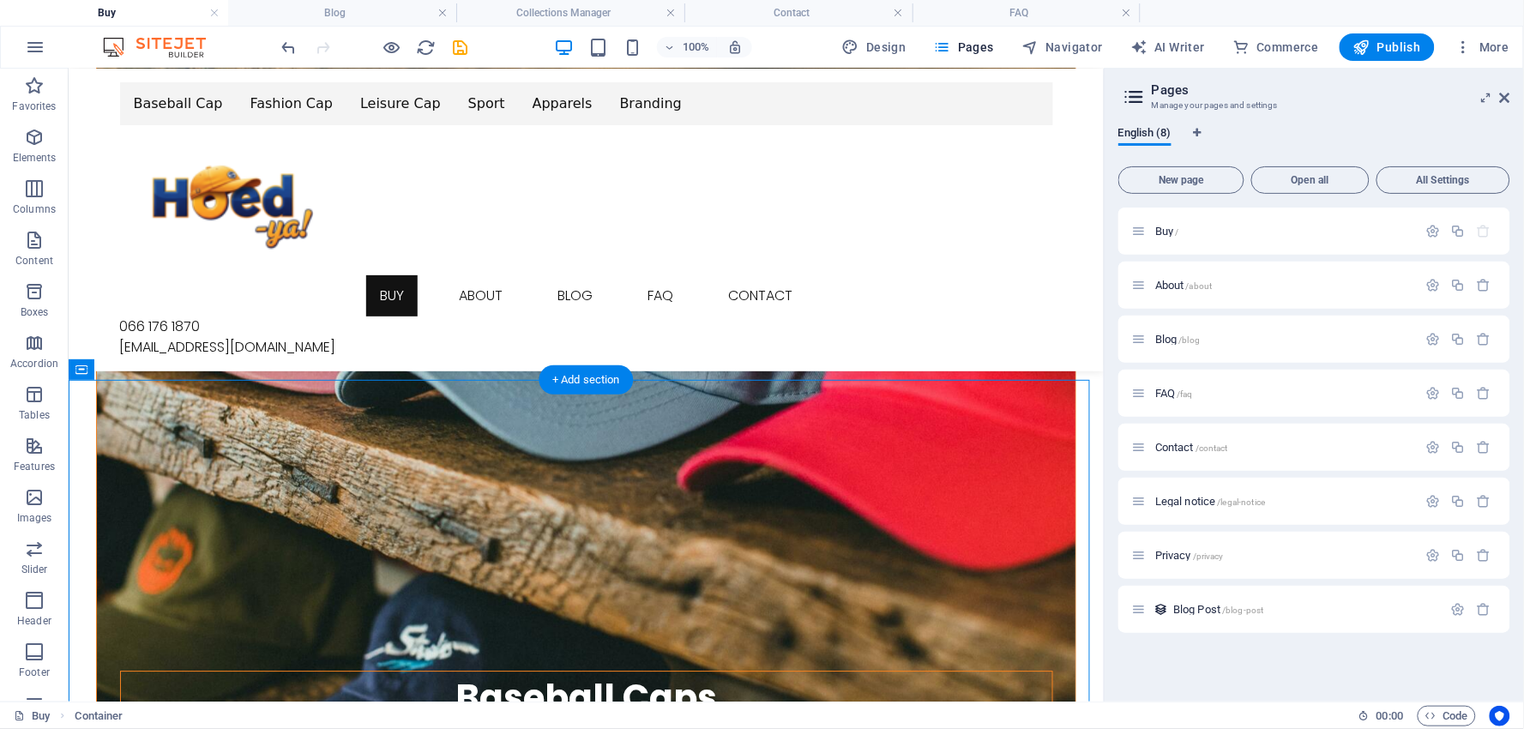
drag, startPoint x: 219, startPoint y: 588, endPoint x: 195, endPoint y: 379, distance: 209.8
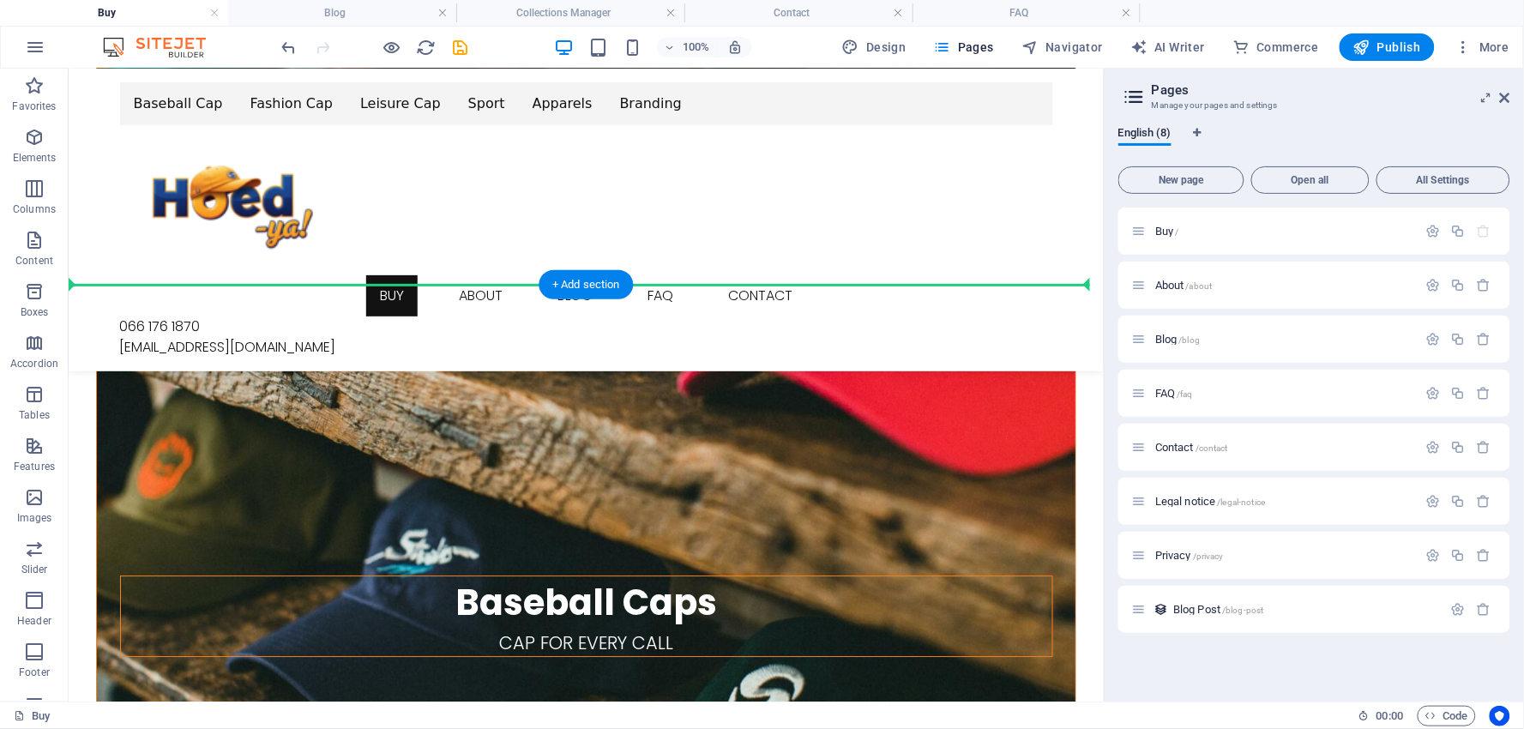
scroll to position [1058, 0]
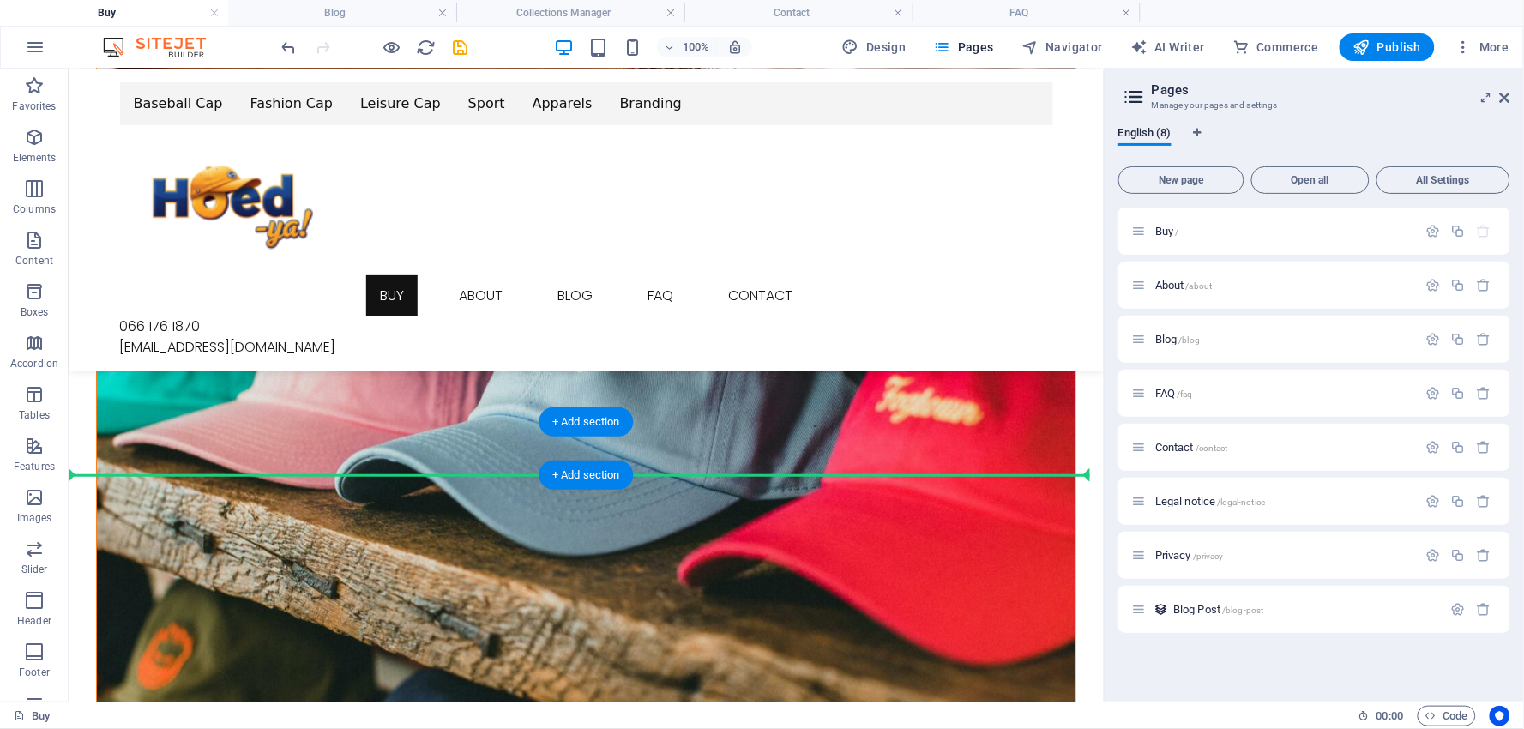
drag, startPoint x: 210, startPoint y: 399, endPoint x: 208, endPoint y: 463, distance: 64.4
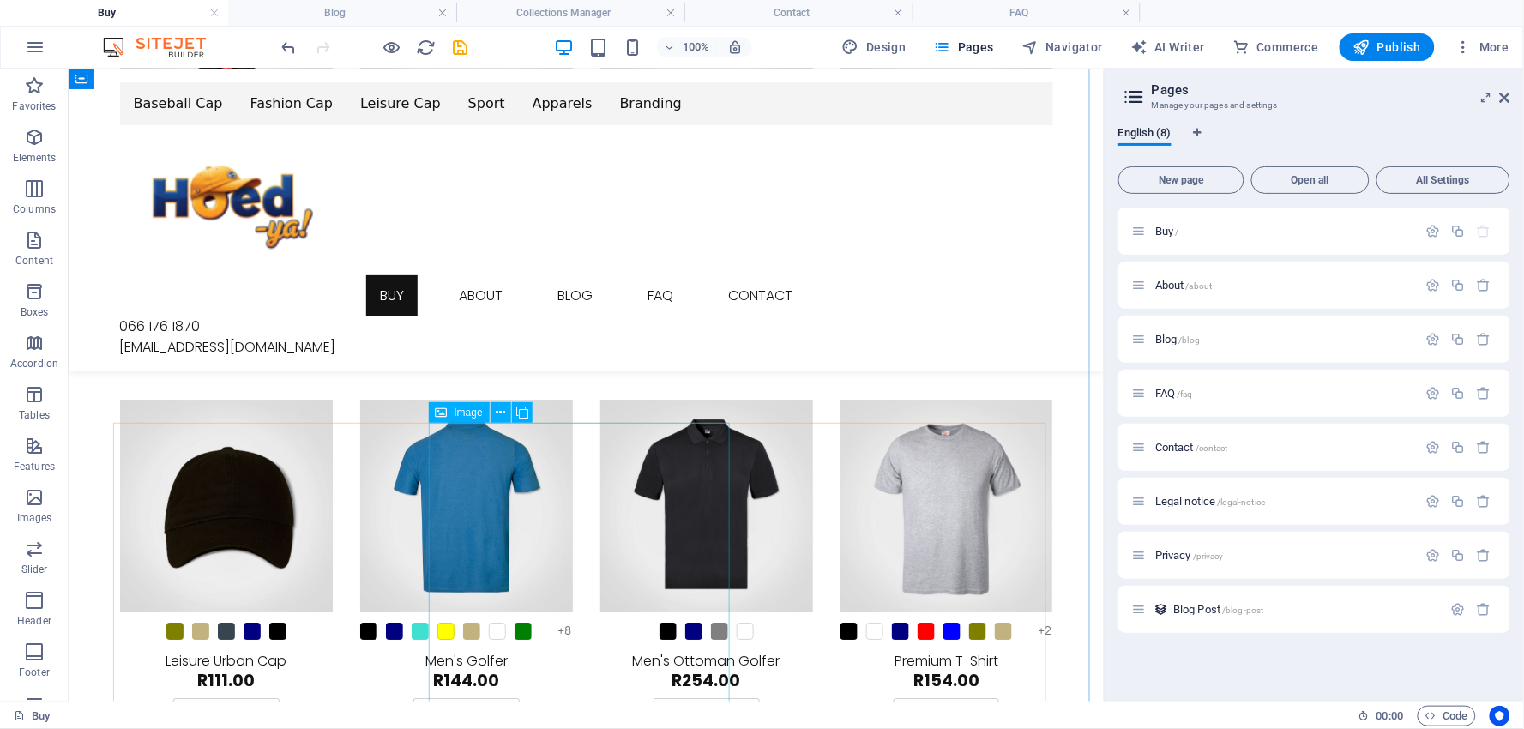
scroll to position [5442, 0]
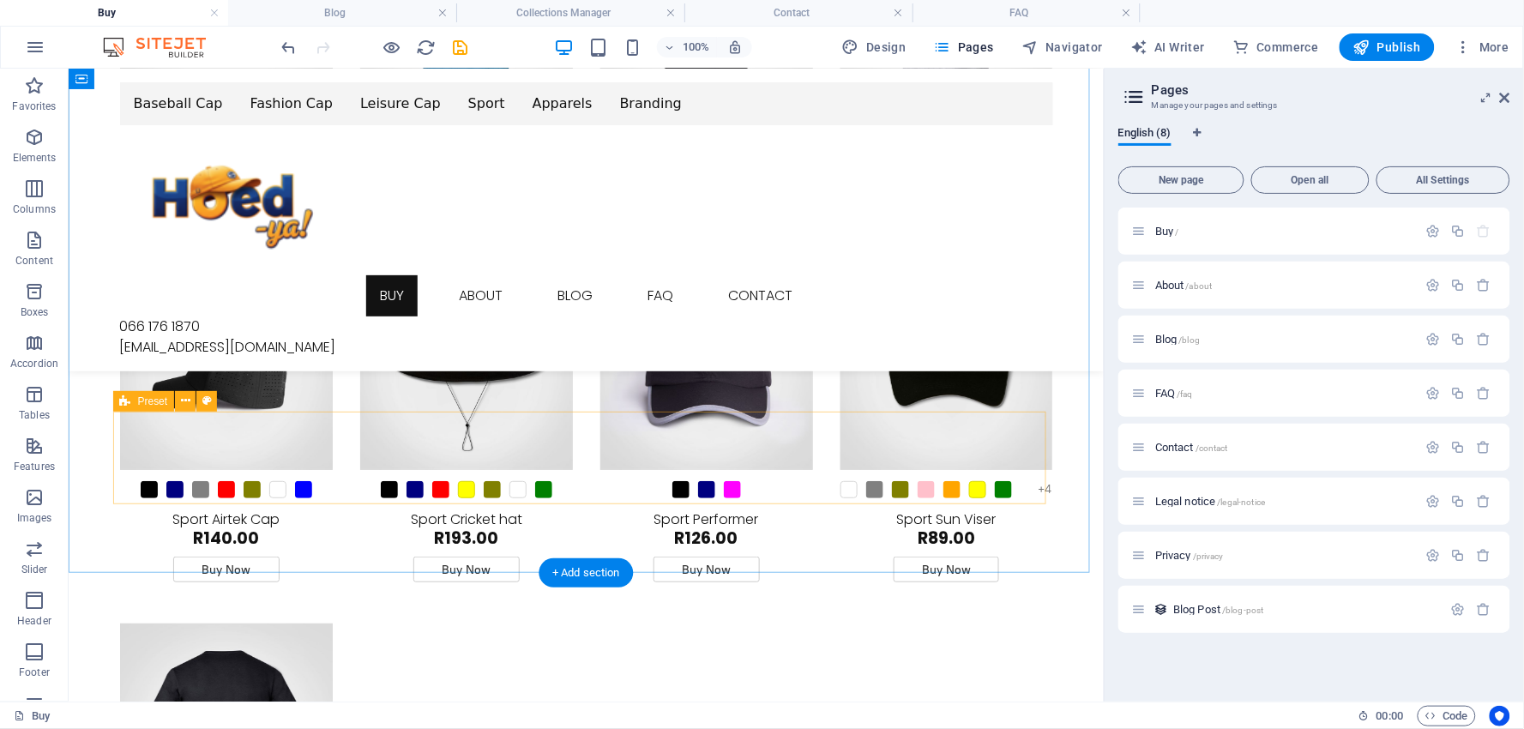
scroll to position [5920, 0]
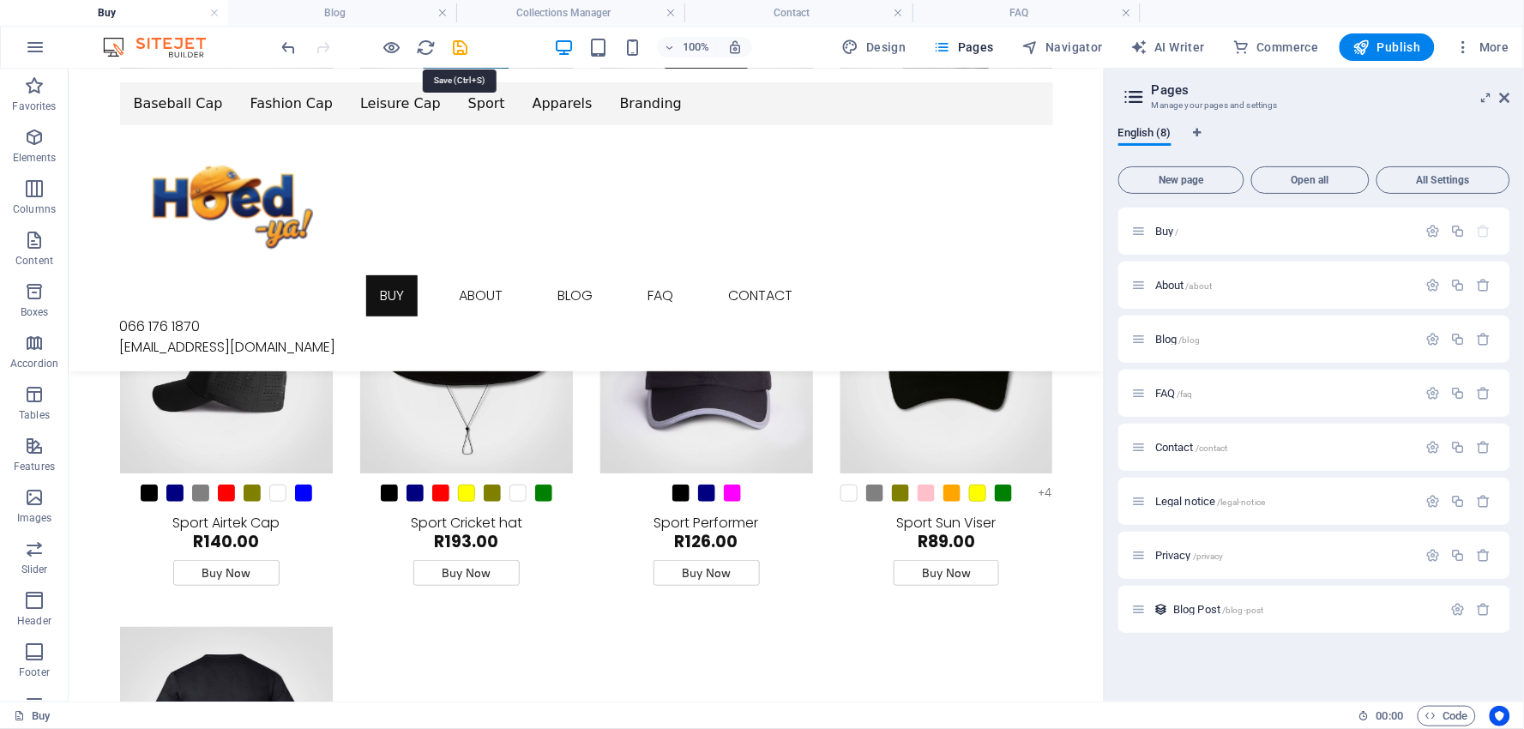
drag, startPoint x: 466, startPoint y: 40, endPoint x: 485, endPoint y: 63, distance: 29.9
click at [466, 40] on icon "save" at bounding box center [461, 48] width 20 height 20
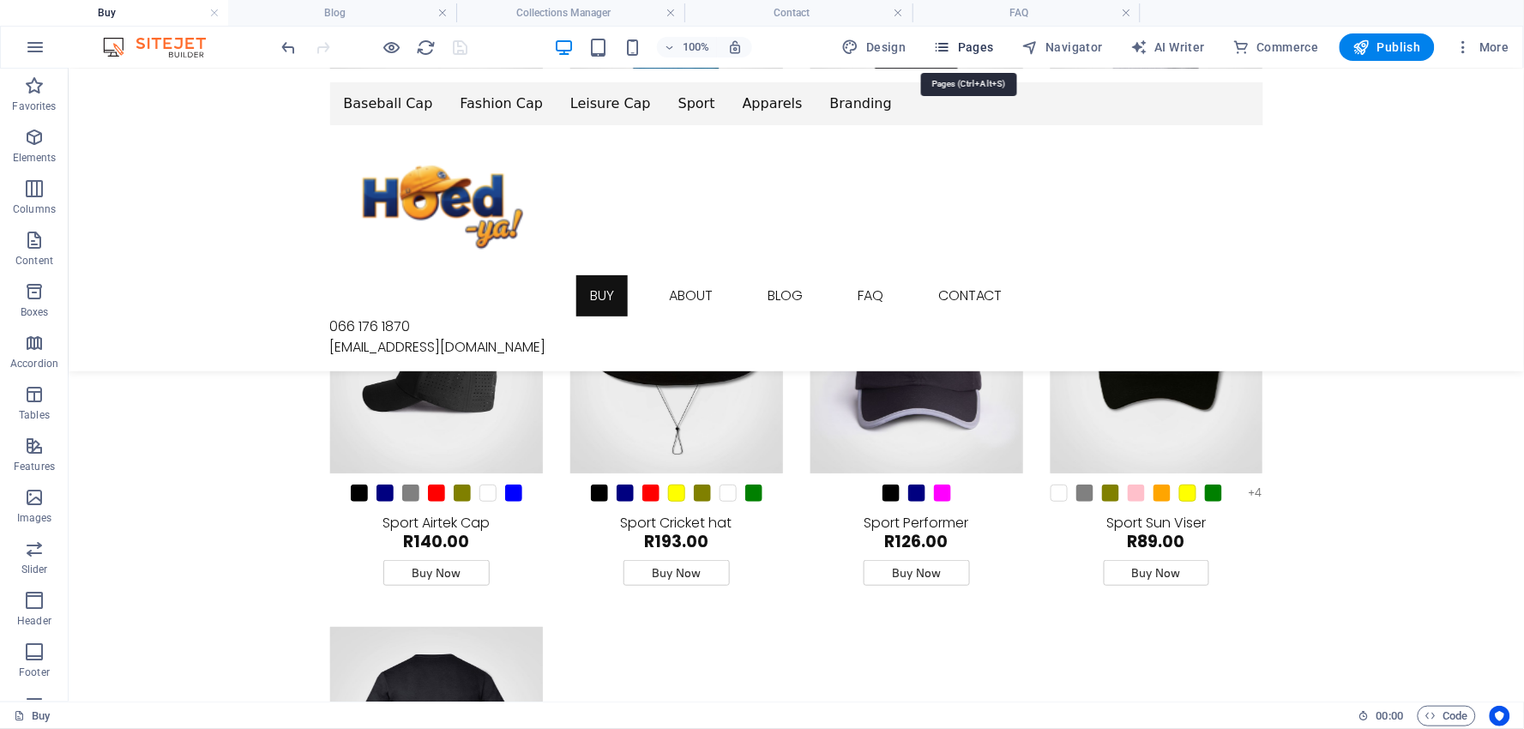
click at [990, 45] on span "Pages" at bounding box center [964, 47] width 60 height 17
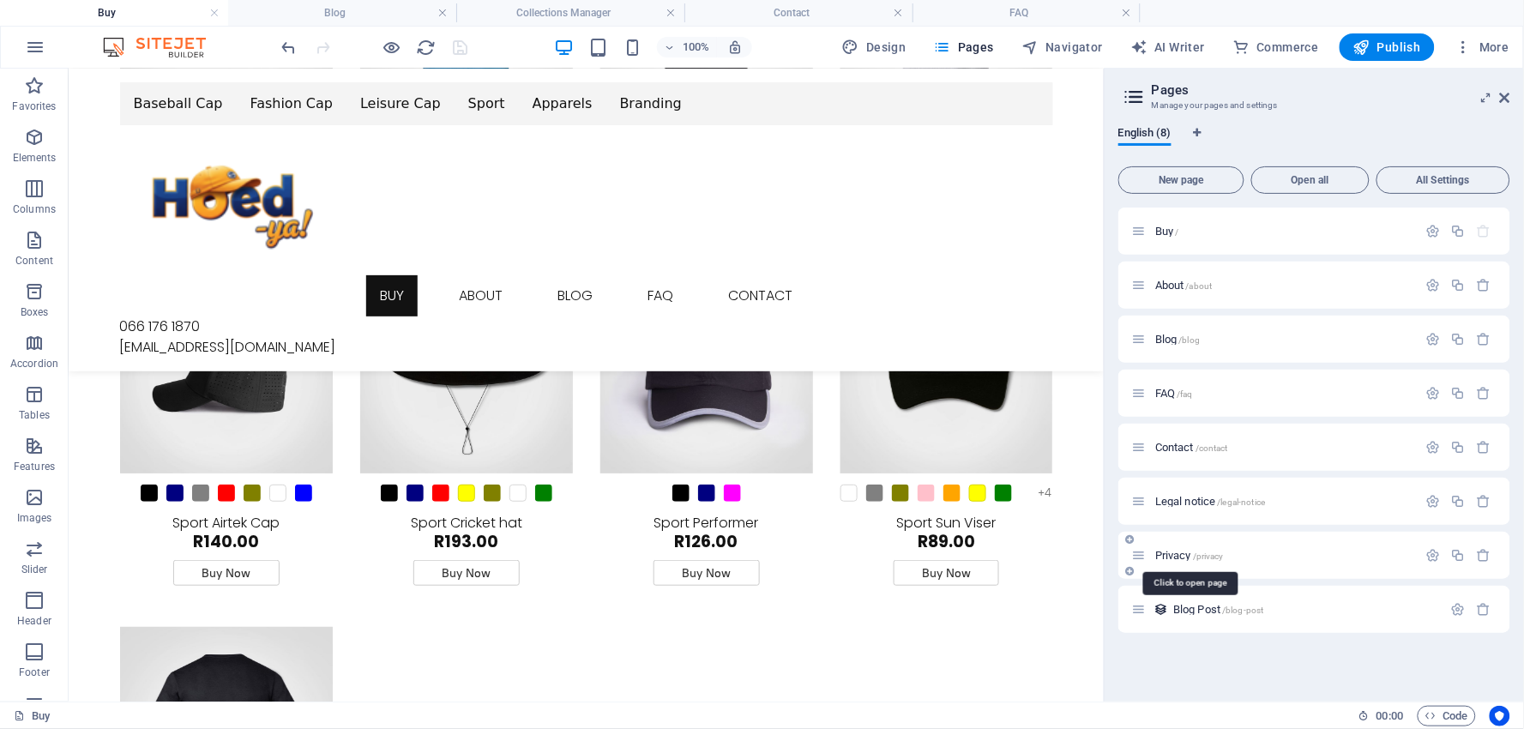
click at [1179, 551] on span "Privacy /privacy" at bounding box center [1189, 555] width 69 height 13
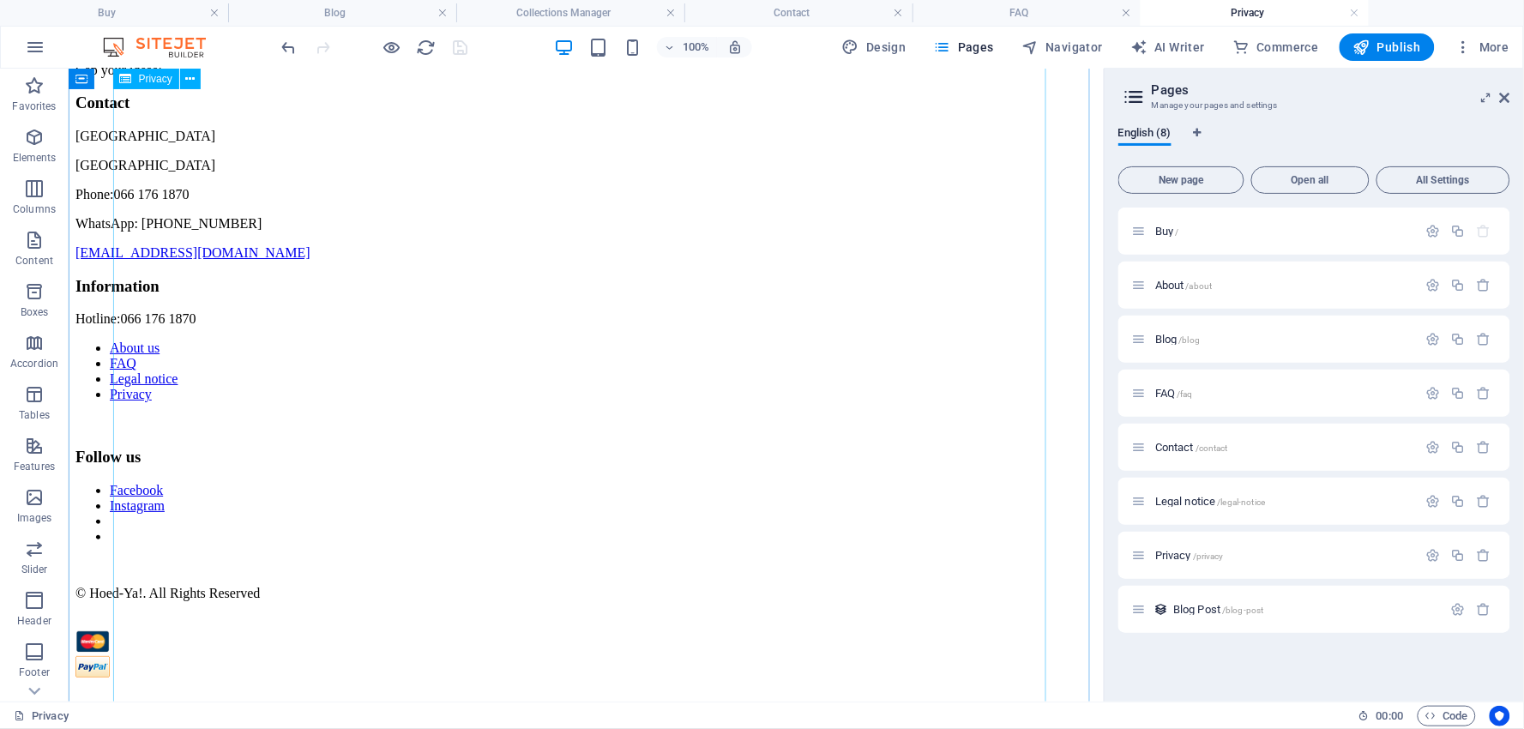
scroll to position [4289, 0]
click at [1431, 555] on icon "button" at bounding box center [1434, 555] width 15 height 15
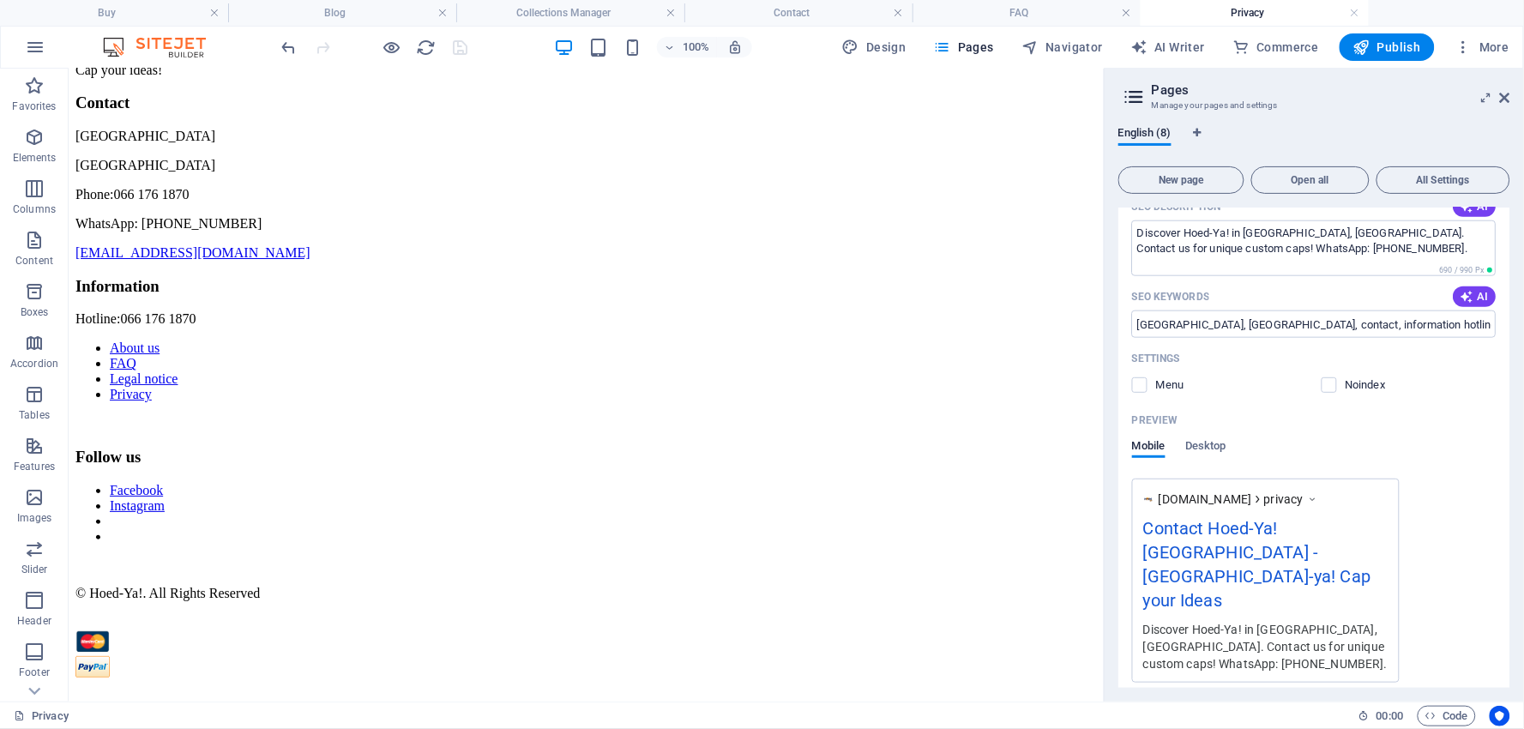
scroll to position [648, 0]
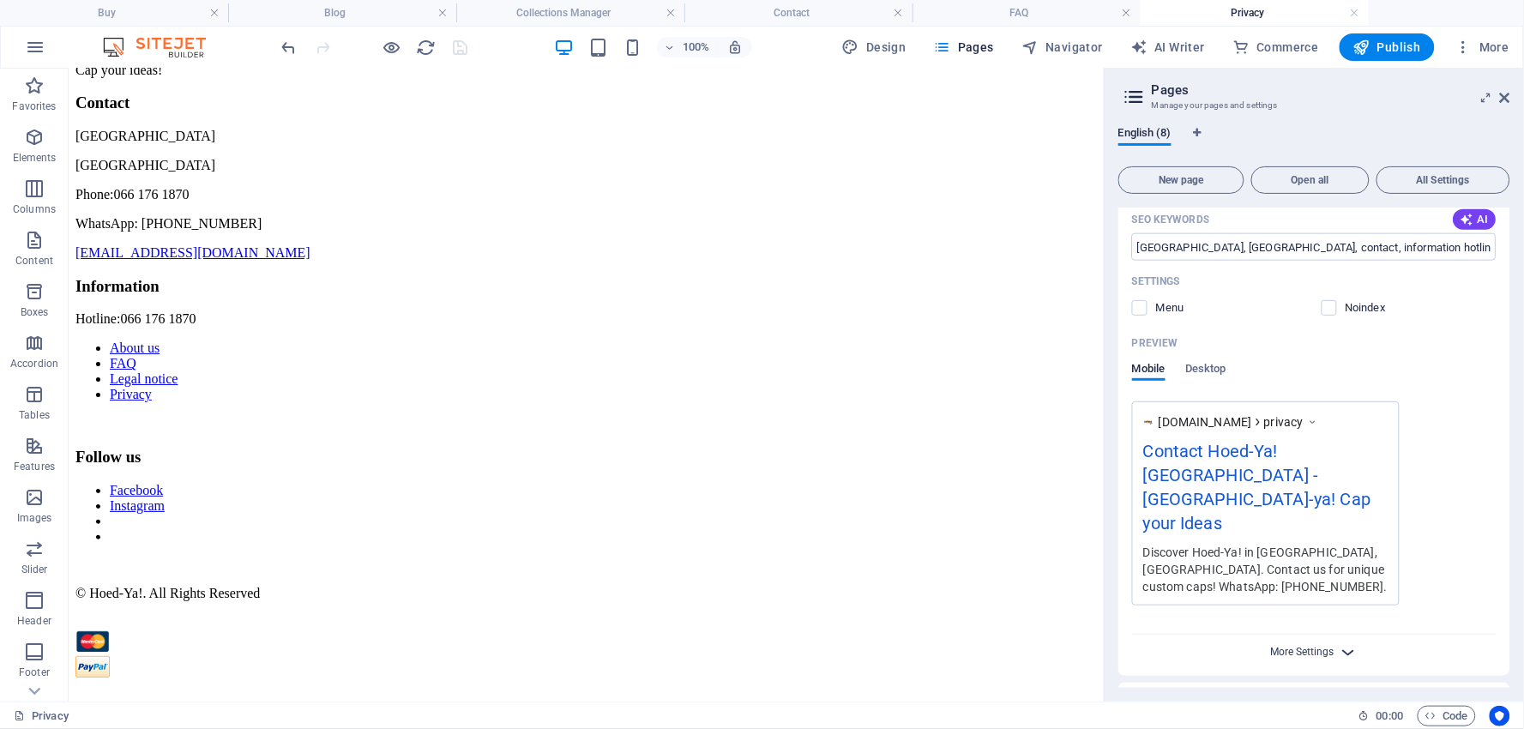
click at [1304, 646] on span "More Settings" at bounding box center [1302, 652] width 63 height 12
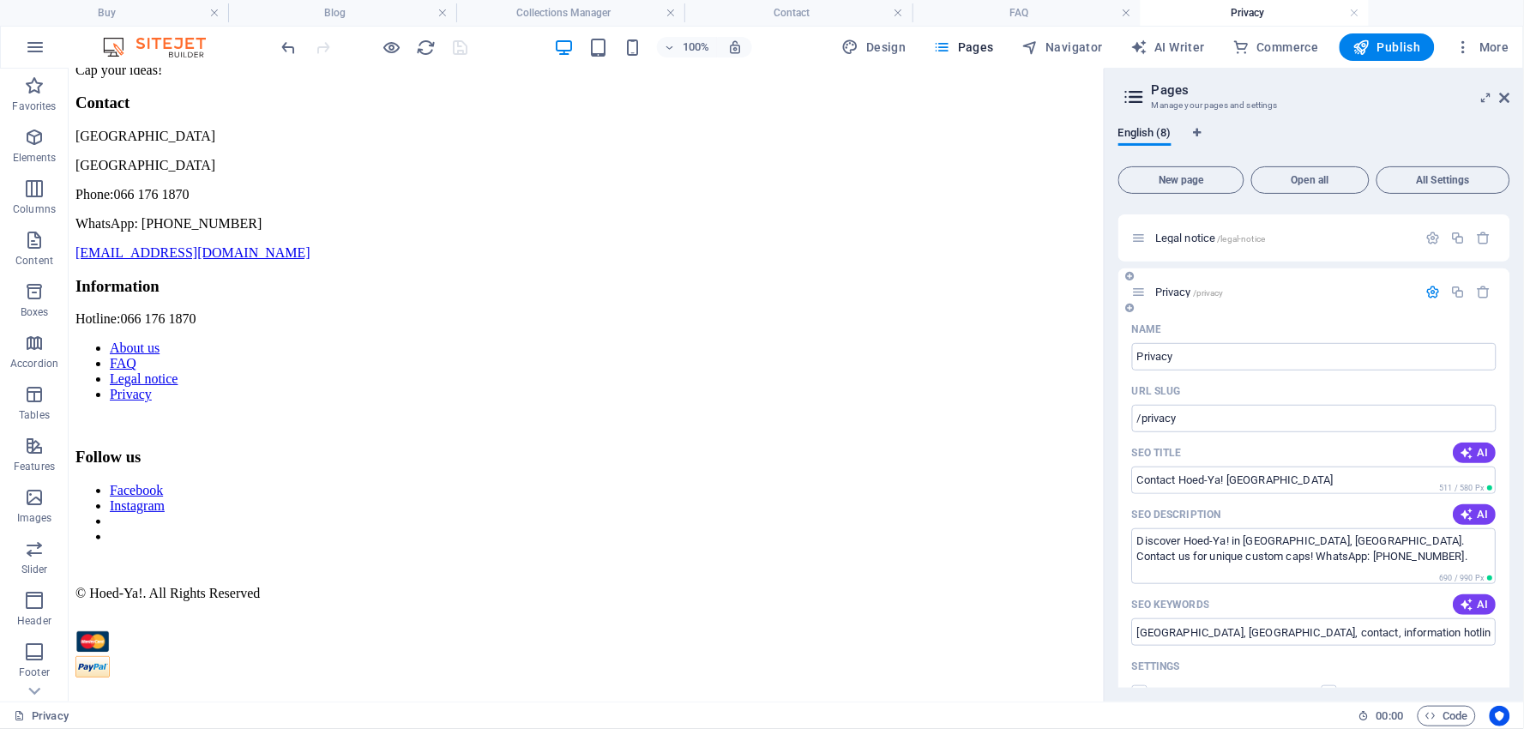
scroll to position [226, 0]
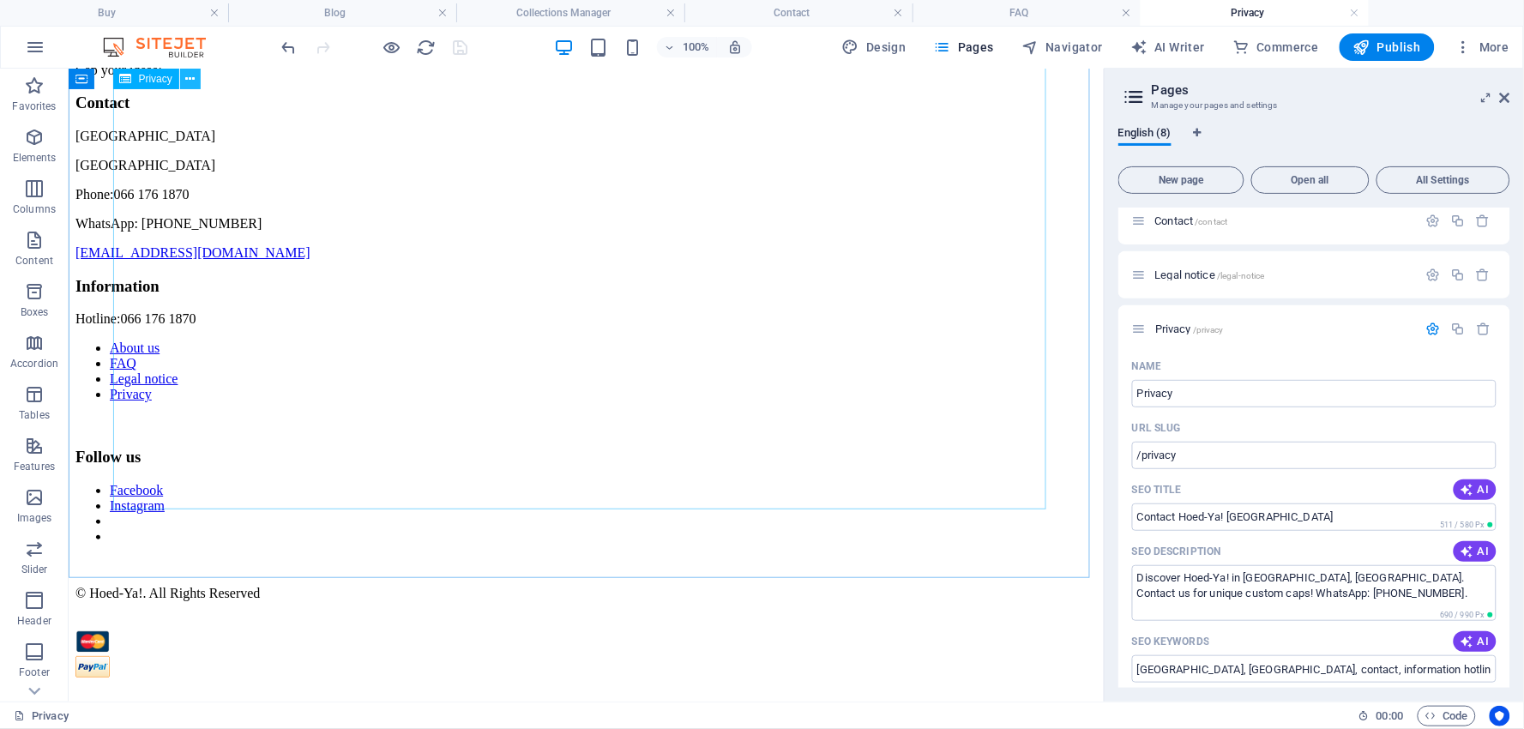
click at [190, 75] on icon at bounding box center [189, 79] width 9 height 18
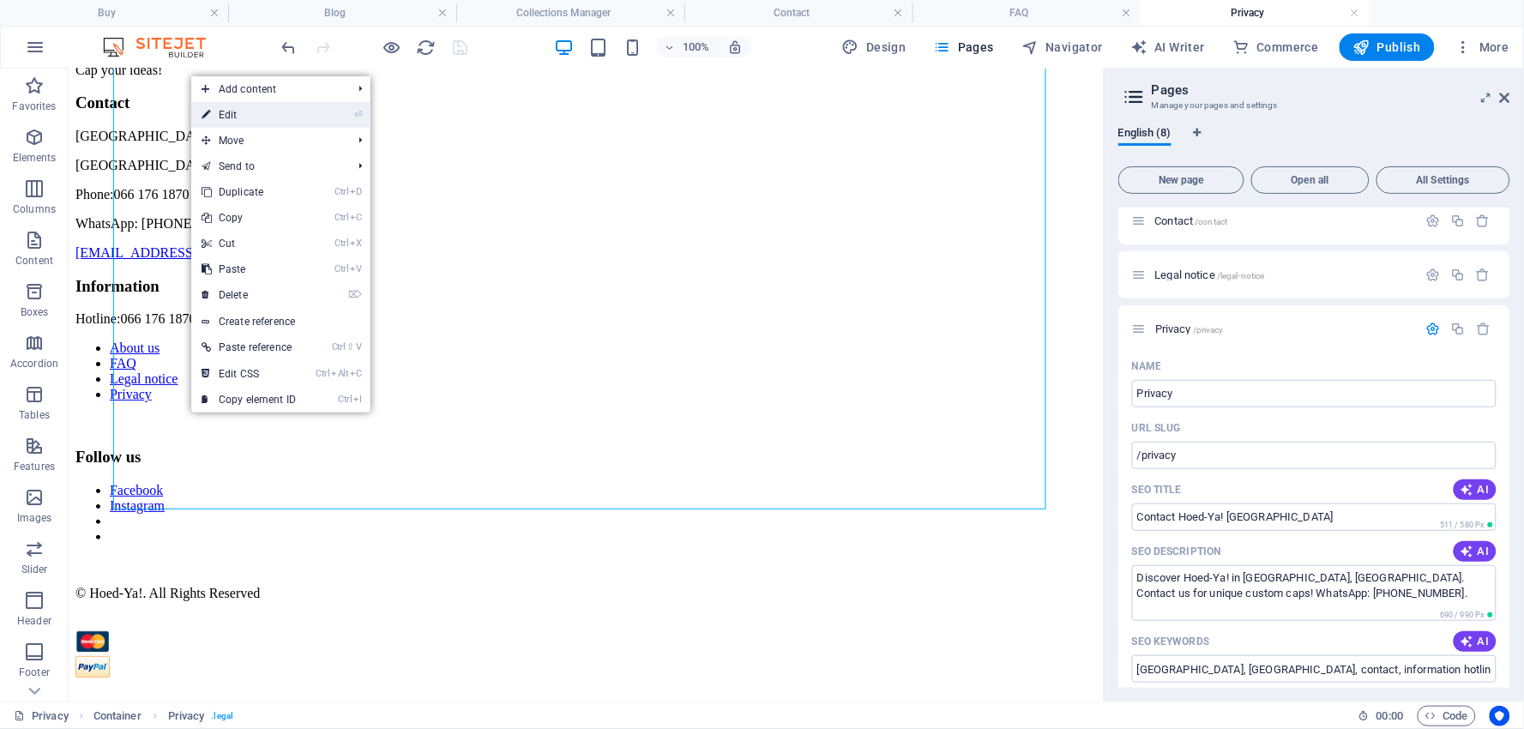
click at [218, 108] on link "⏎ Edit" at bounding box center [248, 115] width 115 height 26
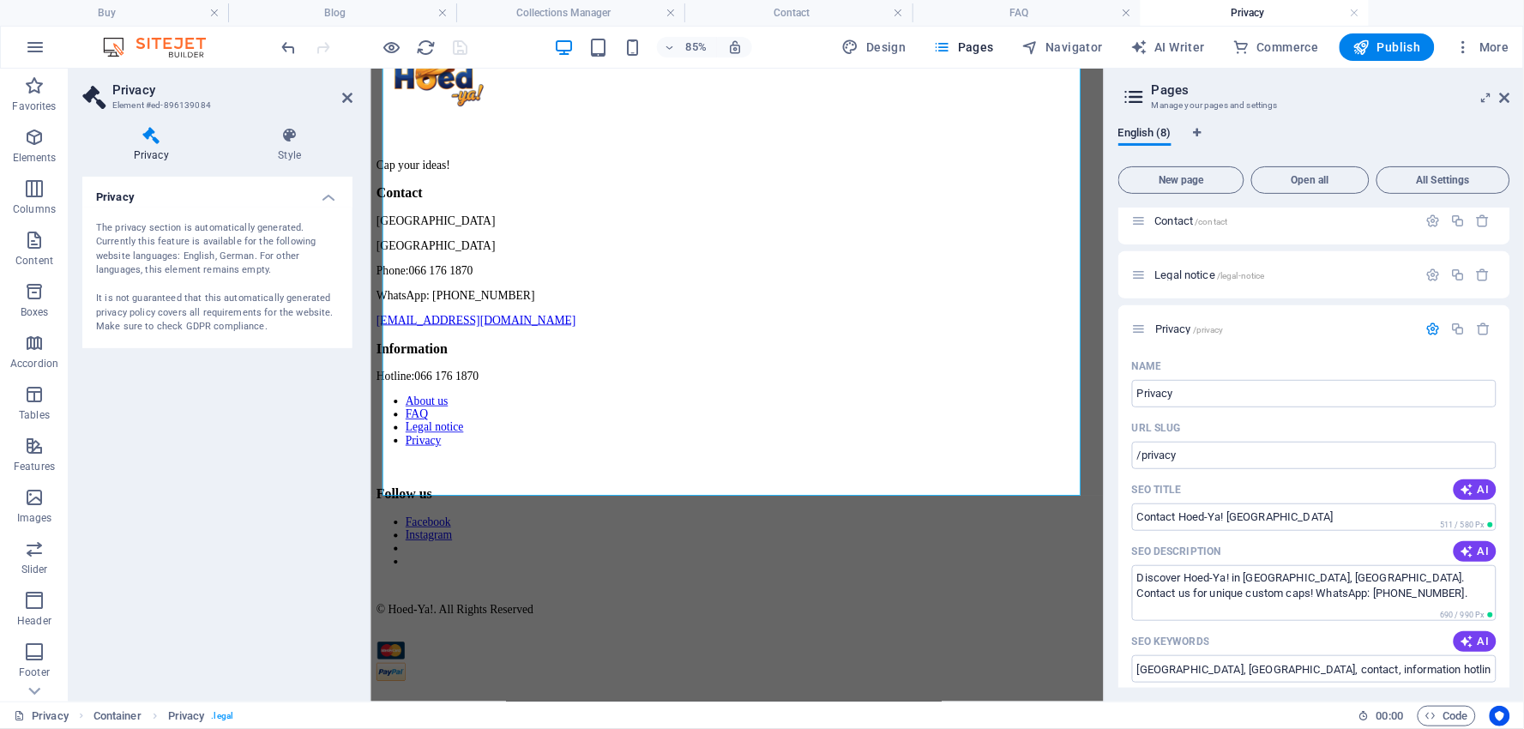
scroll to position [4555, 0]
click at [201, 257] on div "The privacy section is automatically generated. Currently this feature is avail…" at bounding box center [217, 277] width 243 height 113
click at [152, 140] on icon at bounding box center [151, 135] width 138 height 17
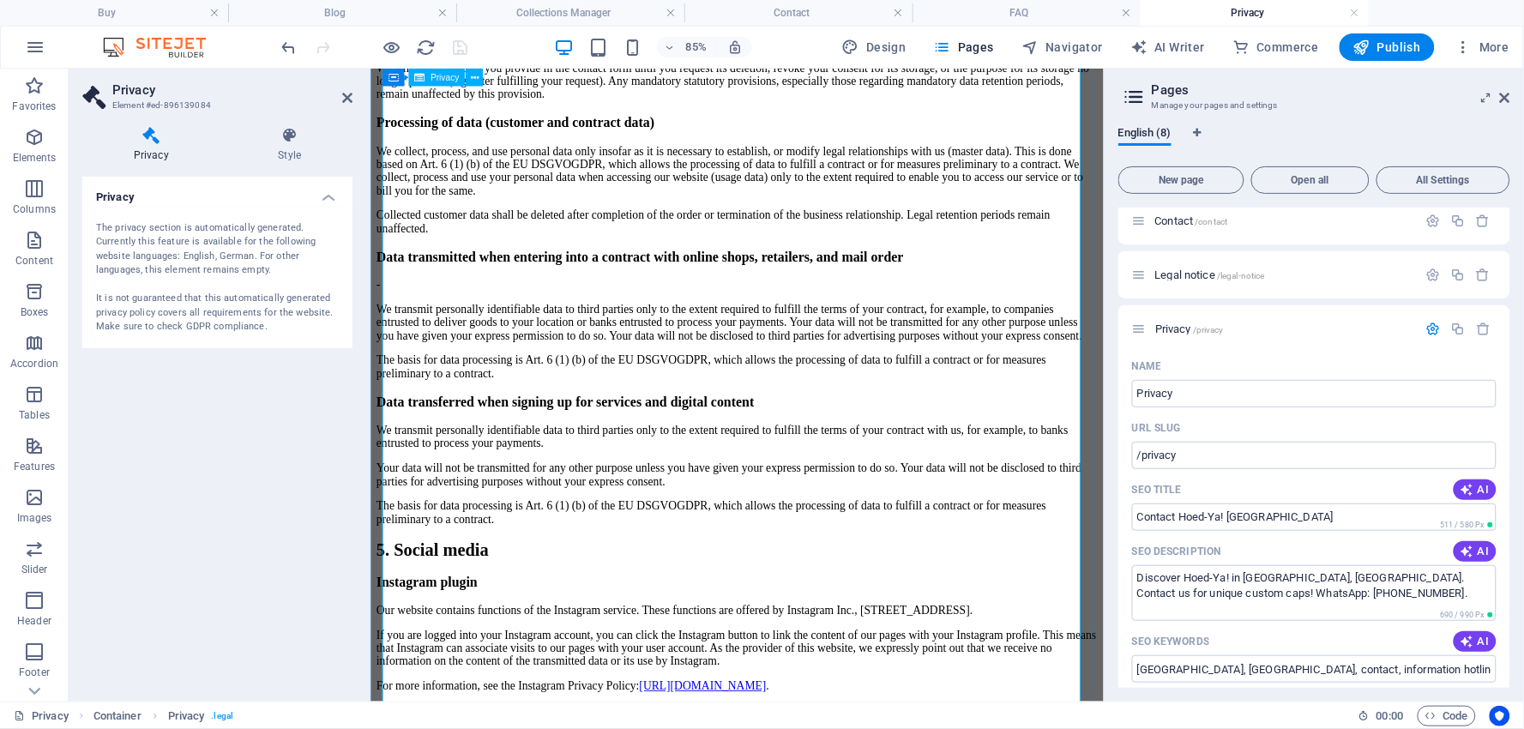
scroll to position [2077, 0]
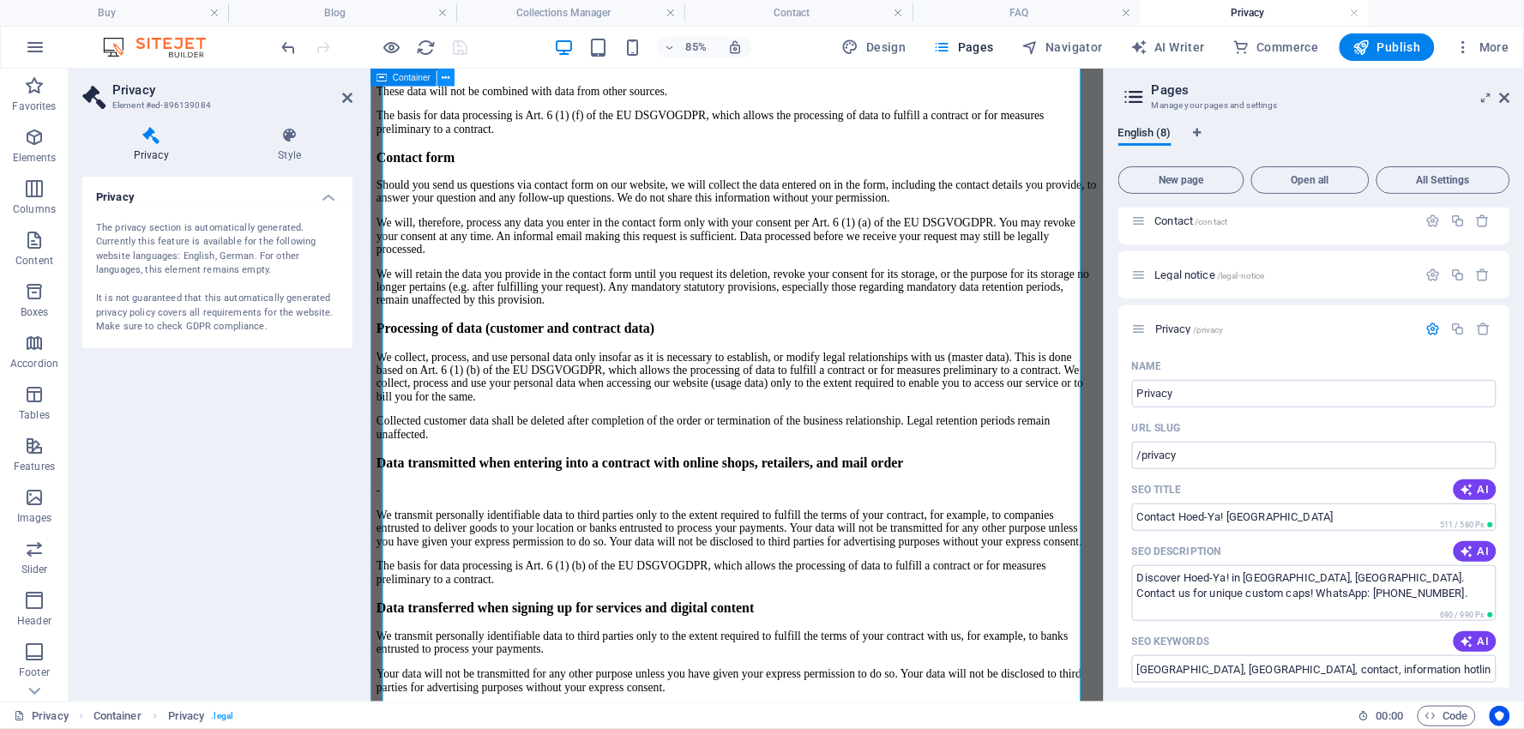
click at [448, 73] on icon at bounding box center [446, 76] width 8 height 15
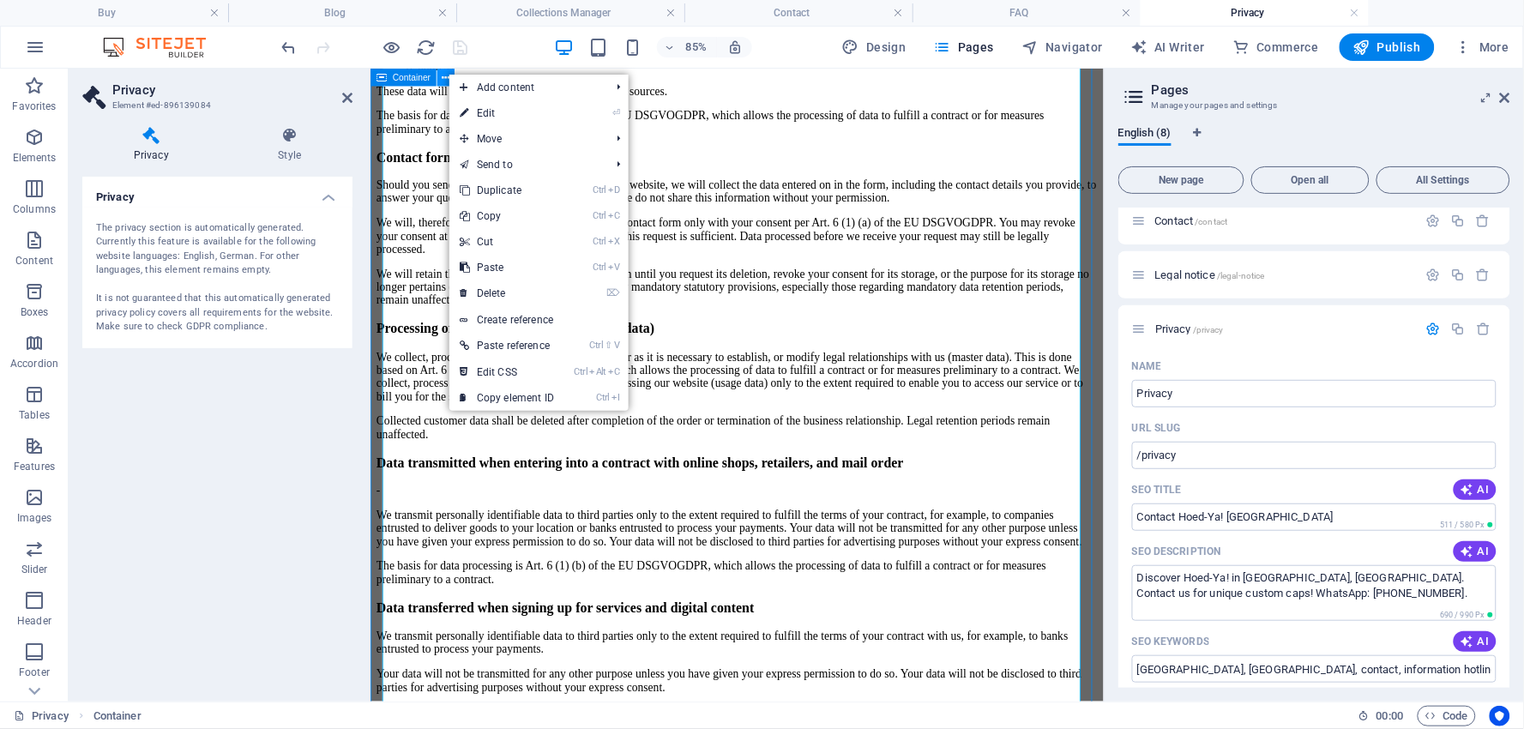
scroll to position [1982, 0]
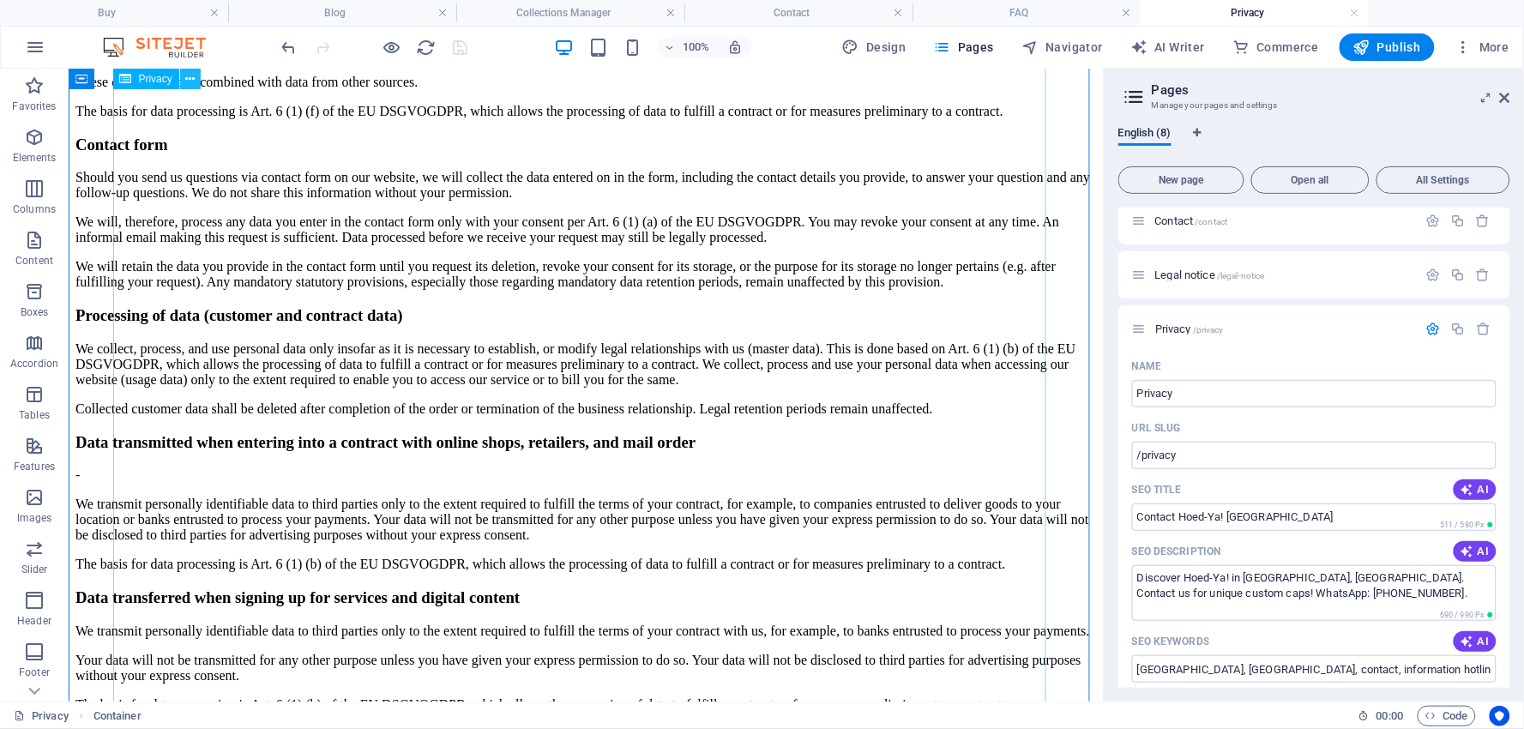
click at [190, 75] on icon at bounding box center [189, 79] width 9 height 18
click at [192, 75] on icon at bounding box center [189, 79] width 9 height 18
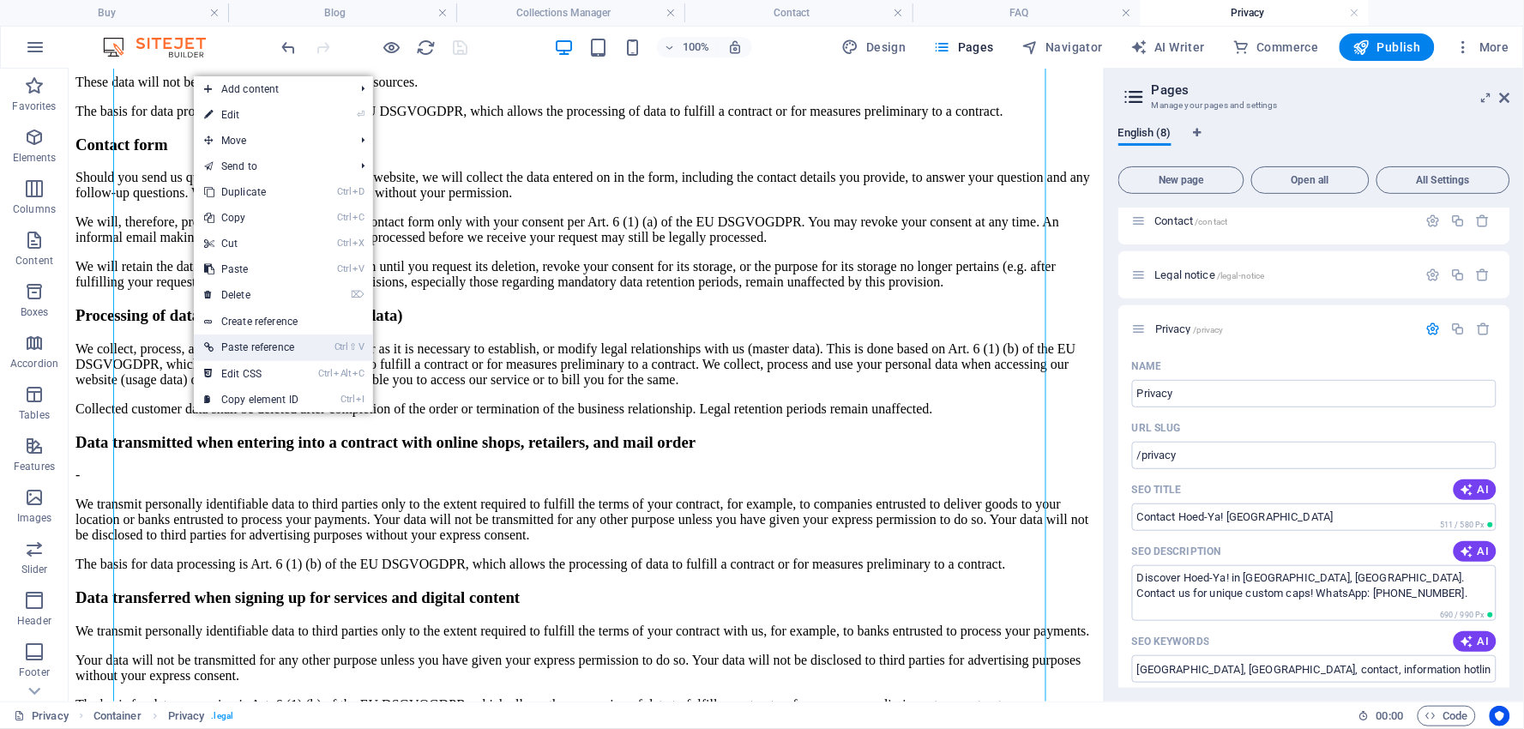
click at [232, 339] on link "Ctrl ⇧ V Paste reference" at bounding box center [251, 348] width 115 height 26
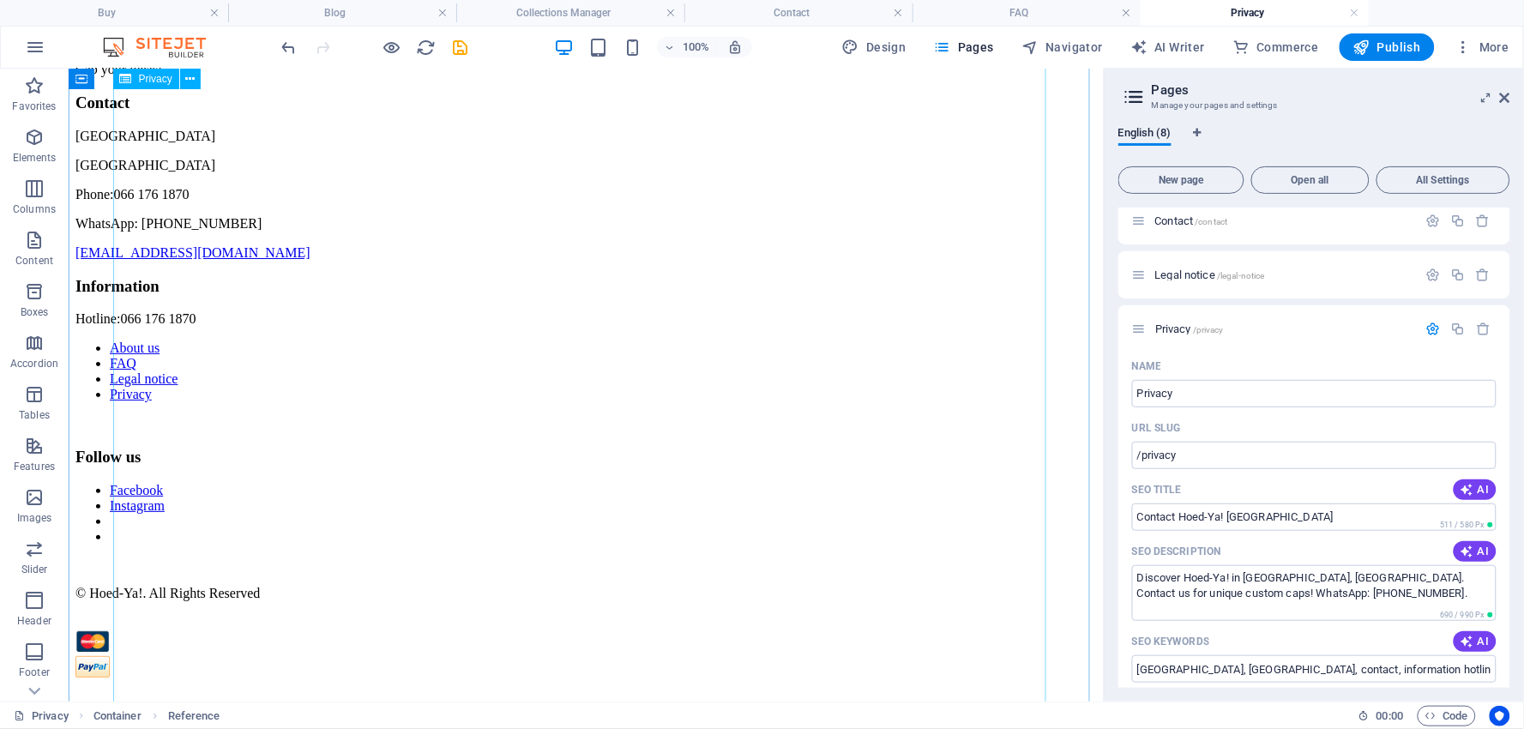
scroll to position [4440, 0]
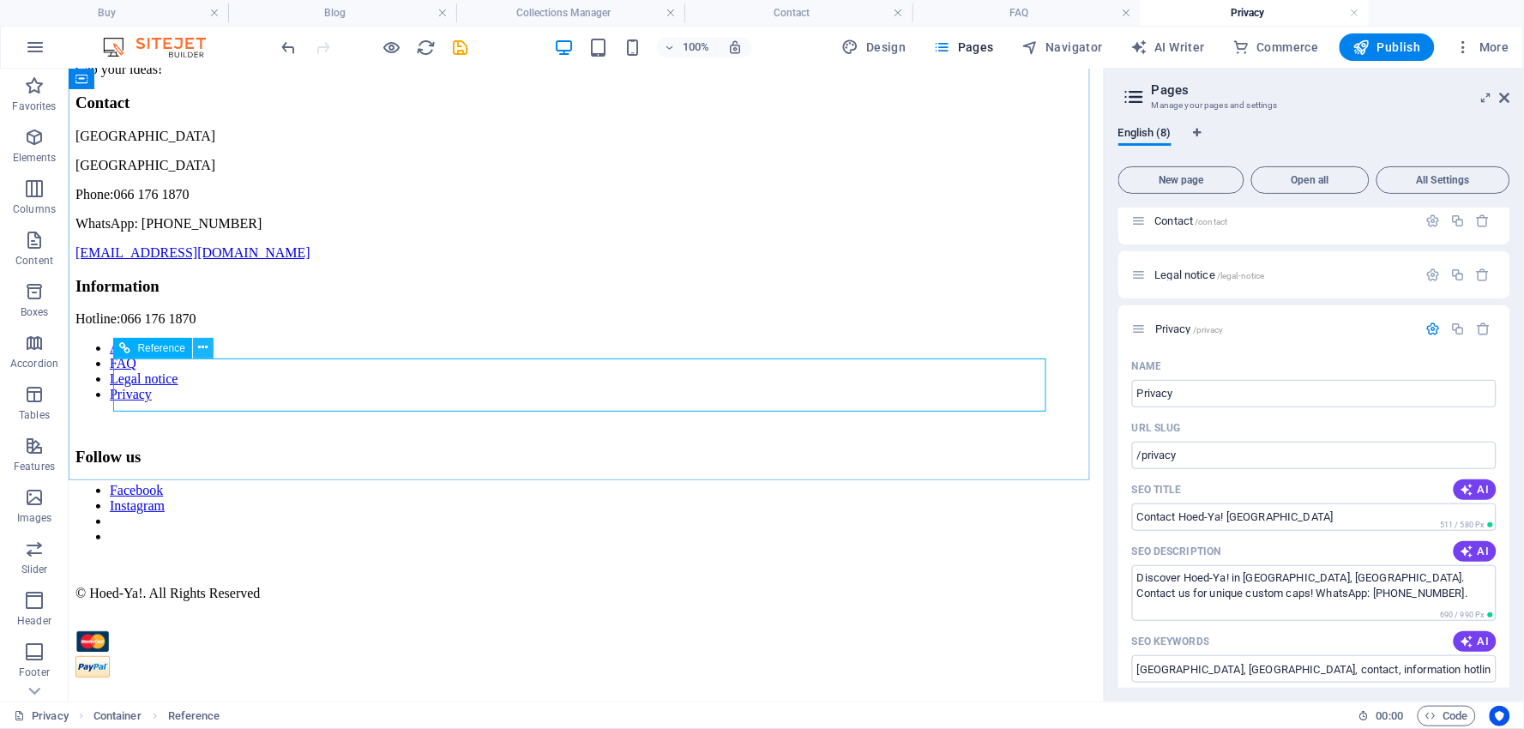
click at [208, 347] on icon at bounding box center [202, 348] width 9 height 18
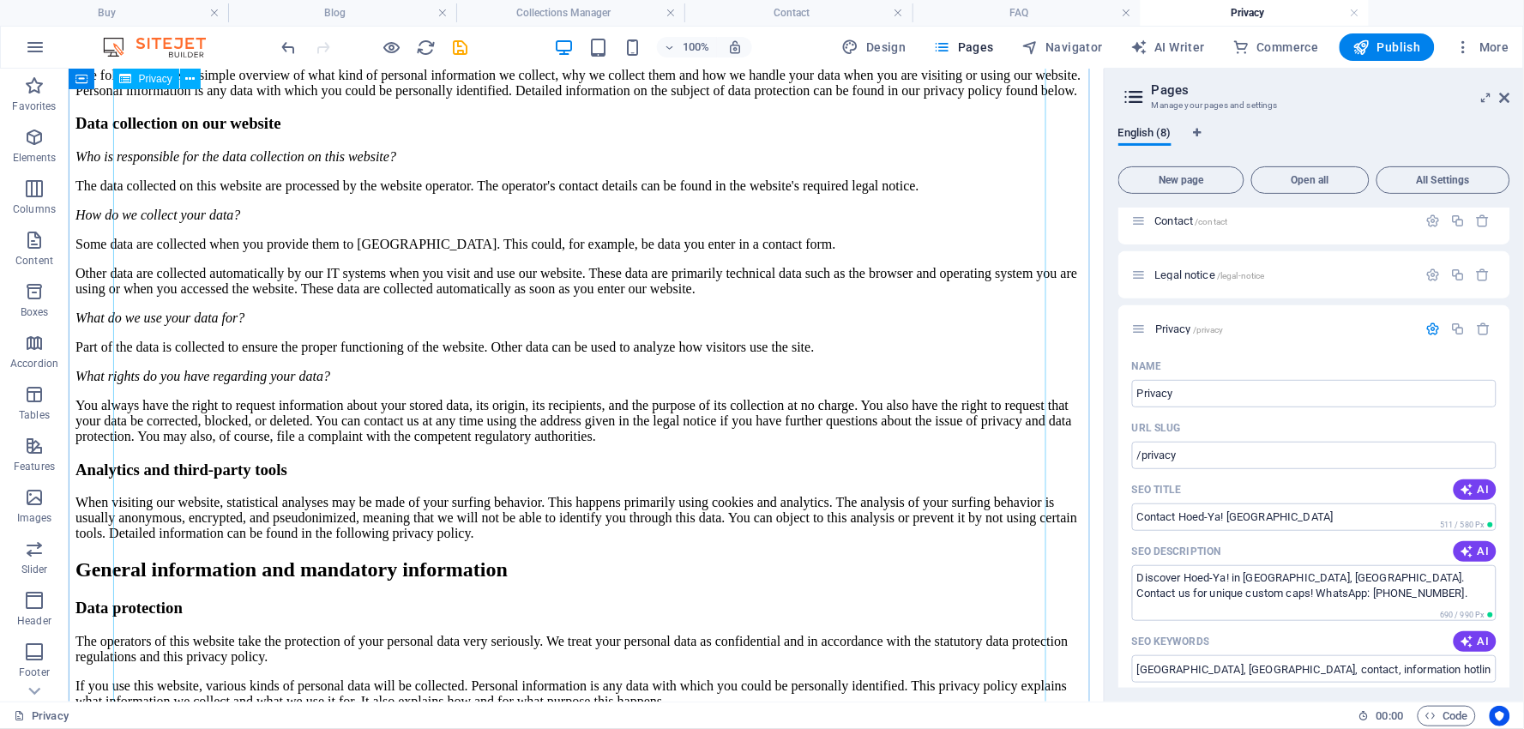
scroll to position [0, 0]
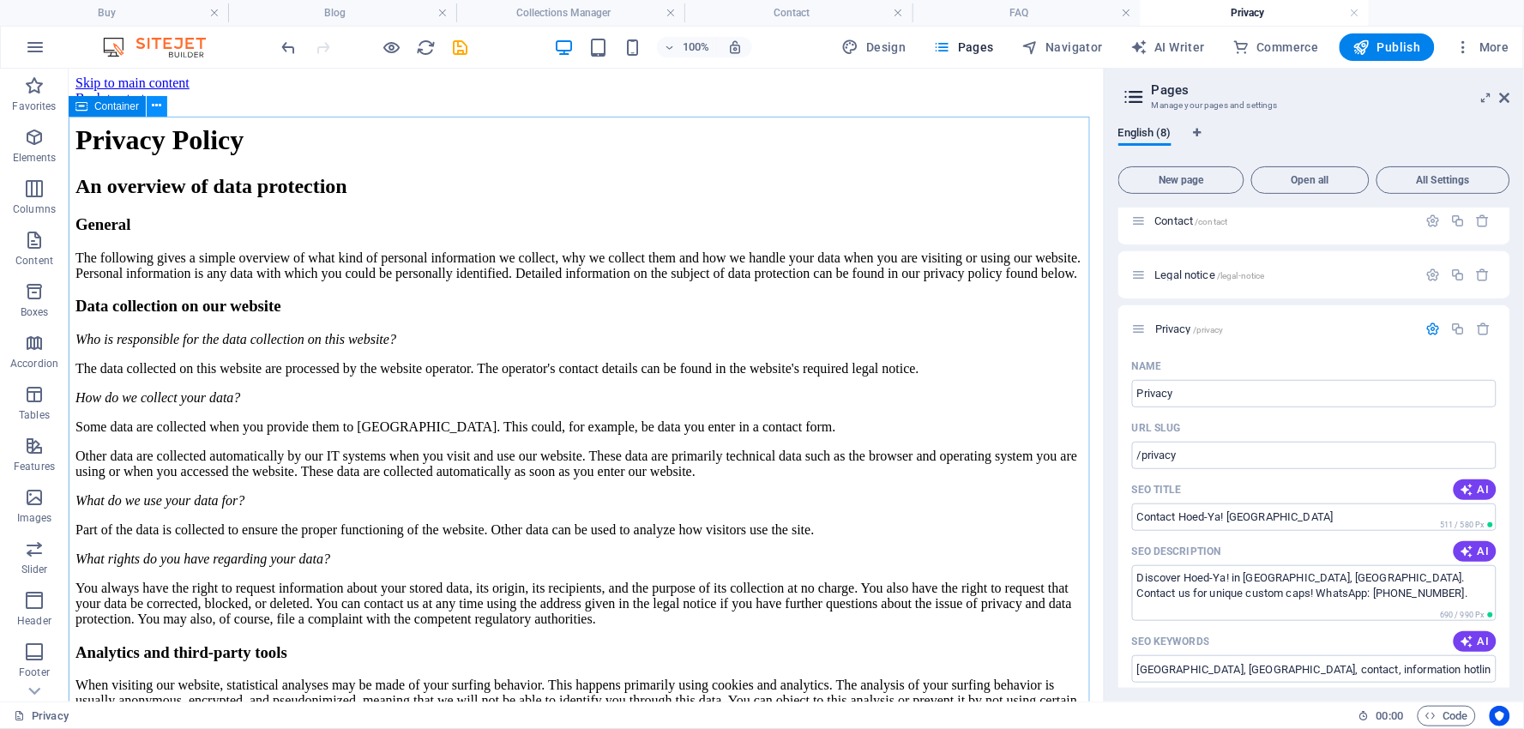
click at [160, 106] on icon at bounding box center [157, 106] width 9 height 18
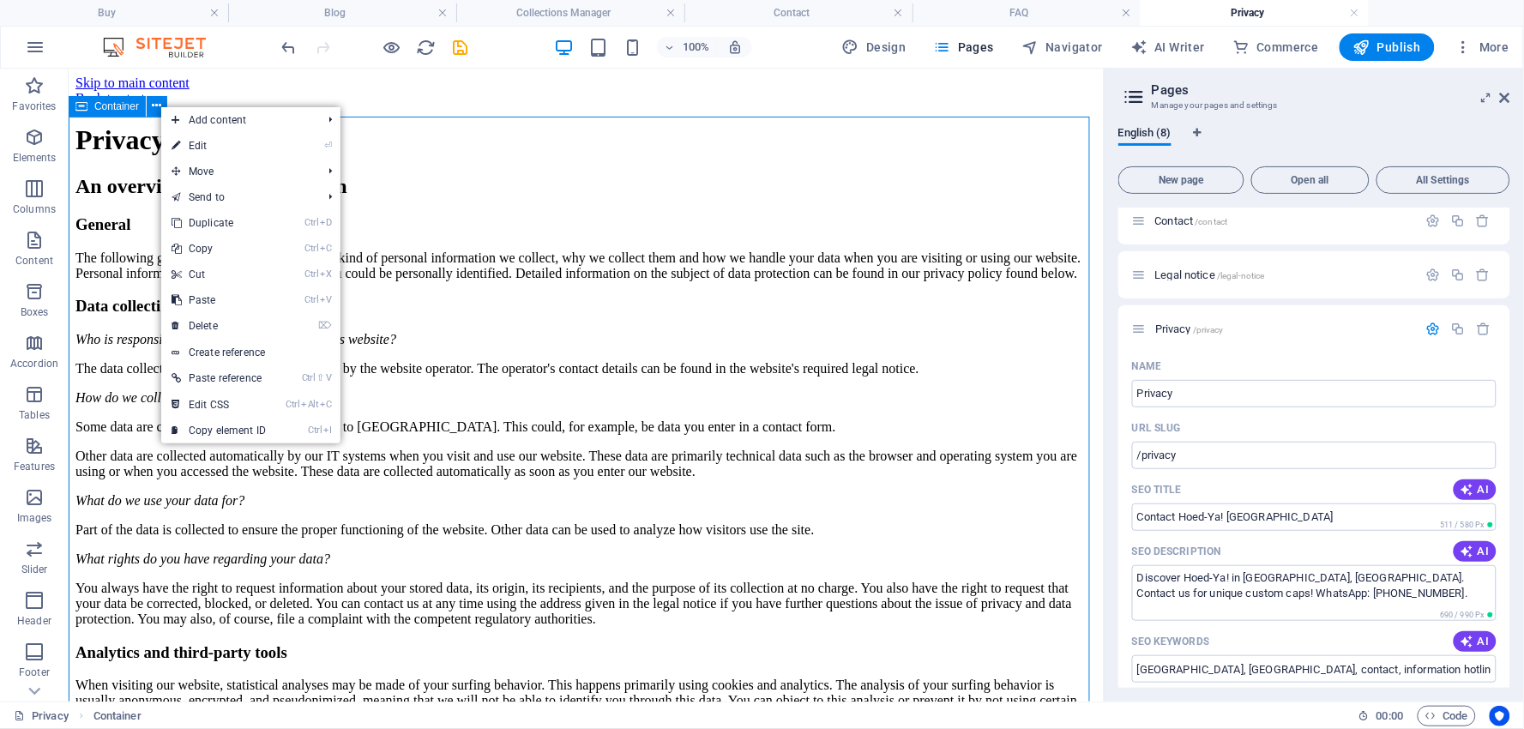
click at [125, 103] on span "Container" at bounding box center [116, 106] width 45 height 10
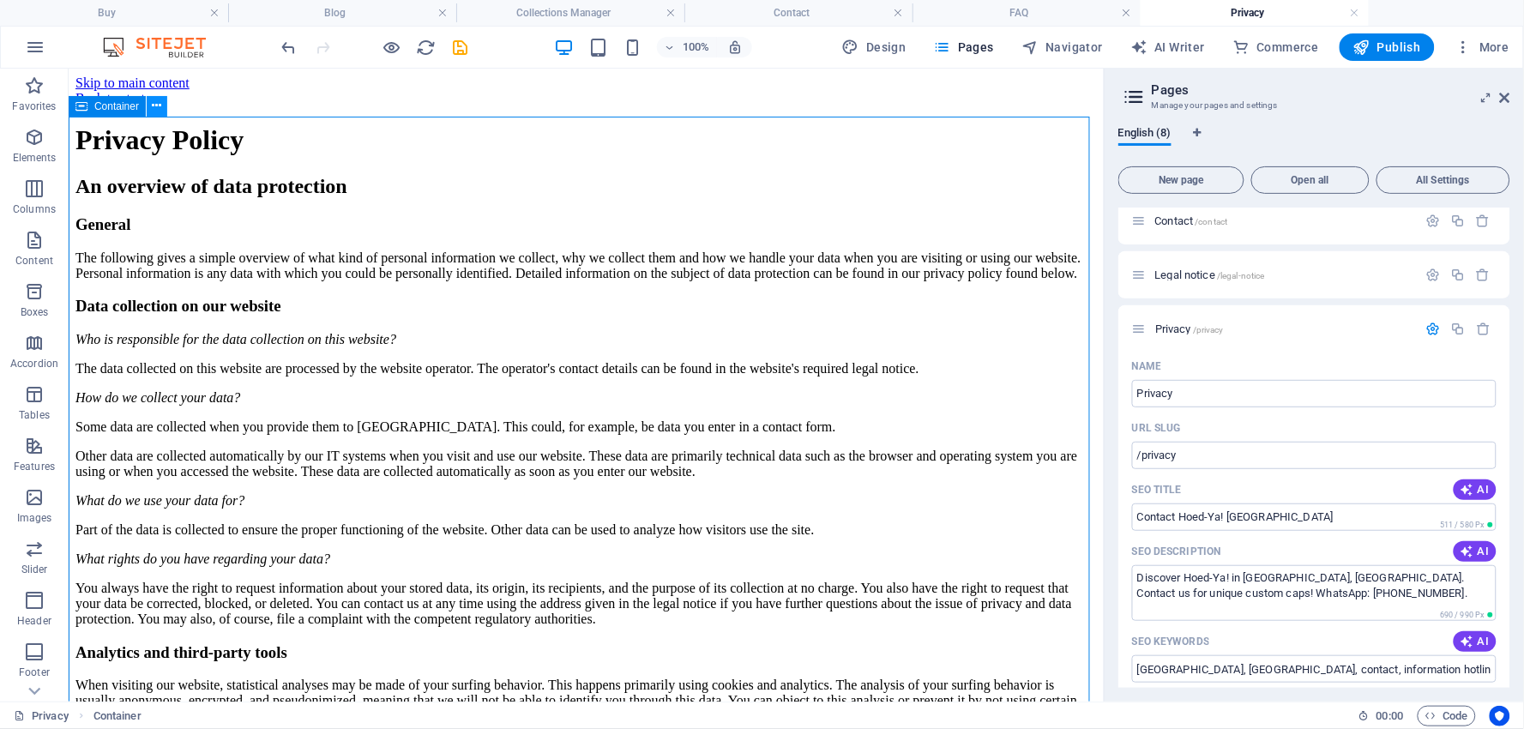
click at [153, 104] on icon at bounding box center [157, 106] width 9 height 18
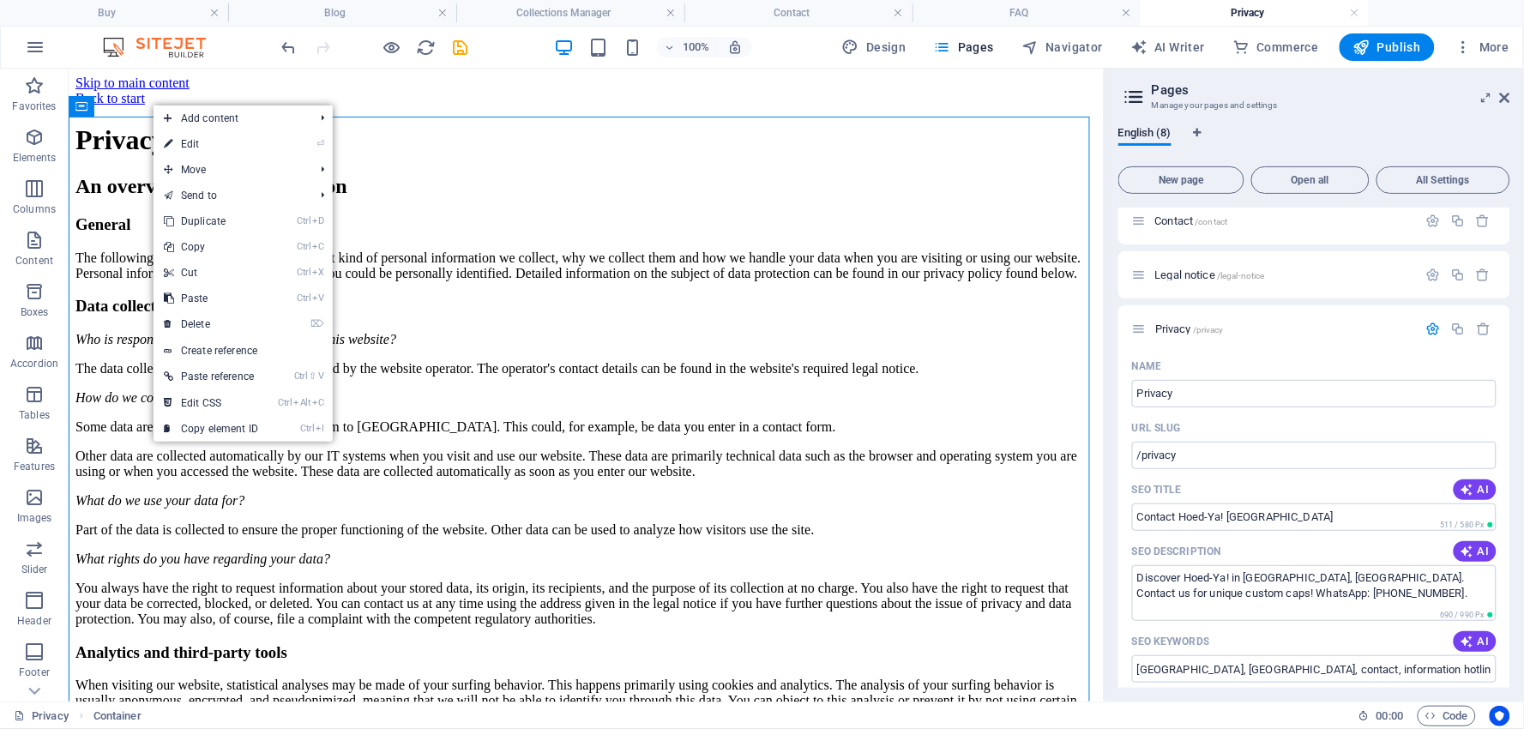
click at [167, 134] on icon at bounding box center [168, 144] width 9 height 26
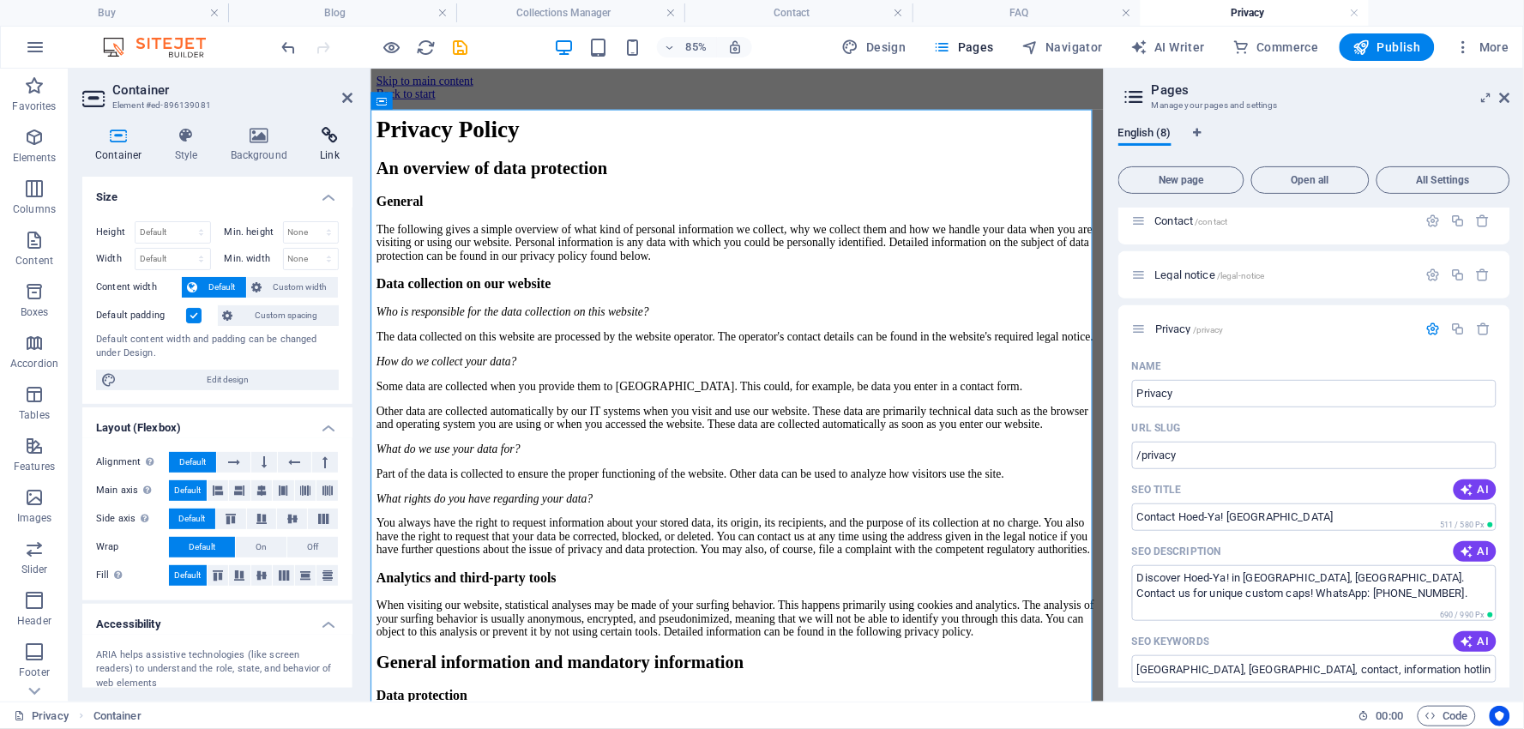
click at [332, 135] on icon at bounding box center [329, 135] width 45 height 17
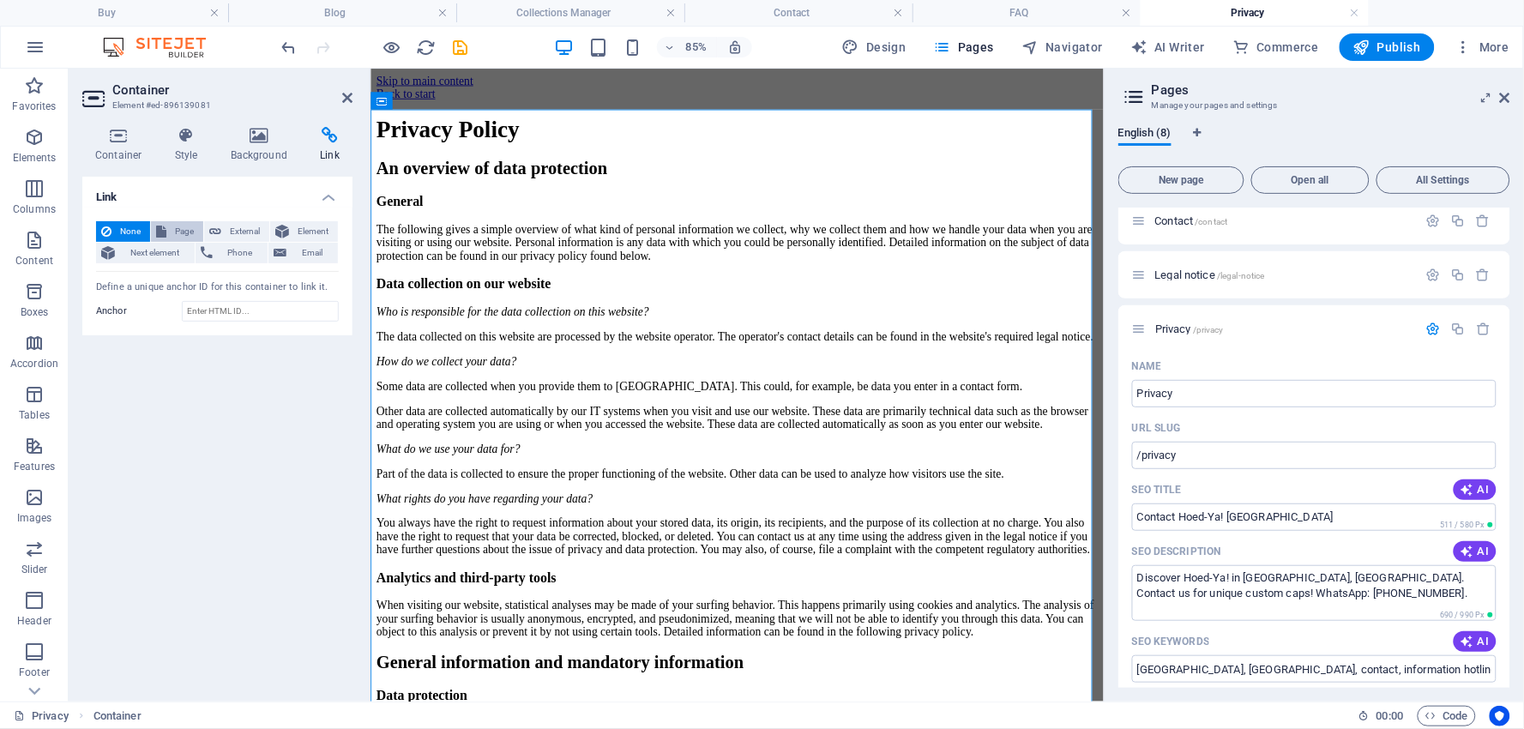
click at [190, 226] on span "Page" at bounding box center [185, 231] width 27 height 21
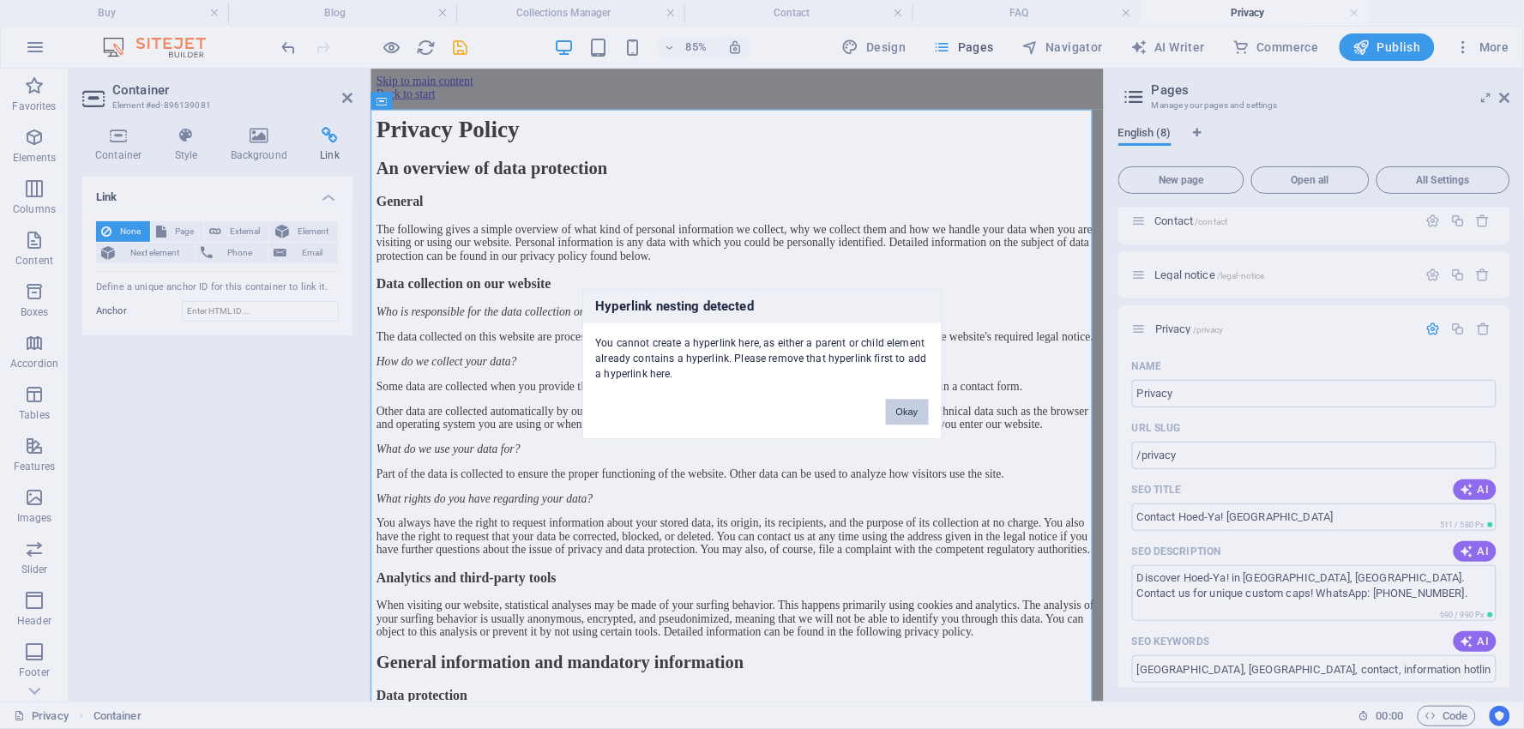
click at [908, 409] on button "Okay" at bounding box center [907, 413] width 43 height 26
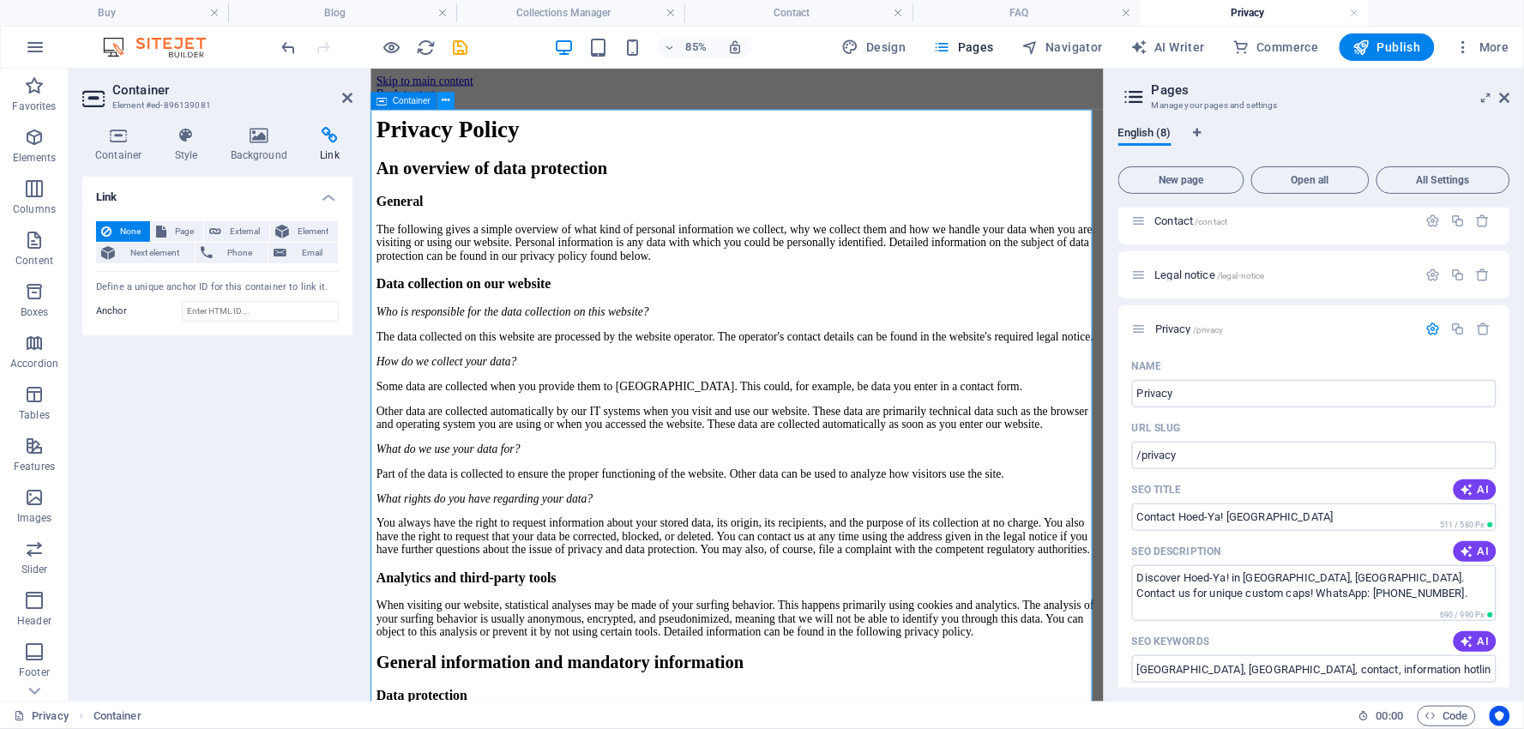
click at [449, 100] on icon at bounding box center [446, 100] width 8 height 15
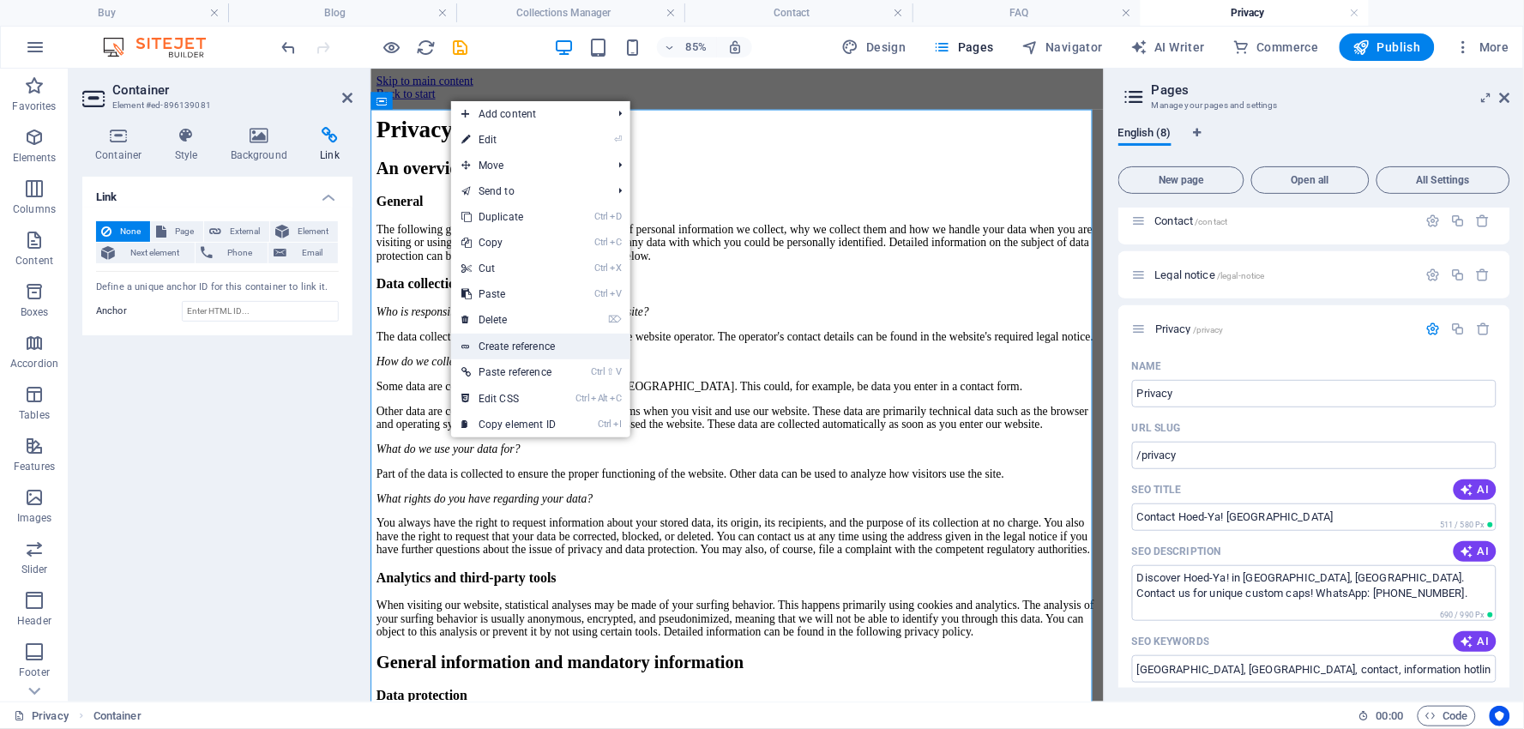
click at [502, 343] on link "Create reference" at bounding box center [540, 347] width 179 height 26
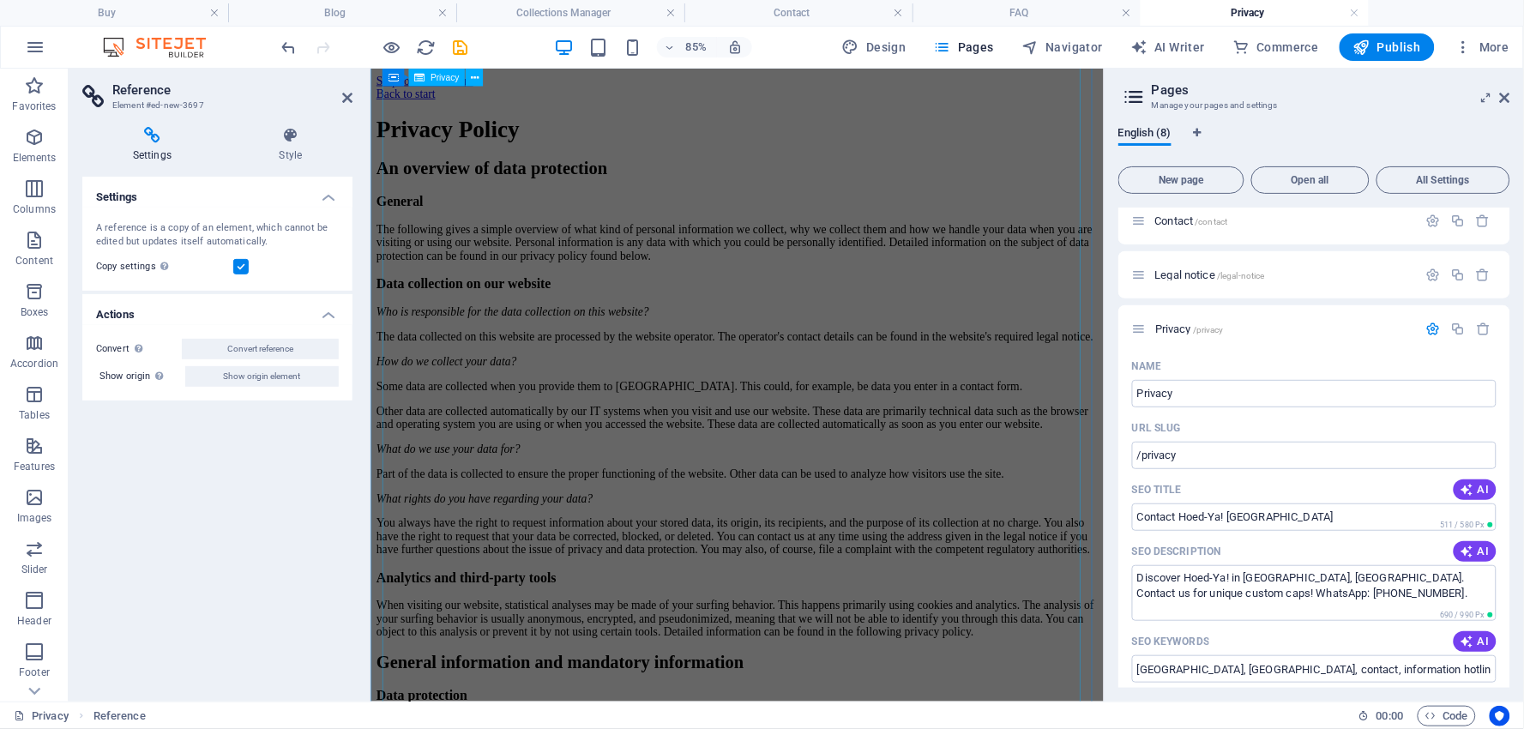
scroll to position [7374, 0]
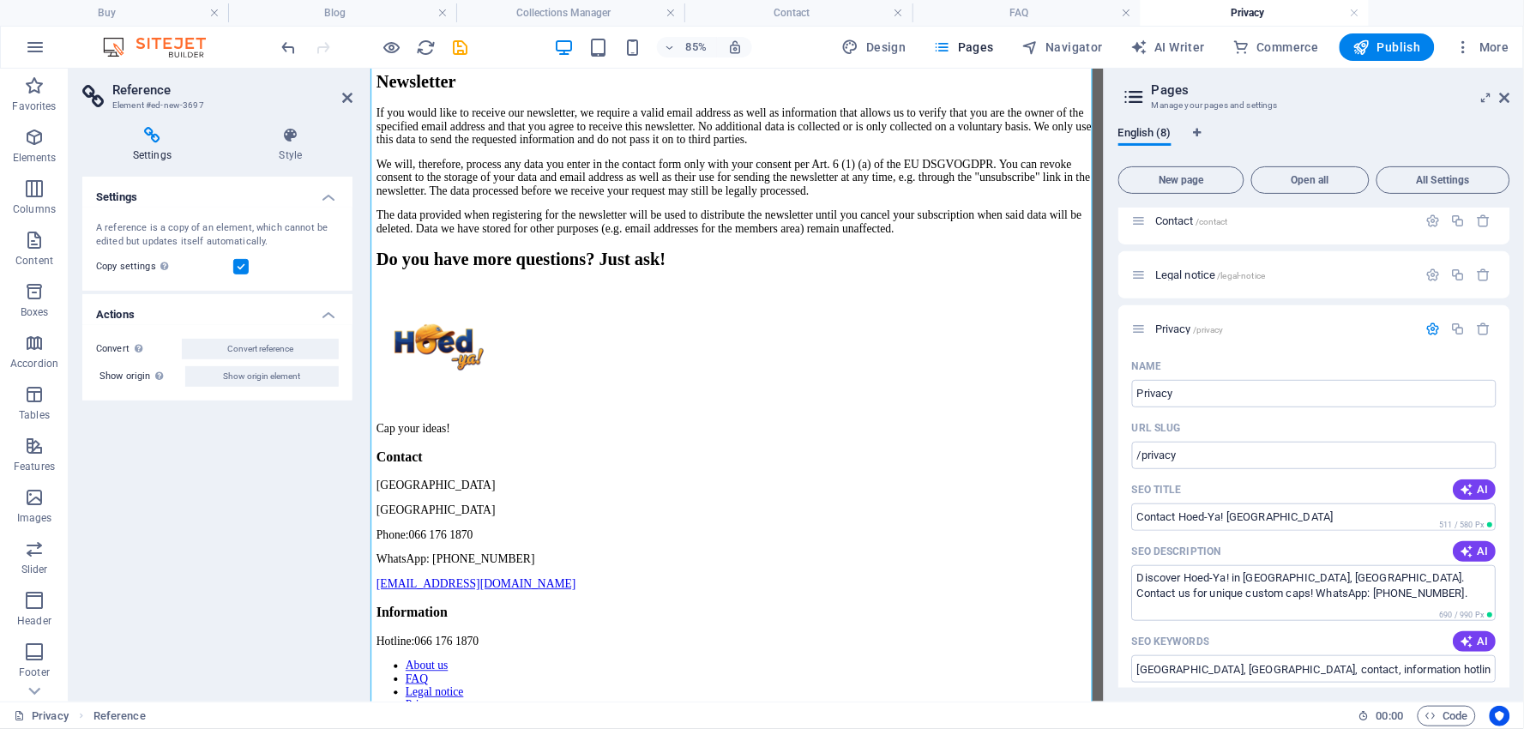
click at [156, 135] on icon at bounding box center [152, 135] width 140 height 17
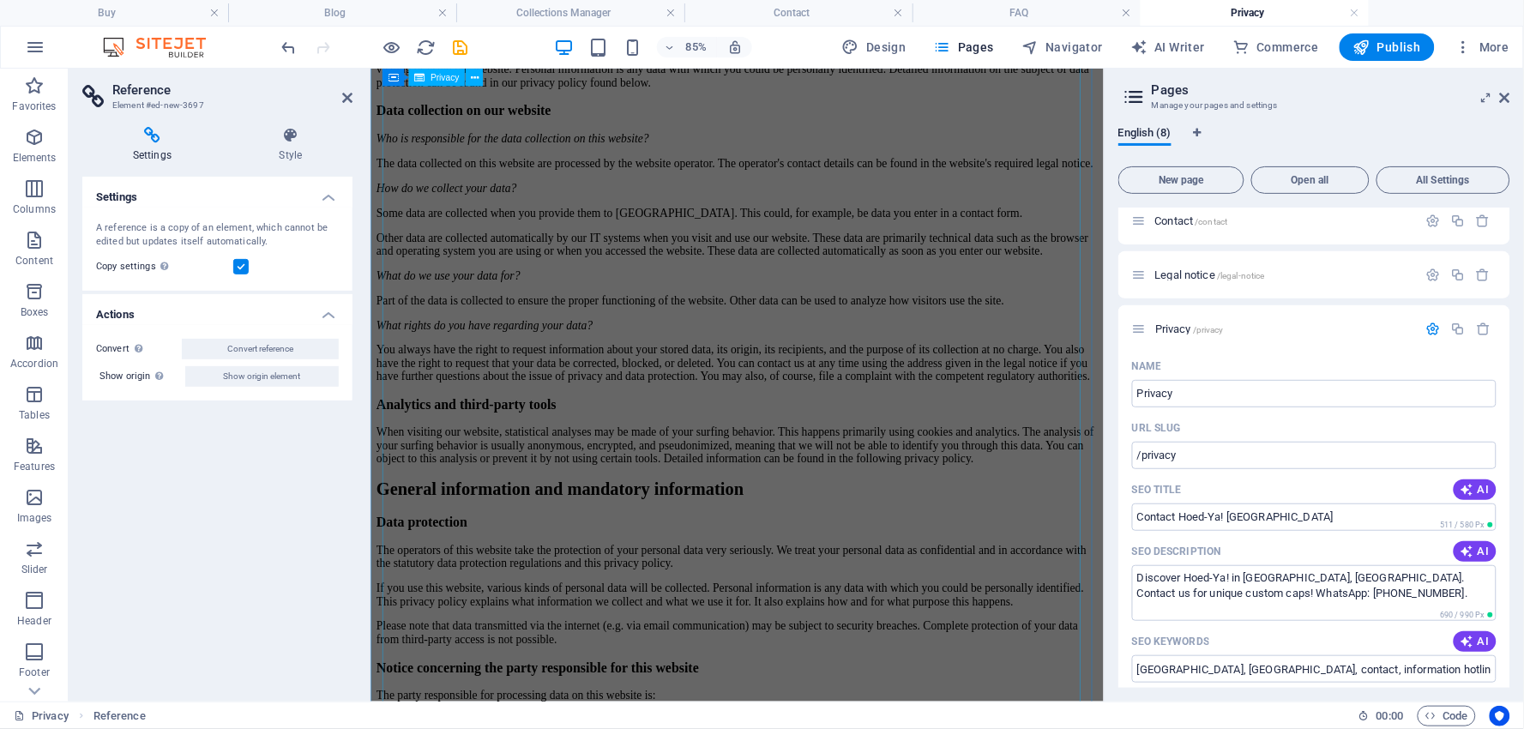
scroll to position [0, 0]
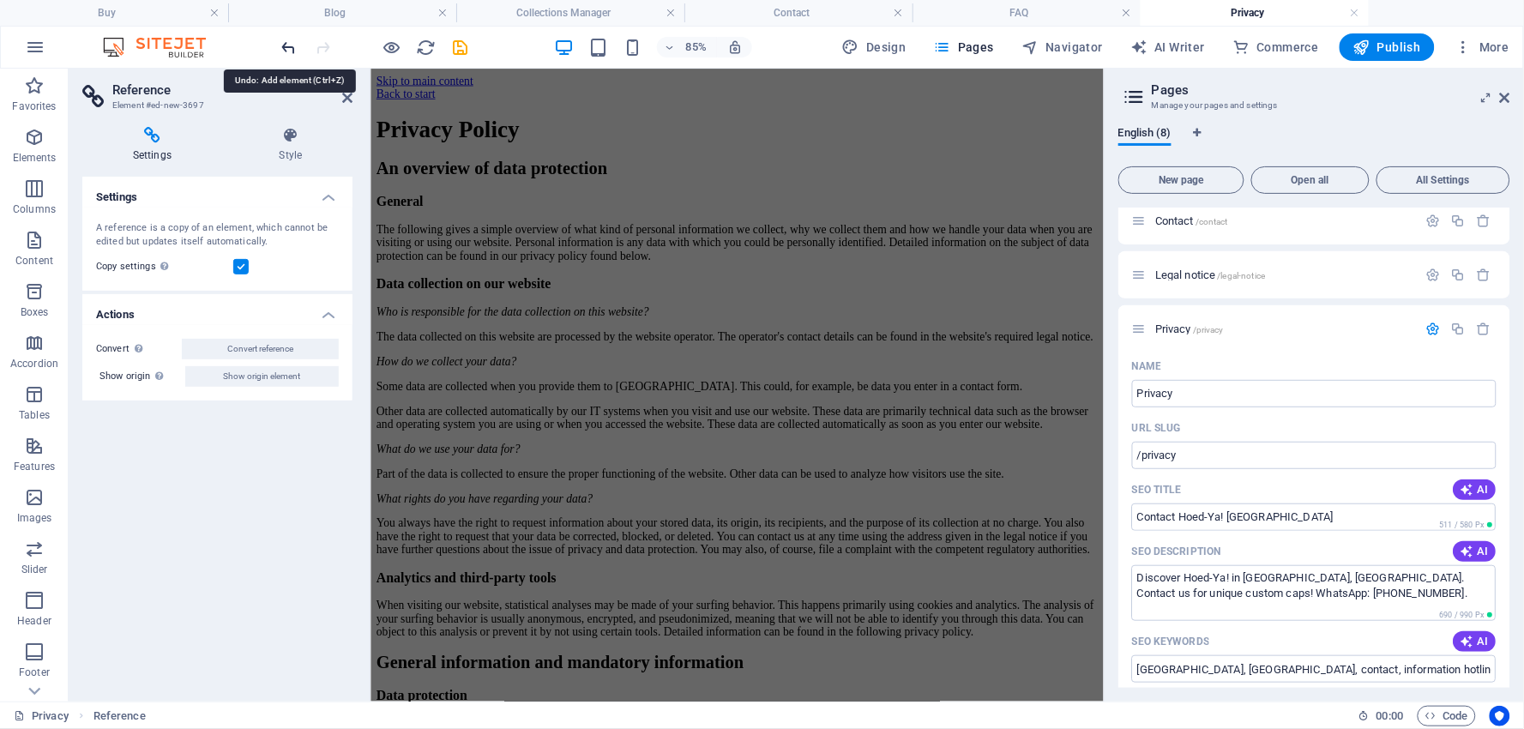
click at [293, 45] on icon "undo" at bounding box center [290, 48] width 20 height 20
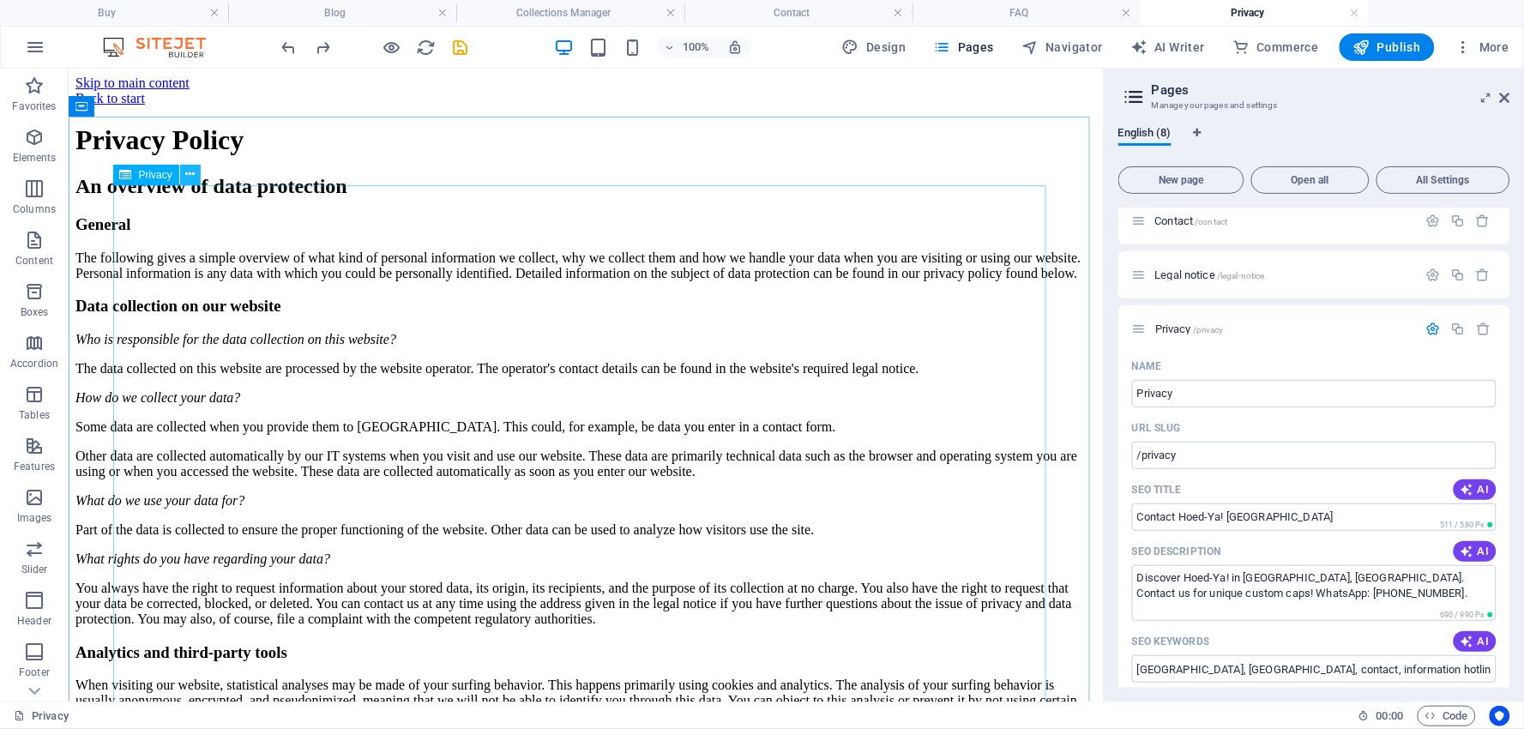
click at [190, 174] on icon at bounding box center [189, 175] width 9 height 18
click at [97, 106] on span "Container" at bounding box center [116, 106] width 45 height 10
click at [160, 104] on icon at bounding box center [157, 106] width 9 height 18
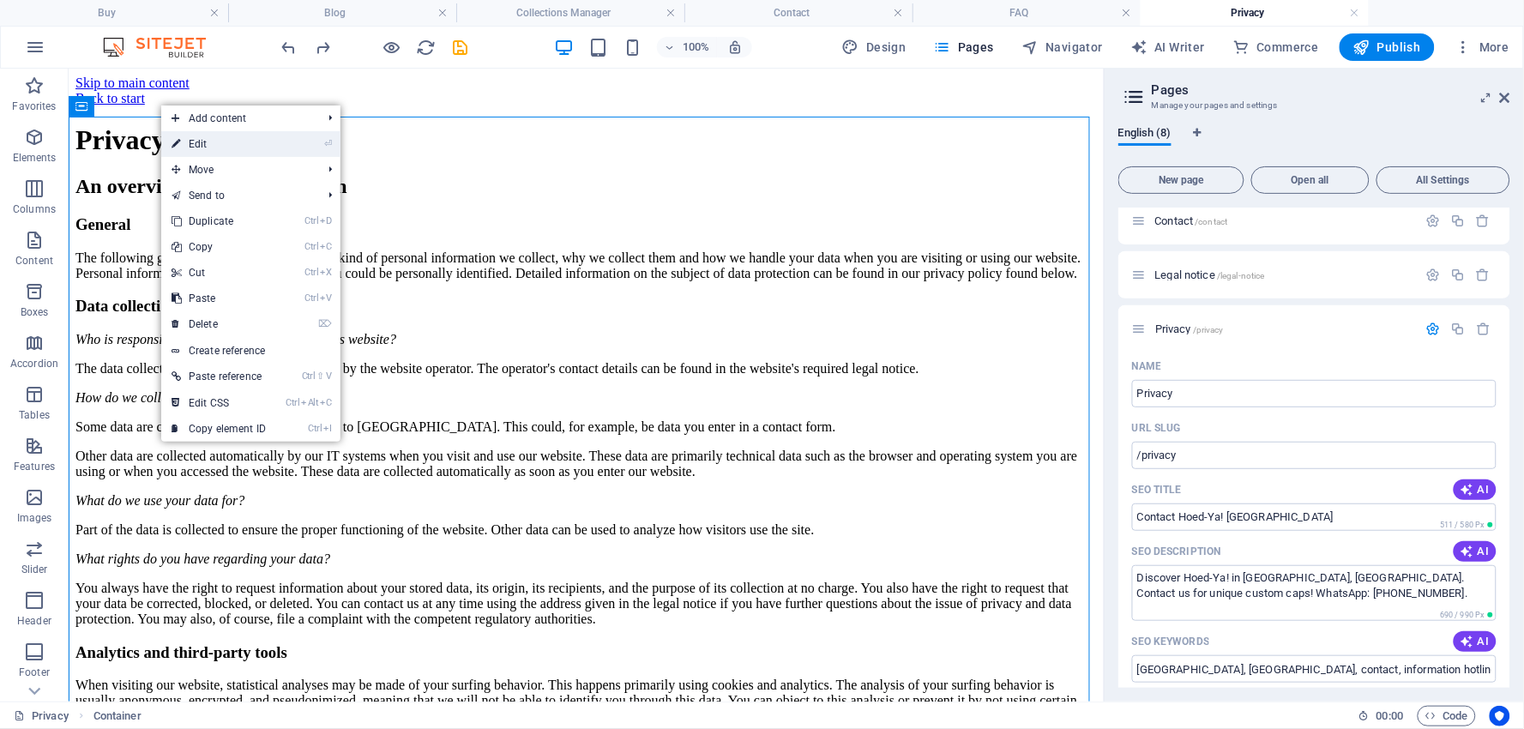
click at [191, 138] on link "⏎ Edit" at bounding box center [218, 144] width 115 height 26
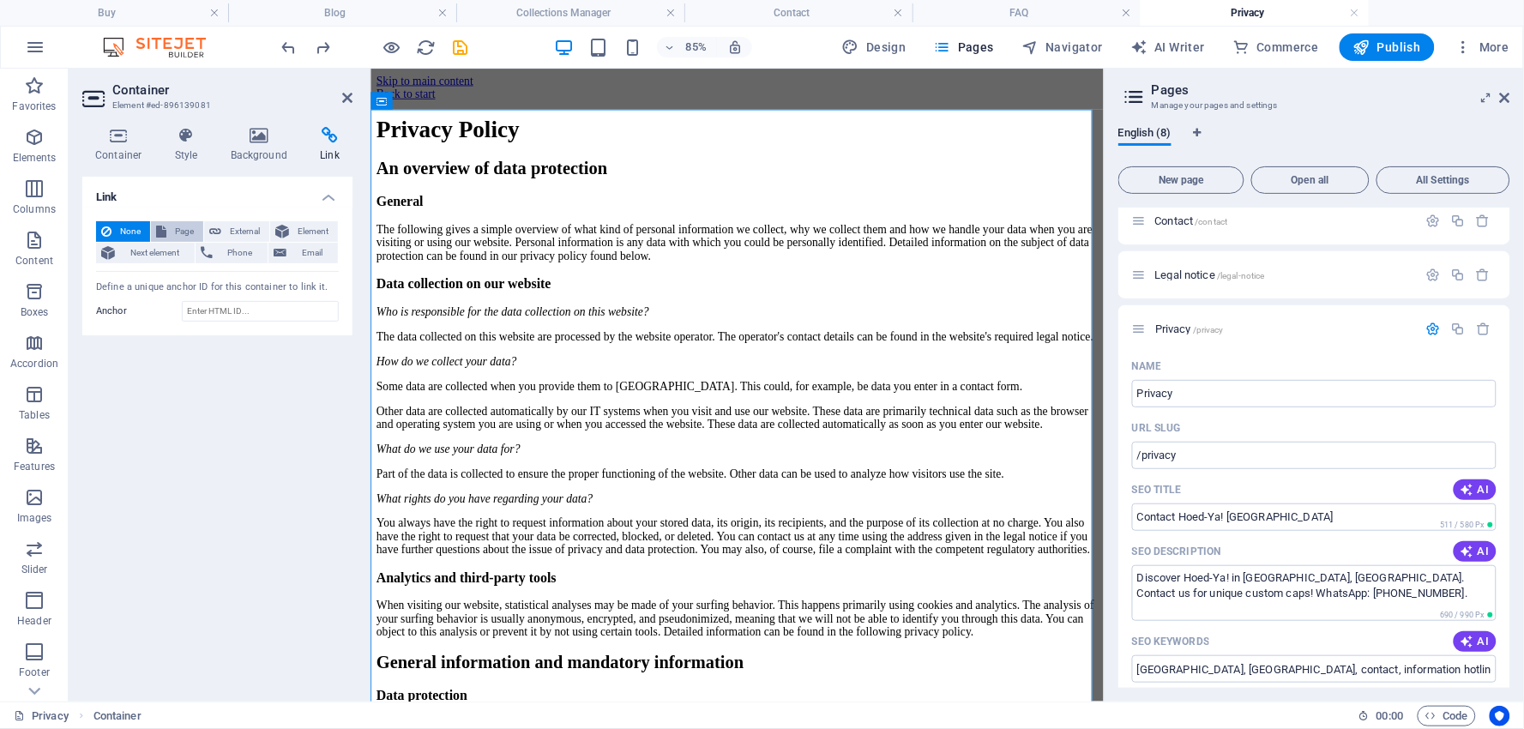
click at [178, 227] on span "Page" at bounding box center [185, 231] width 27 height 21
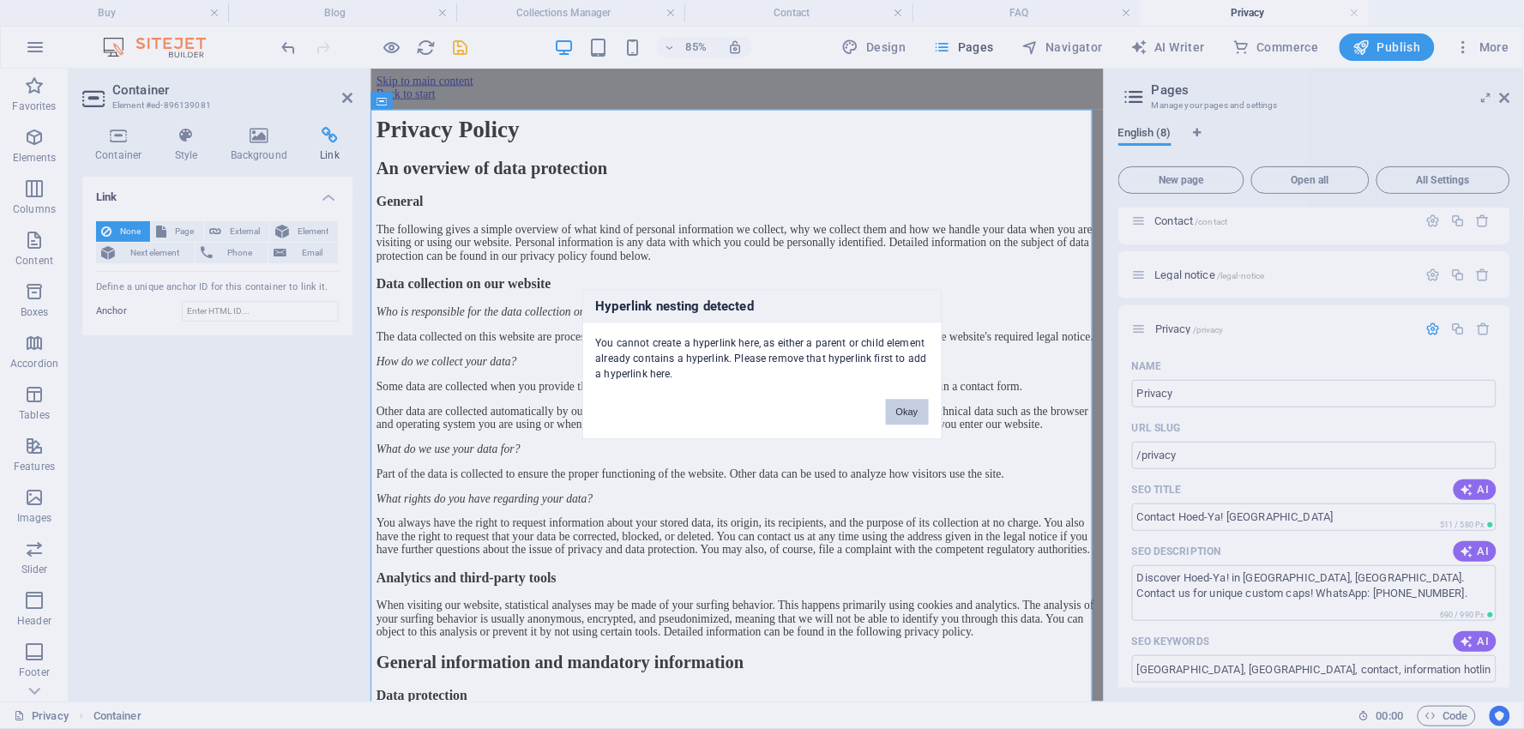
click at [914, 414] on button "Okay" at bounding box center [907, 413] width 43 height 26
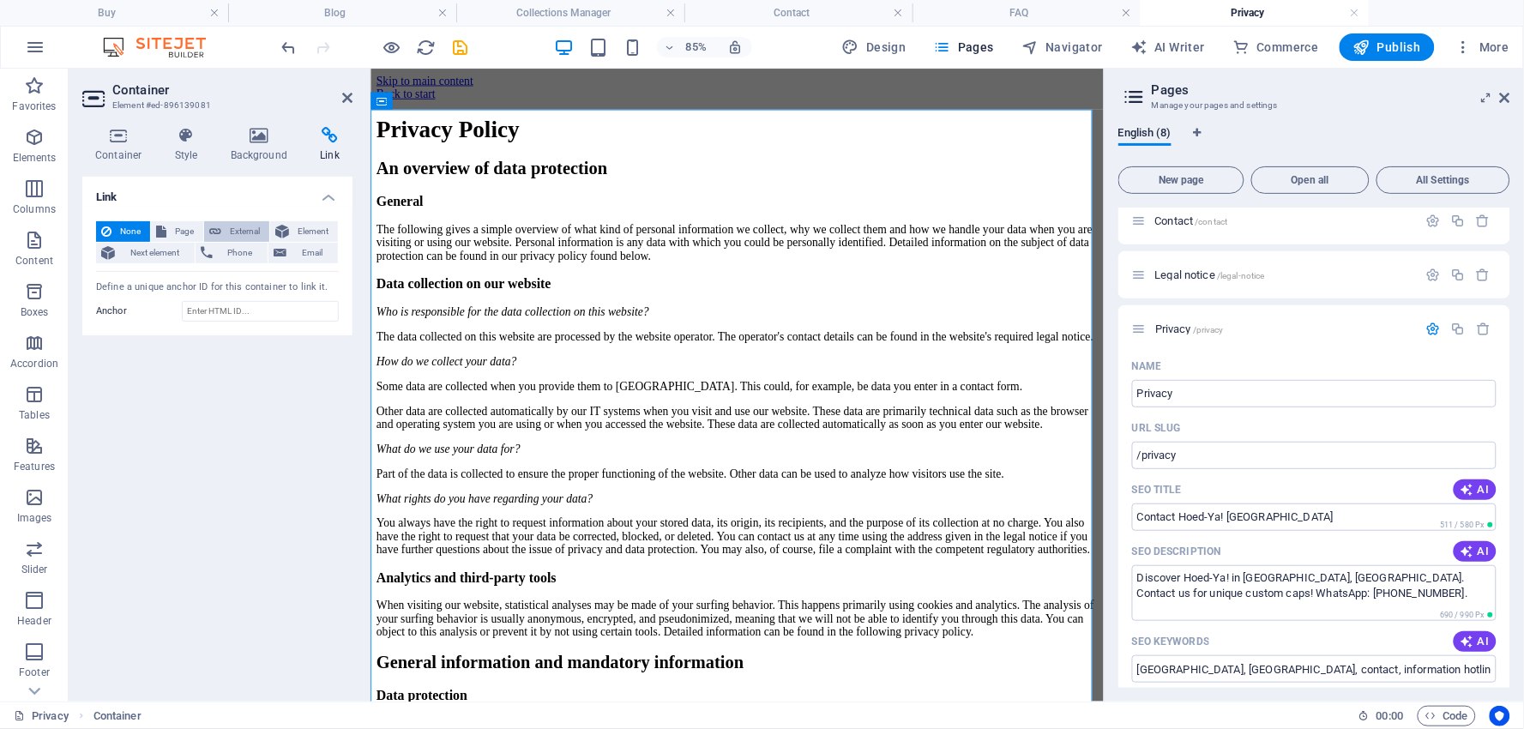
click at [235, 228] on span "External" at bounding box center [245, 231] width 38 height 21
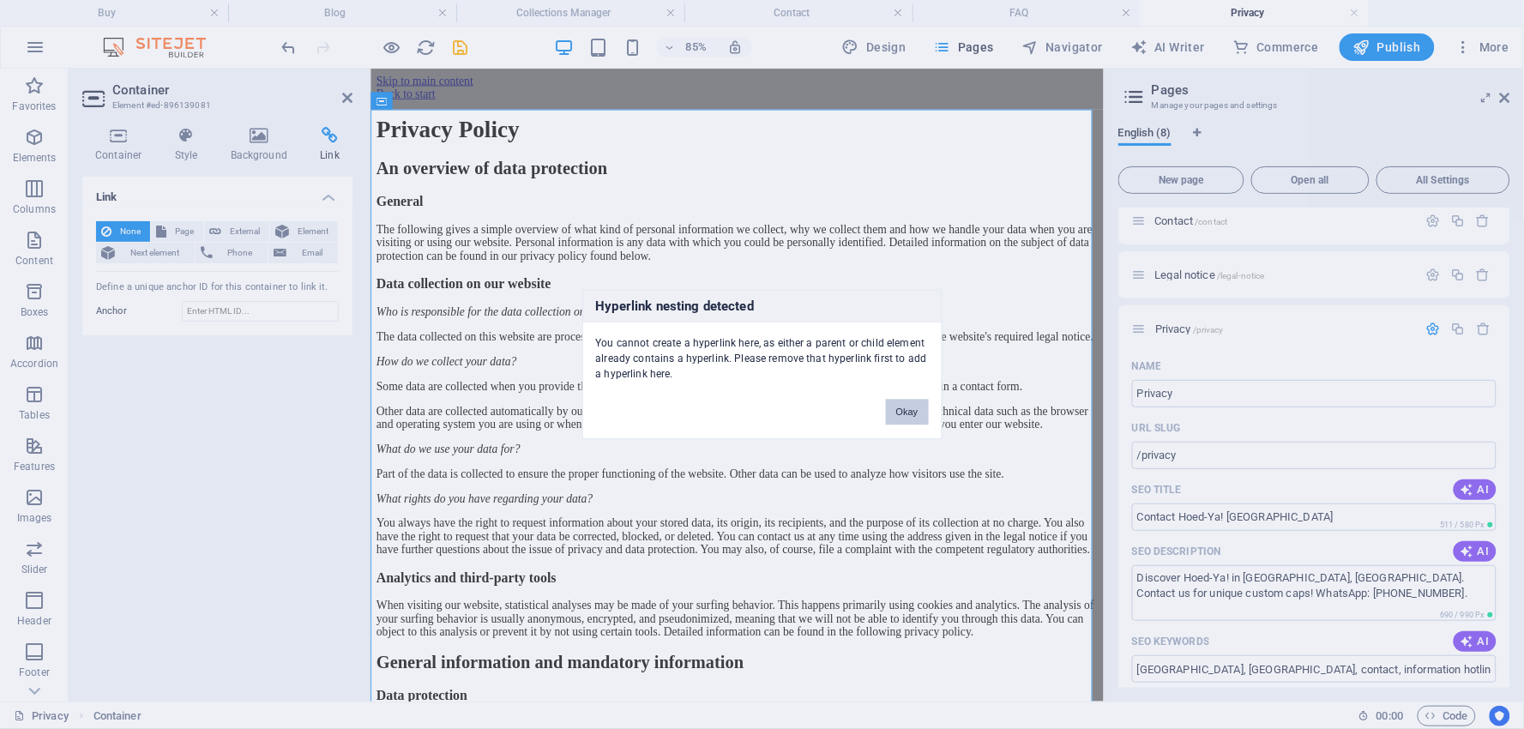
click at [914, 416] on button "Okay" at bounding box center [907, 413] width 43 height 26
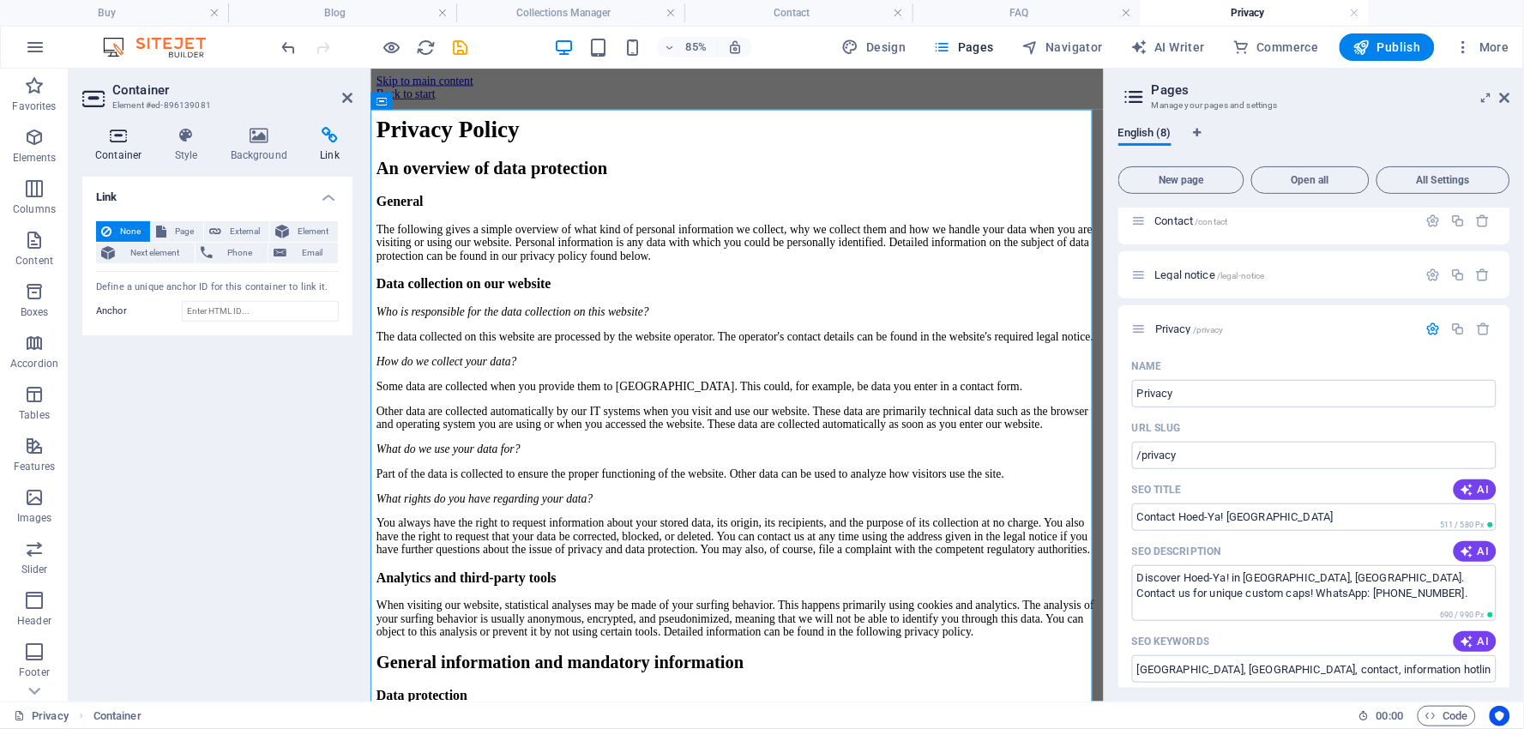
click at [126, 141] on icon at bounding box center [118, 135] width 73 height 17
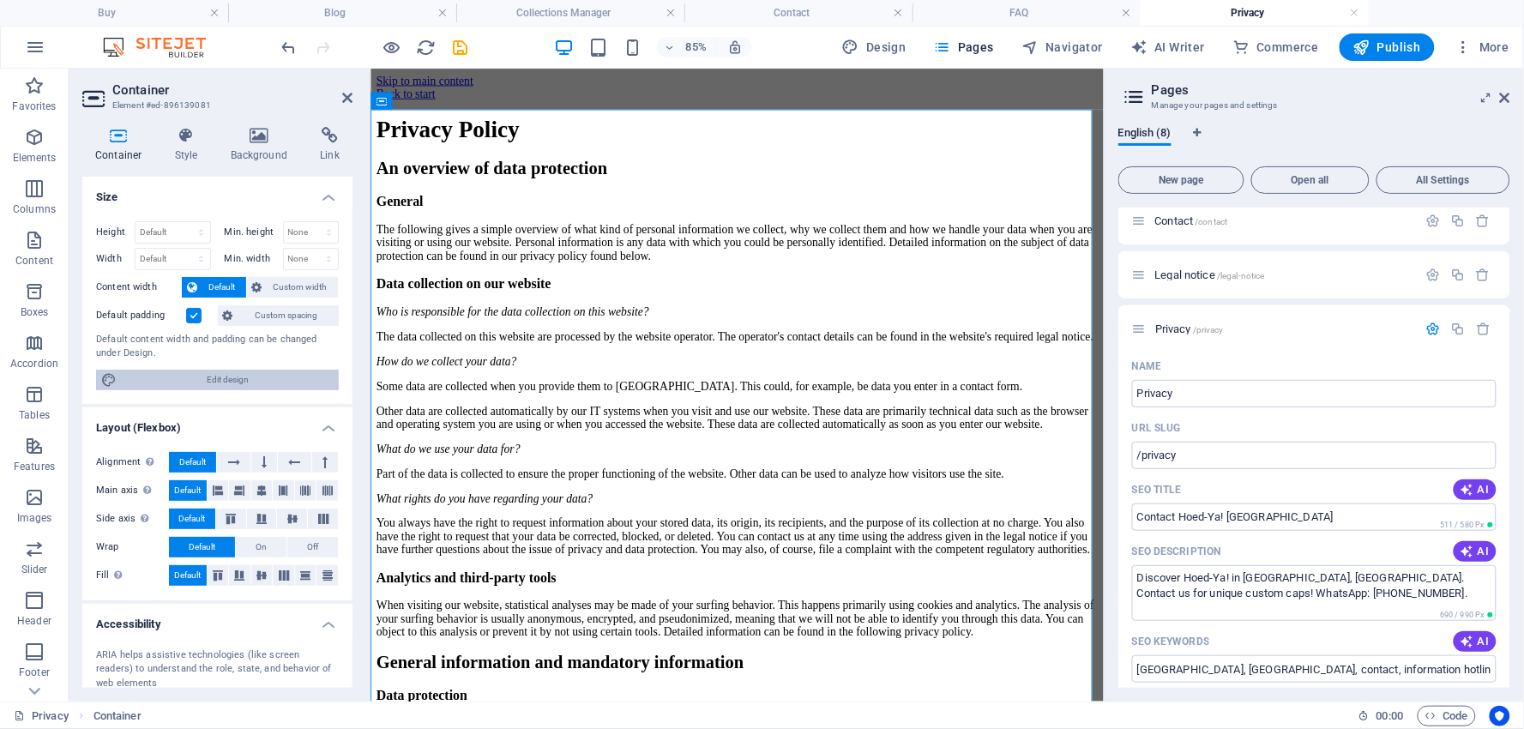
click at [214, 372] on span "Edit design" at bounding box center [228, 380] width 212 height 21
select select "rem"
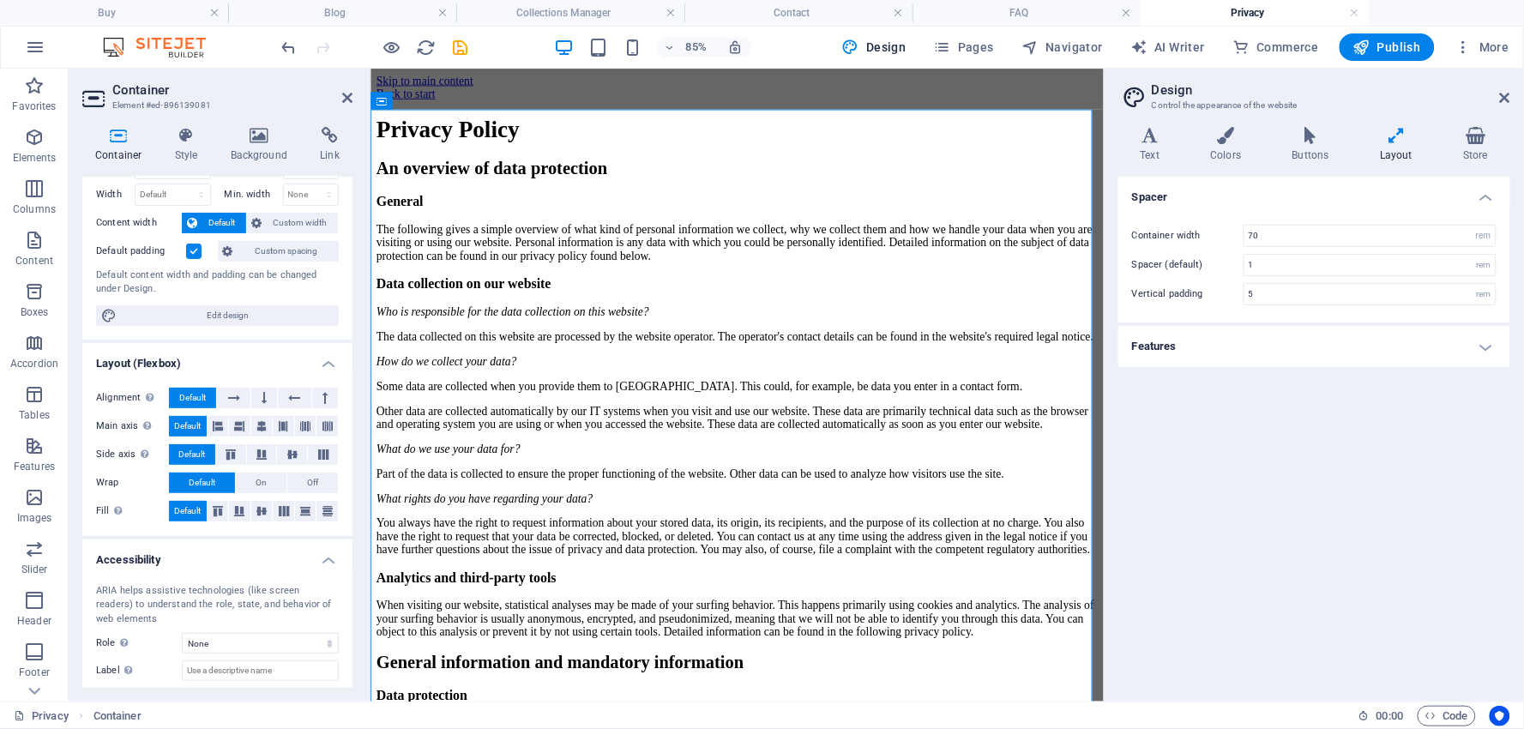
scroll to position [153, 0]
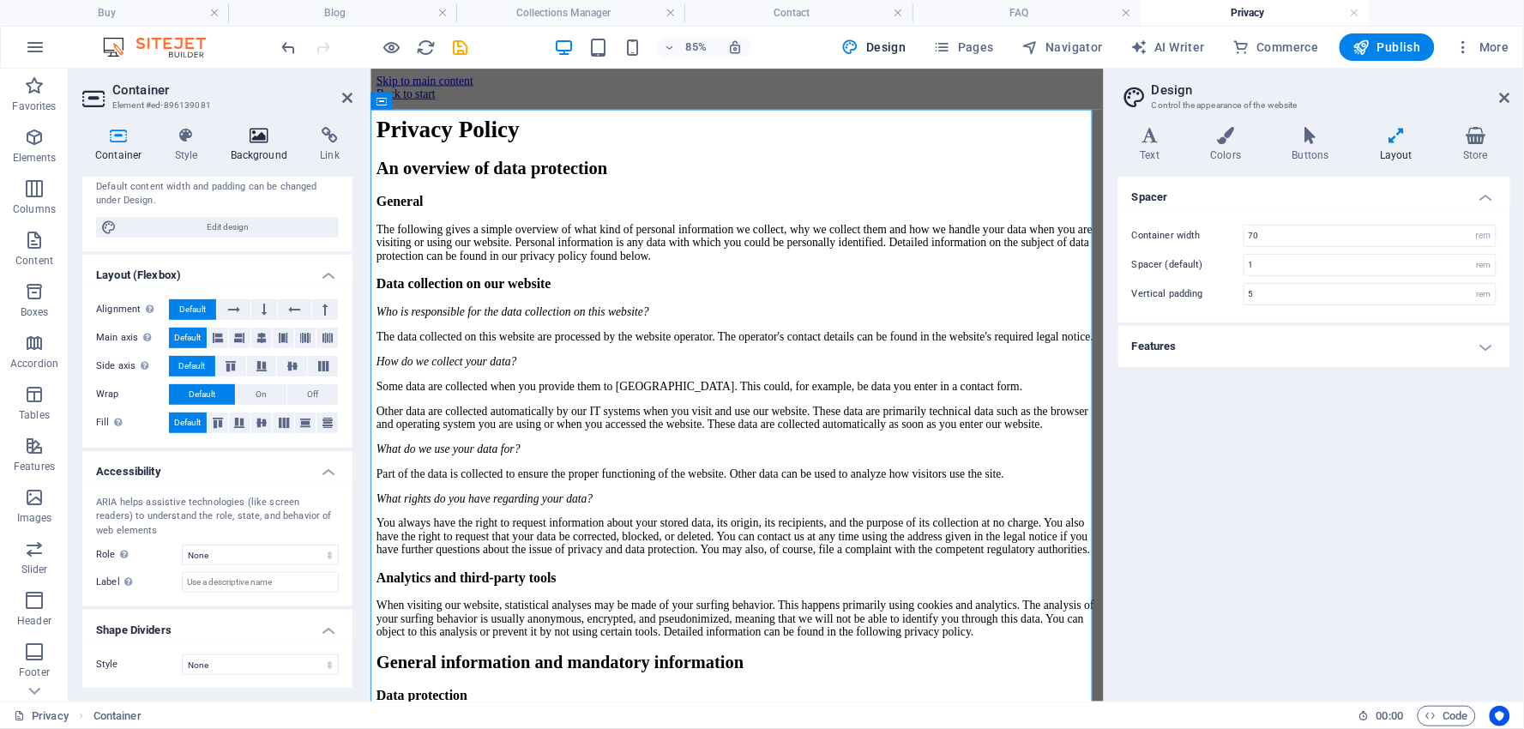
click at [256, 139] on icon at bounding box center [259, 135] width 83 height 17
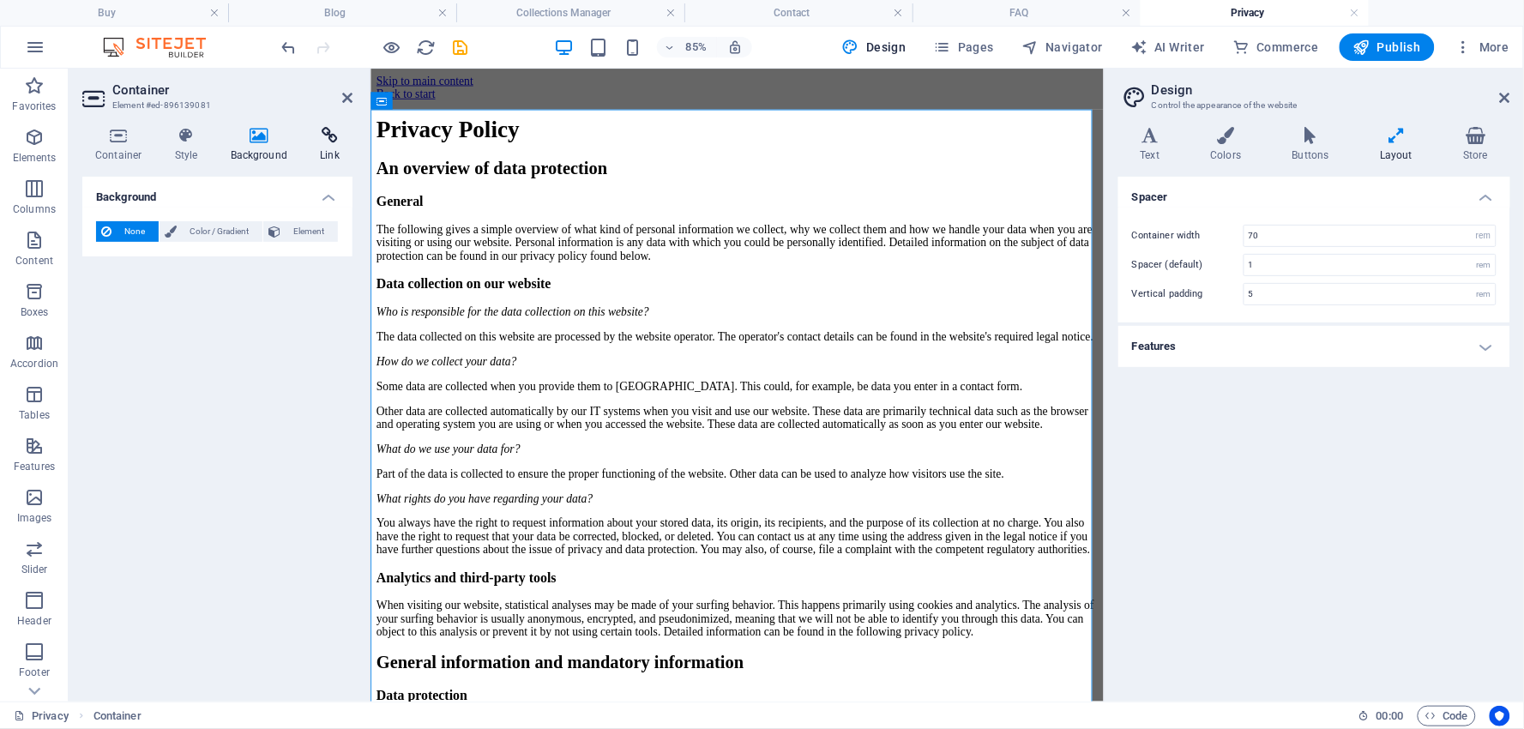
click at [322, 135] on icon at bounding box center [329, 135] width 45 height 17
click at [250, 307] on input "Anchor" at bounding box center [260, 311] width 157 height 21
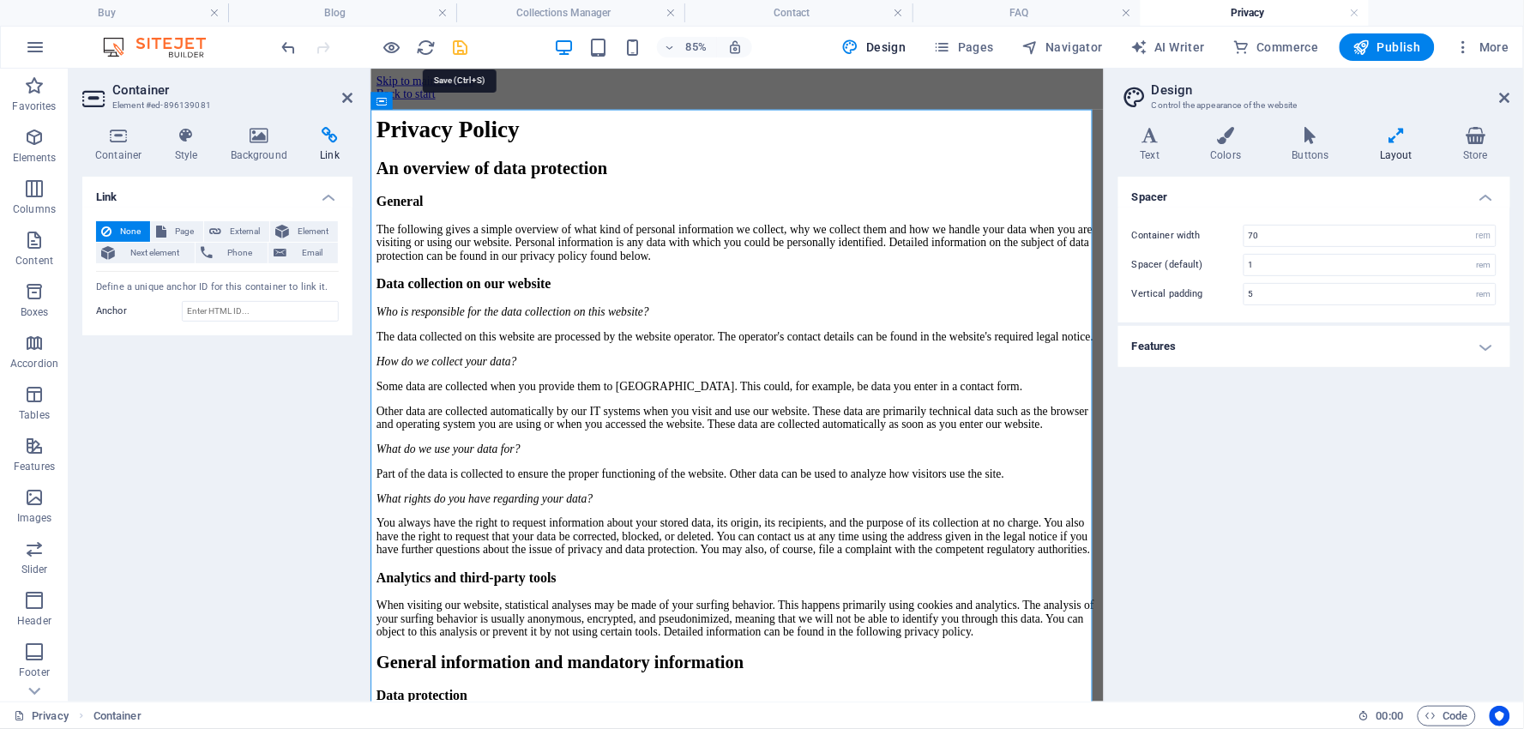
click at [463, 46] on icon "save" at bounding box center [461, 48] width 20 height 20
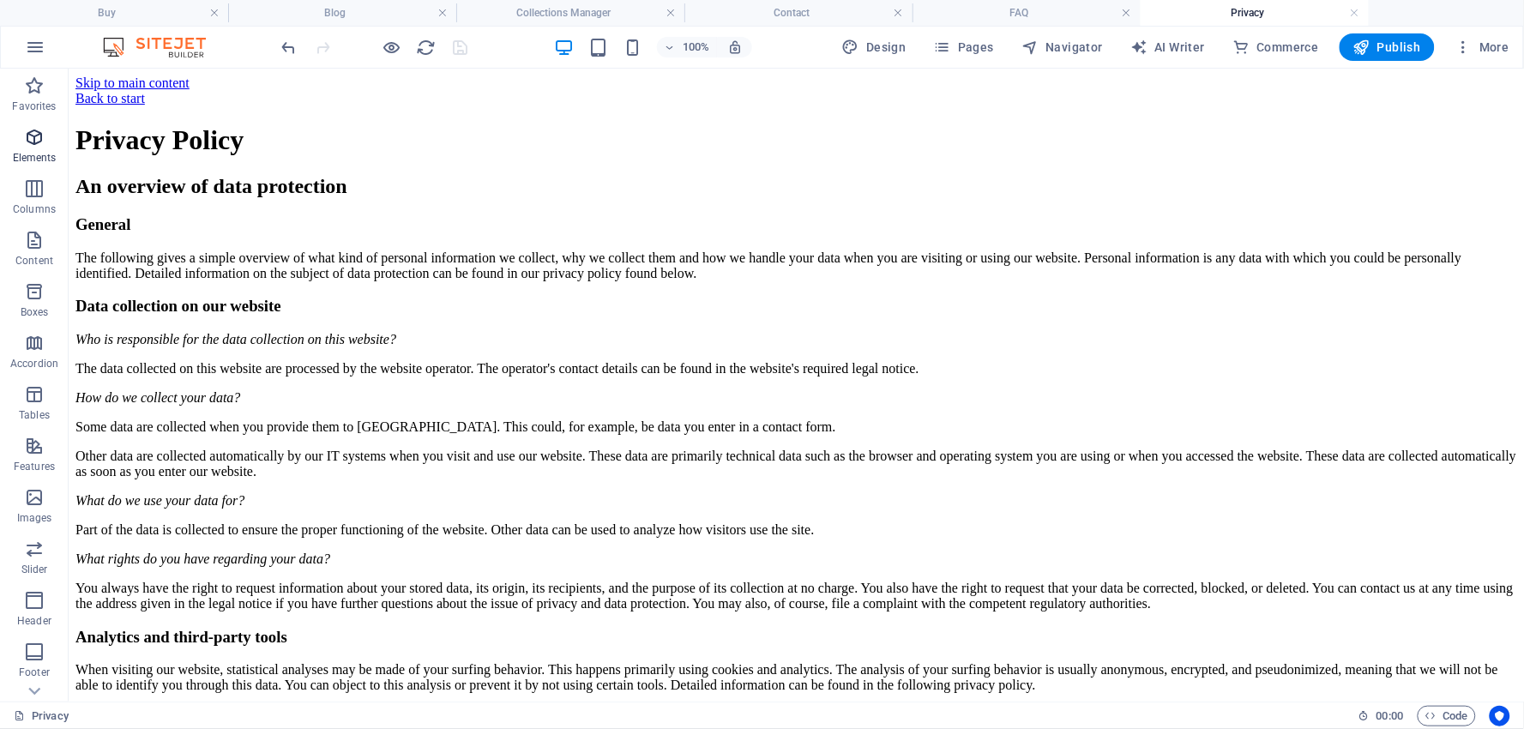
click at [34, 136] on icon "button" at bounding box center [34, 137] width 21 height 21
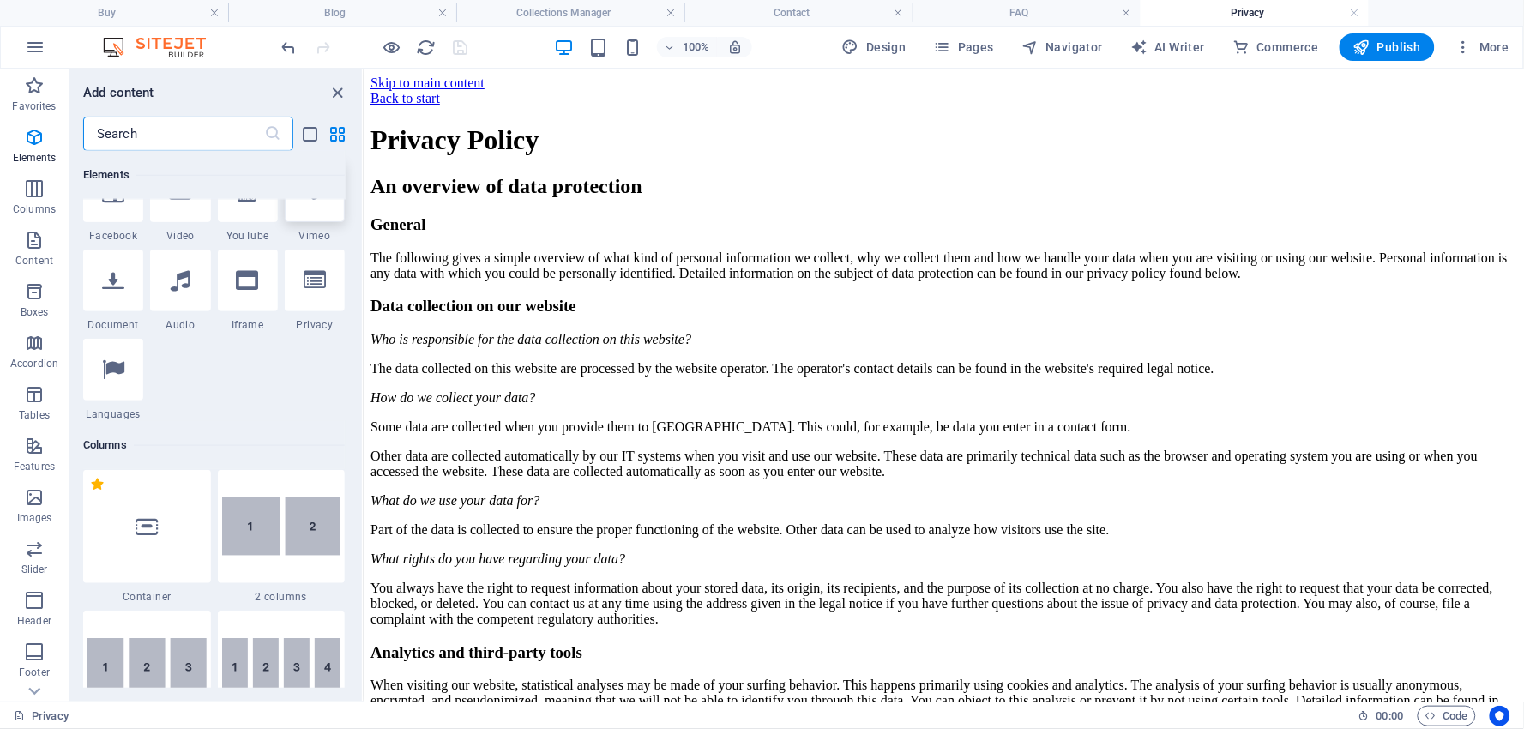
scroll to position [468, 0]
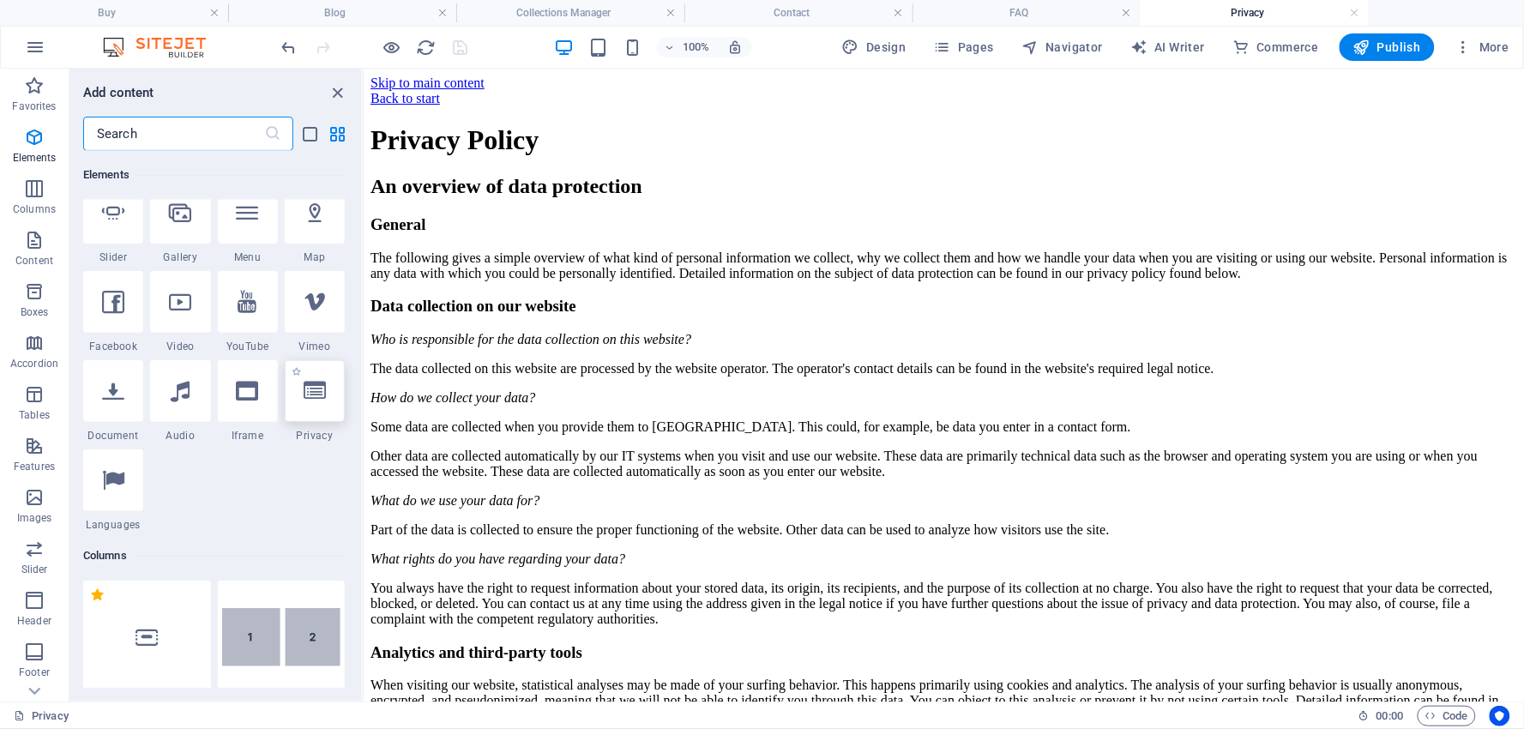
click at [311, 389] on icon at bounding box center [315, 391] width 22 height 22
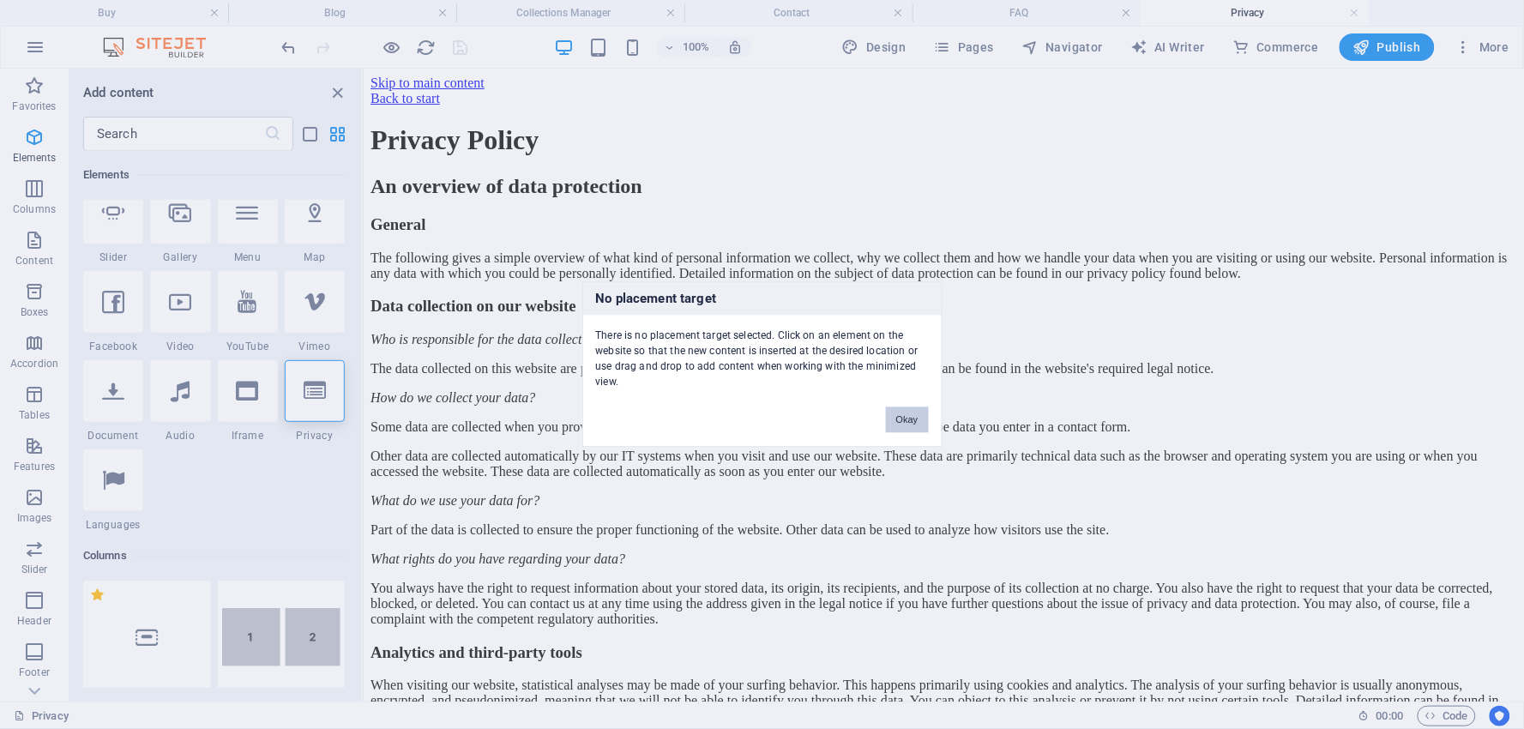
drag, startPoint x: 896, startPoint y: 408, endPoint x: 531, endPoint y: 340, distance: 371.8
click at [896, 408] on button "Okay" at bounding box center [907, 420] width 43 height 26
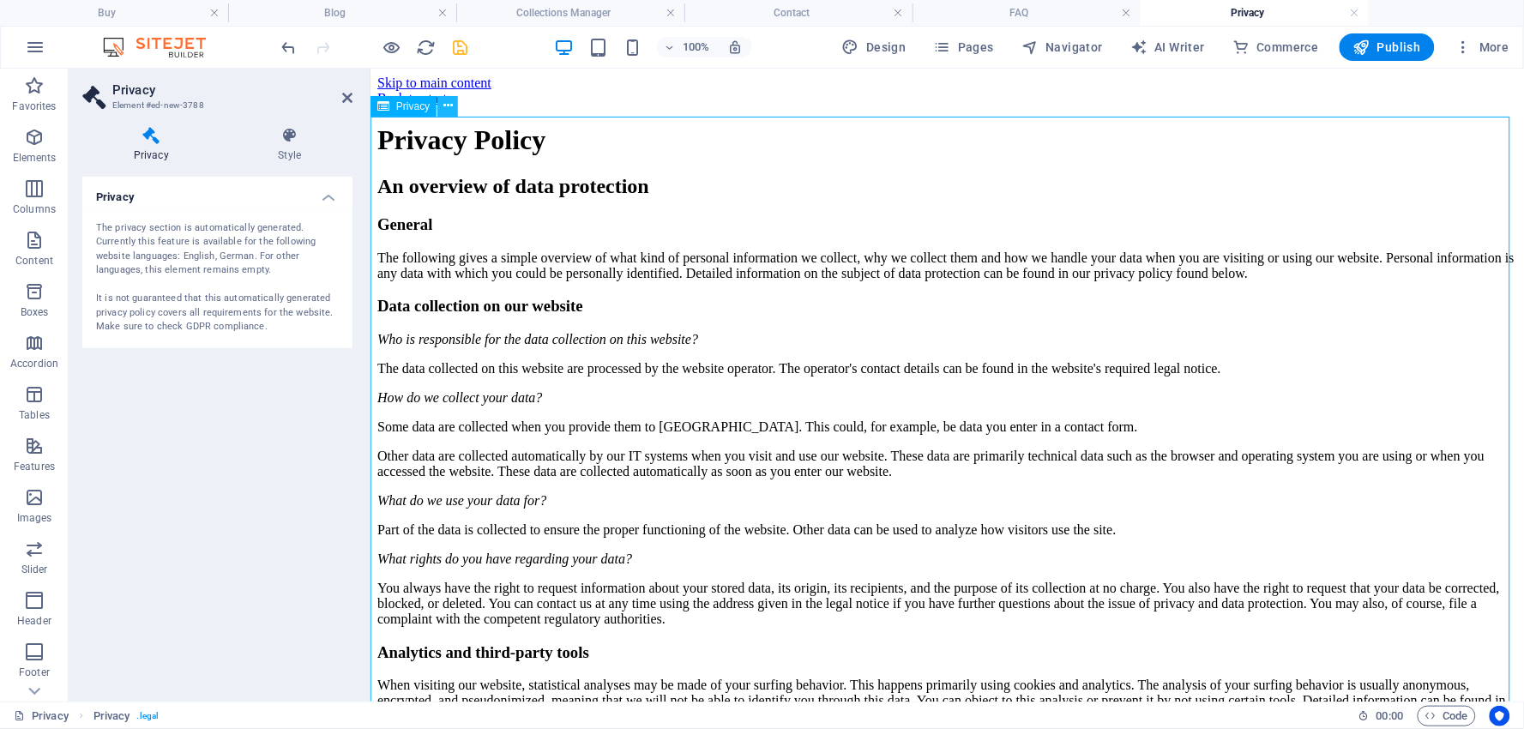
click at [452, 101] on button at bounding box center [447, 106] width 21 height 21
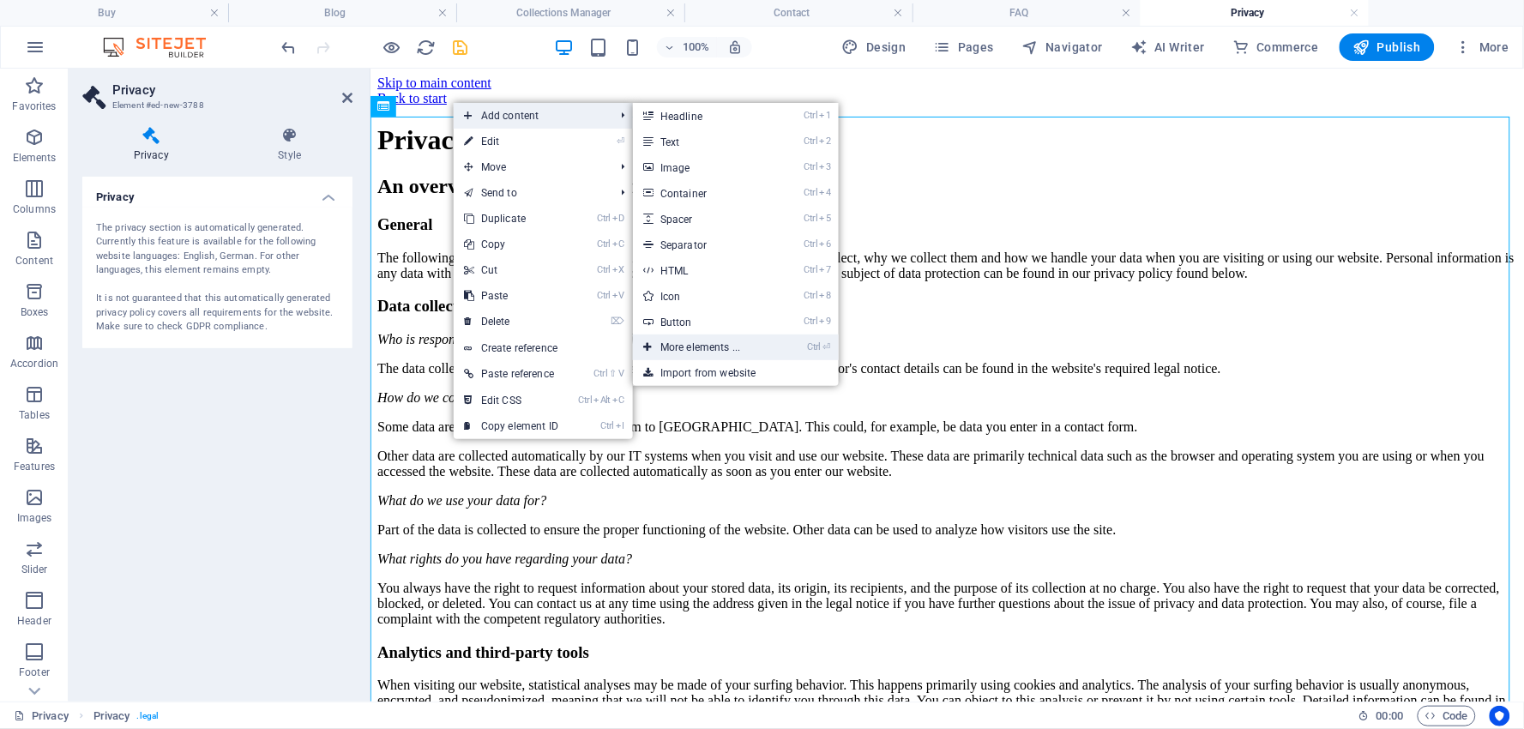
click at [692, 341] on link "Ctrl ⏎ More elements ..." at bounding box center [704, 348] width 142 height 26
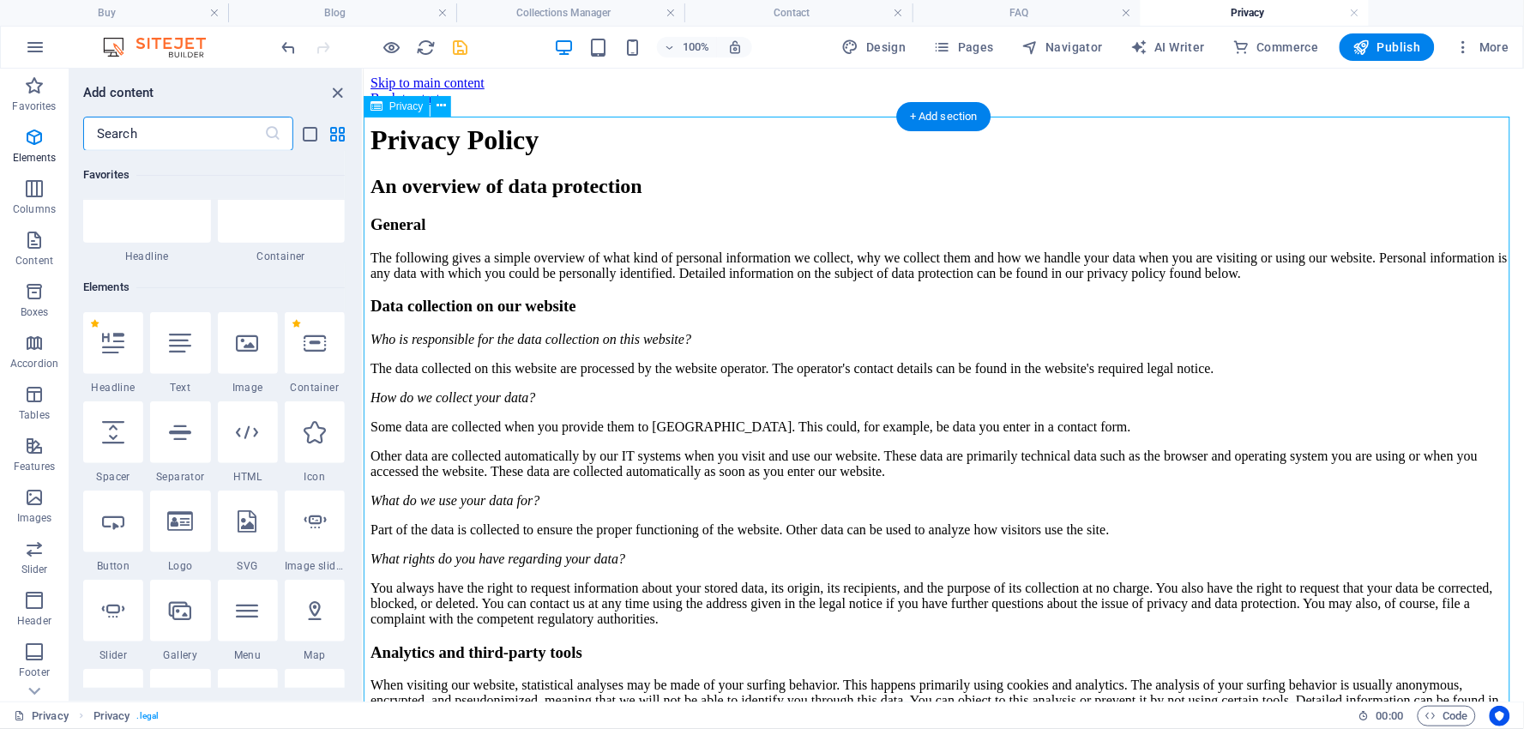
scroll to position [183, 0]
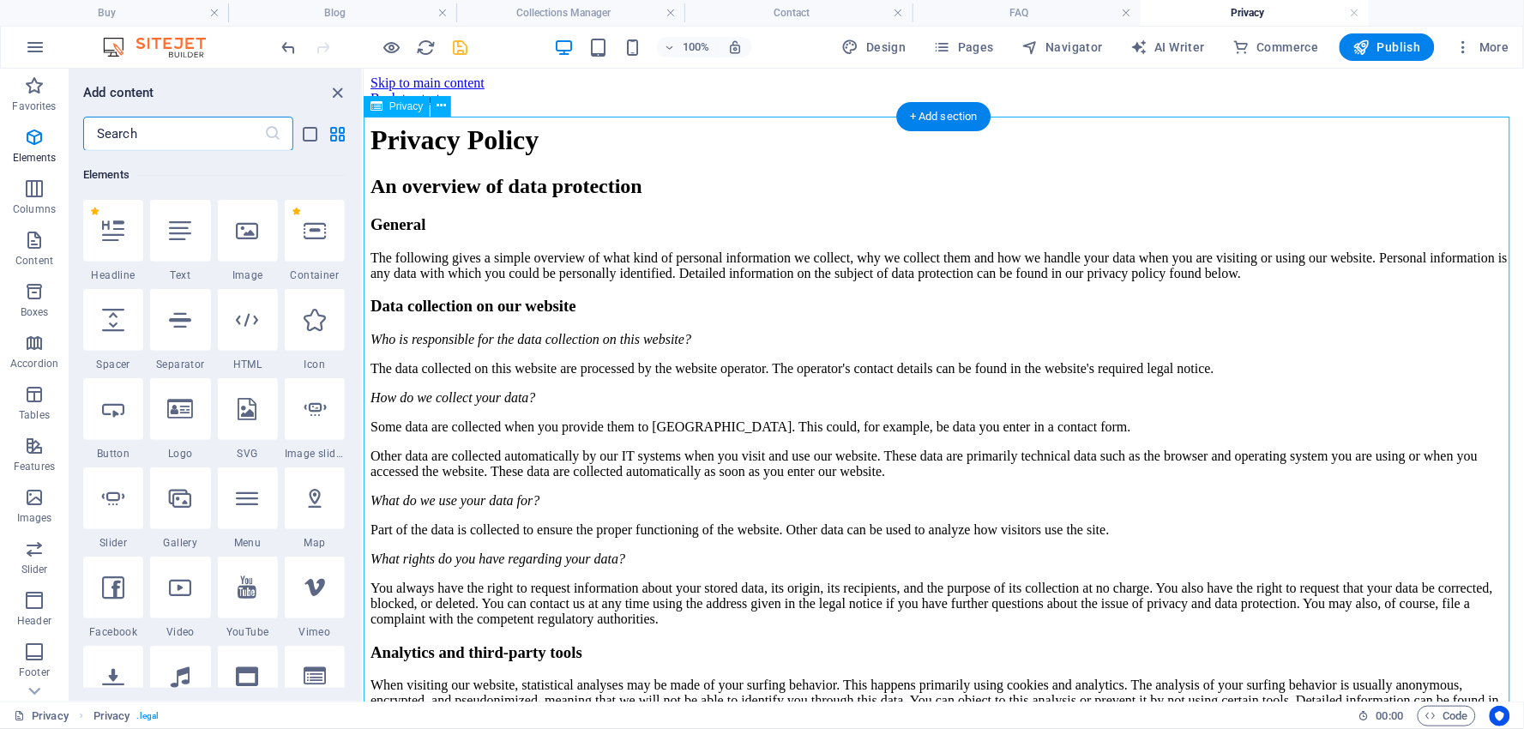
click at [341, 90] on icon "close panel" at bounding box center [339, 93] width 20 height 20
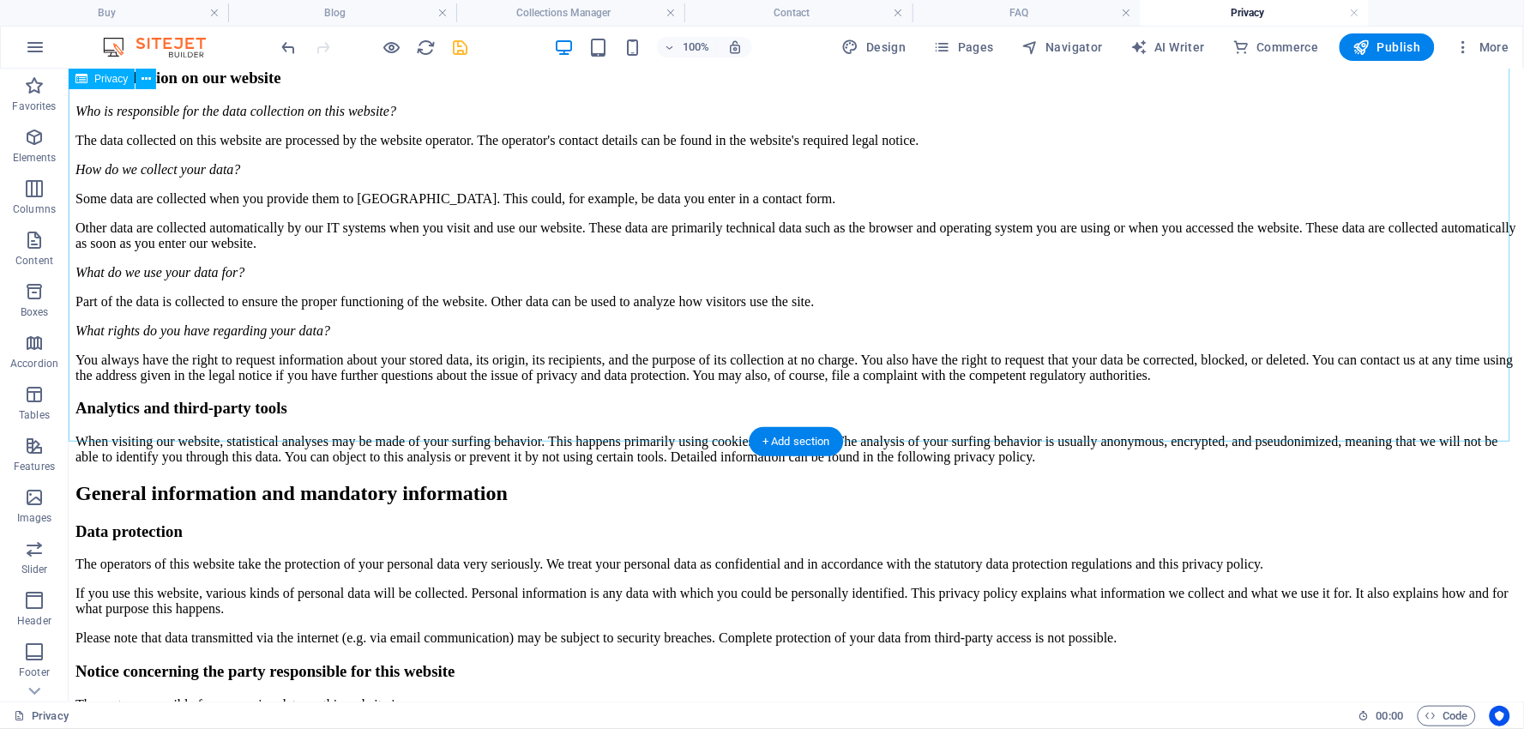
scroll to position [3431, 0]
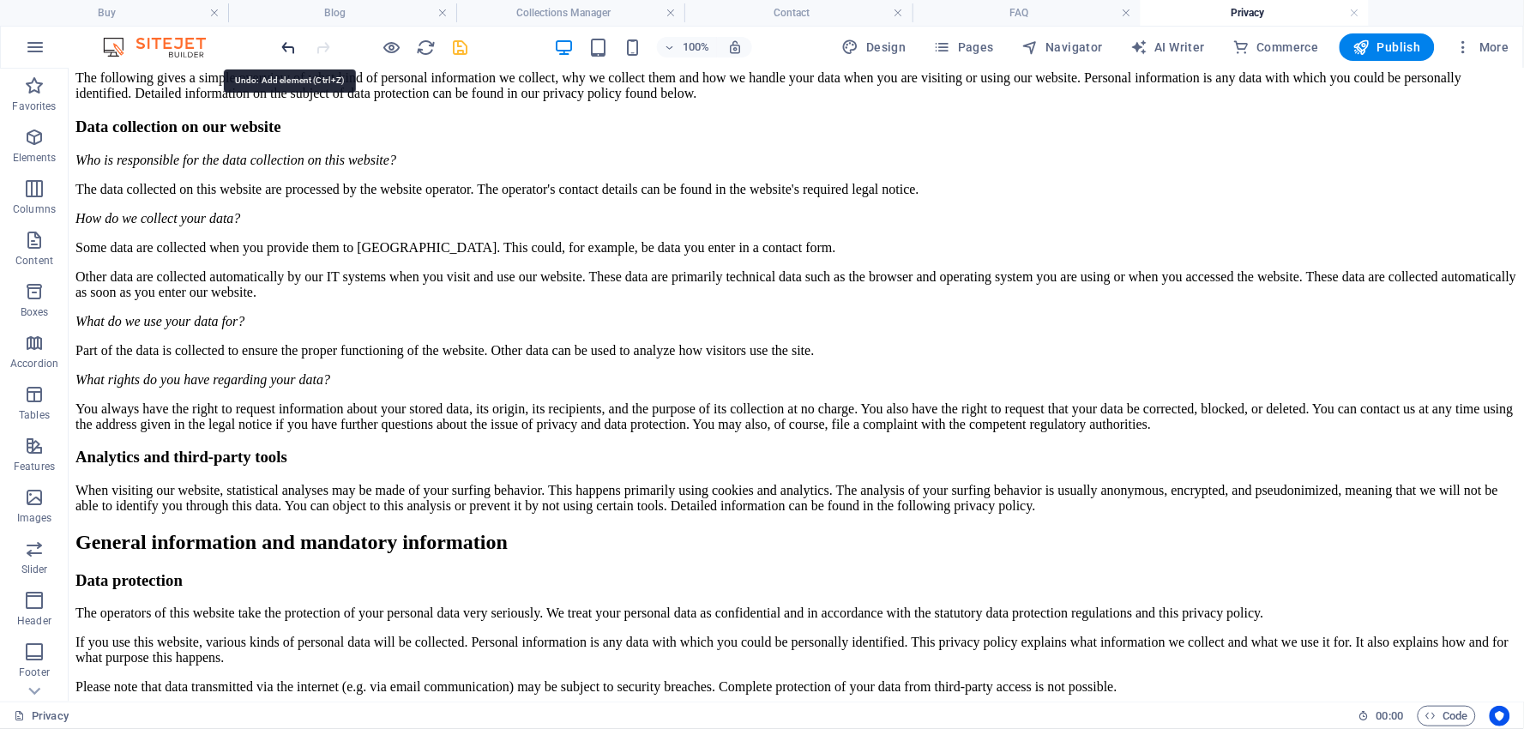
click at [287, 41] on icon "undo" at bounding box center [290, 48] width 20 height 20
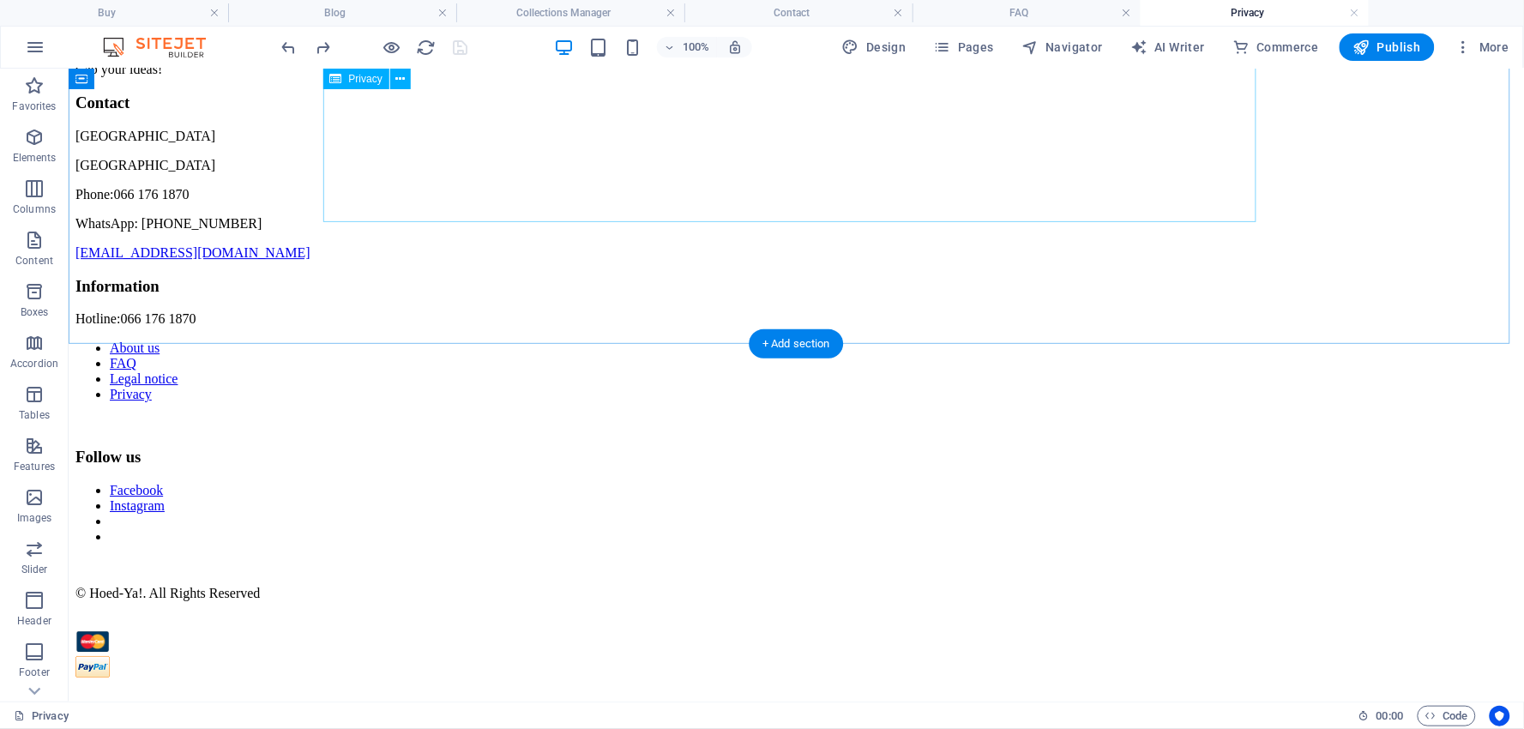
scroll to position [4579, 0]
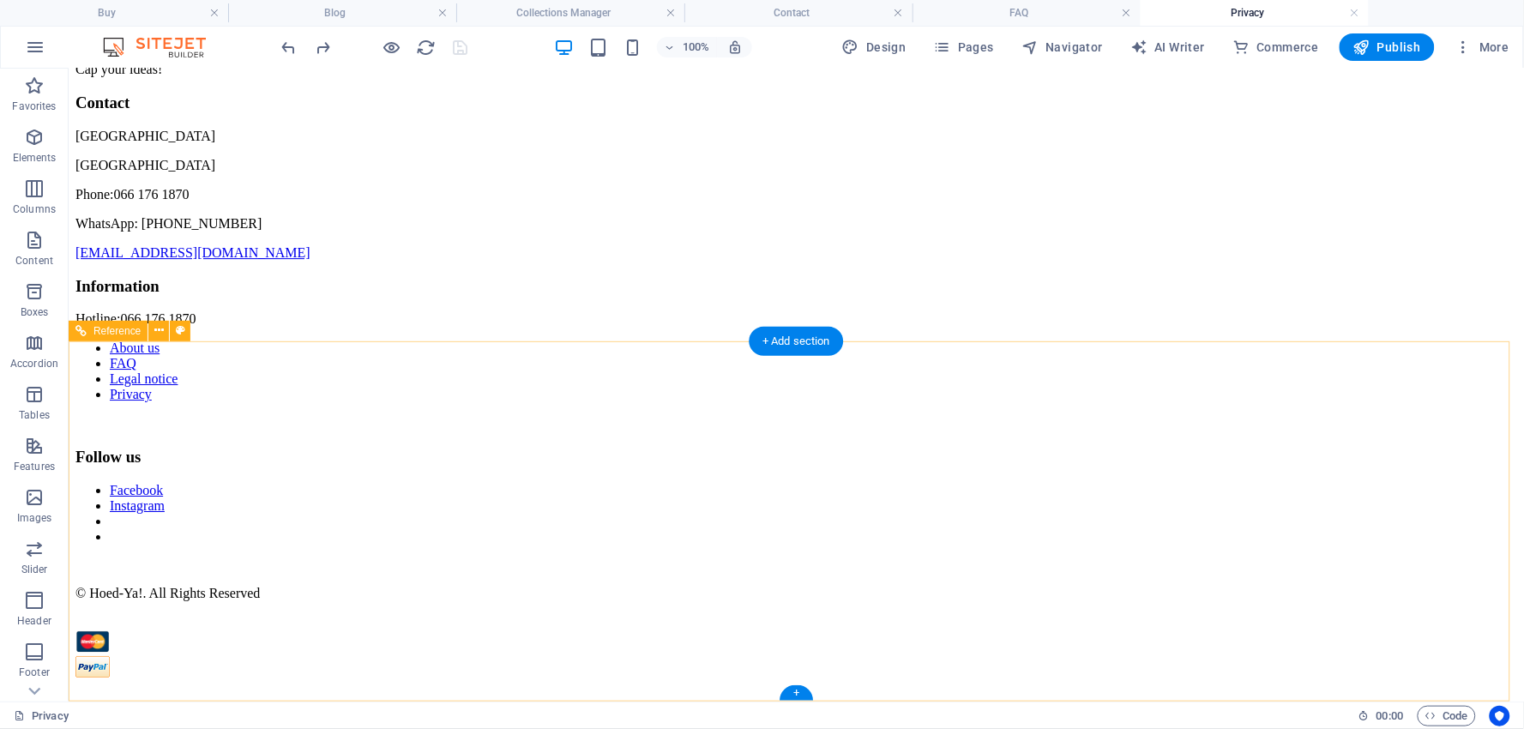
click at [819, 431] on div "Hotline: 066 176 1870 About us FAQ Legal notice Privacy" at bounding box center [796, 371] width 1442 height 120
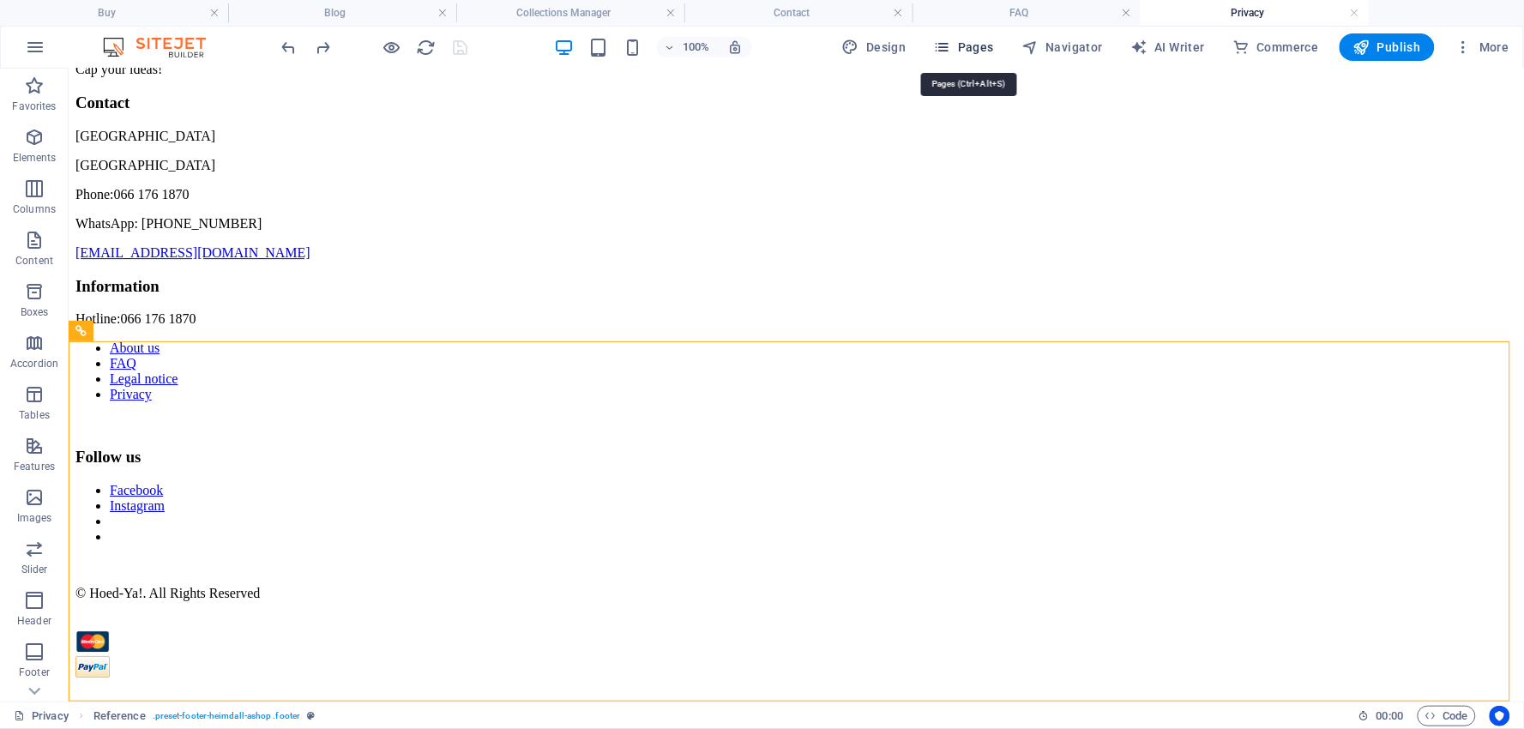
click at [983, 45] on span "Pages" at bounding box center [964, 47] width 60 height 17
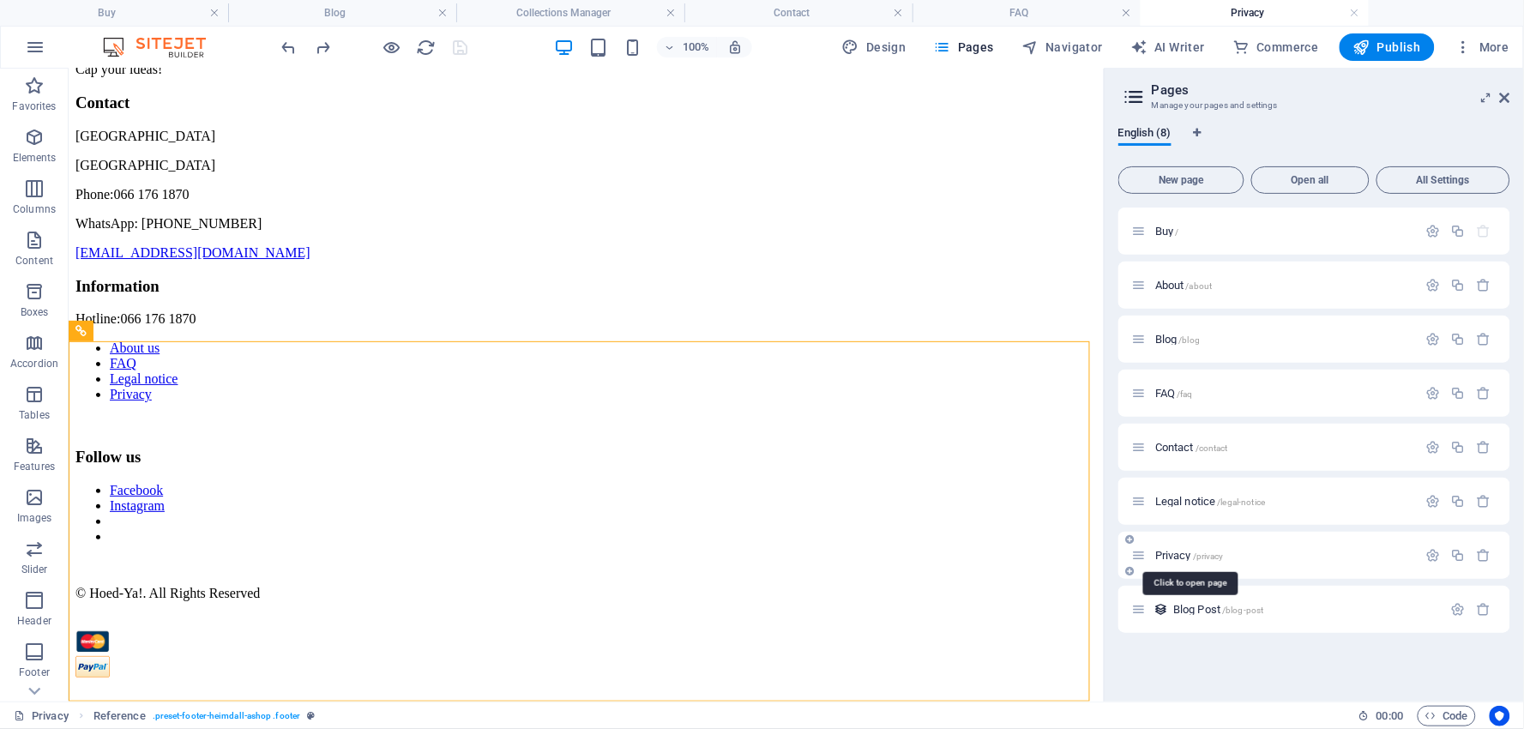
click at [1171, 550] on span "Privacy /privacy" at bounding box center [1189, 555] width 69 height 13
click at [1172, 552] on span "Privacy /privacy" at bounding box center [1189, 555] width 69 height 13
click at [1429, 553] on icon "button" at bounding box center [1434, 555] width 15 height 15
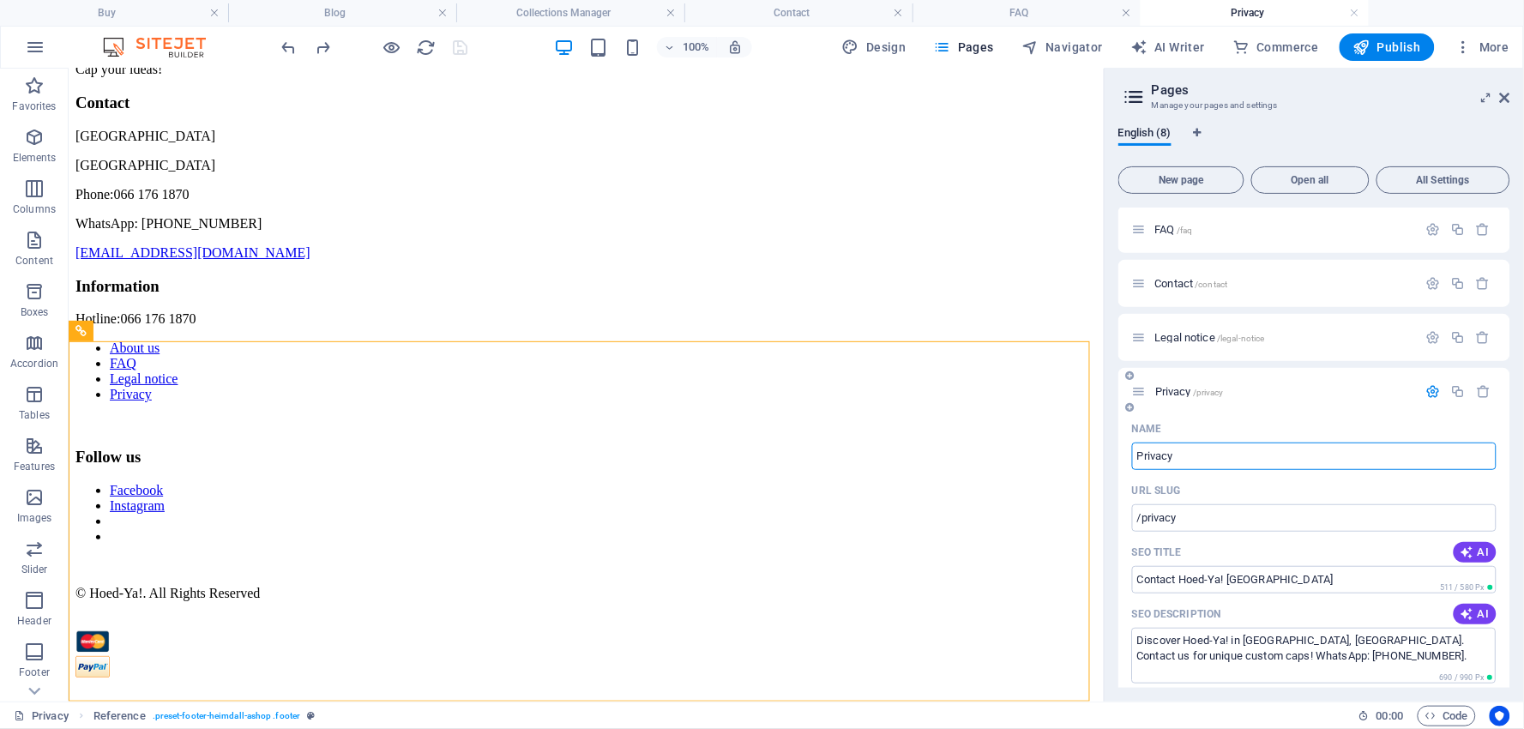
scroll to position [190, 0]
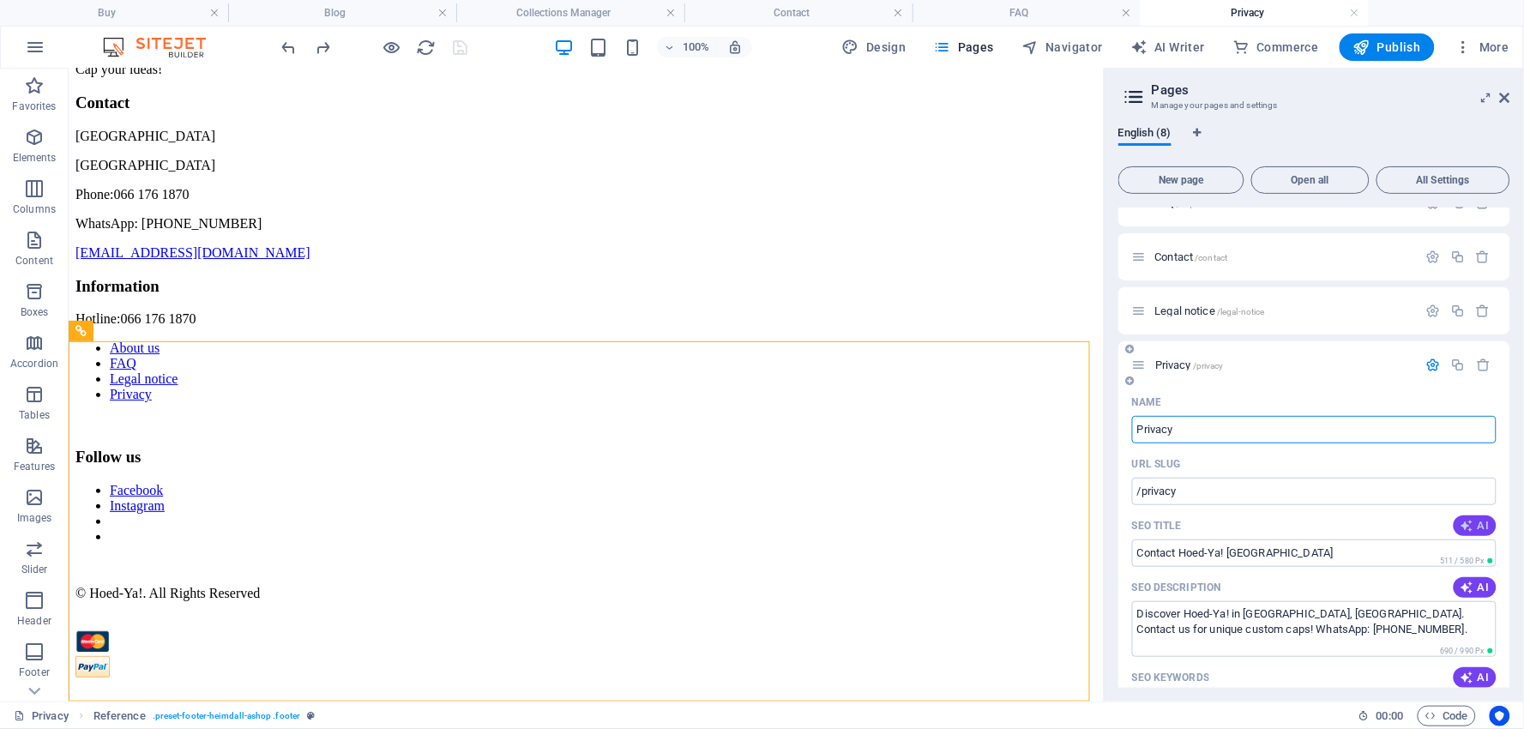
click at [1480, 519] on span "AI" at bounding box center [1475, 526] width 29 height 14
type input "Cap Your Ideas - Contact Us!"
click at [1475, 585] on span "AI" at bounding box center [1475, 588] width 29 height 14
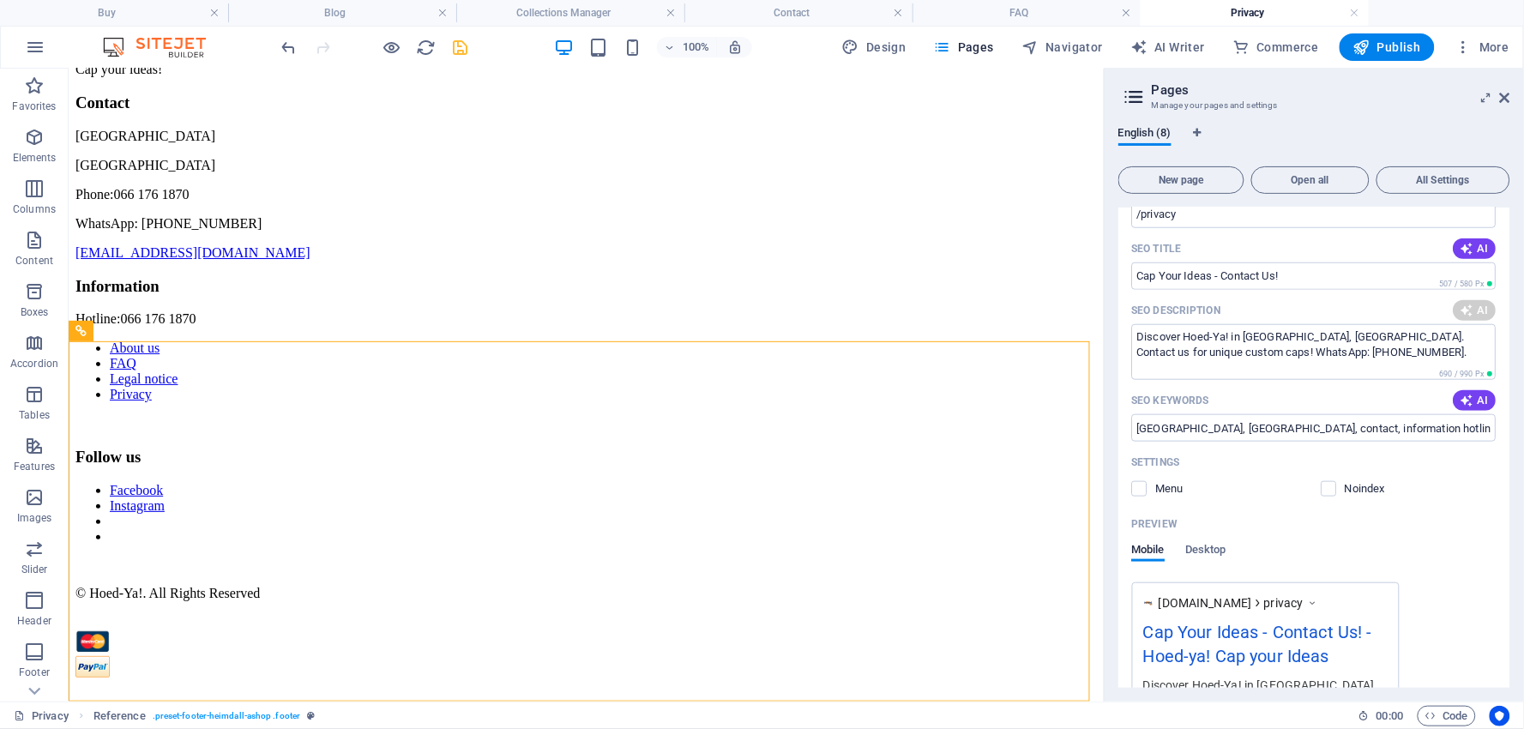
scroll to position [476, 0]
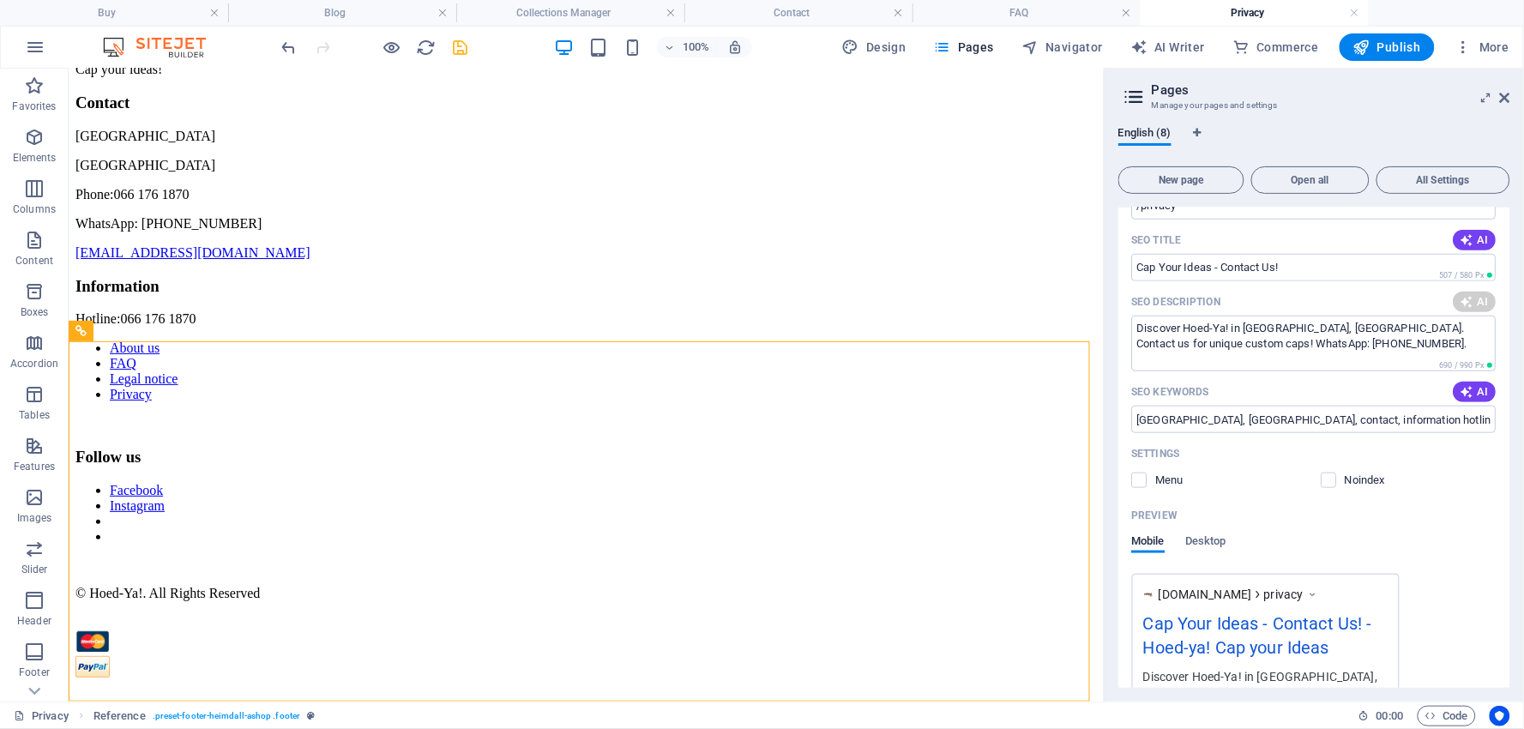
type textarea "Contact Hoed-Ya! in [GEOGRAPHIC_DATA] for creative solutions and ideas. Reach u…"
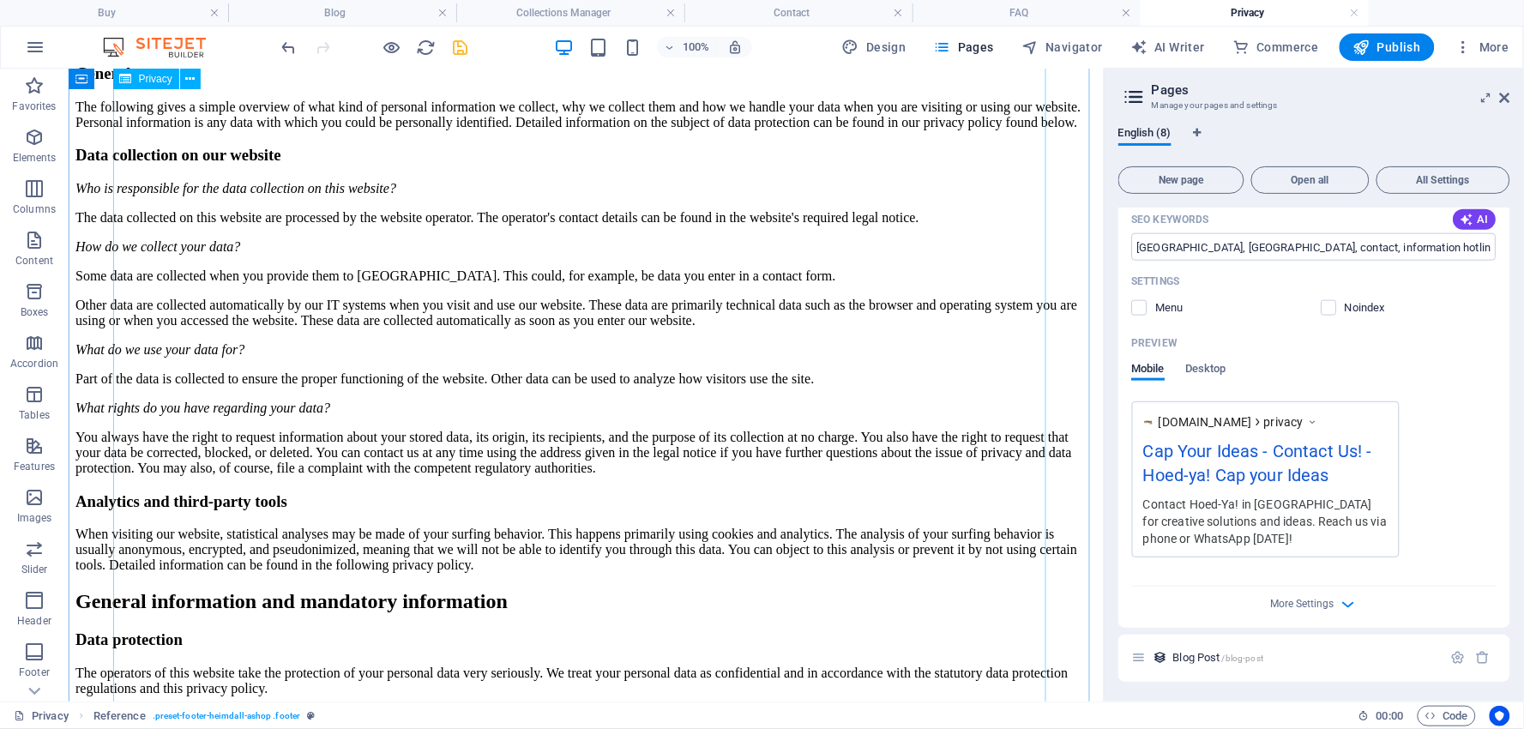
scroll to position [0, 0]
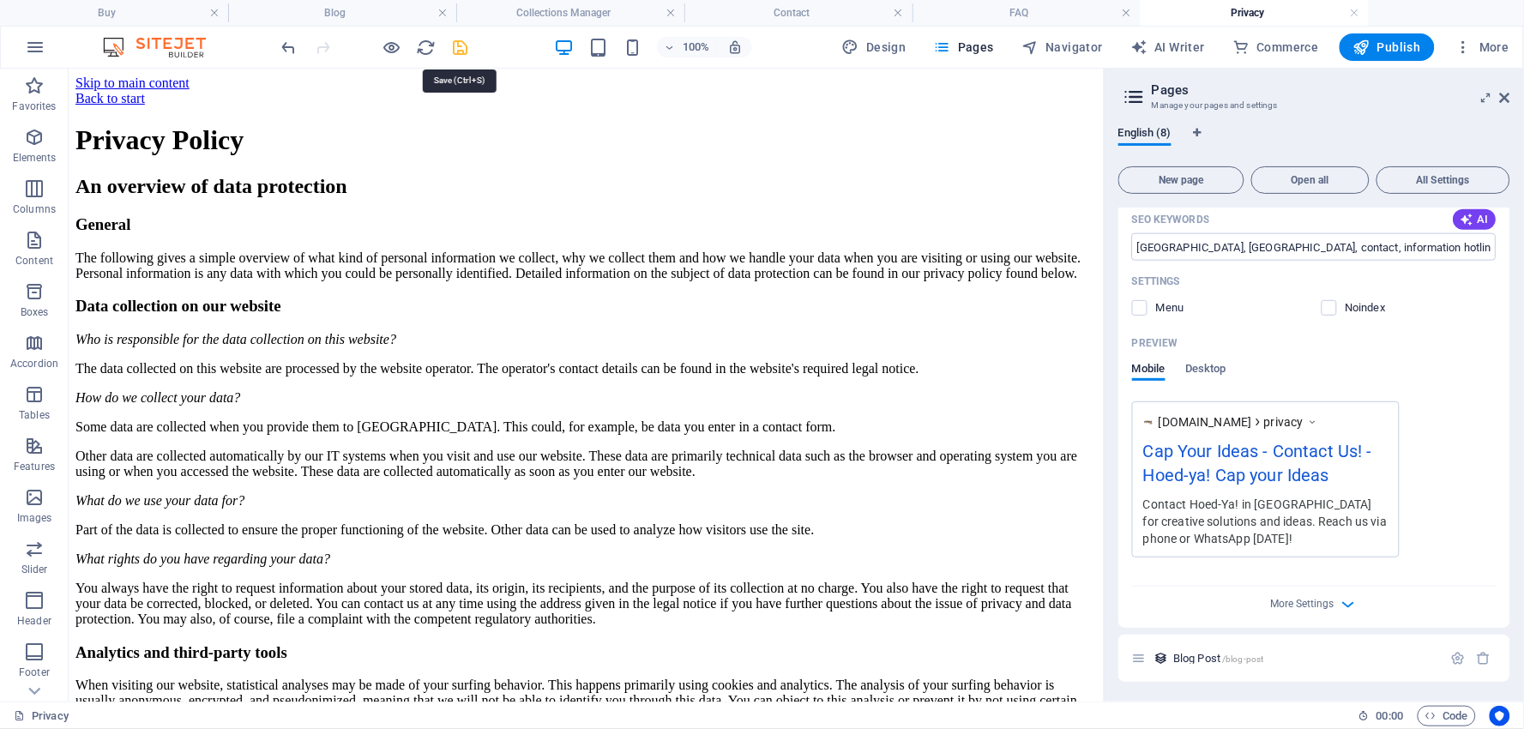
click at [465, 47] on icon "save" at bounding box center [461, 48] width 20 height 20
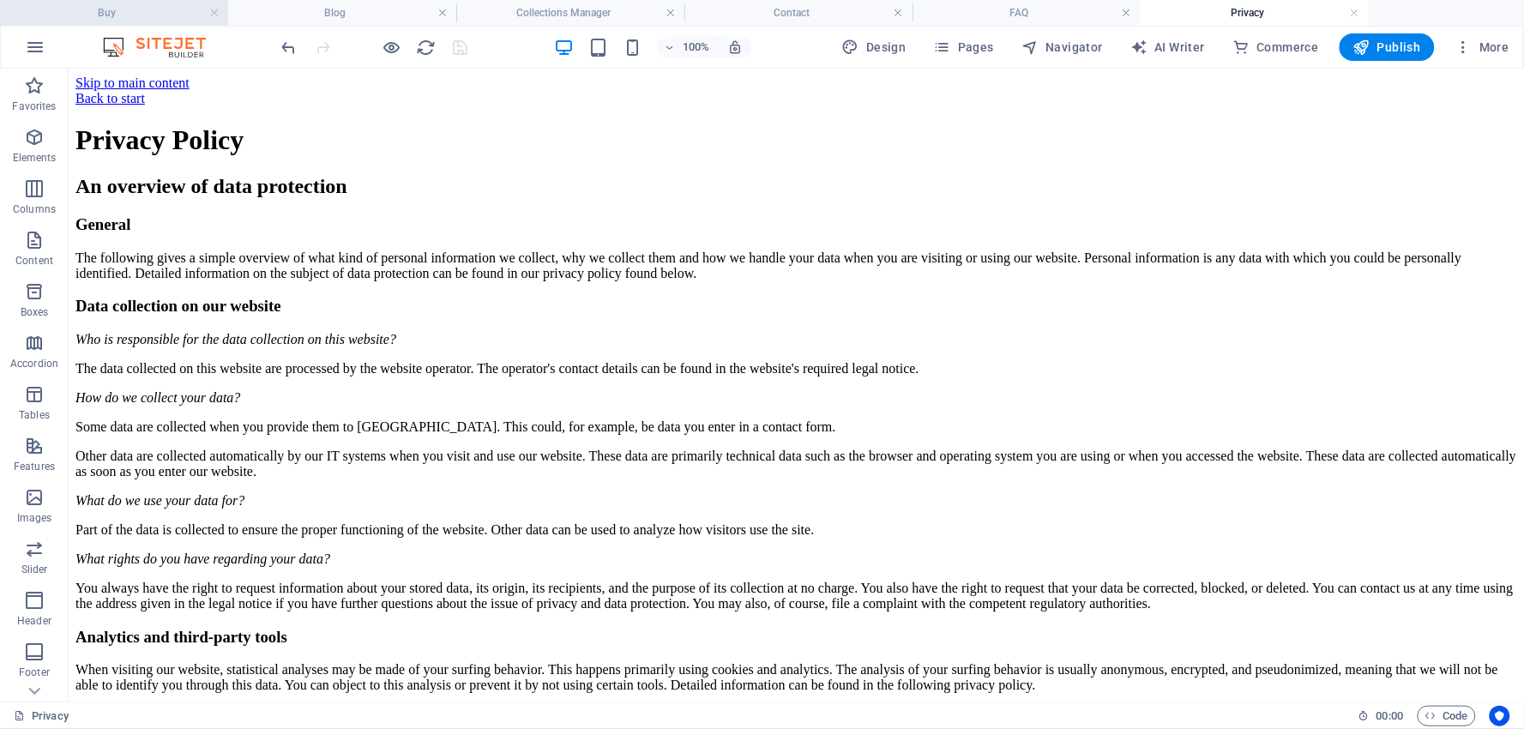
click at [130, 11] on h4 "Buy" at bounding box center [114, 12] width 228 height 19
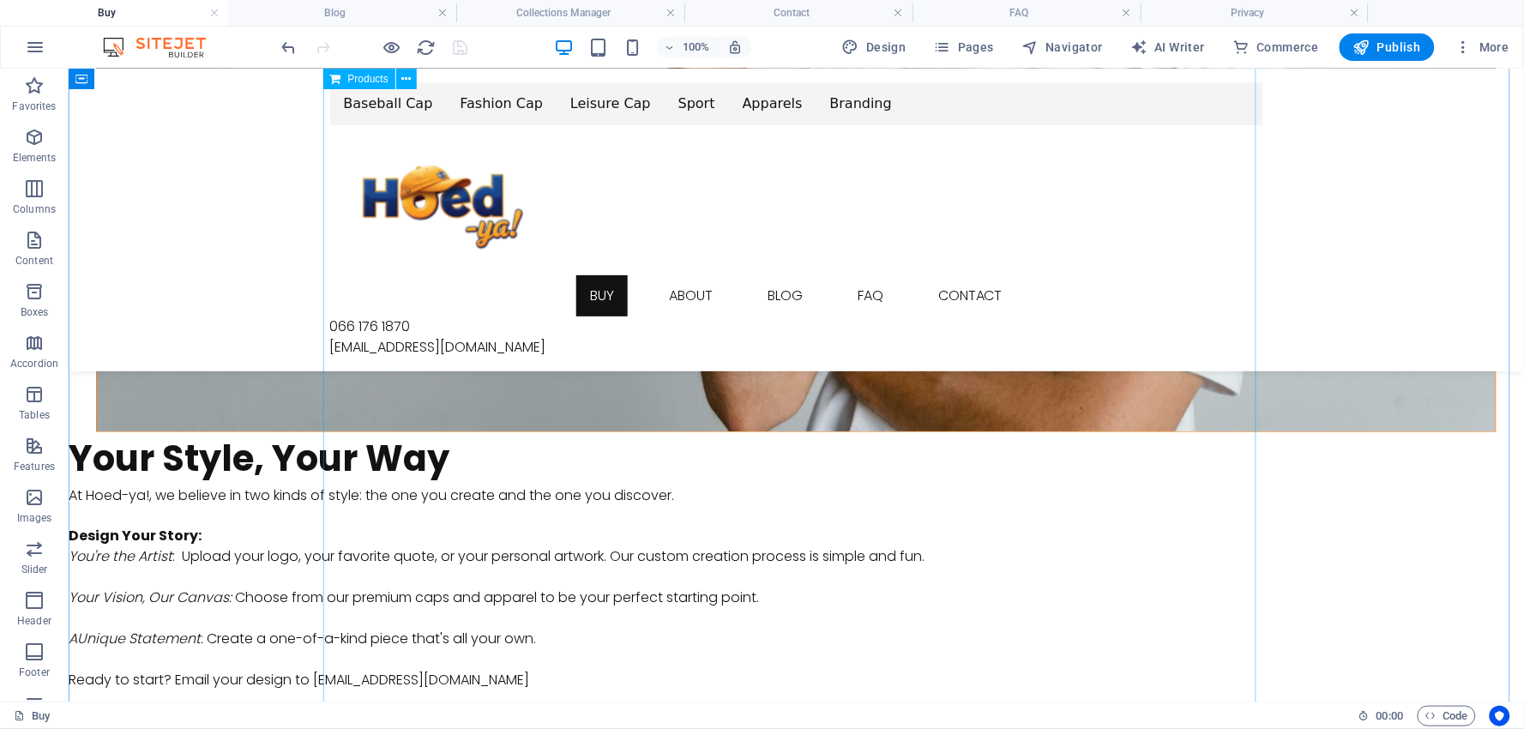
scroll to position [2393, 0]
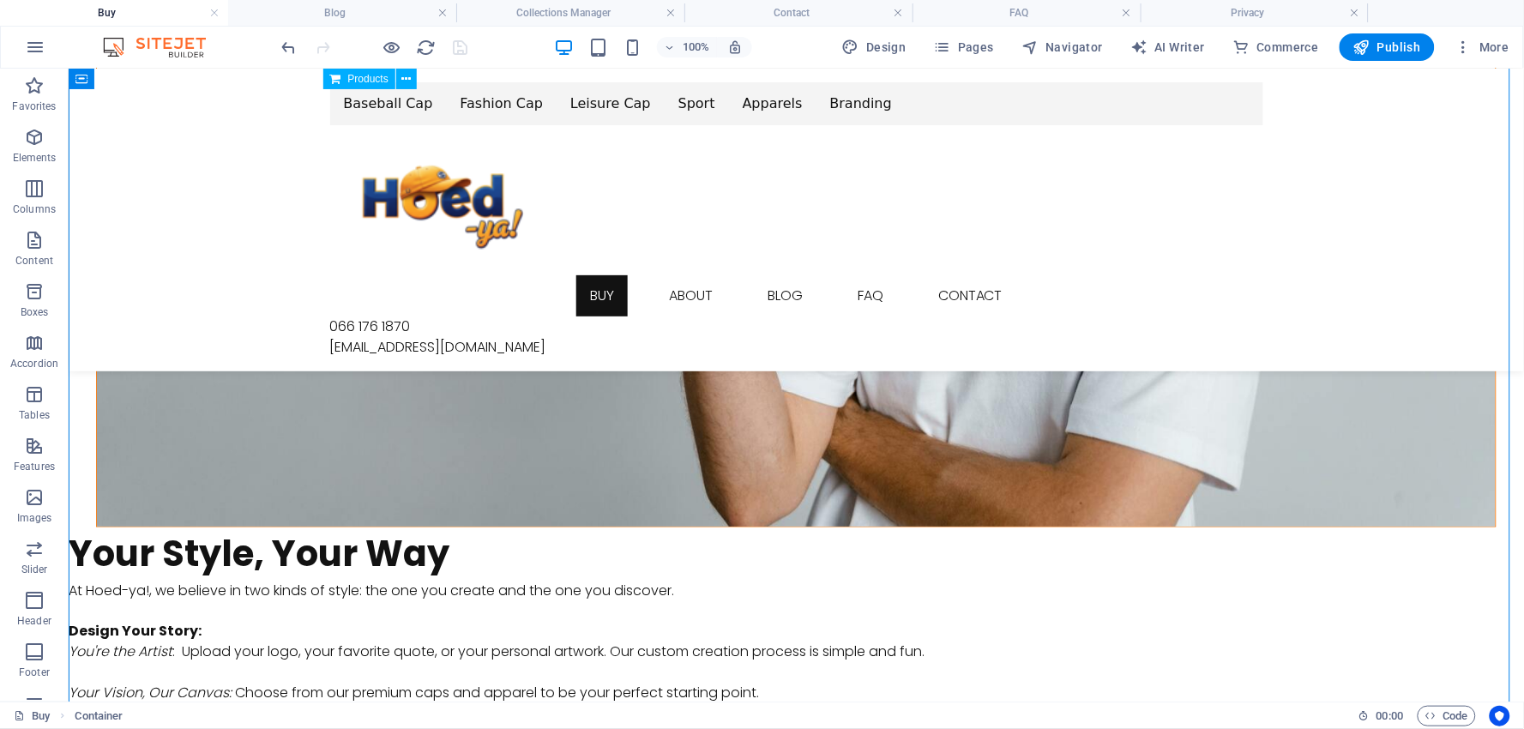
drag, startPoint x: 673, startPoint y: 516, endPoint x: 601, endPoint y: 532, distance: 73.7
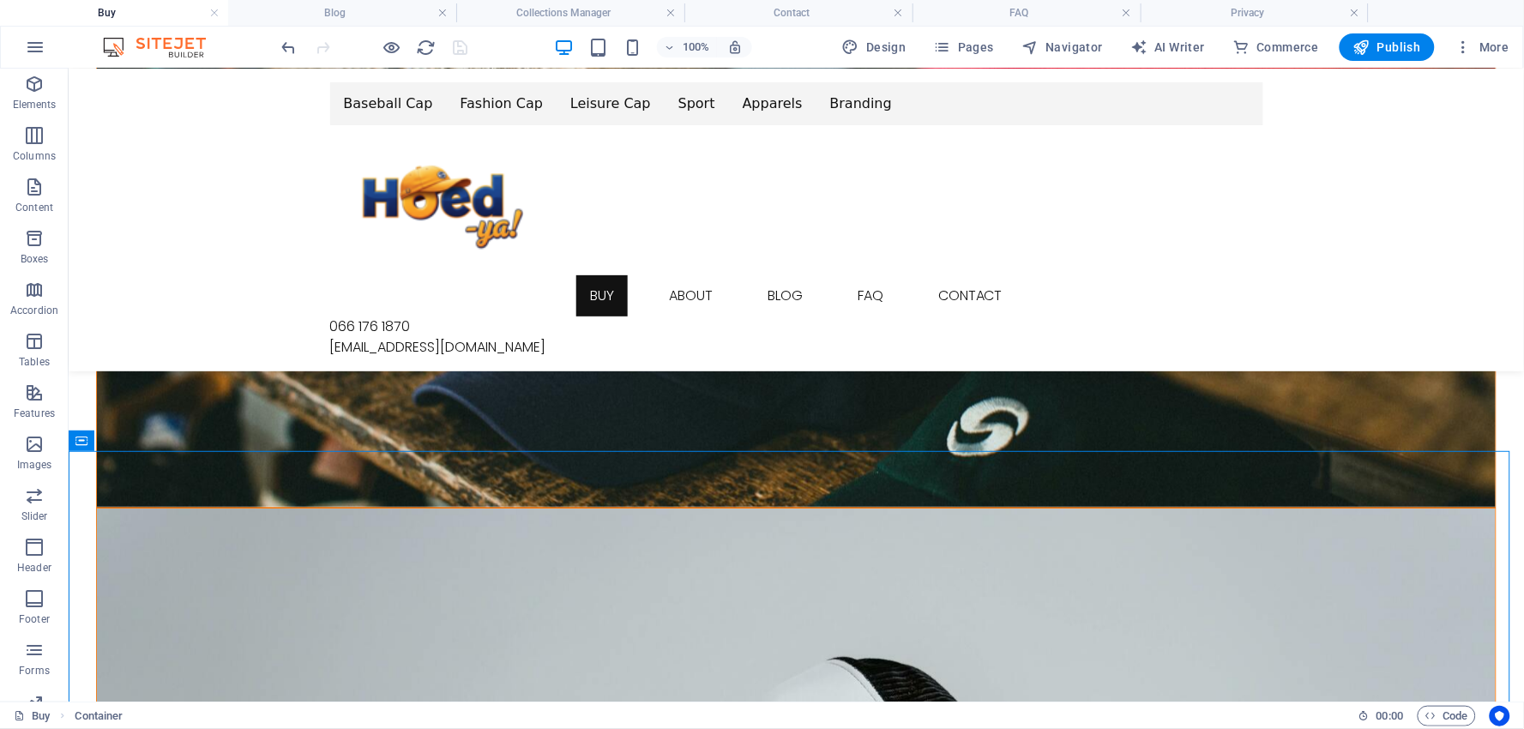
scroll to position [190, 0]
click at [33, 672] on icon "button" at bounding box center [34, 667] width 21 height 21
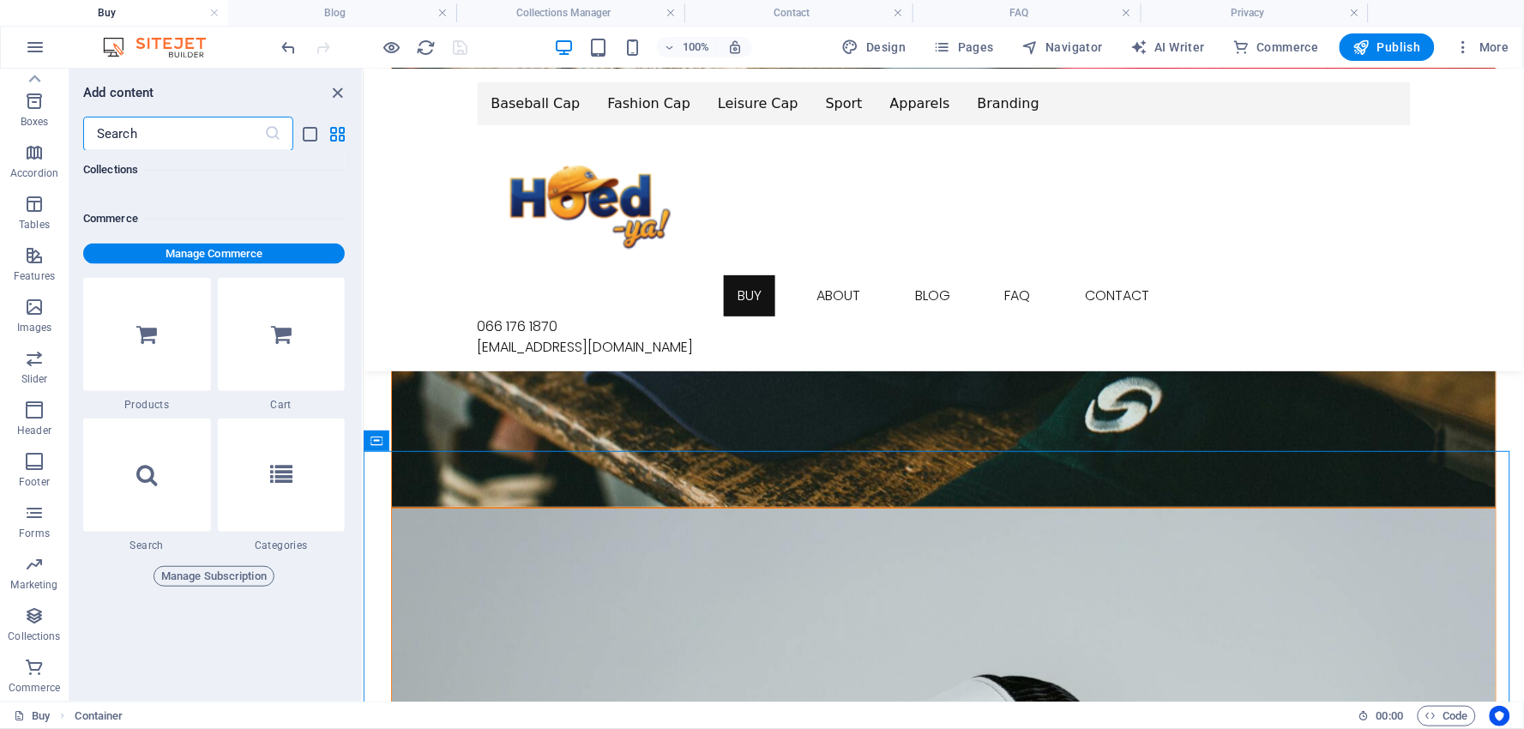
scroll to position [16527, 0]
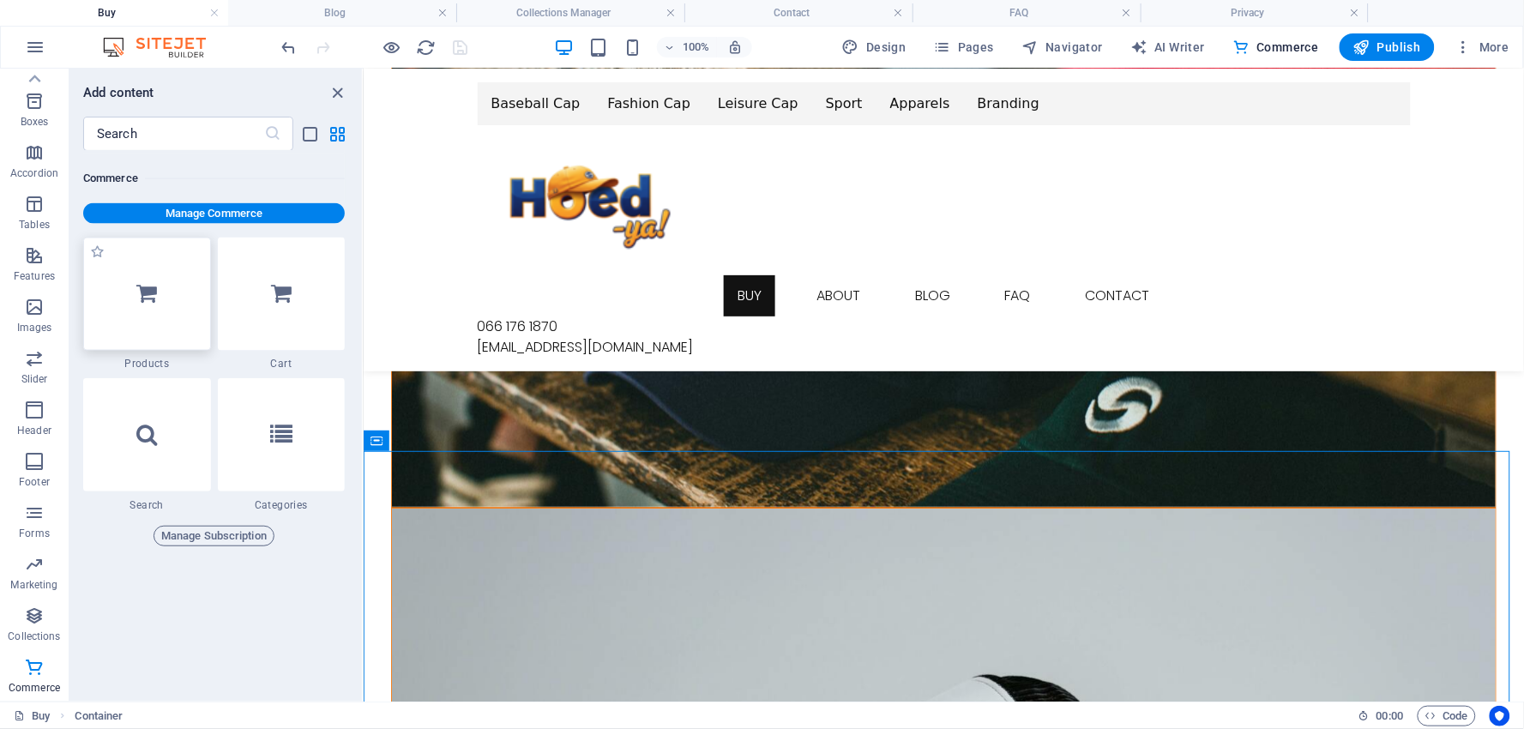
click at [160, 281] on div at bounding box center [147, 294] width 128 height 113
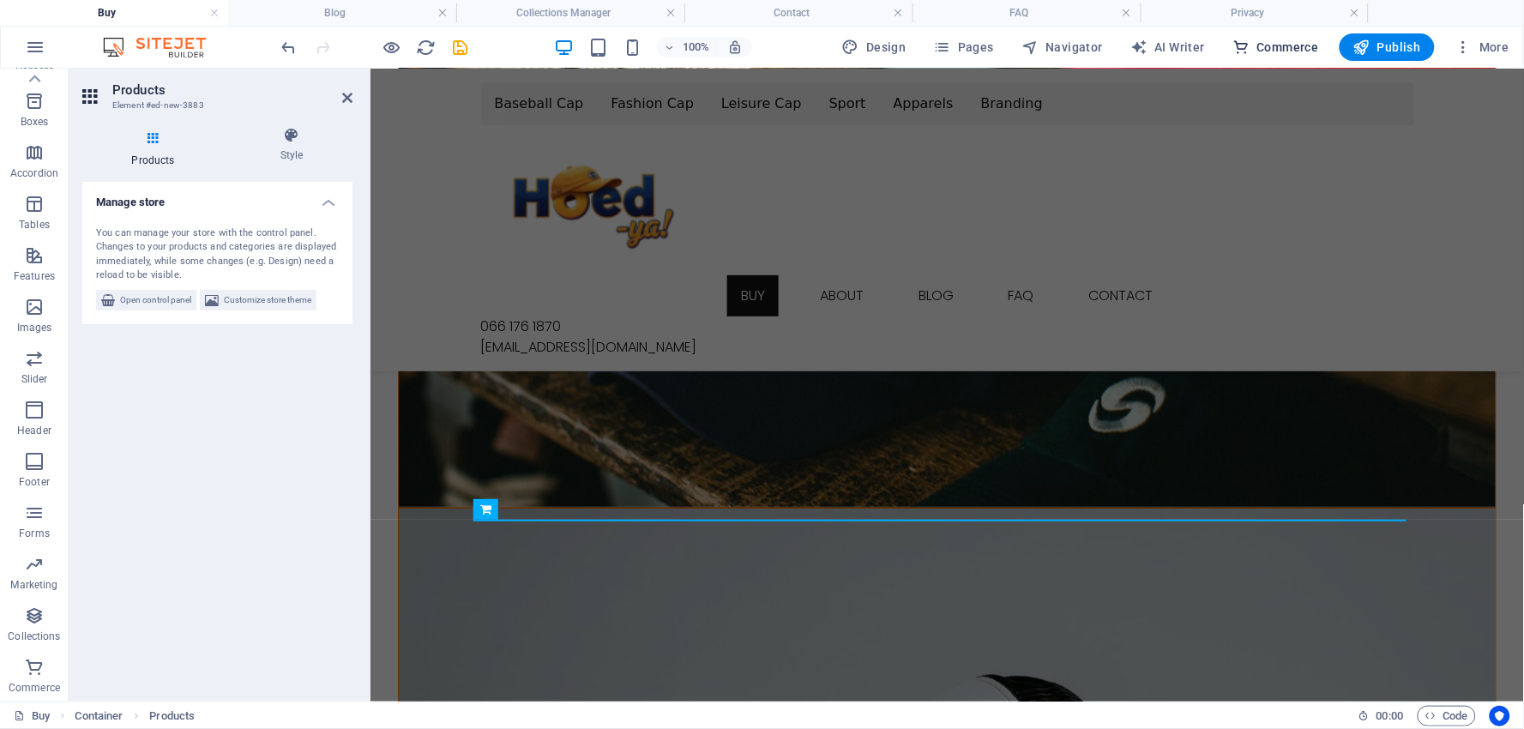
click at [1279, 45] on span "Commerce" at bounding box center [1276, 47] width 87 height 17
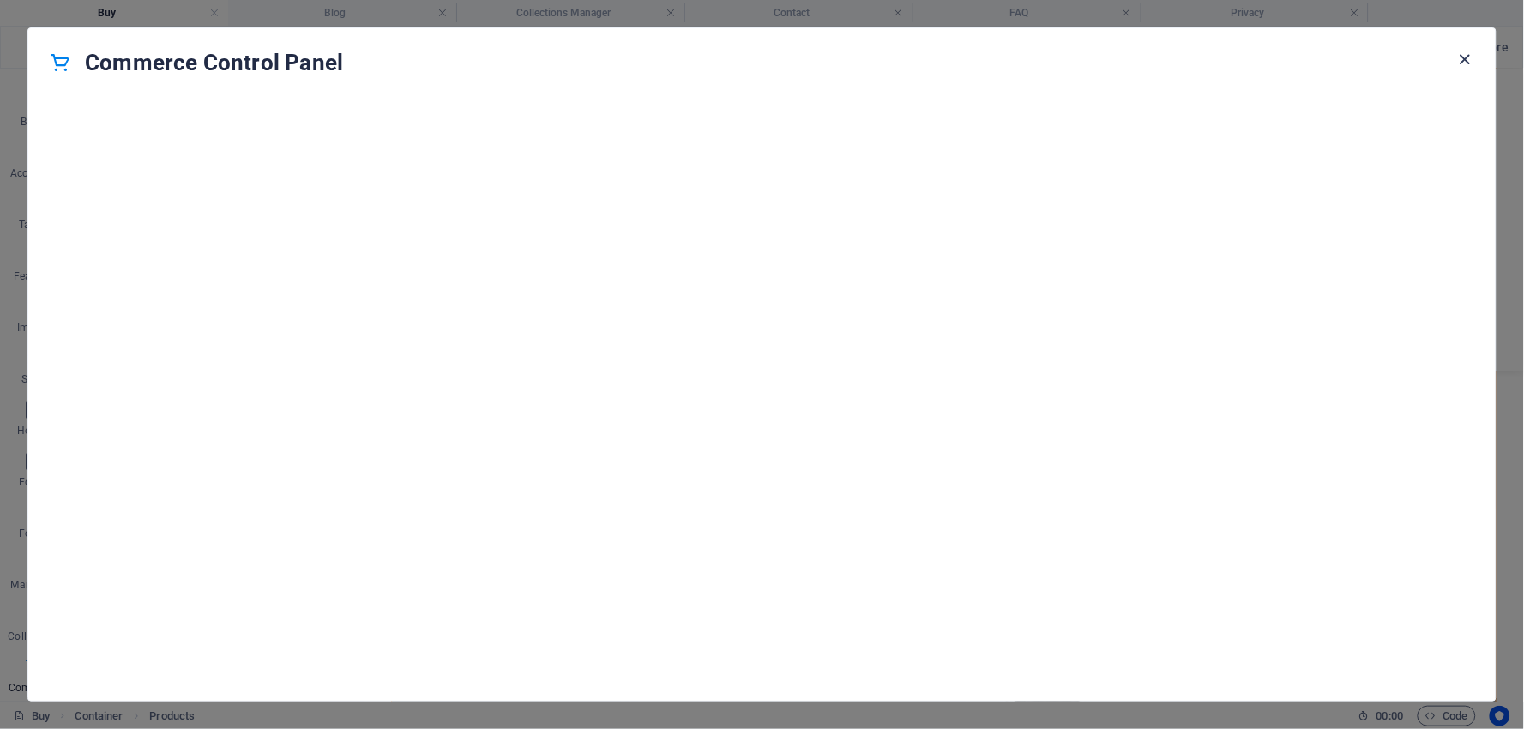
click at [1465, 60] on icon "button" at bounding box center [1466, 60] width 20 height 20
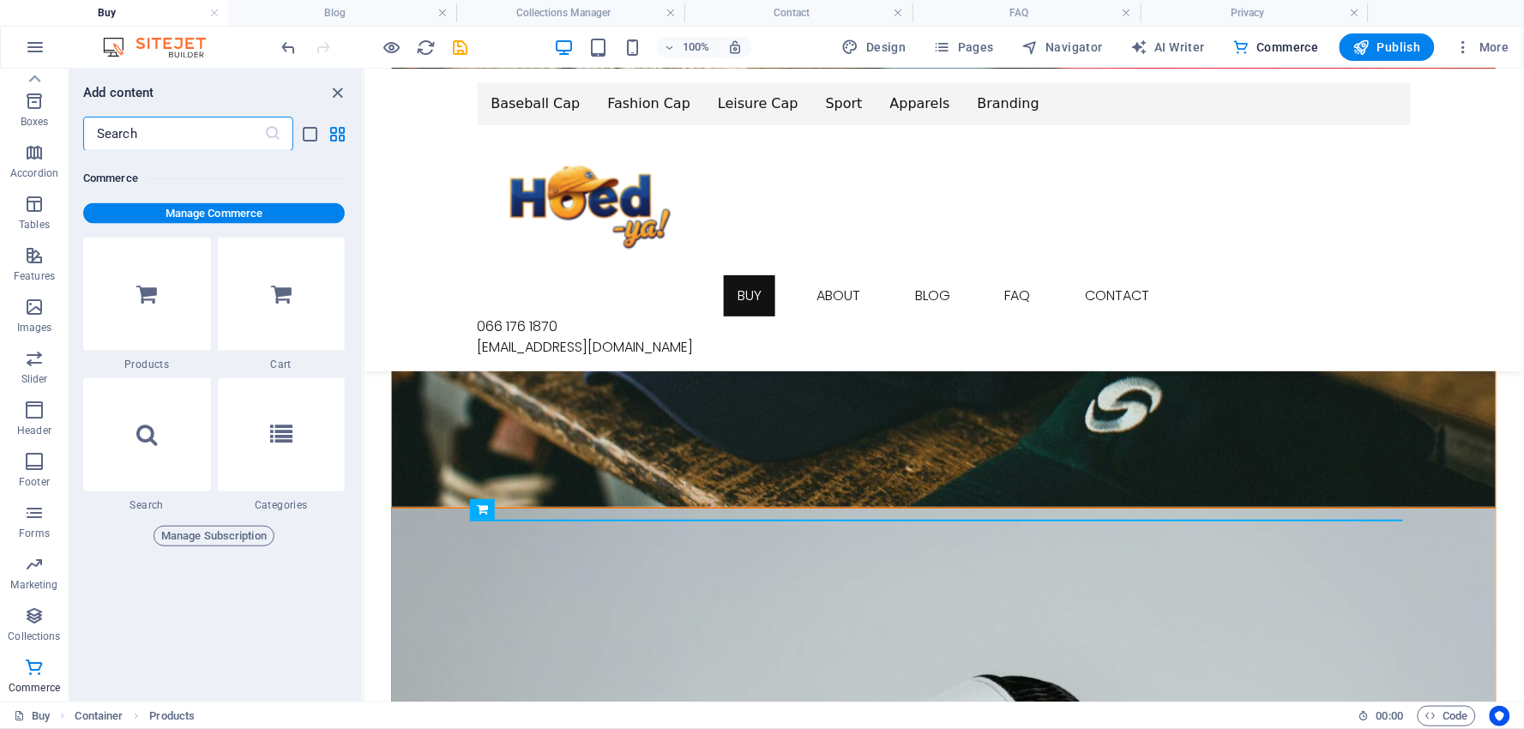
select select "nameAsc"
click at [463, 50] on icon "save" at bounding box center [461, 48] width 20 height 20
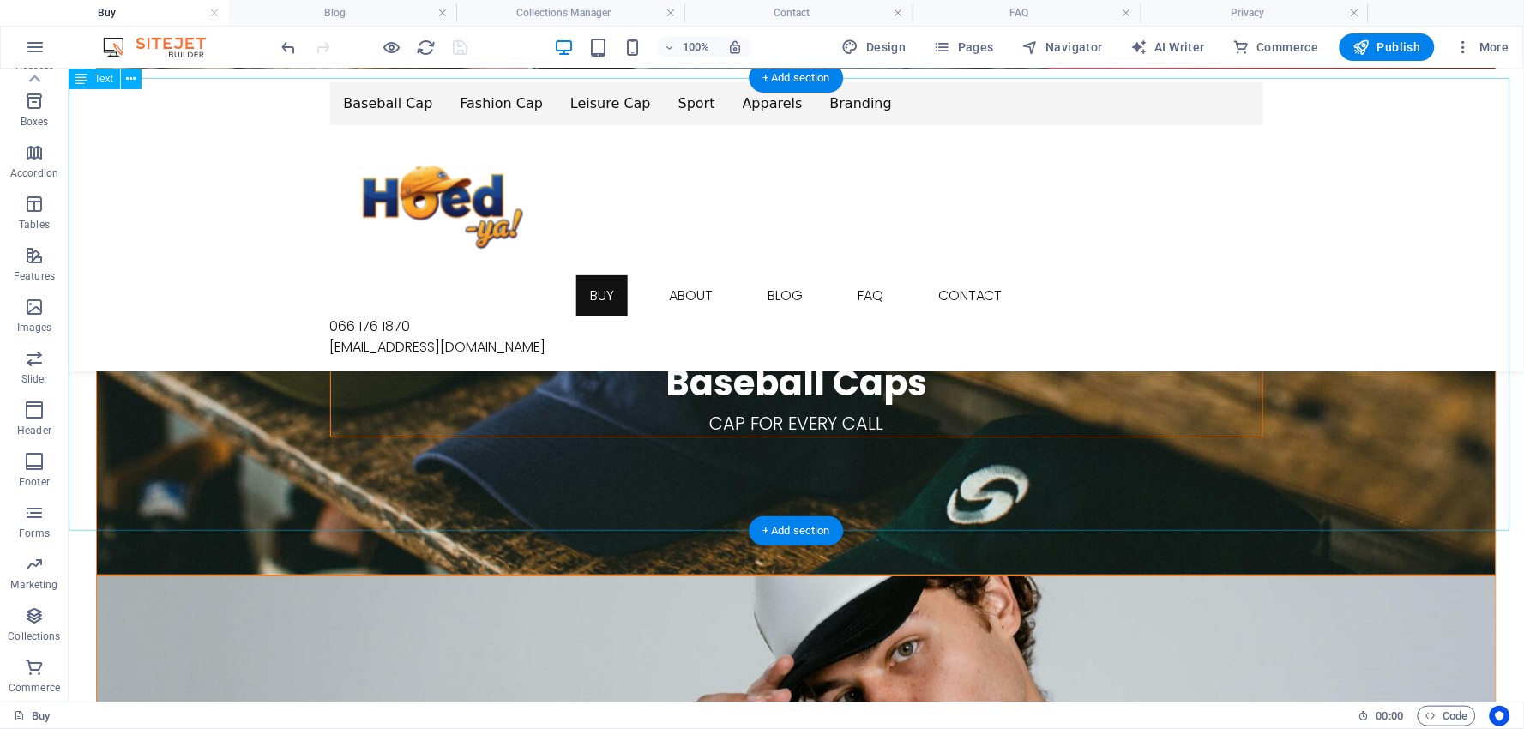
scroll to position [1439, 0]
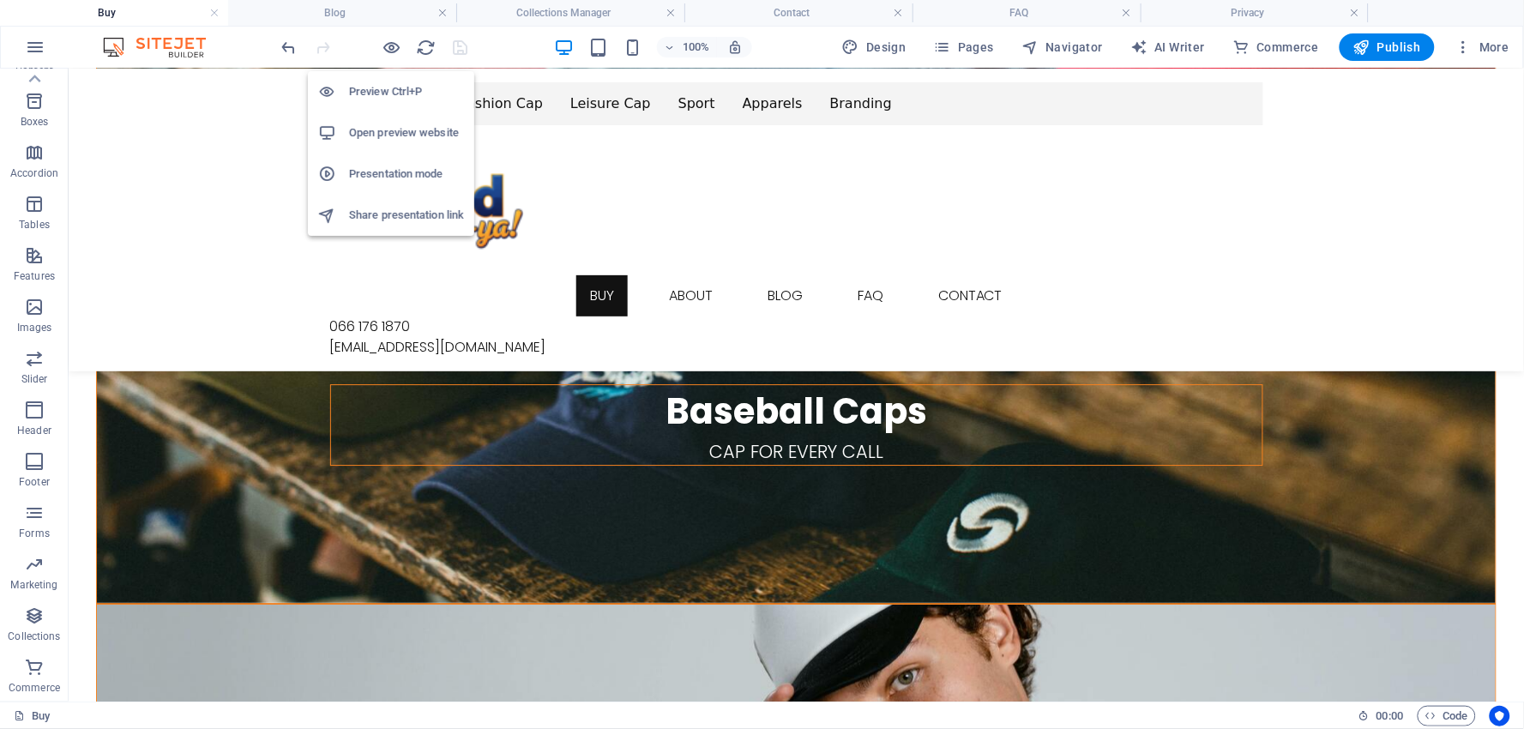
click at [370, 178] on h6 "Presentation mode" at bounding box center [406, 174] width 115 height 21
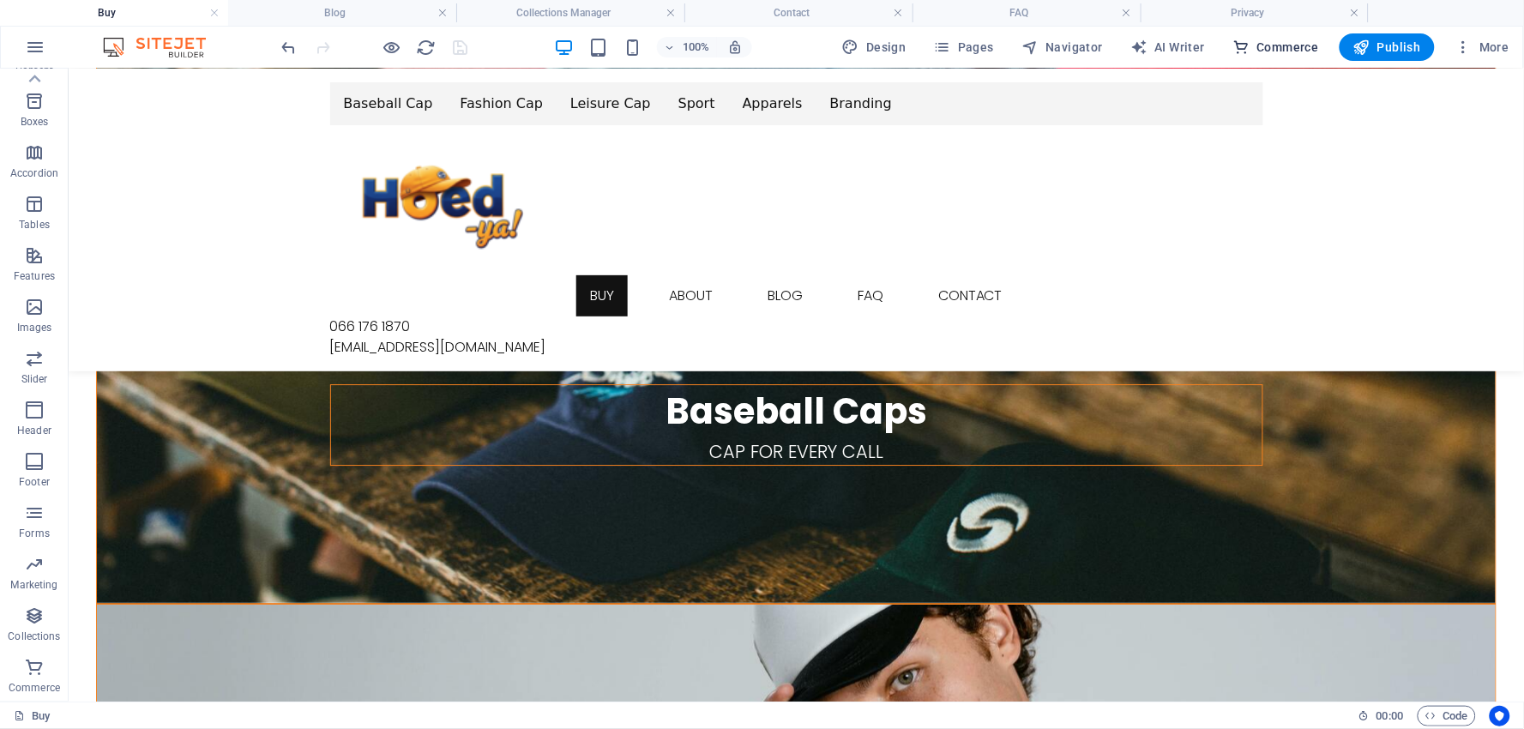
click at [1271, 41] on span "Commerce" at bounding box center [1276, 47] width 87 height 17
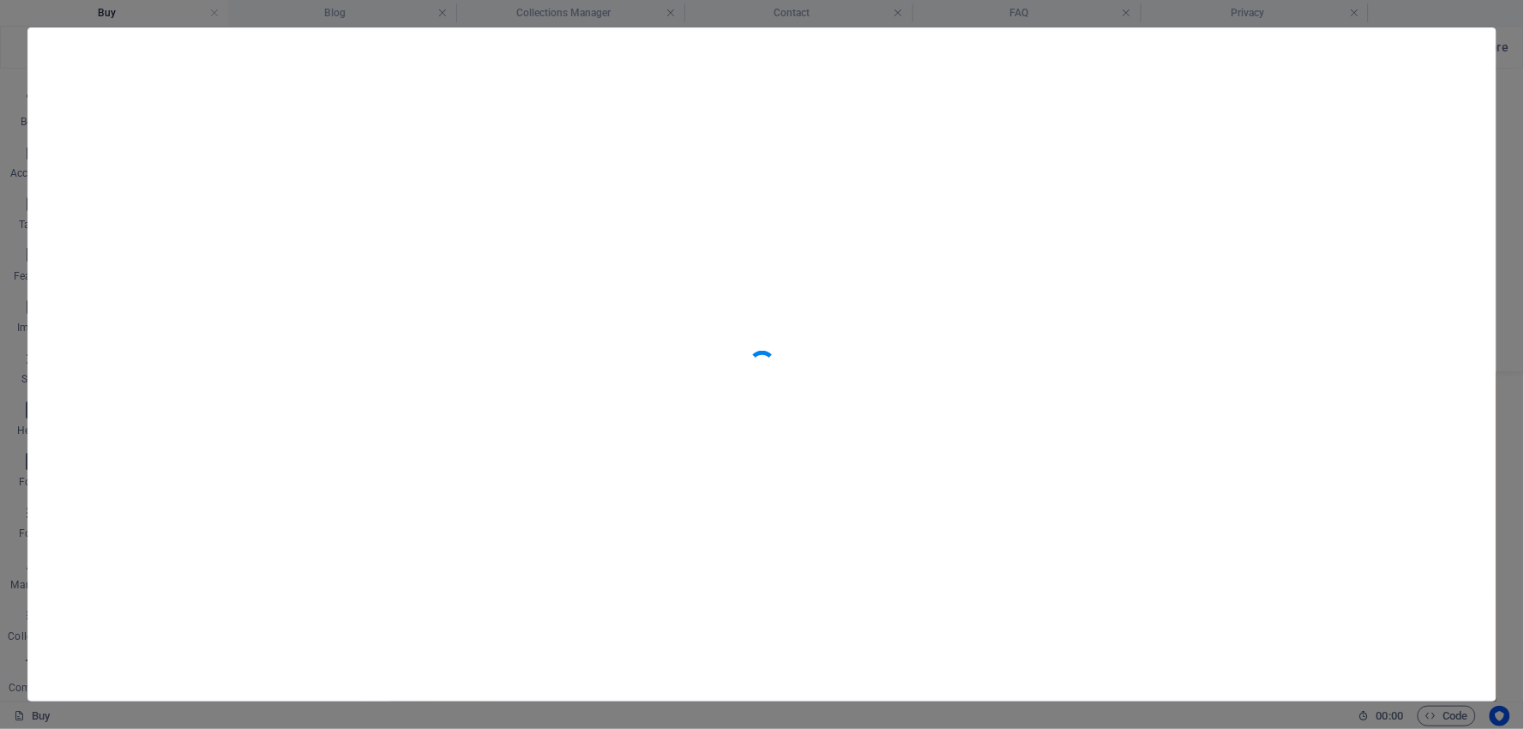
scroll to position [16527, 0]
click at [1463, 58] on icon "button" at bounding box center [1466, 60] width 20 height 20
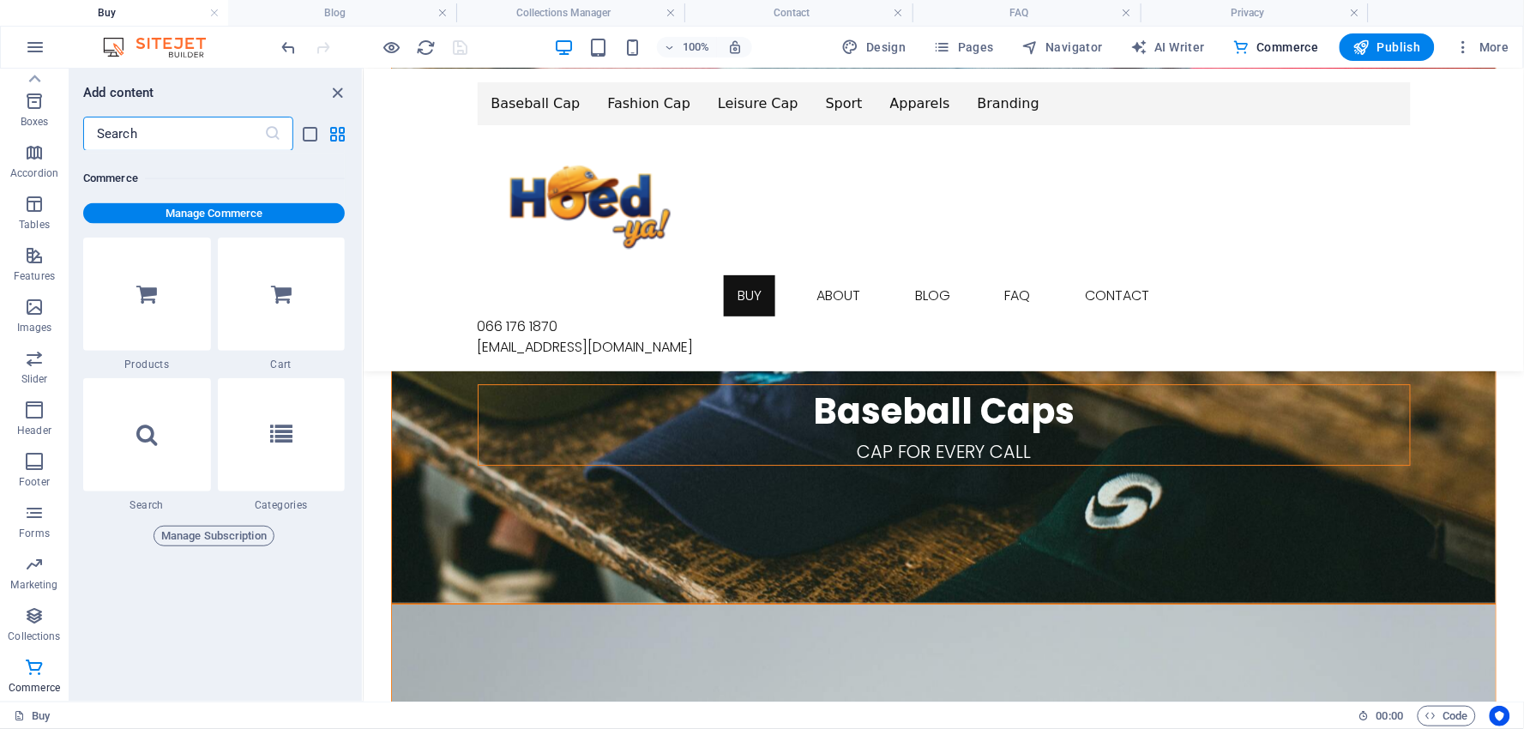
select select "nameAsc"
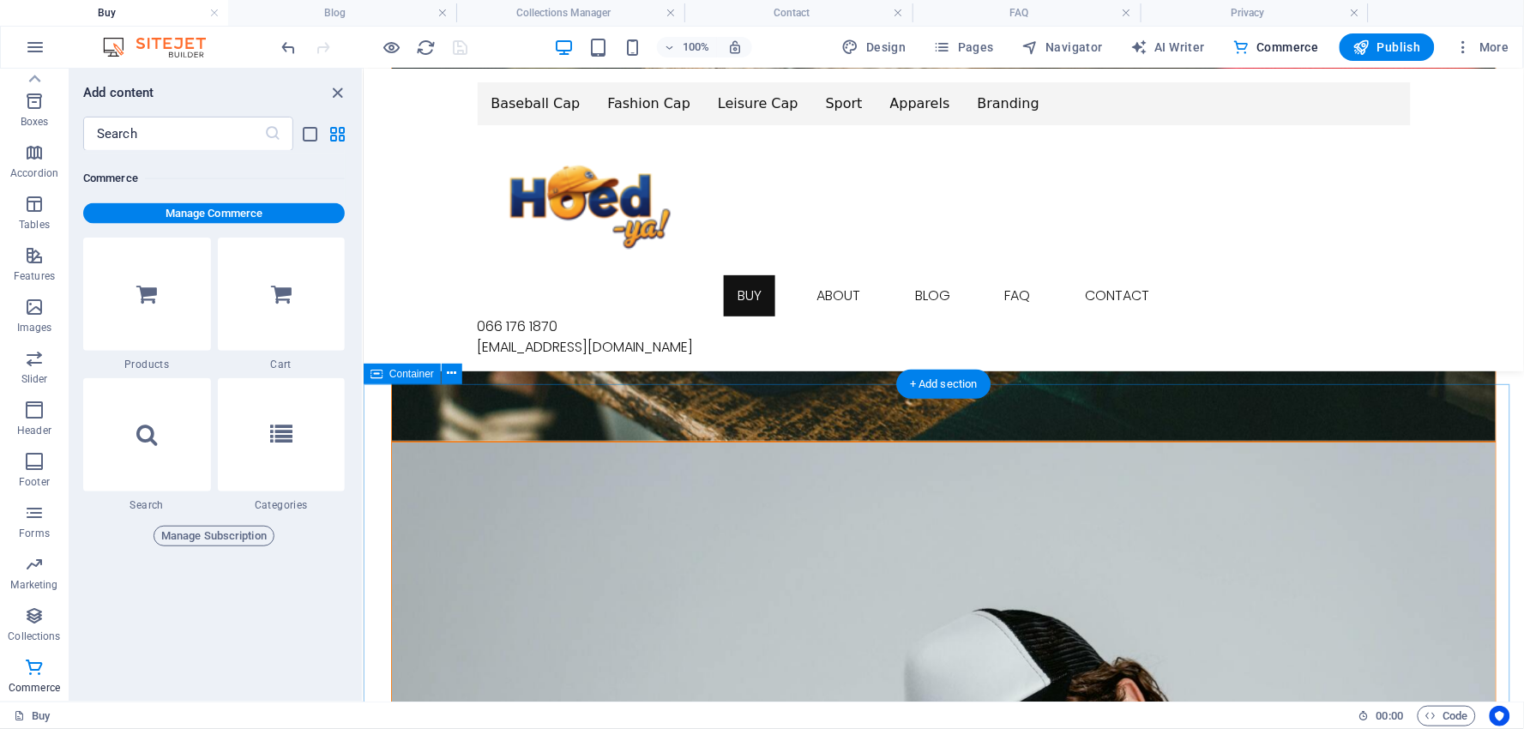
scroll to position [1631, 0]
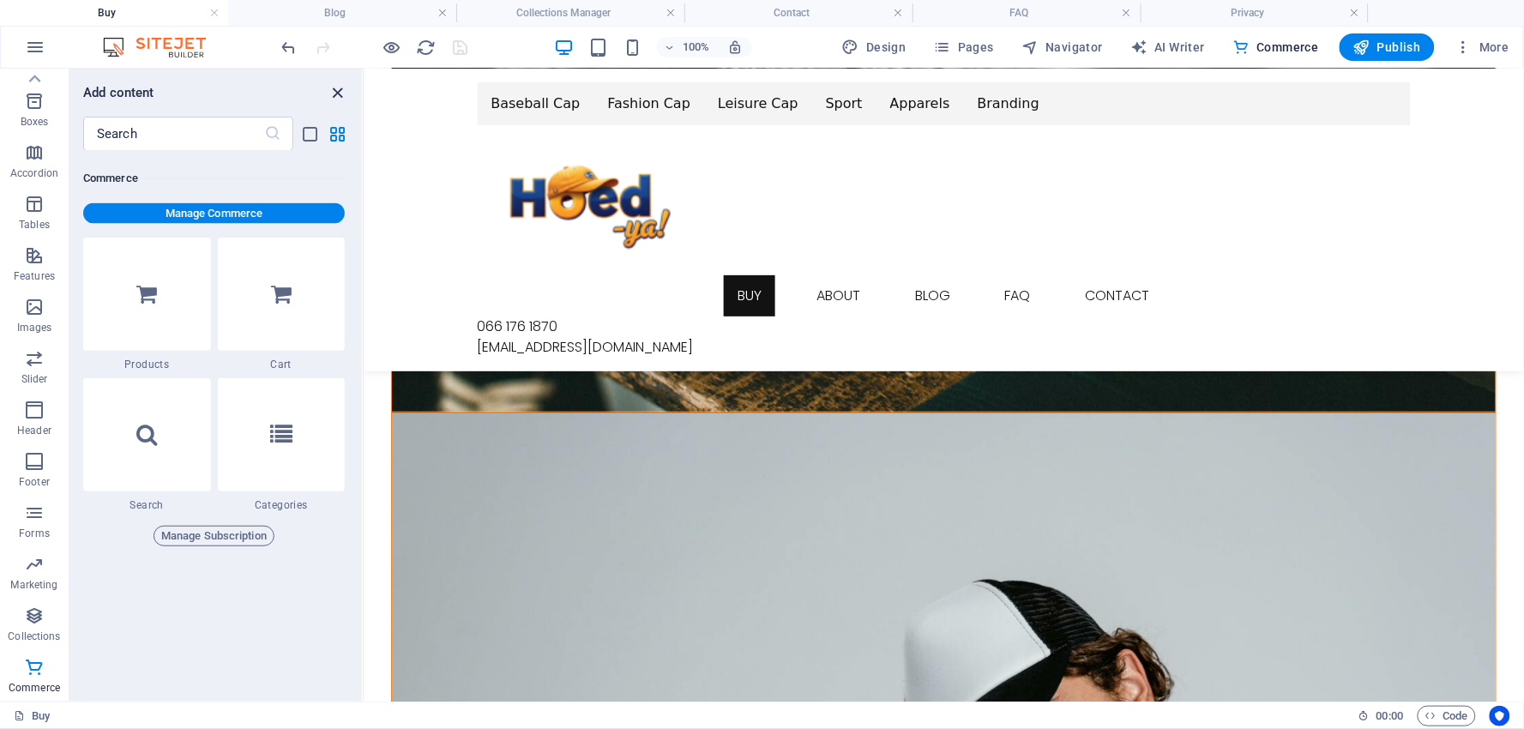
drag, startPoint x: 272, startPoint y: 22, endPoint x: 337, endPoint y: 91, distance: 94.7
click at [337, 91] on icon "close panel" at bounding box center [339, 93] width 20 height 20
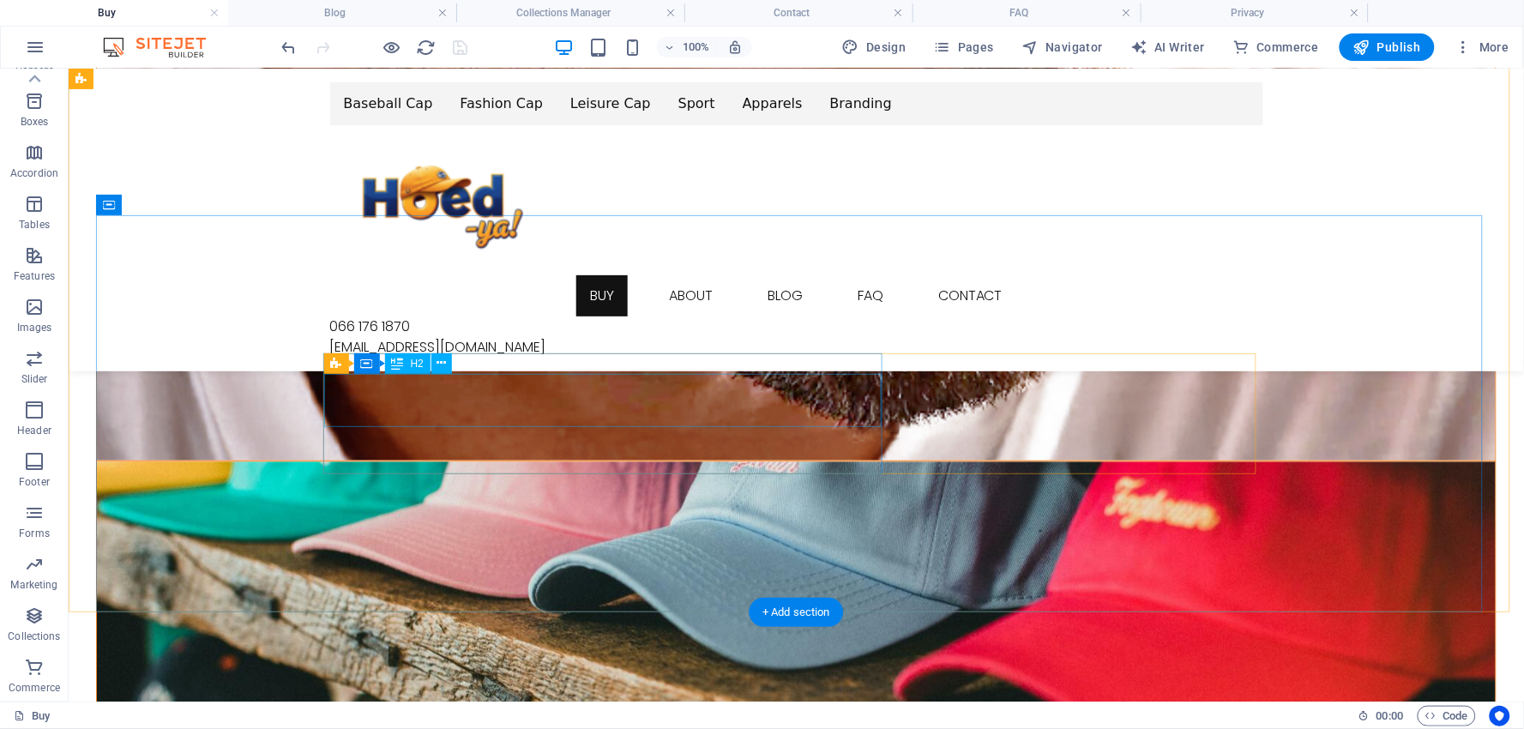
scroll to position [678, 0]
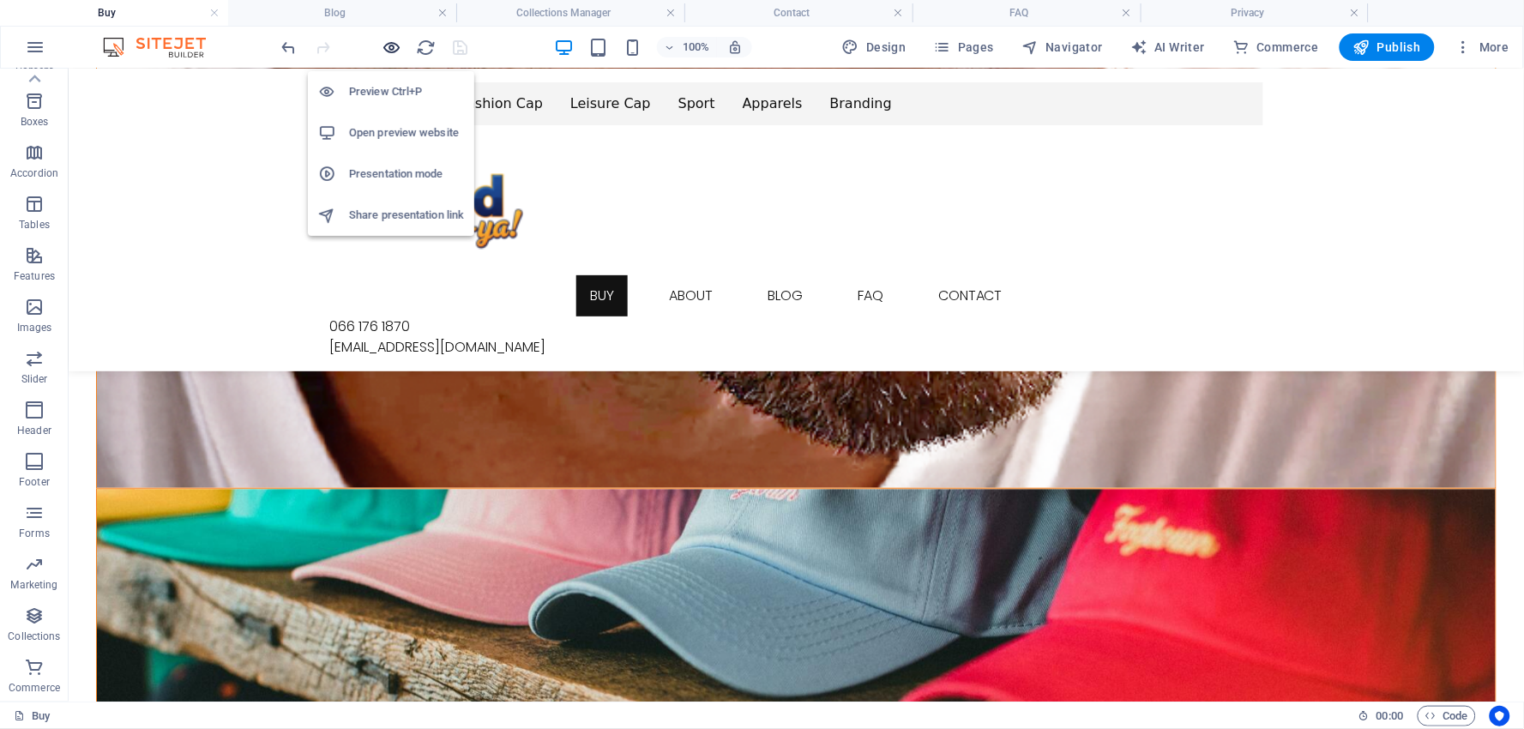
click at [397, 44] on icon "button" at bounding box center [393, 48] width 20 height 20
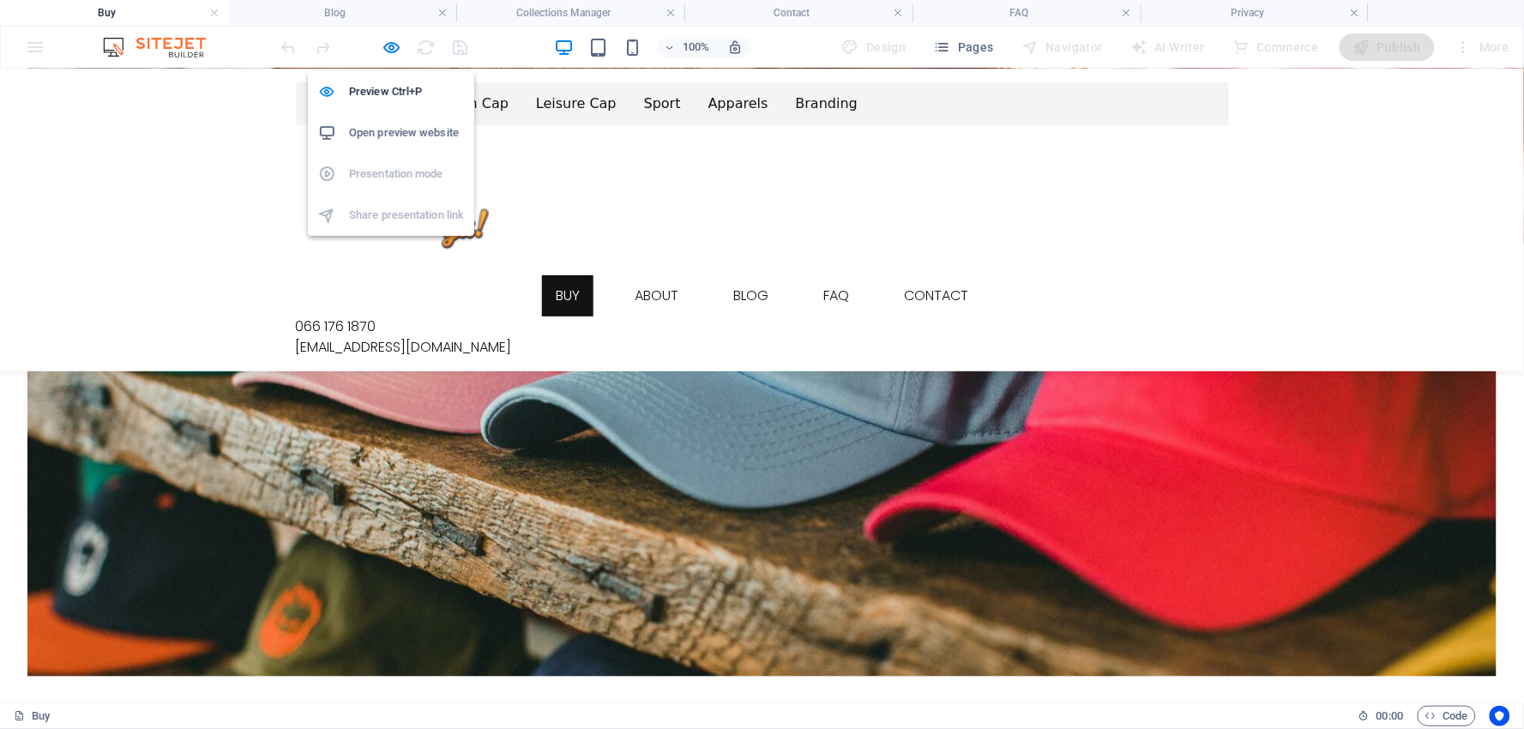
scroll to position [614, 0]
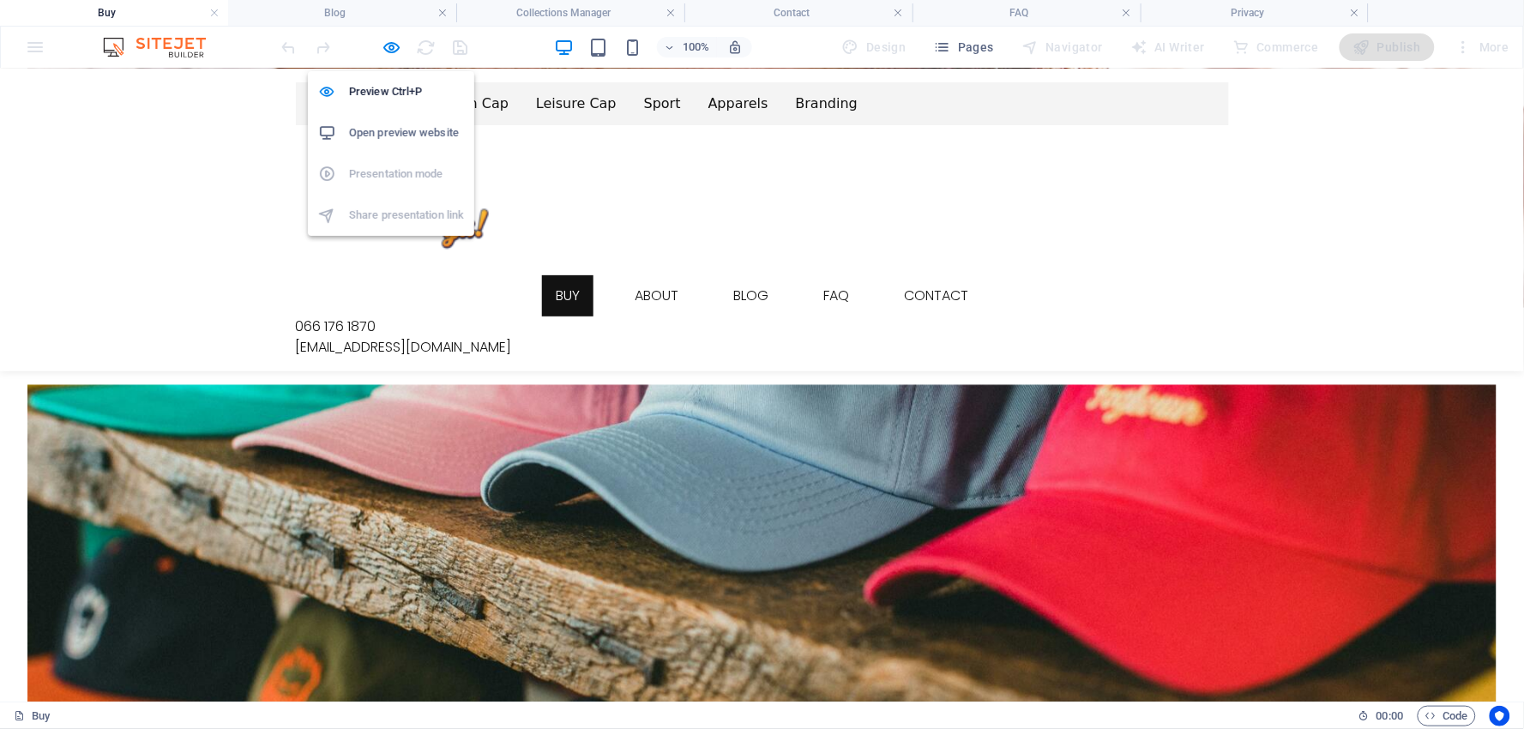
click at [389, 130] on h6 "Open preview website" at bounding box center [406, 133] width 115 height 21
click at [389, 49] on icon "button" at bounding box center [393, 48] width 20 height 20
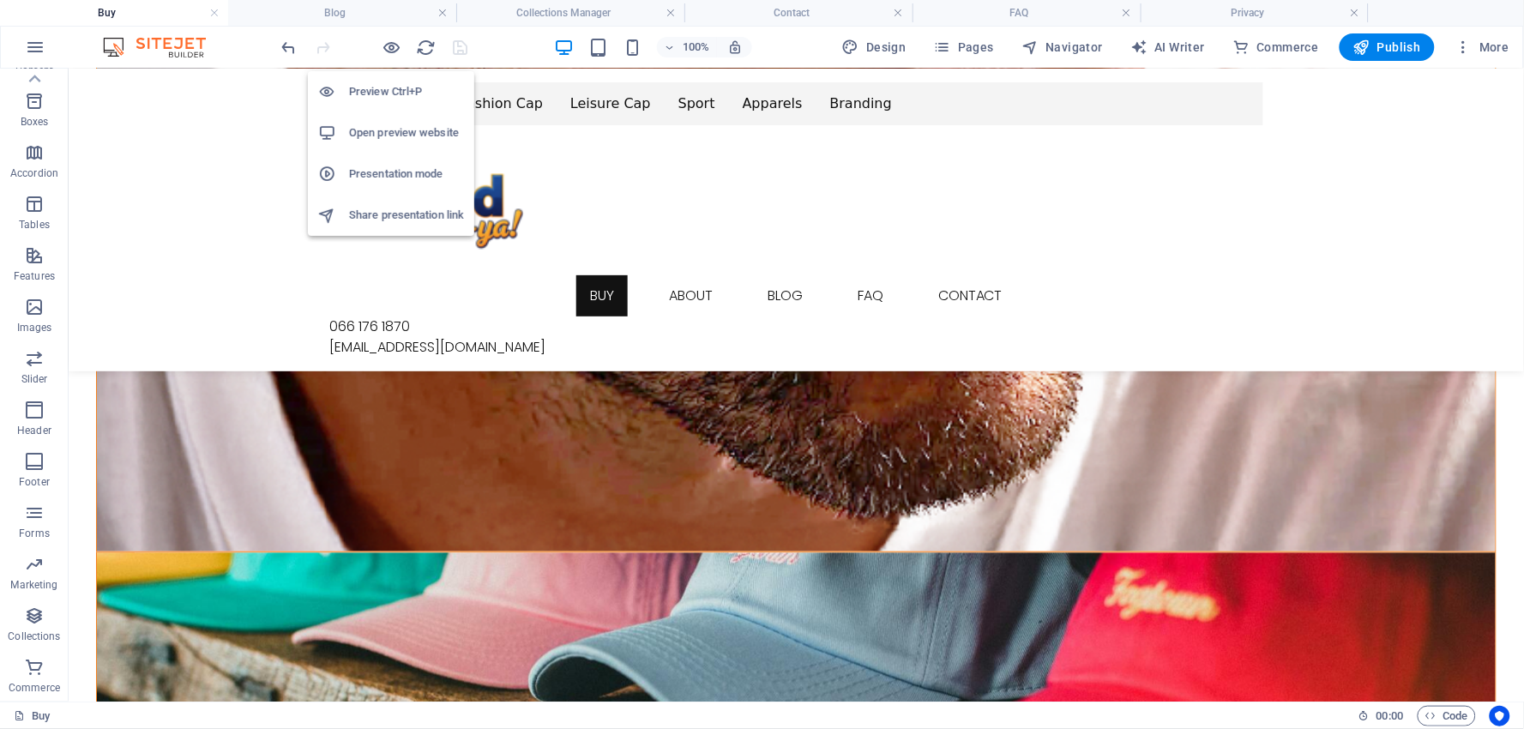
scroll to position [678, 0]
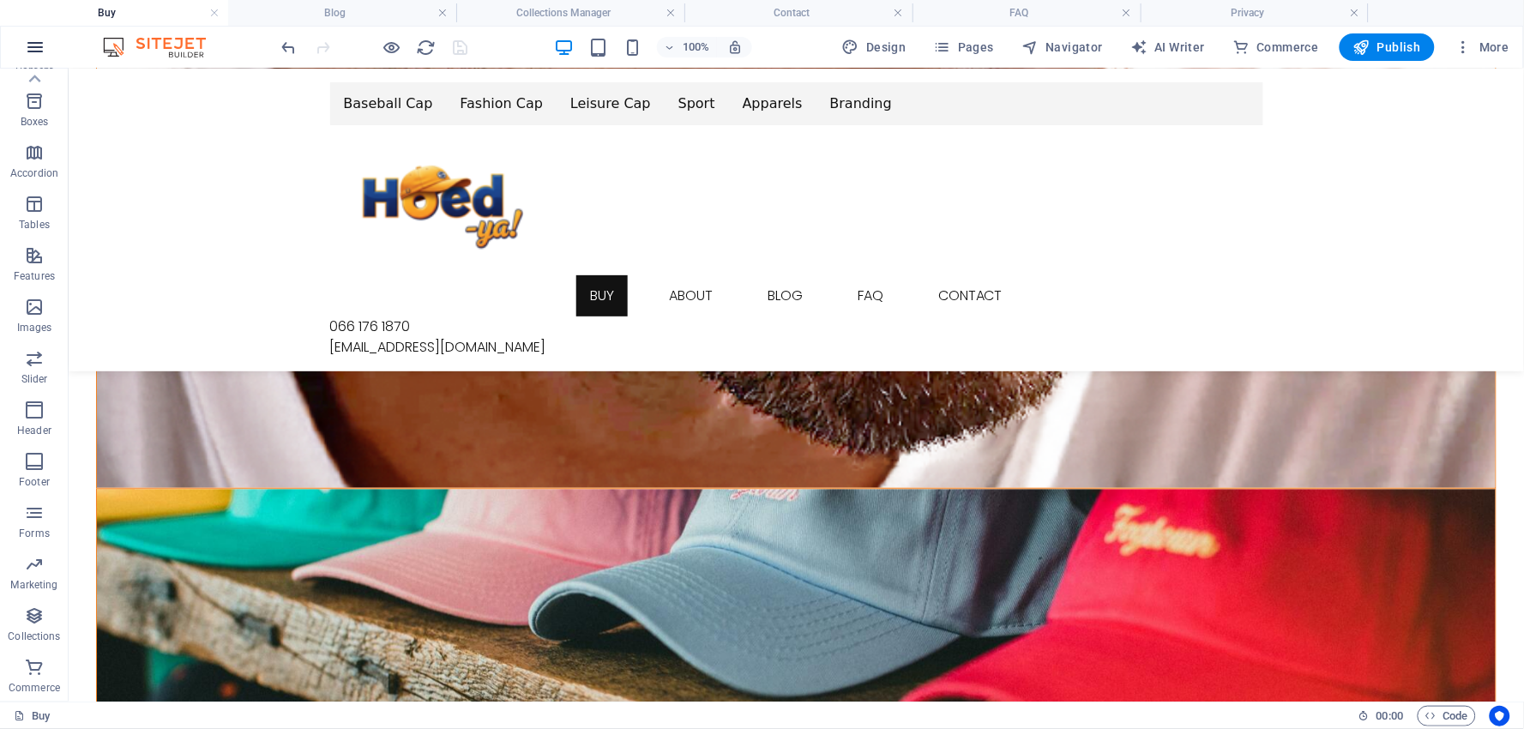
click at [32, 41] on icon "button" at bounding box center [35, 47] width 21 height 21
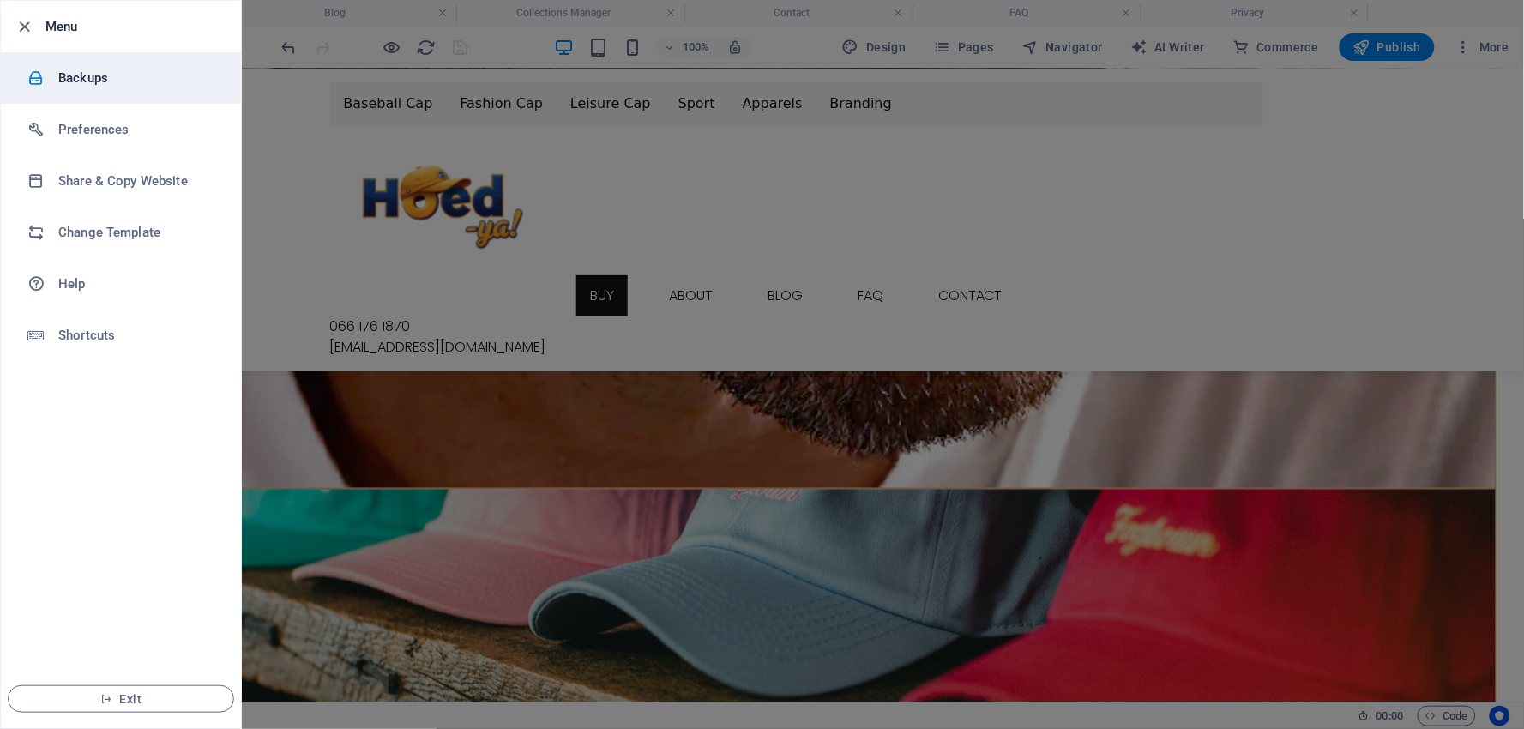
click at [101, 73] on h6 "Backups" at bounding box center [137, 78] width 159 height 21
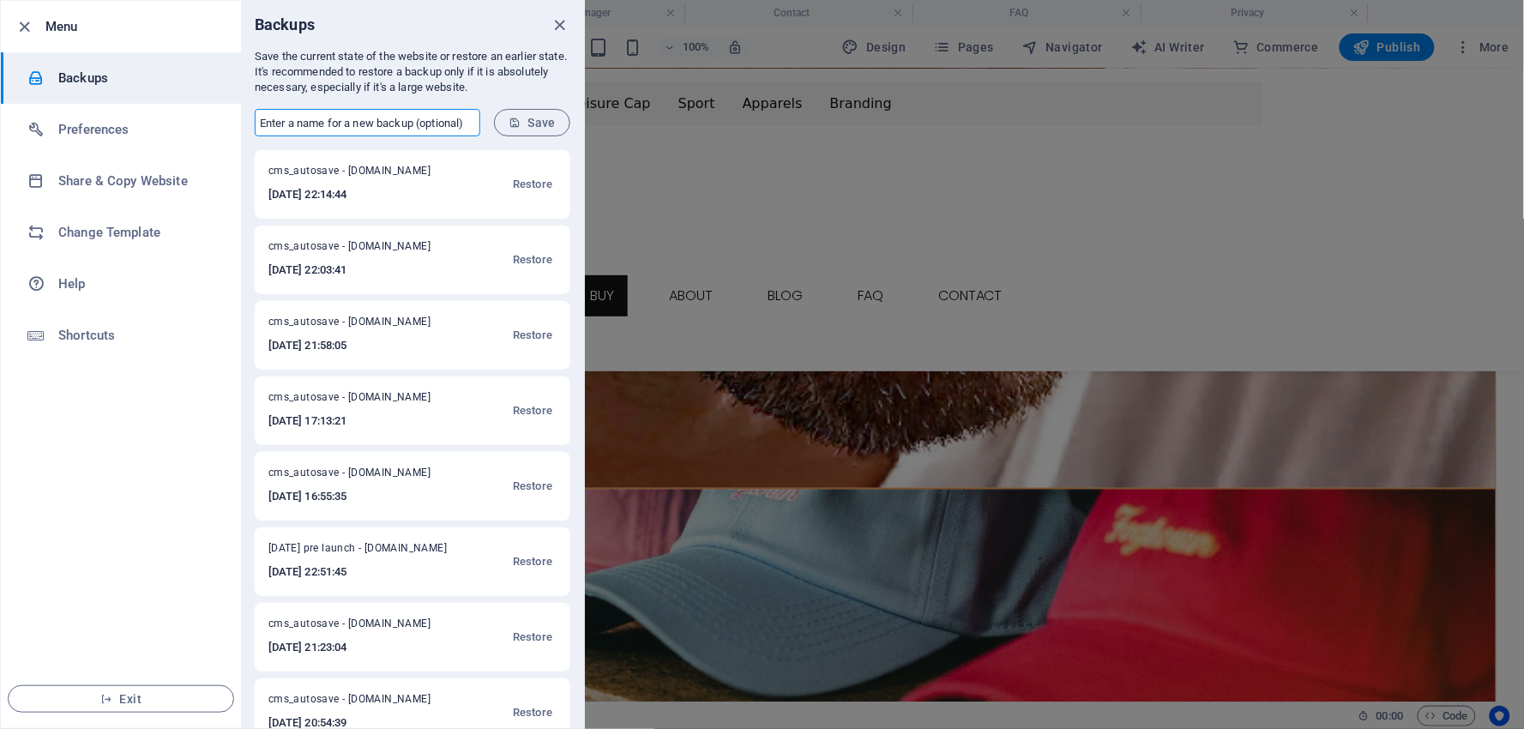
click at [319, 124] on input "text" at bounding box center [368, 122] width 226 height 27
type input "Almost there"
click at [538, 123] on span "Save" at bounding box center [532, 123] width 47 height 14
click at [556, 27] on icon "close" at bounding box center [561, 25] width 20 height 20
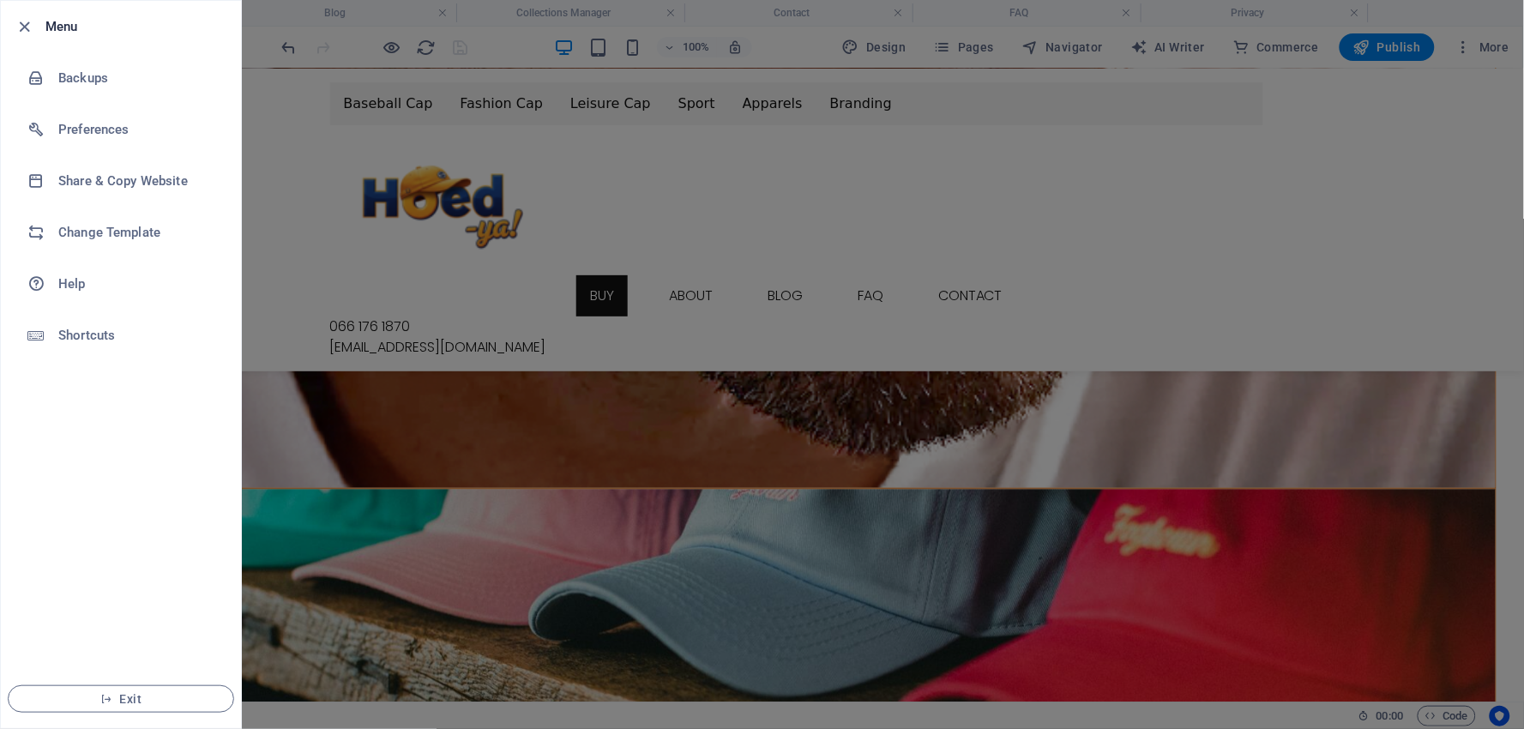
drag, startPoint x: 671, startPoint y: 148, endPoint x: 613, endPoint y: 112, distance: 67.8
click at [672, 148] on div at bounding box center [762, 364] width 1524 height 729
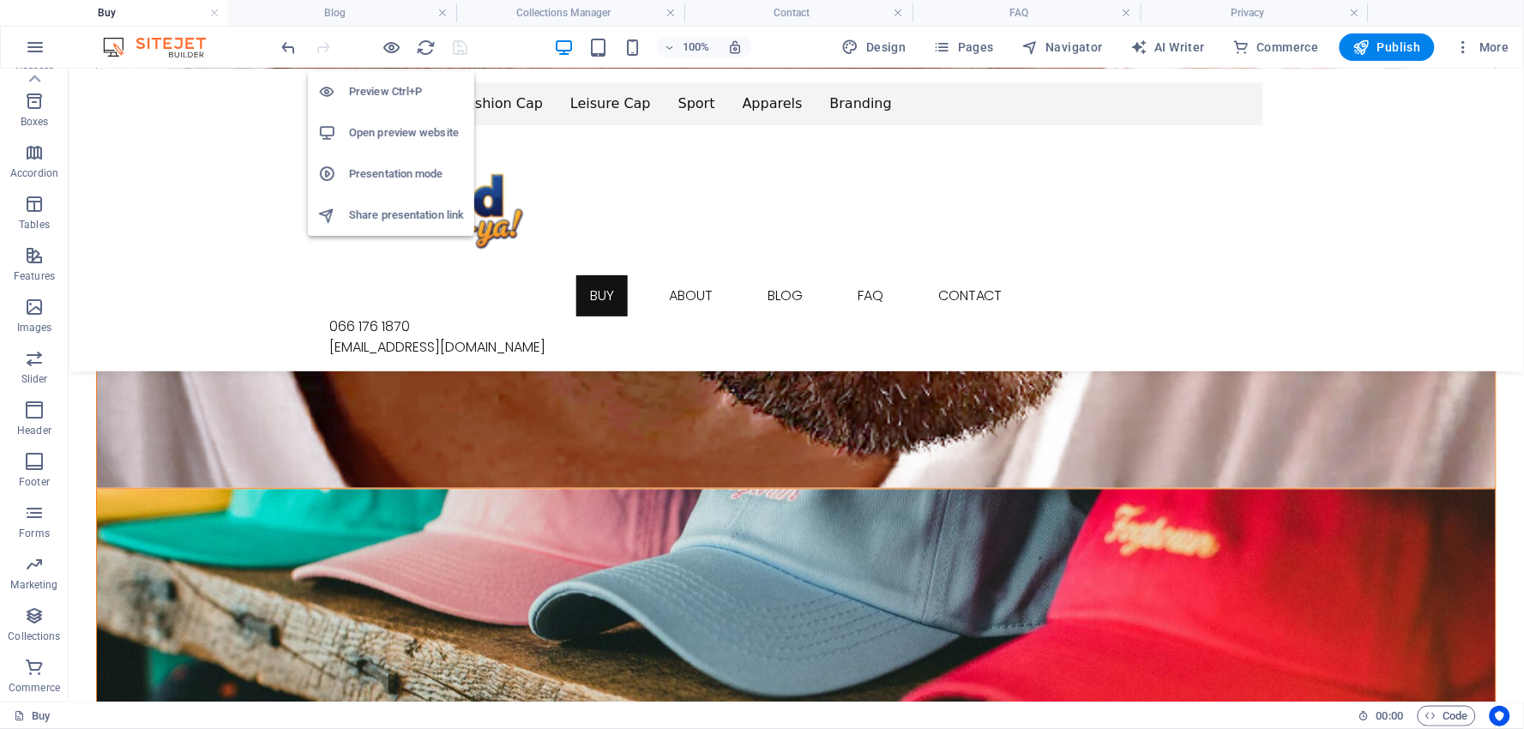
click at [392, 166] on h6 "Presentation mode" at bounding box center [406, 174] width 115 height 21
